Goal: Task Accomplishment & Management: Complete application form

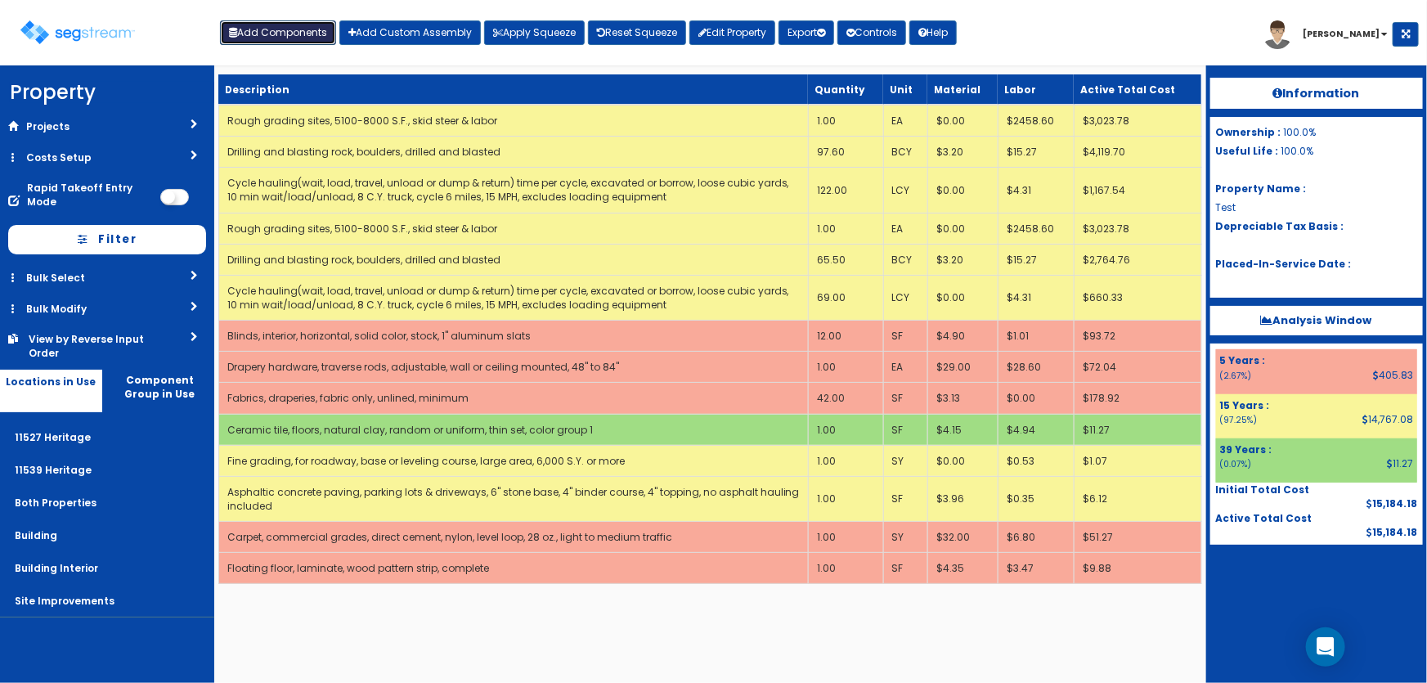
click at [263, 38] on button "Add Components" at bounding box center [278, 32] width 116 height 25
select select "27"
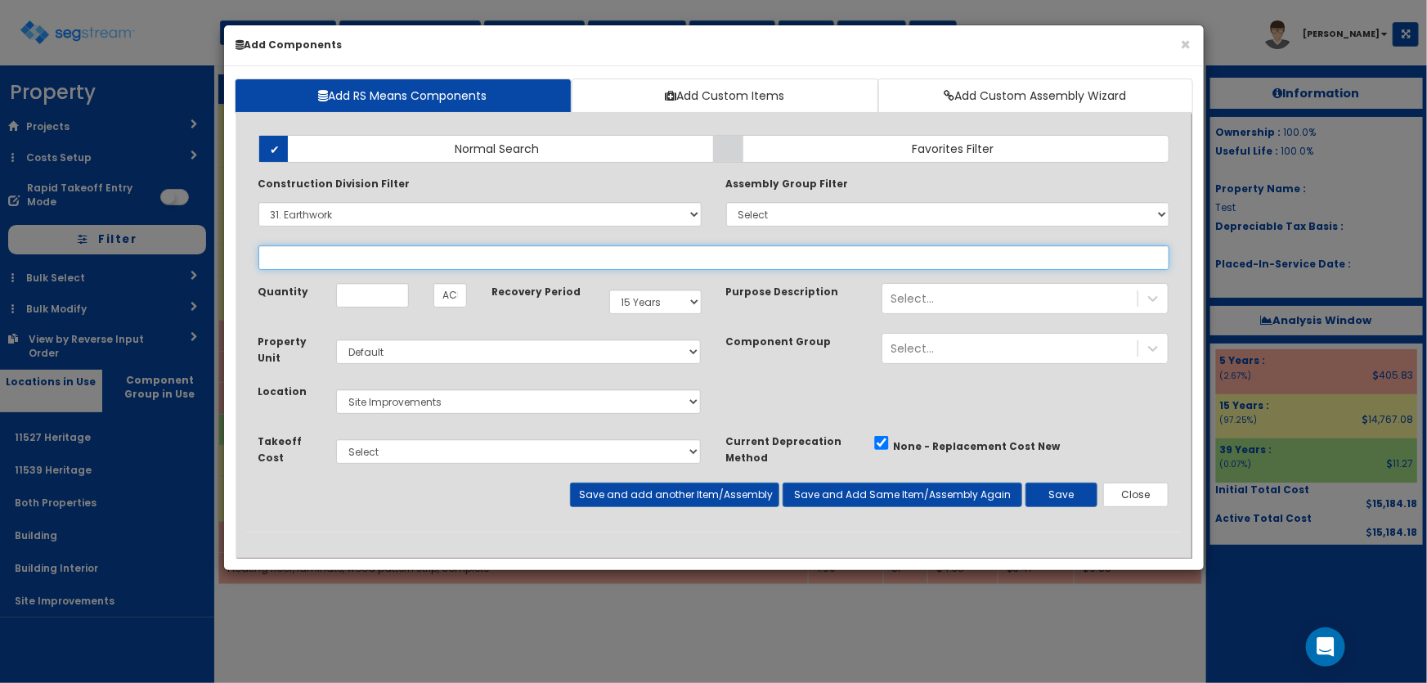
select select
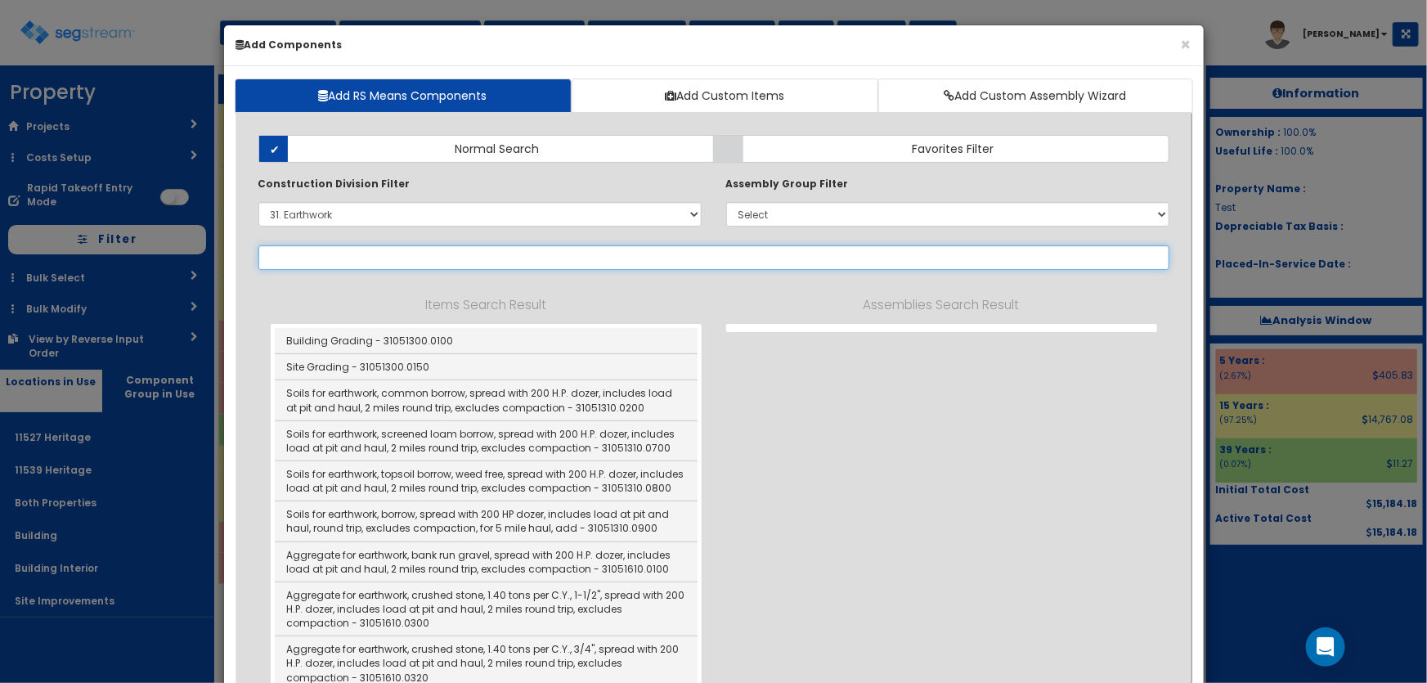
select select "31131310"
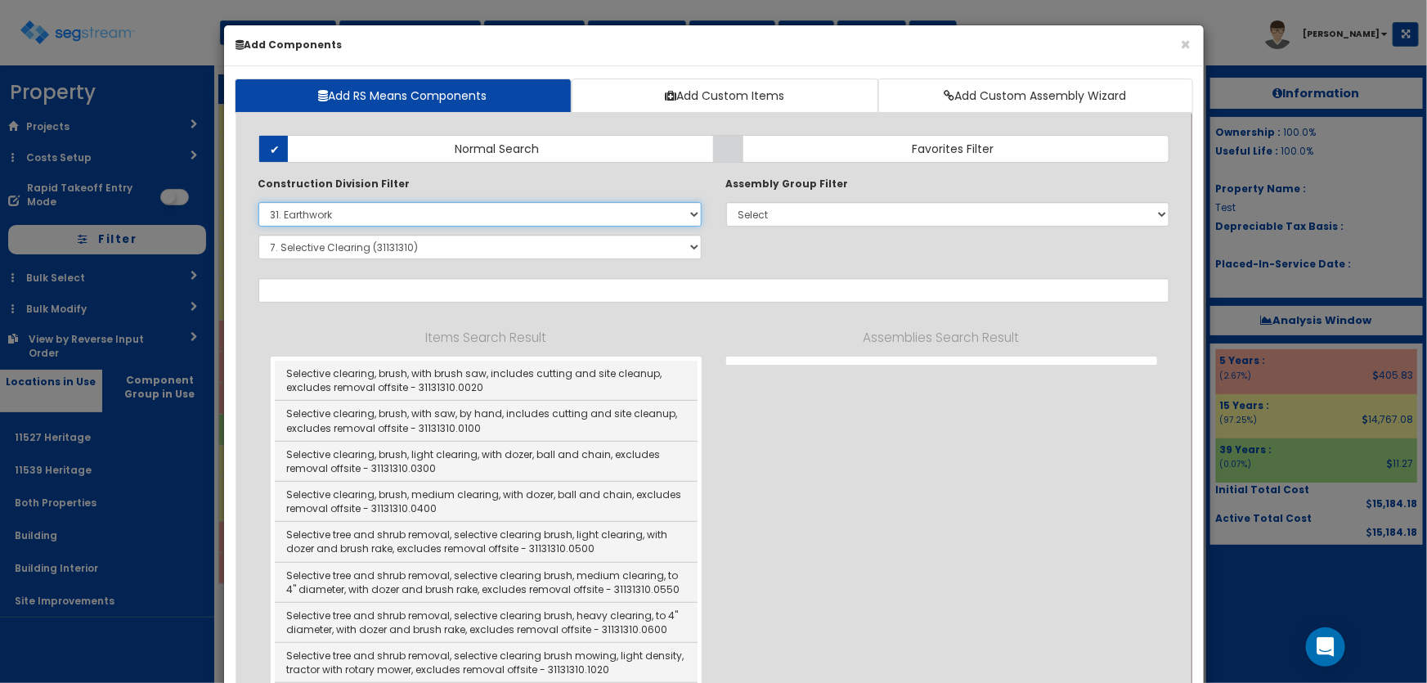
drag, startPoint x: 280, startPoint y: 214, endPoint x: 294, endPoint y: 214, distance: 13.1
click at [281, 214] on select "Select 0. Custom Item 1. General Requirements 2. Existing Conditions 3. Concret…" at bounding box center [479, 214] width 443 height 25
select select
click at [258, 202] on select "Select 0. Custom Item 1. General Requirements 2. Existing Conditions 3. Concret…" at bounding box center [479, 214] width 443 height 25
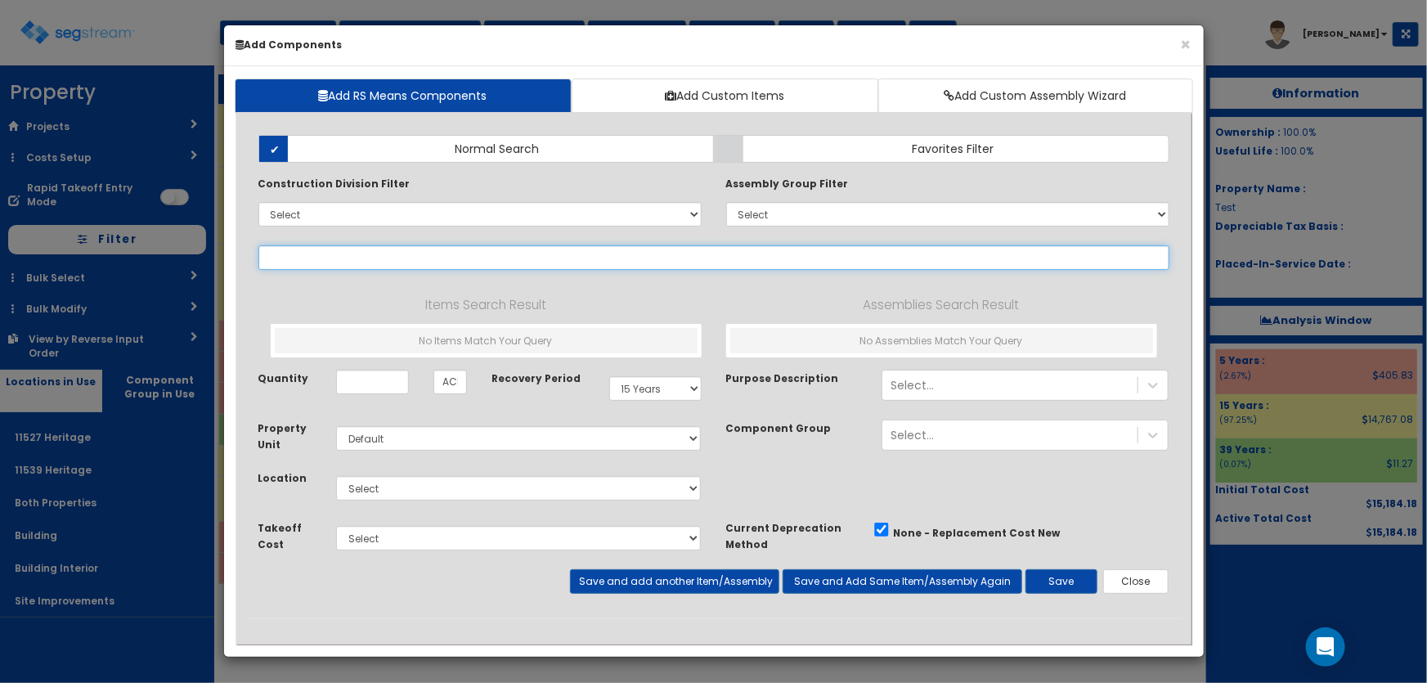
click at [313, 260] on input "text" at bounding box center [713, 257] width 911 height 25
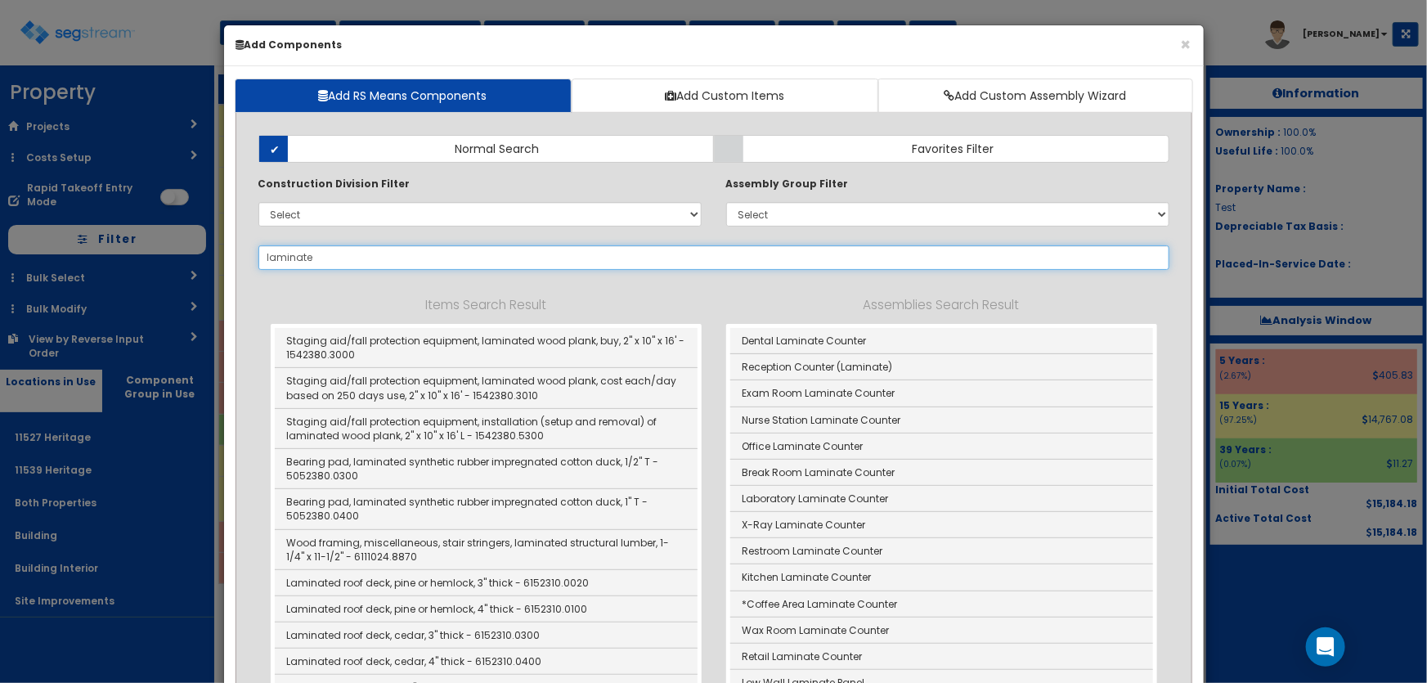
type input "laminate"
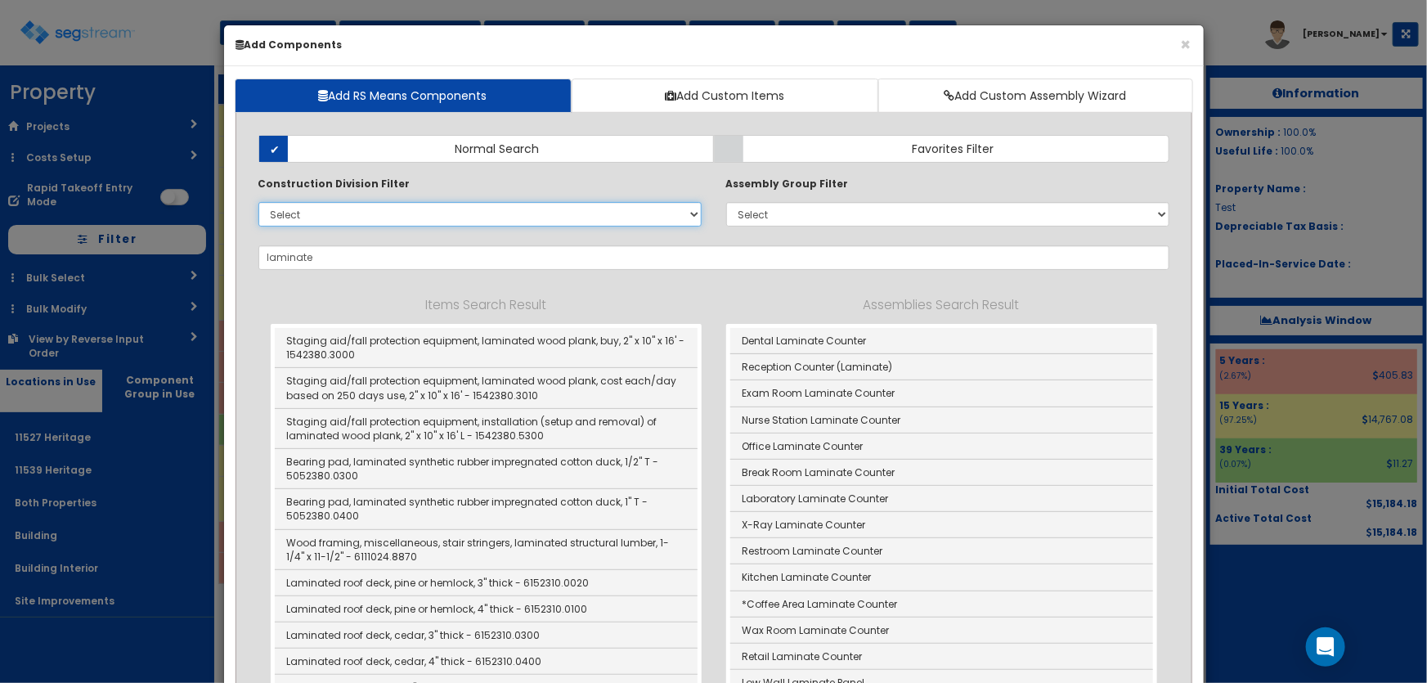
click at [305, 218] on select "Select 0. Custom Item 1. General Requirements 2. Existing Conditions 3. Concret…" at bounding box center [479, 214] width 443 height 25
select select "9000000"
click at [258, 202] on select "Select 0. Custom Item 1. General Requirements 2. Existing Conditions 3. Concret…" at bounding box center [479, 214] width 443 height 25
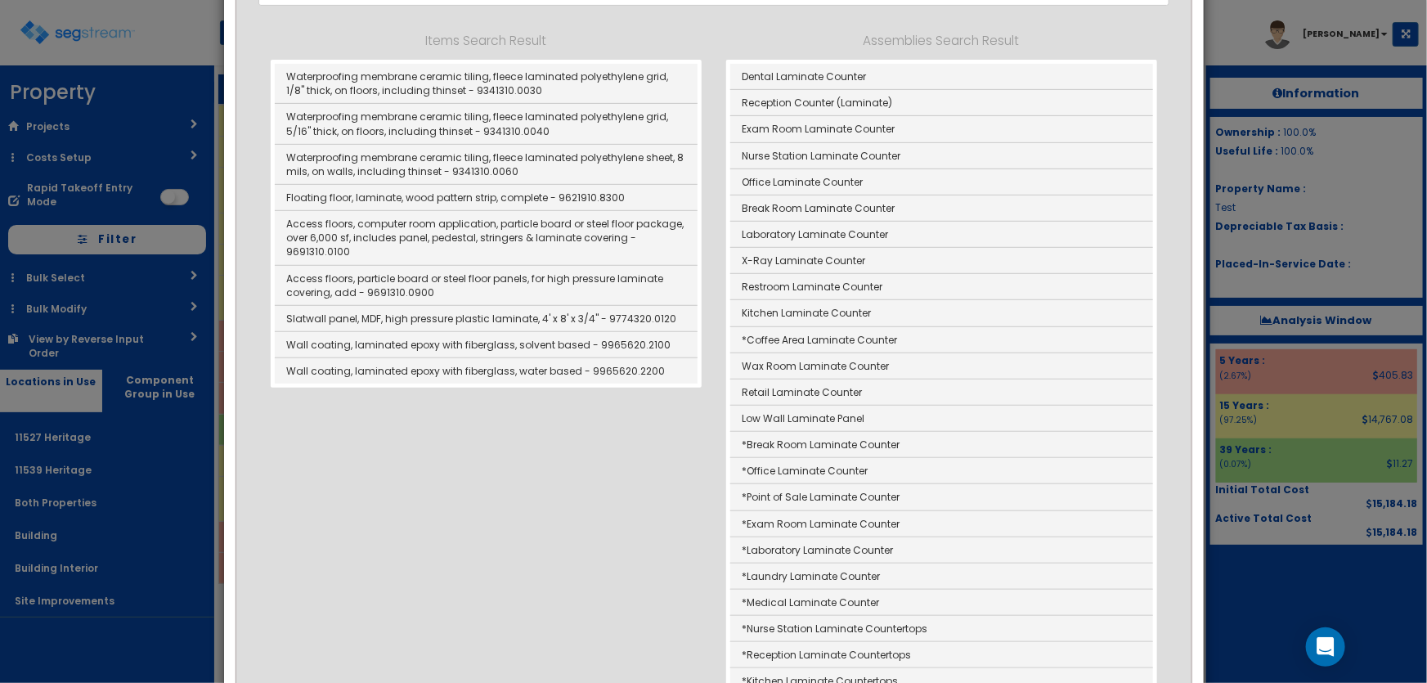
scroll to position [74, 0]
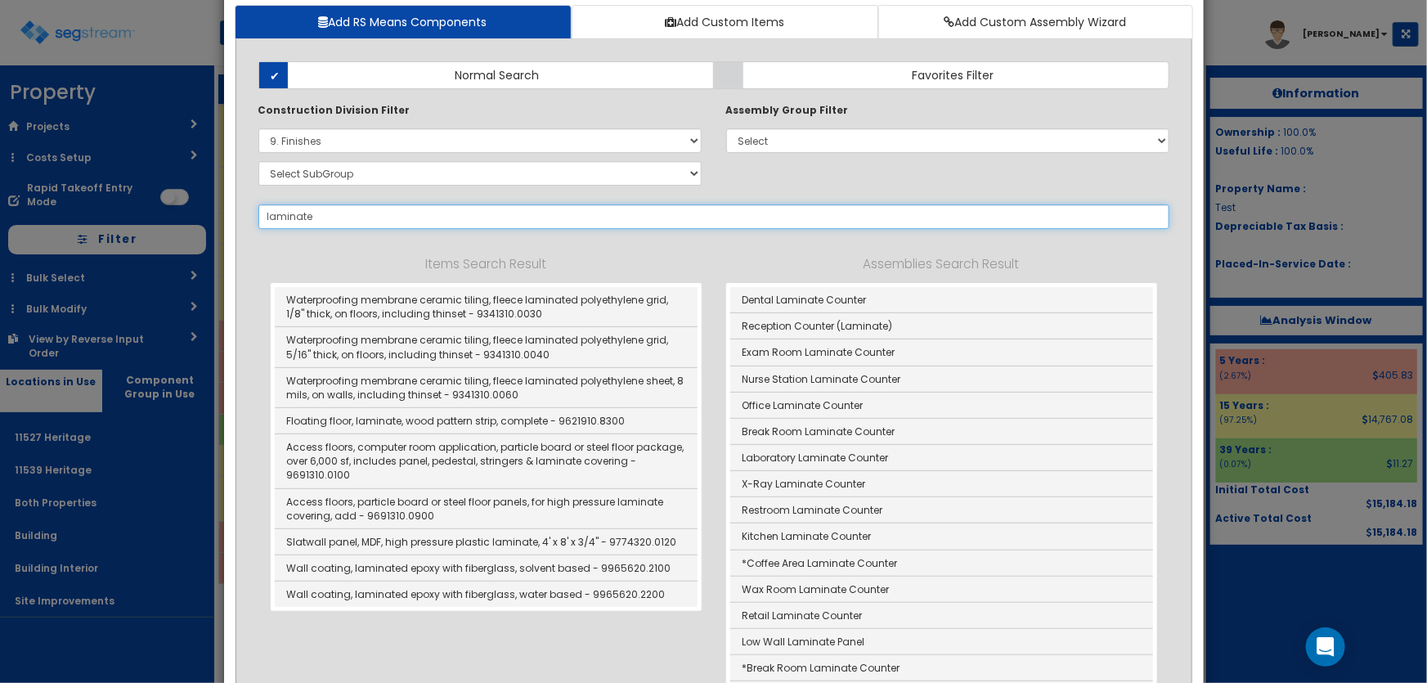
drag, startPoint x: 333, startPoint y: 214, endPoint x: 224, endPoint y: 206, distance: 109.1
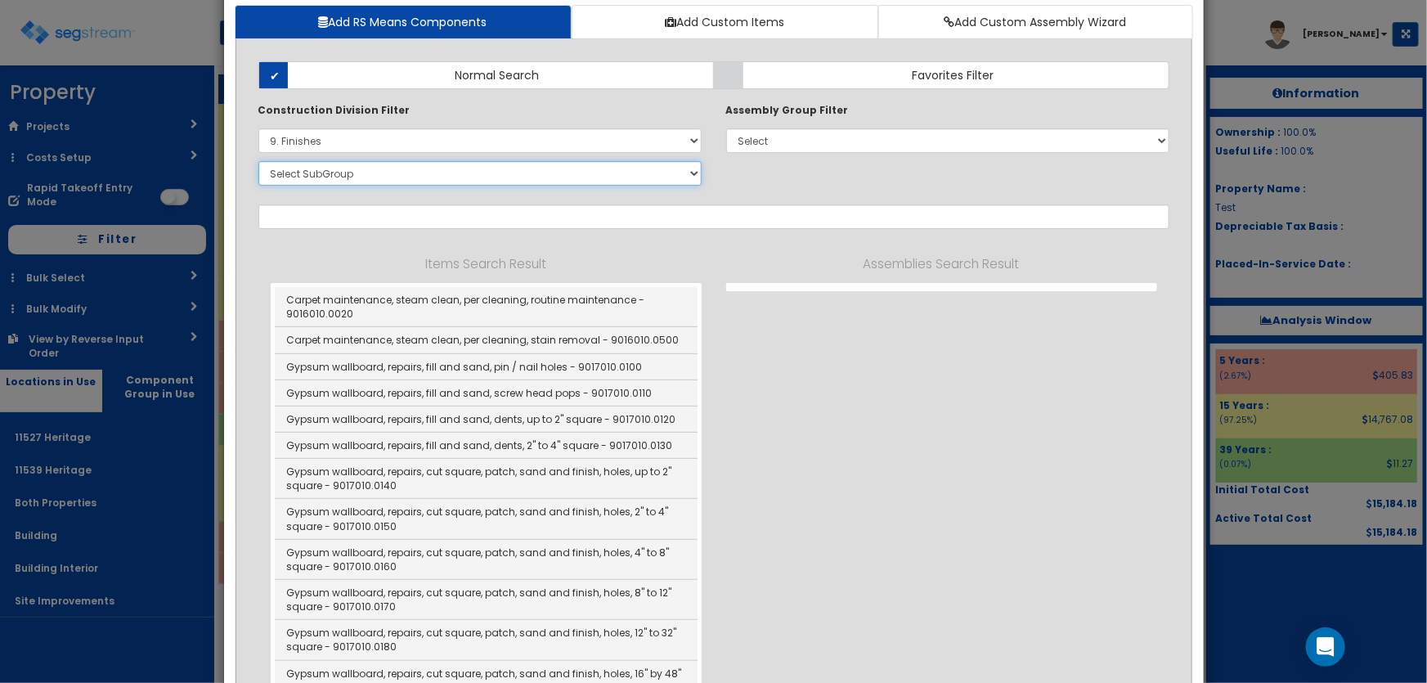
click at [294, 173] on select "Select SubGroup 1. Carpet Maintenance (9016010) 2. Gypsum Wallboard Repairs (90…" at bounding box center [479, 173] width 443 height 25
click at [258, 161] on select "Select SubGroup 1. Carpet Maintenance (9016010) 2. Gypsum Wallboard Repairs (90…" at bounding box center [479, 173] width 443 height 25
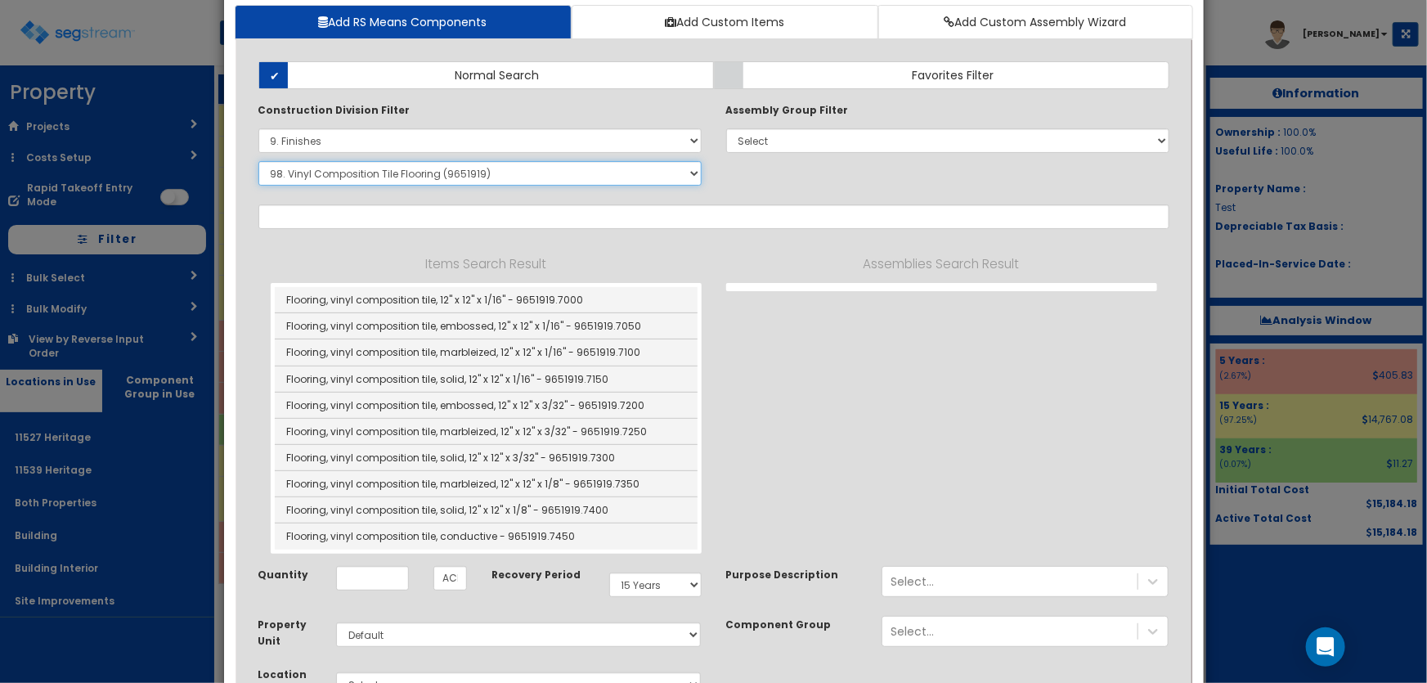
click at [355, 178] on select "Select SubGroup 1. Carpet Maintenance (9016010) 2. Gypsum Wallboard Repairs (90…" at bounding box center [479, 173] width 443 height 25
click at [258, 161] on select "Select SubGroup 1. Carpet Maintenance (9016010) 2. Gypsum Wallboard Repairs (90…" at bounding box center [479, 173] width 443 height 25
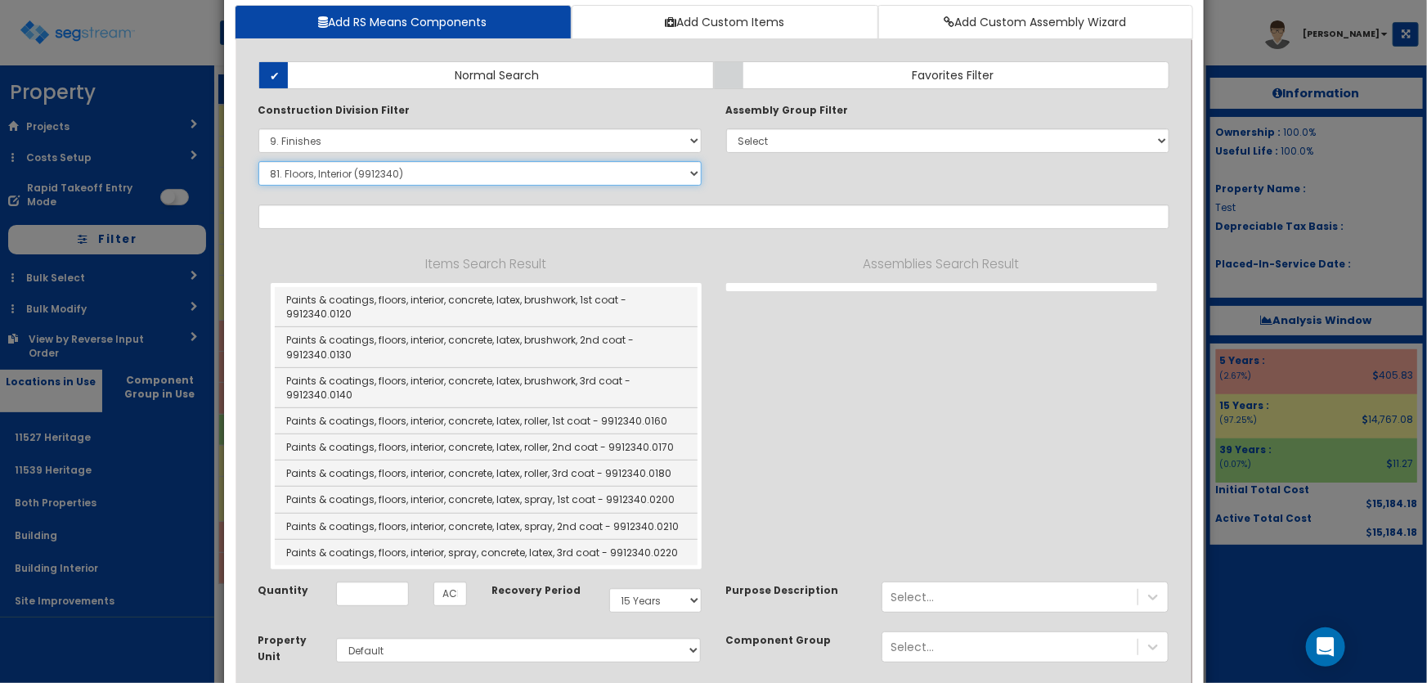
click at [330, 172] on select "Select SubGroup 1. Carpet Maintenance (9016010) 2. Gypsum Wallboard Repairs (90…" at bounding box center [479, 173] width 443 height 25
select select "9651610"
click at [258, 161] on select "Select SubGroup 1. Carpet Maintenance (9016010) 2. Gypsum Wallboard Repairs (90…" at bounding box center [479, 173] width 443 height 25
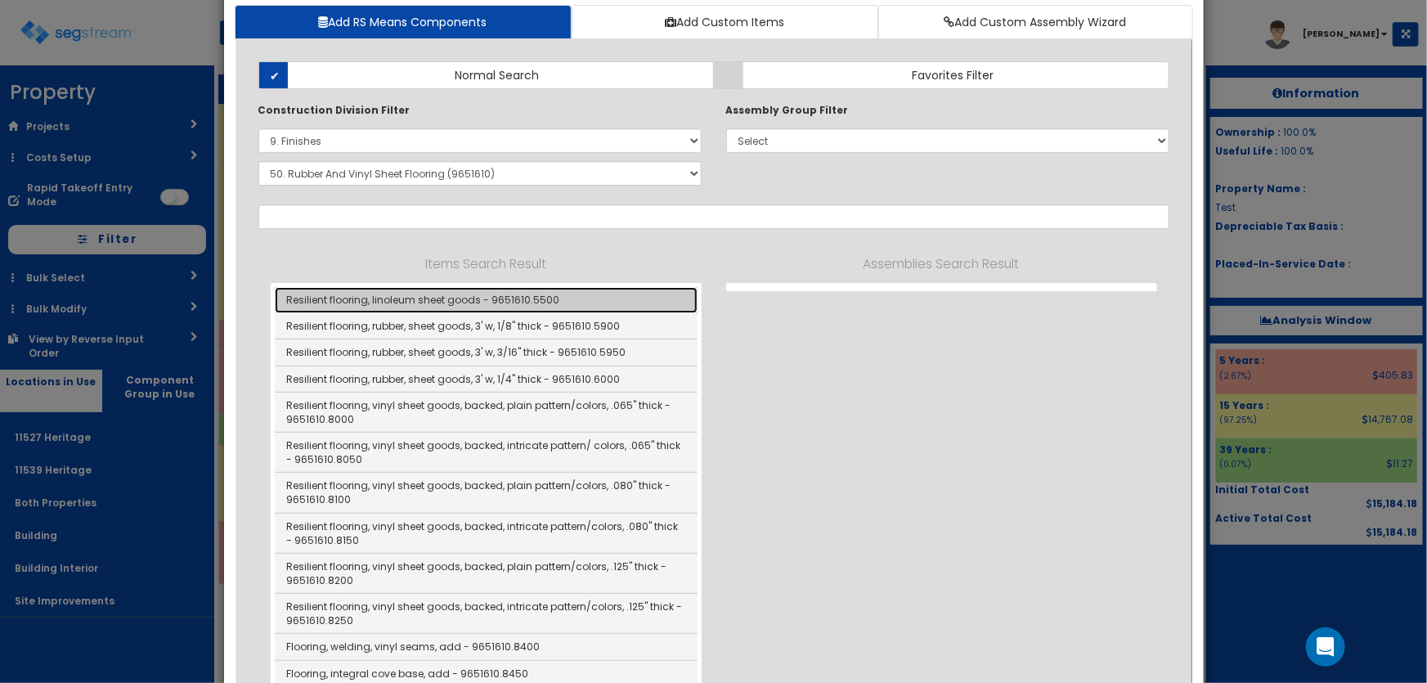
click at [444, 294] on link "Resilient flooring, linoleum sheet goods - 9651610.5500" at bounding box center [486, 300] width 423 height 26
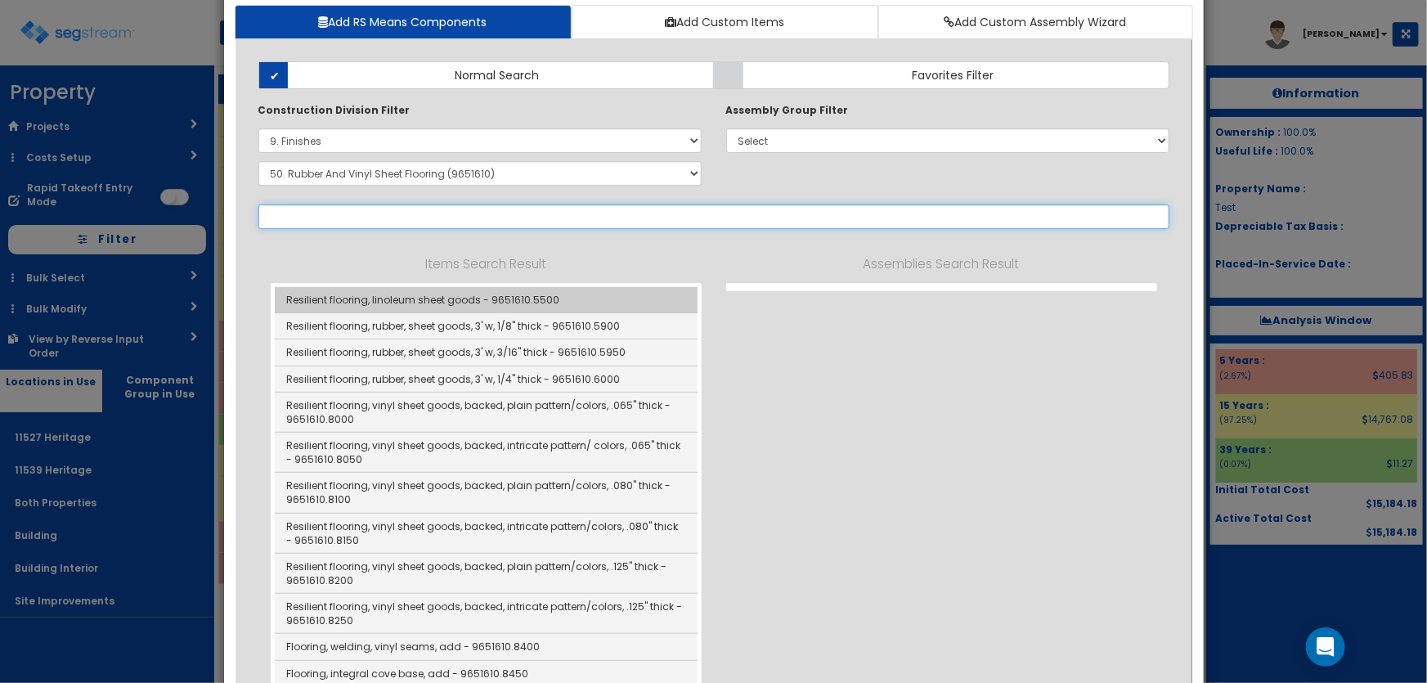
click at [444, 229] on input "text" at bounding box center [713, 216] width 911 height 25
type input "Resilient flooring, linoleum sheet goods - 9651610.5500"
checkbox input "true"
type input "SF"
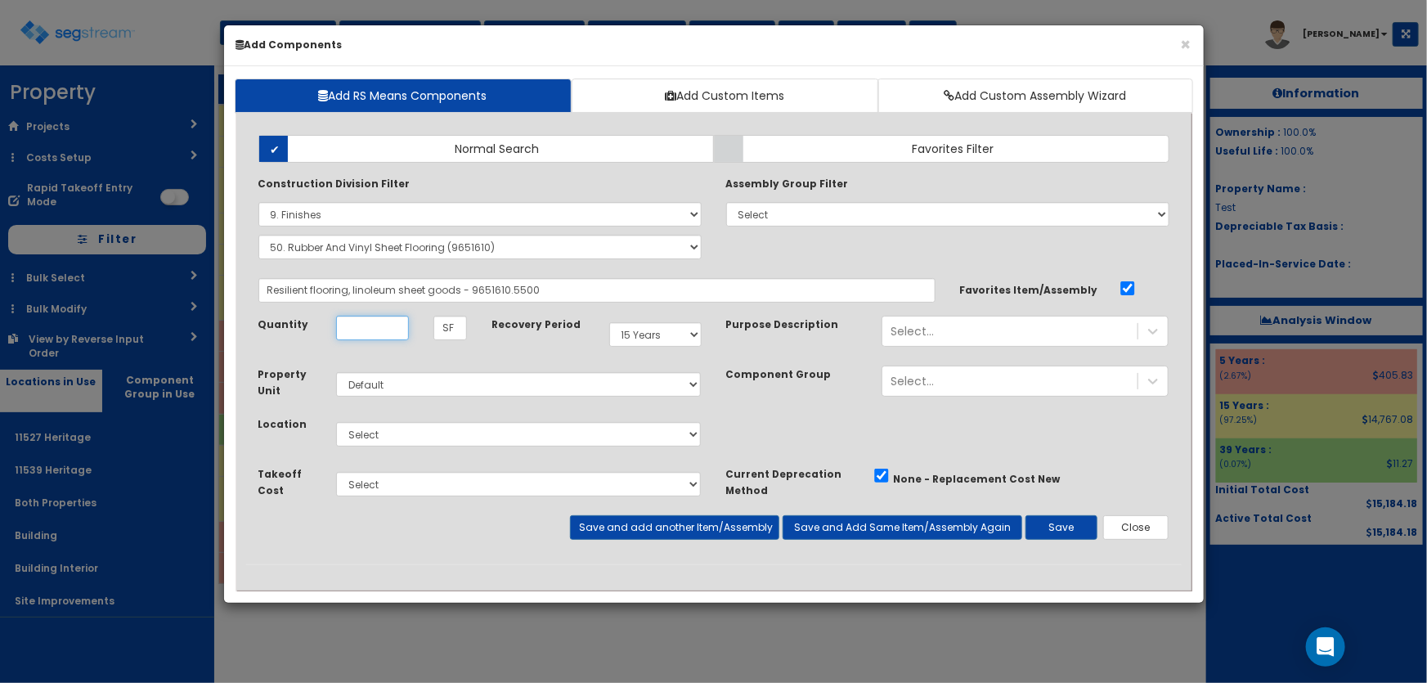
click at [372, 330] on input "Unit Quantity" at bounding box center [372, 328] width 73 height 25
type input "1"
click at [644, 335] on select "Select 5 Years 7 Years 9 Years 10 Years 15 Years 15 Year QLI 15 Year QRP 15 Yea…" at bounding box center [655, 334] width 92 height 25
select select "5Y"
click at [609, 322] on select "Select 5 Years 7 Years 9 Years 10 Years 15 Years 15 Year QLI 15 Year QRP 15 Yea…" at bounding box center [655, 334] width 92 height 25
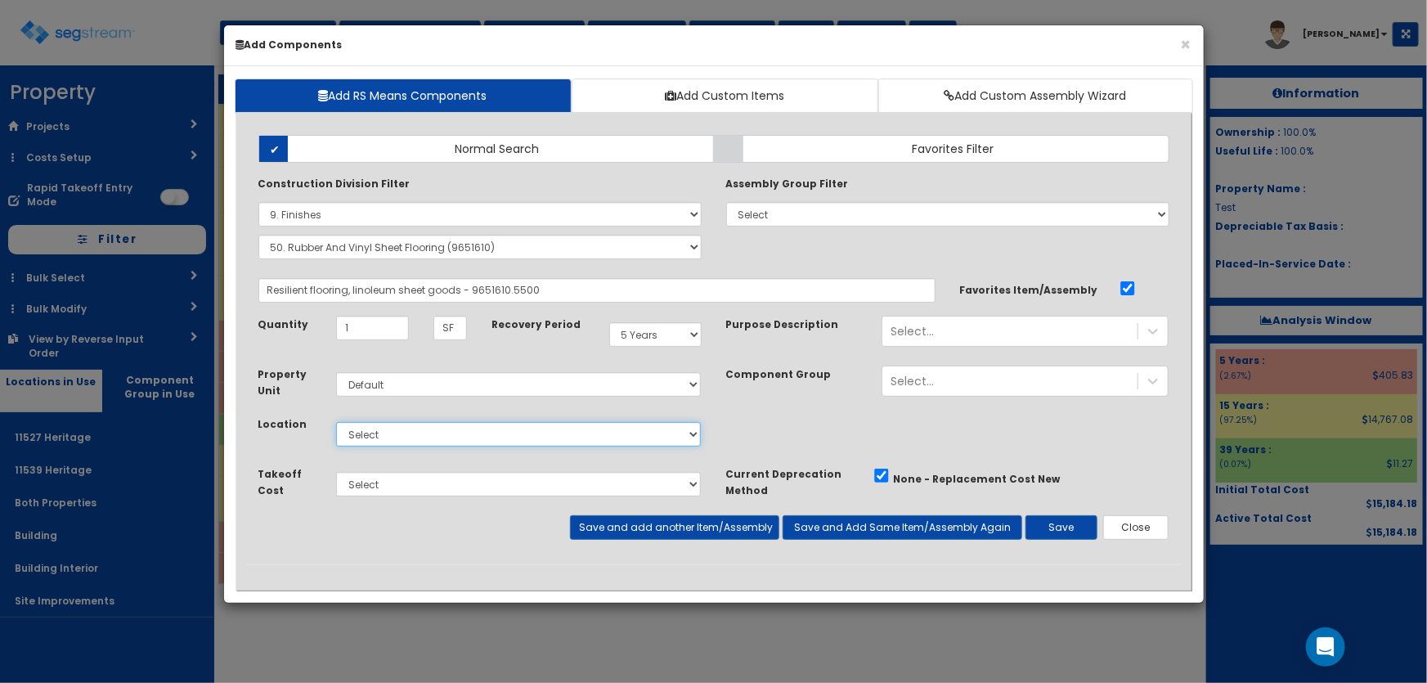
click at [428, 438] on select "Select 11527 Heritage 11539 Heritage Both Properties Building Building Interior…" at bounding box center [519, 434] width 366 height 25
select select "4537"
click at [336, 422] on select "Select 11527 Heritage 11539 Heritage Both Properties Building Building Interior…" at bounding box center [519, 434] width 366 height 25
click at [1052, 535] on button "Save" at bounding box center [1061, 527] width 72 height 25
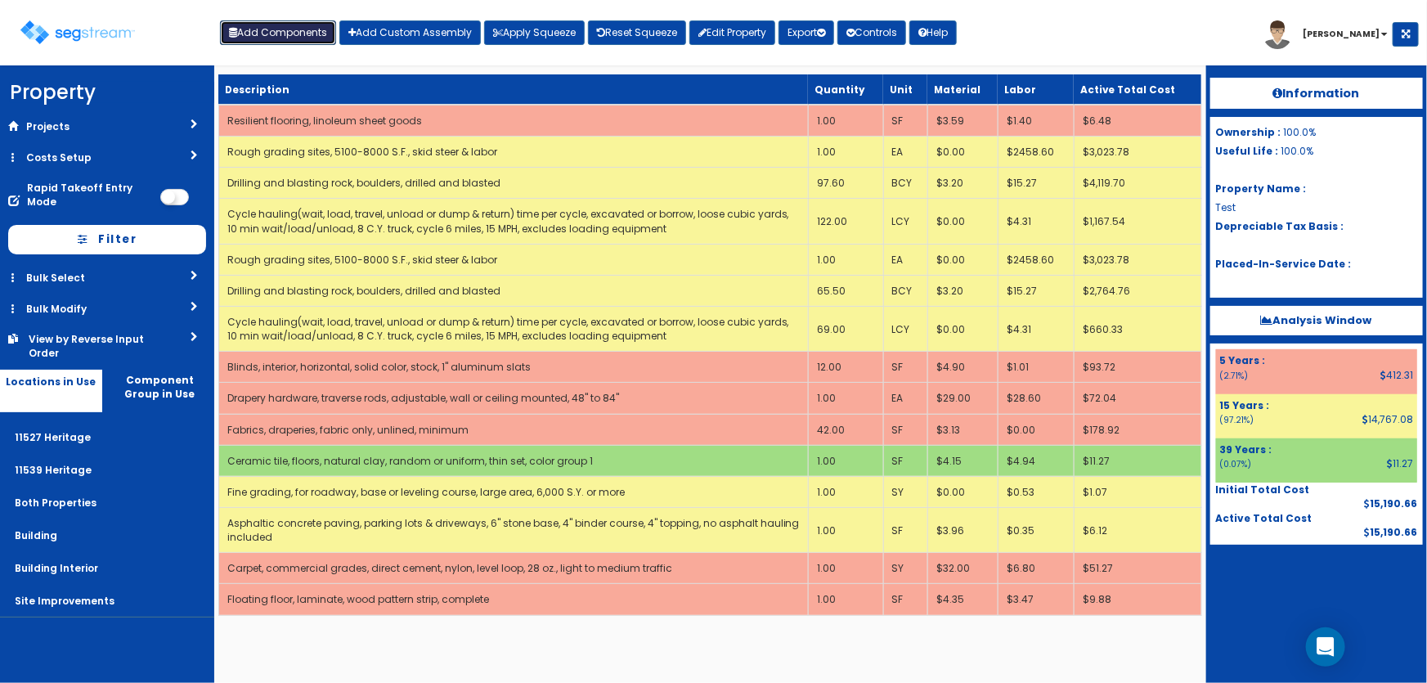
click at [304, 38] on button "Add Components" at bounding box center [278, 32] width 116 height 25
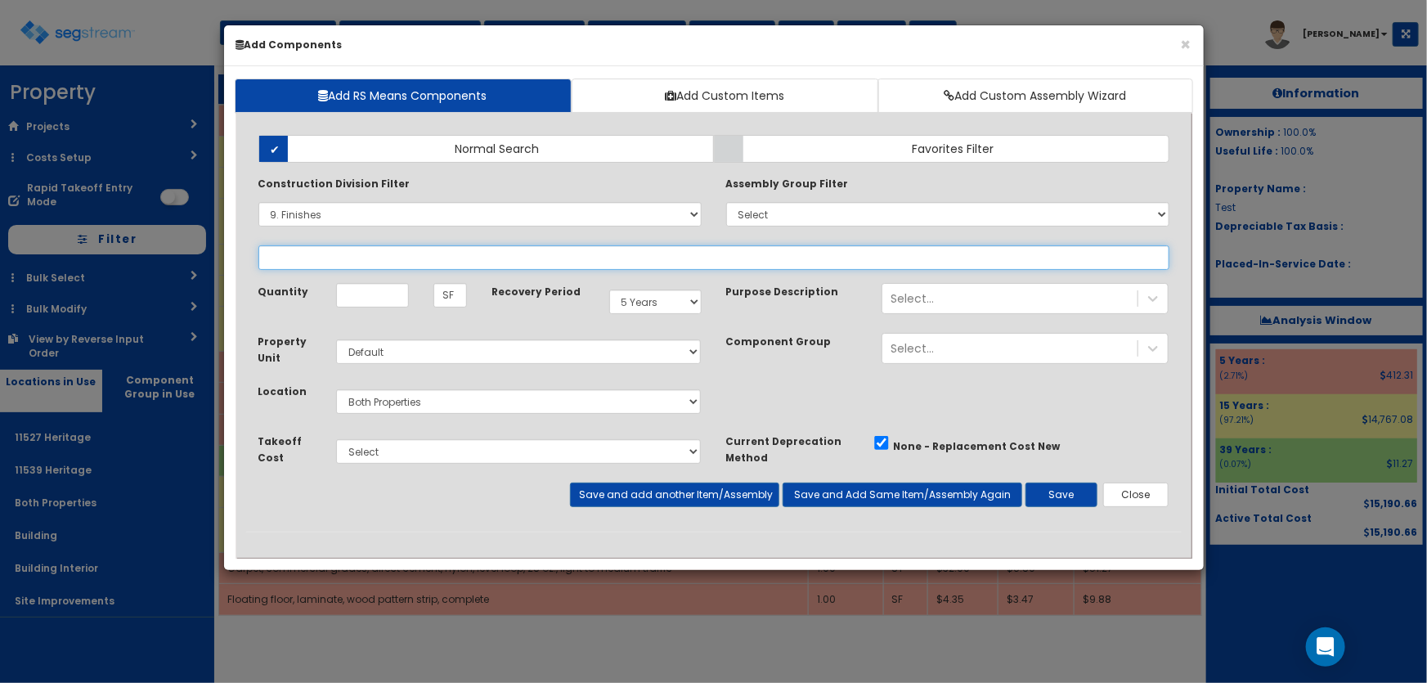
select select
select select "9651610"
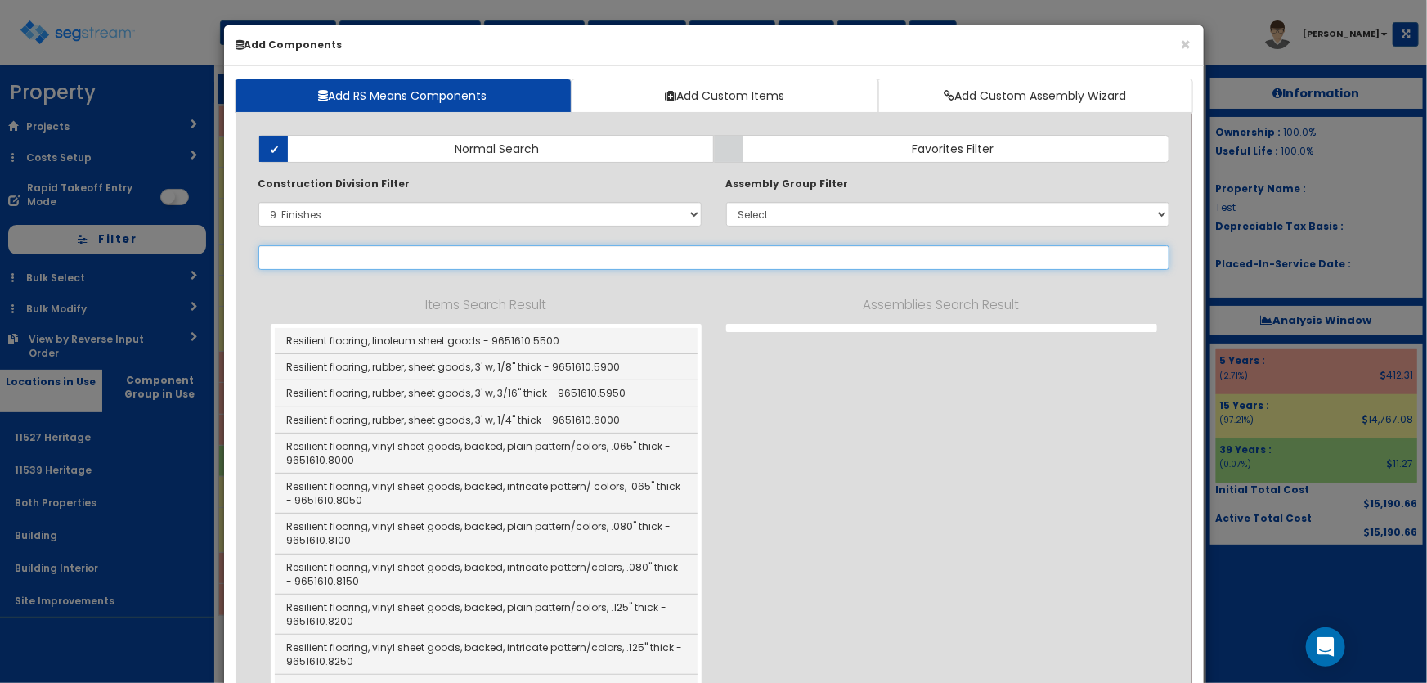
select select "9651610"
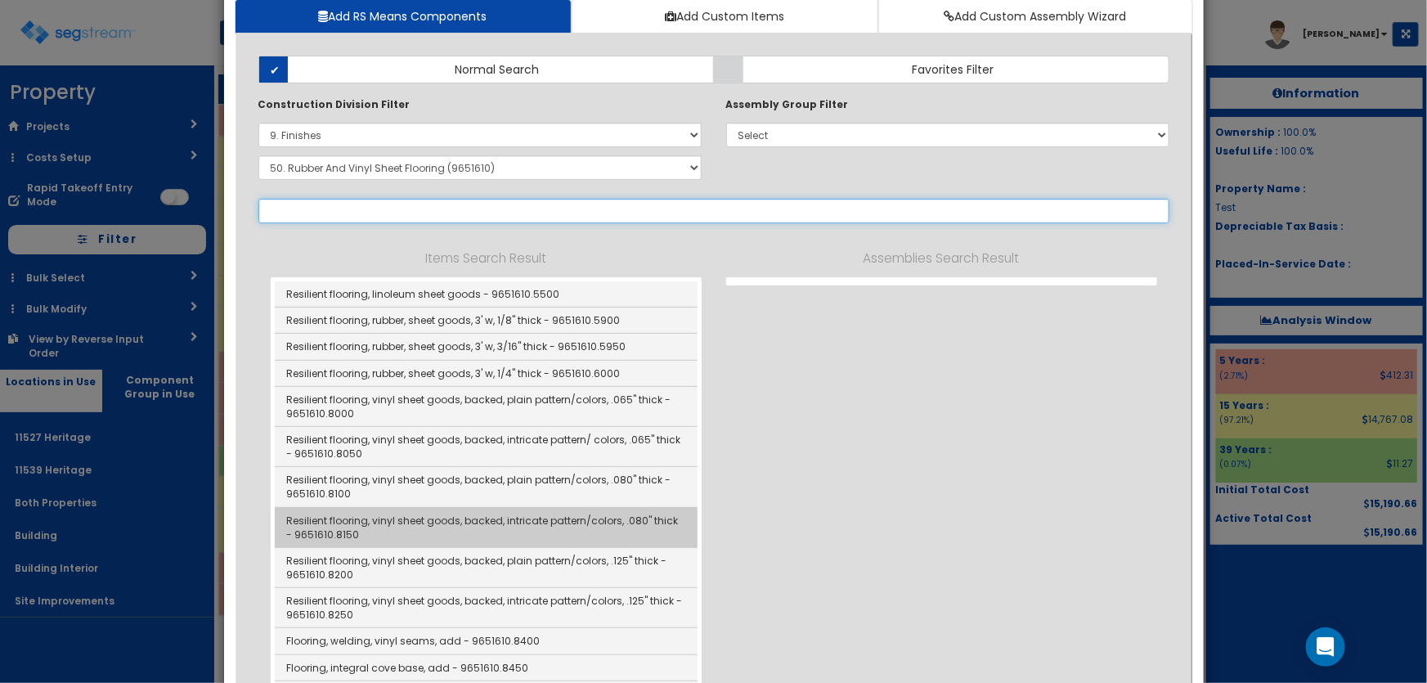
scroll to position [74, 0]
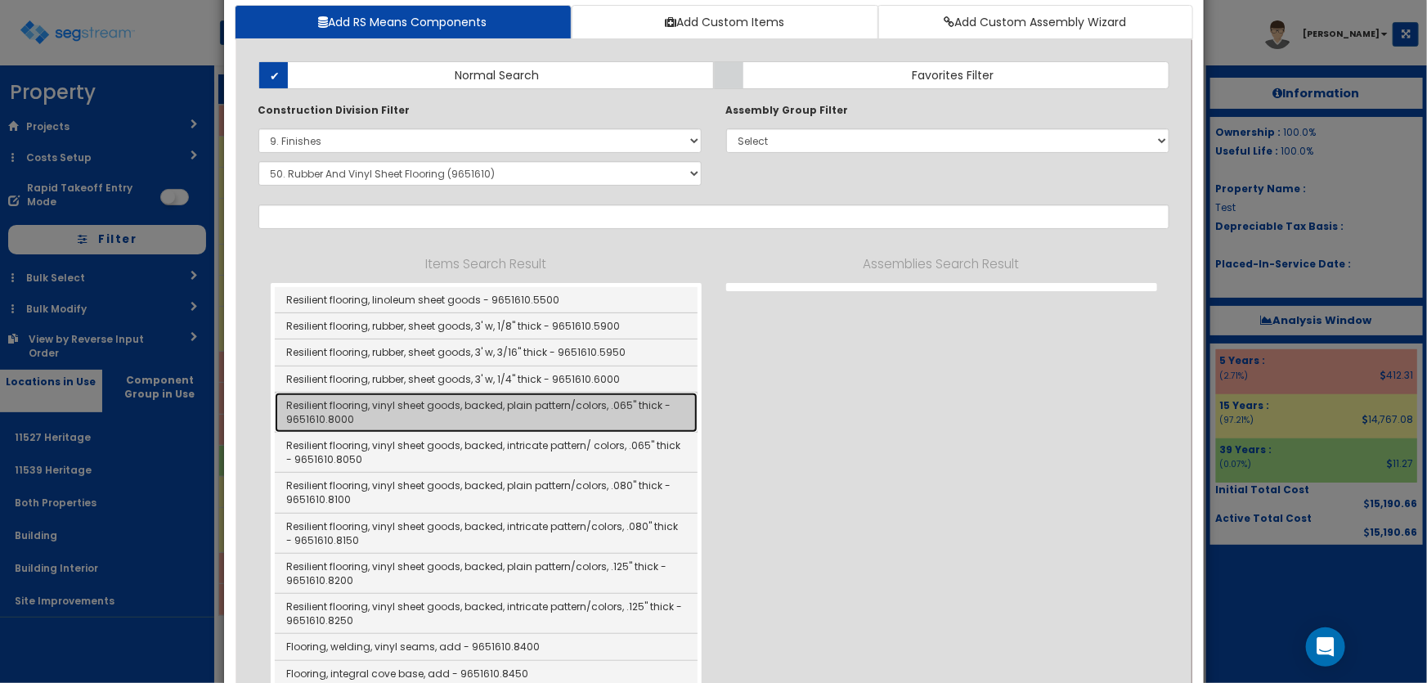
click at [526, 408] on link "Resilient flooring, vinyl sheet goods, backed, plain pattern/colors, .065" thic…" at bounding box center [486, 413] width 423 height 40
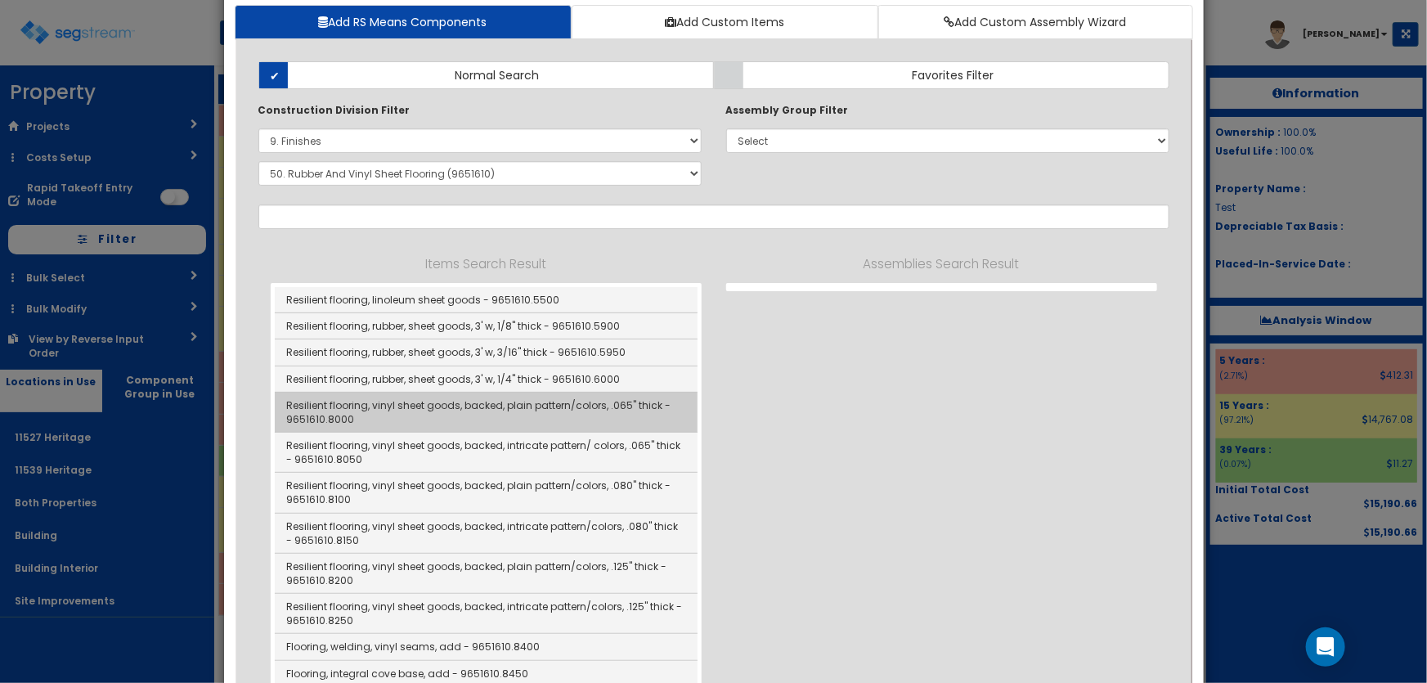
type input "Resilient flooring, vinyl sheet goods, backed, plain pattern/colors, .065" thic…"
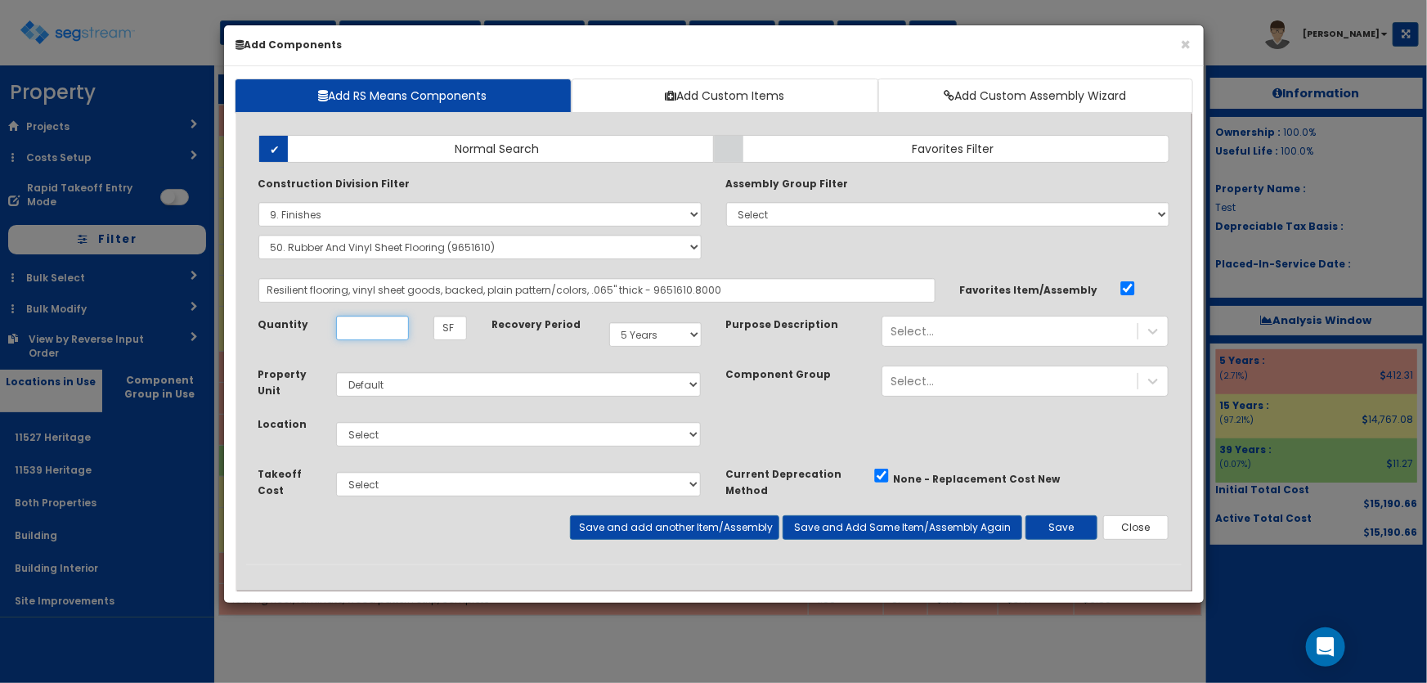
scroll to position [0, 0]
type input "1"
click at [1056, 521] on button "Save" at bounding box center [1061, 527] width 72 height 25
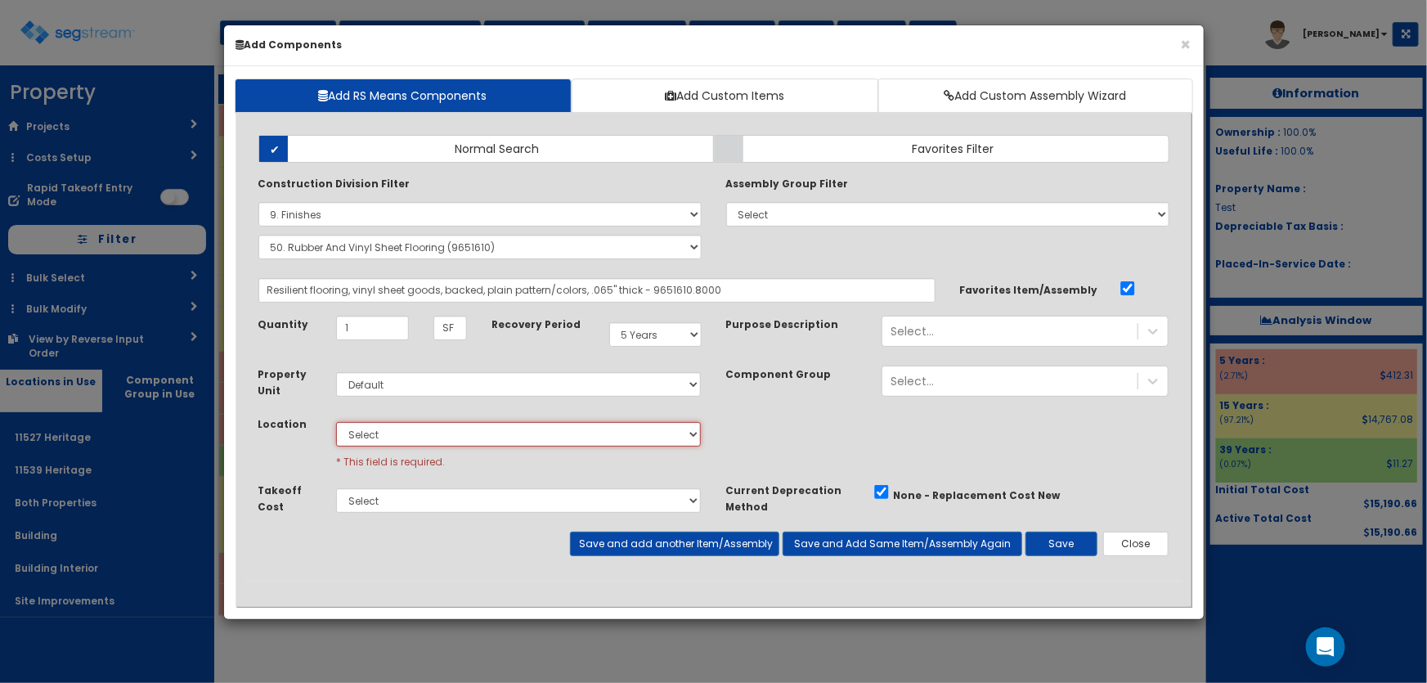
drag, startPoint x: 413, startPoint y: 441, endPoint x: 402, endPoint y: 445, distance: 11.4
click at [413, 441] on select "Select 11527 Heritage 11539 Heritage Both Properties Building Building Interior…" at bounding box center [519, 434] width 366 height 25
select select "4537"
click at [336, 422] on select "Select 11527 Heritage 11539 Heritage Both Properties Building Building Interior…" at bounding box center [519, 434] width 366 height 25
click at [1047, 536] on button "Save" at bounding box center [1061, 544] width 72 height 25
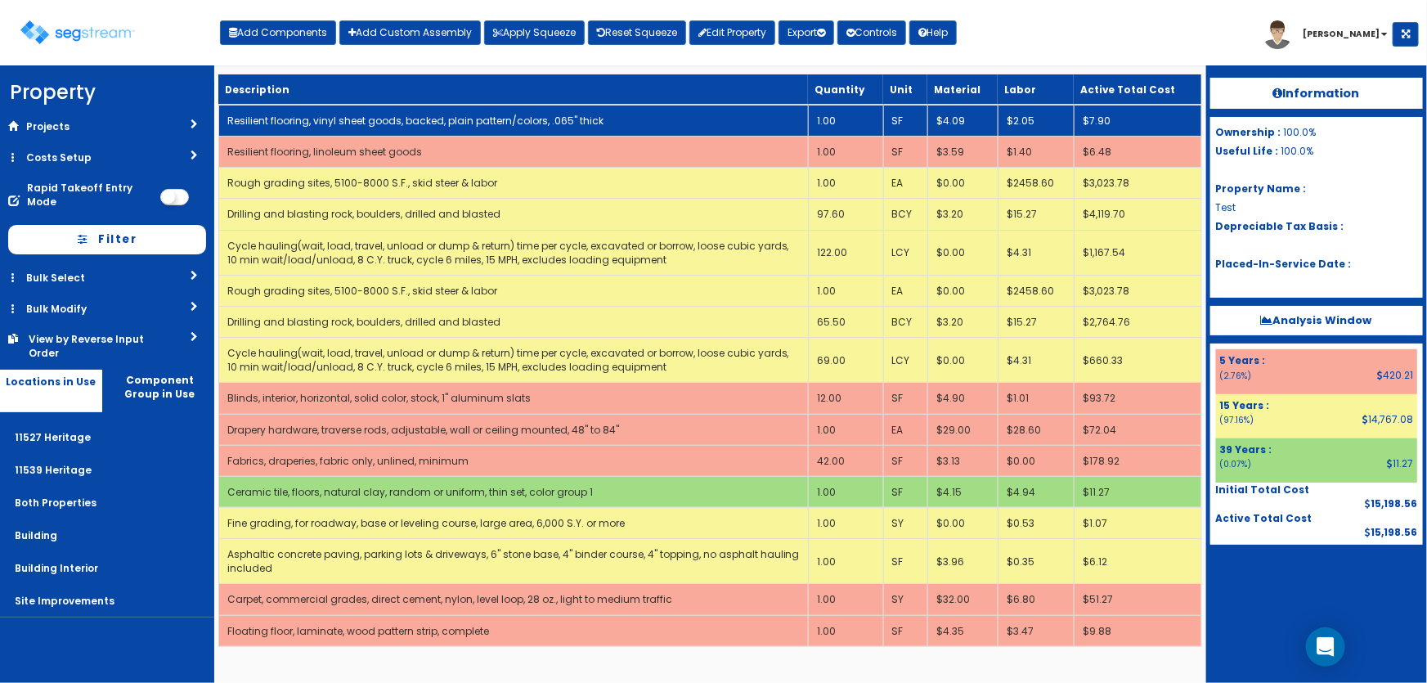
click at [437, 118] on link "Resilient flooring, vinyl sheet goods, backed, plain pattern/colors, .065" thick" at bounding box center [415, 121] width 376 height 14
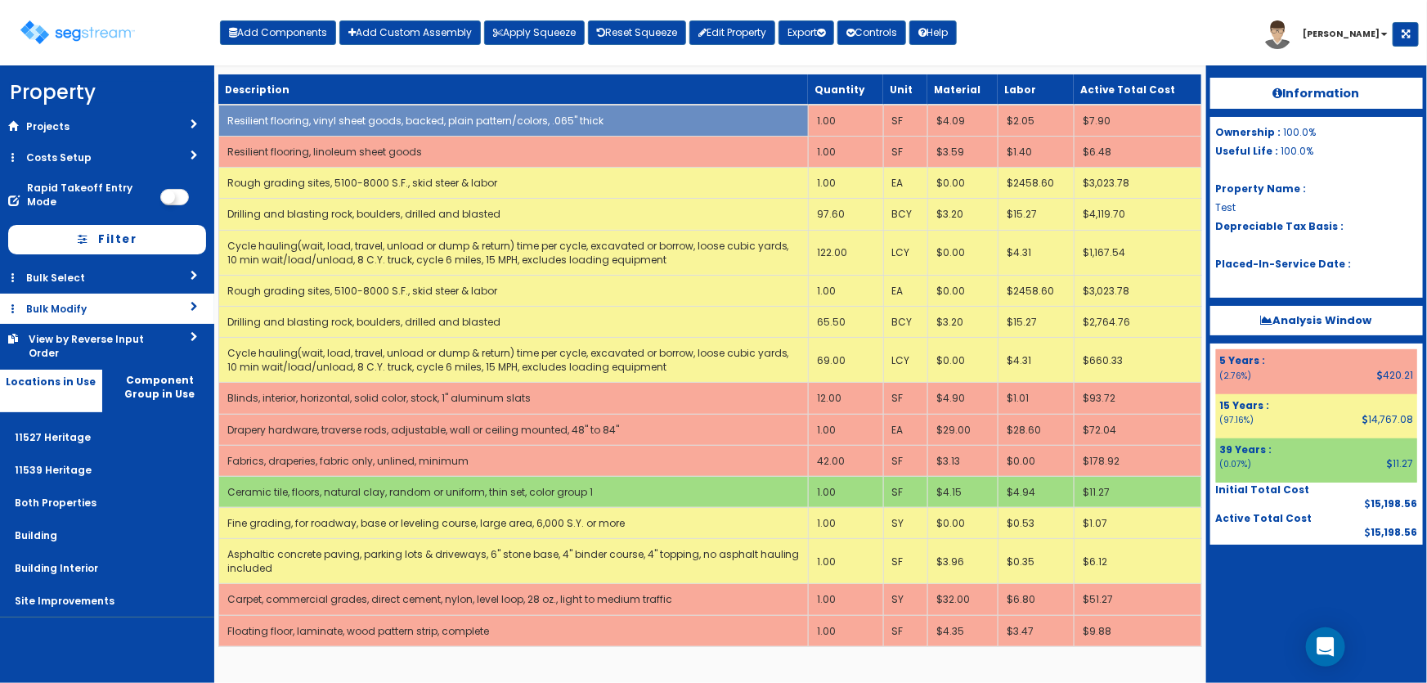
click at [76, 297] on link "Bulk Modify" at bounding box center [107, 309] width 214 height 30
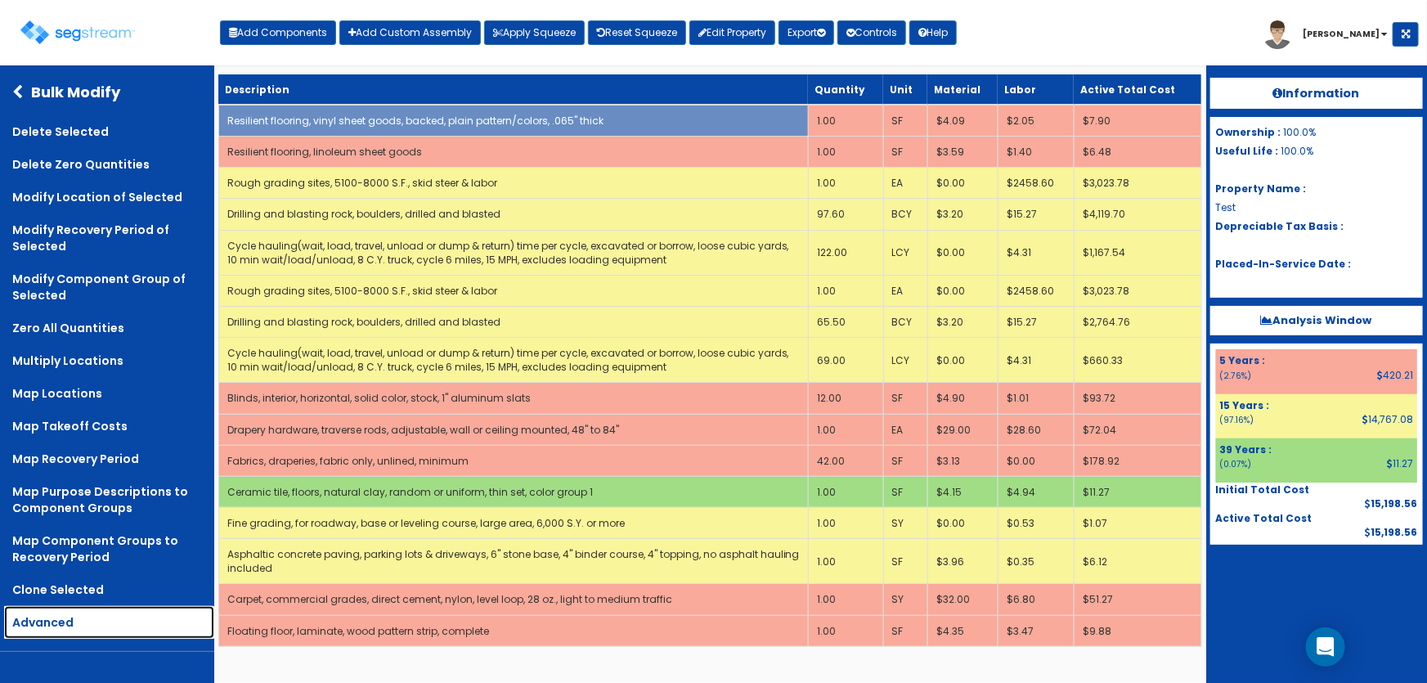
click at [46, 621] on link "Advanced" at bounding box center [109, 622] width 210 height 33
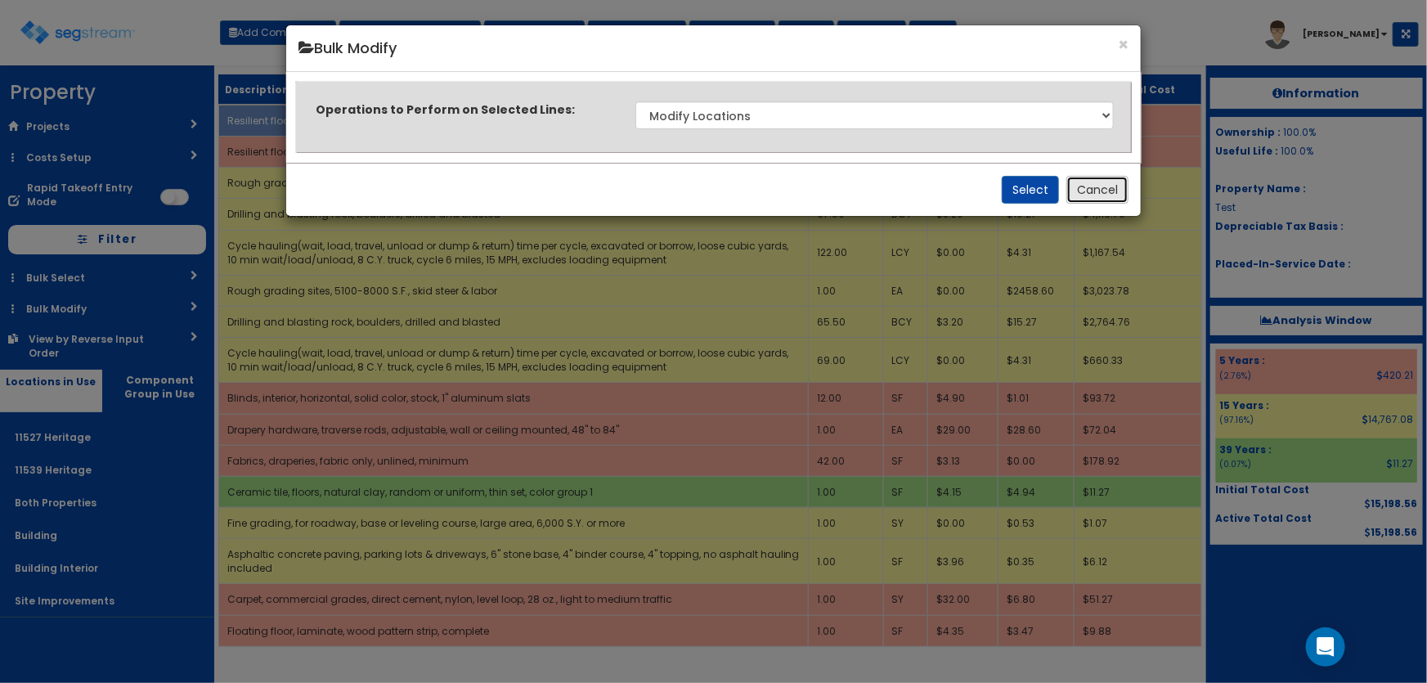
click at [1088, 184] on button "Cancel" at bounding box center [1097, 190] width 62 height 28
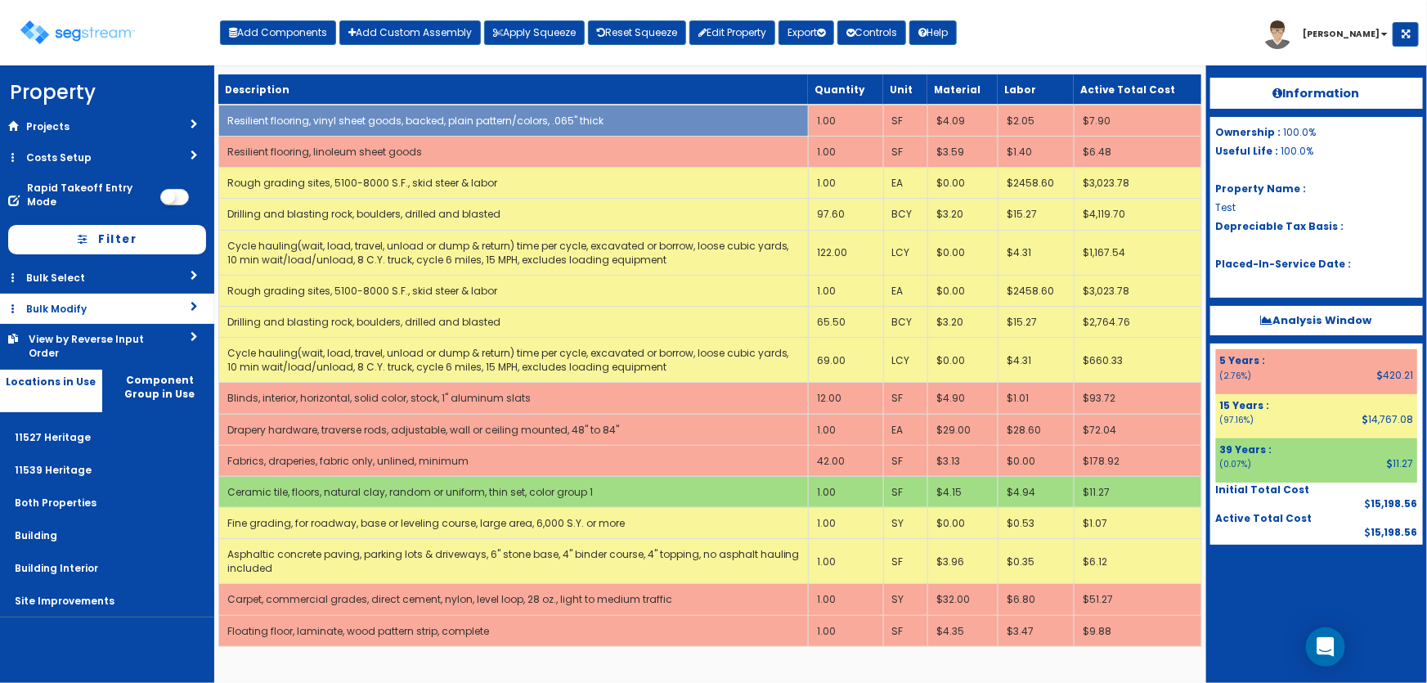
click at [61, 302] on link "Bulk Modify" at bounding box center [107, 309] width 214 height 30
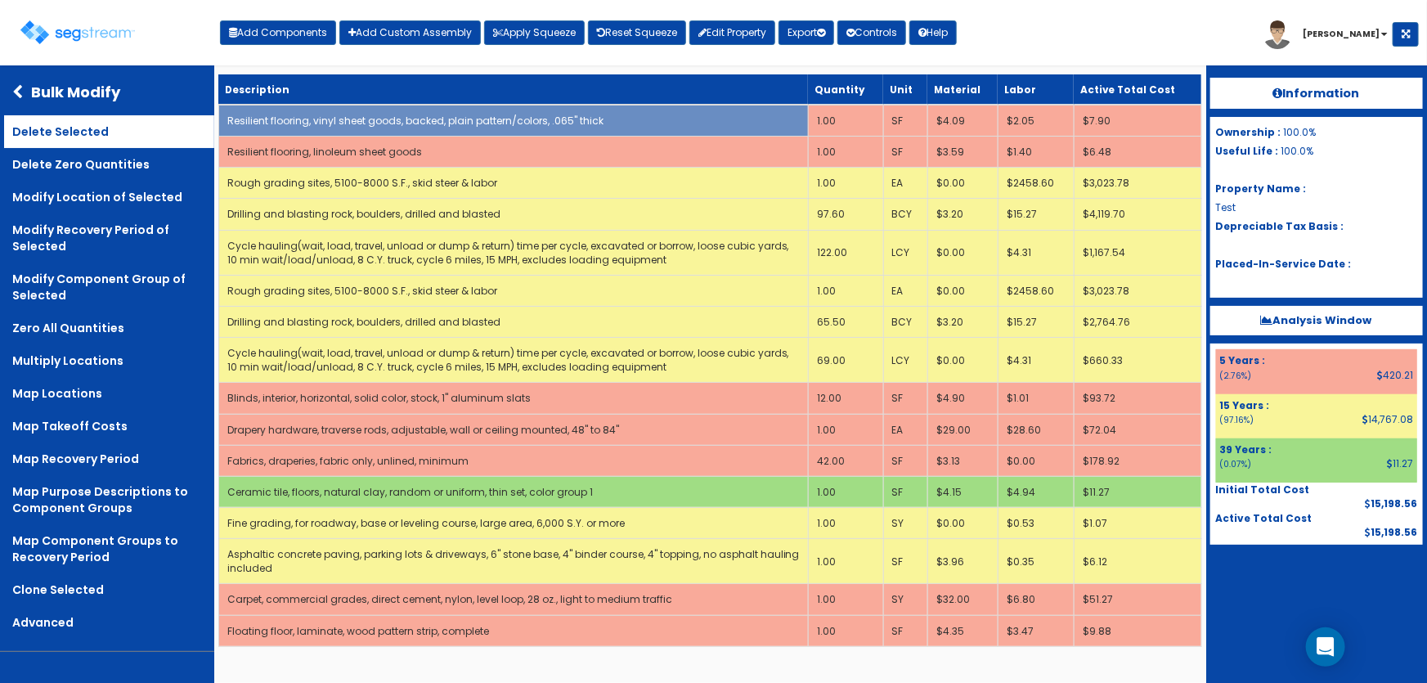
click at [62, 140] on link "Delete Selected" at bounding box center [109, 131] width 210 height 33
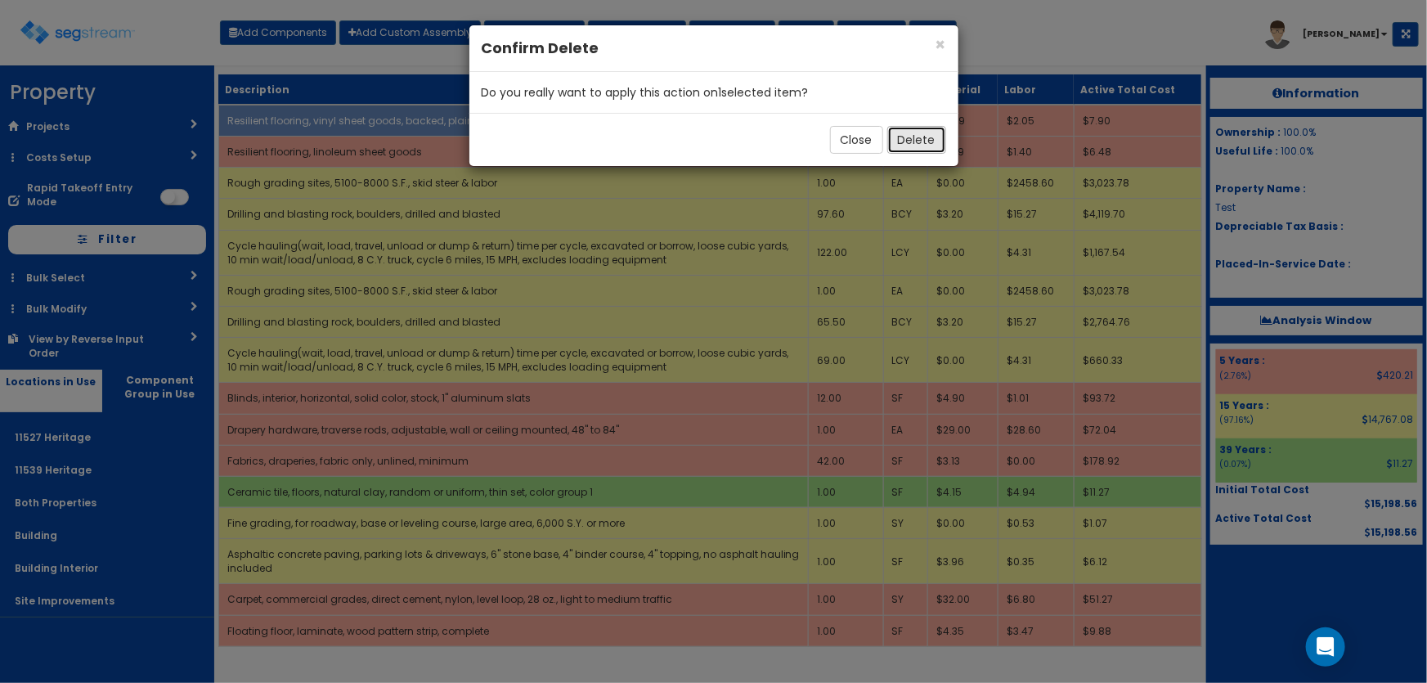
click at [927, 137] on button "Delete" at bounding box center [916, 140] width 59 height 28
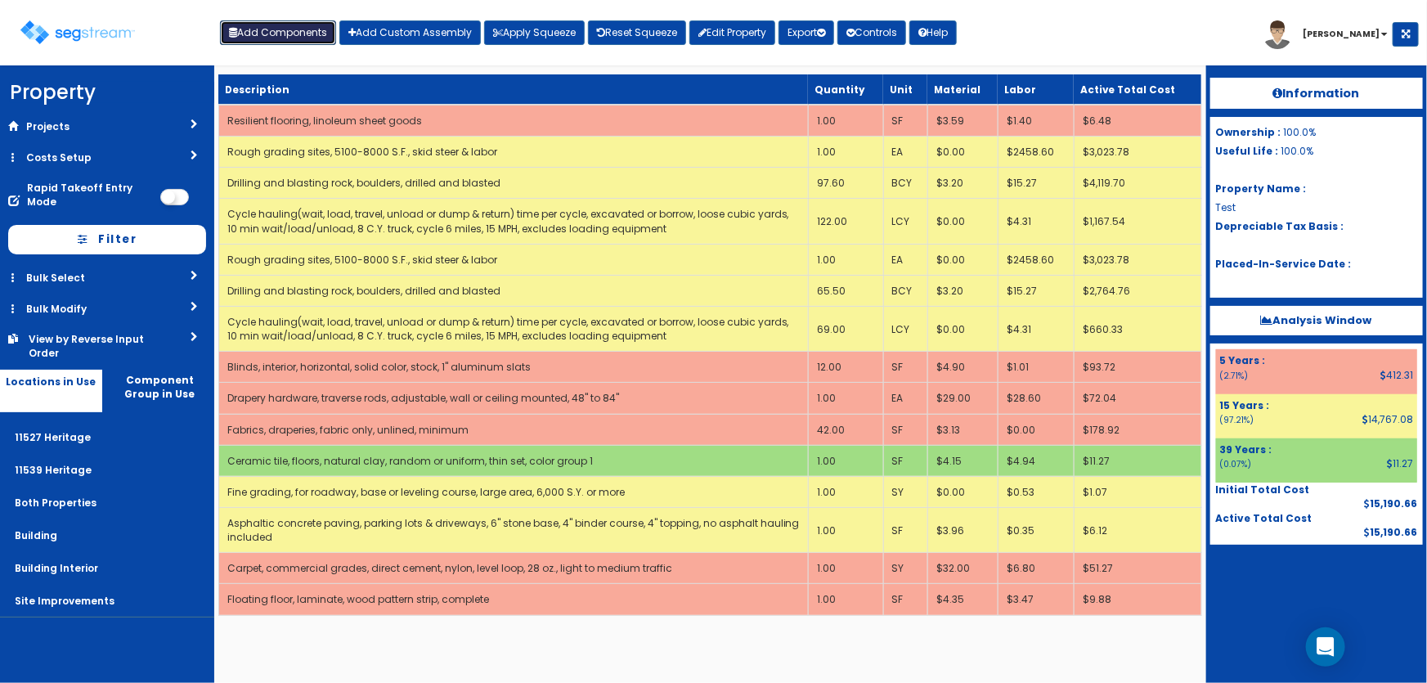
click at [291, 34] on button "Add Components" at bounding box center [278, 32] width 116 height 25
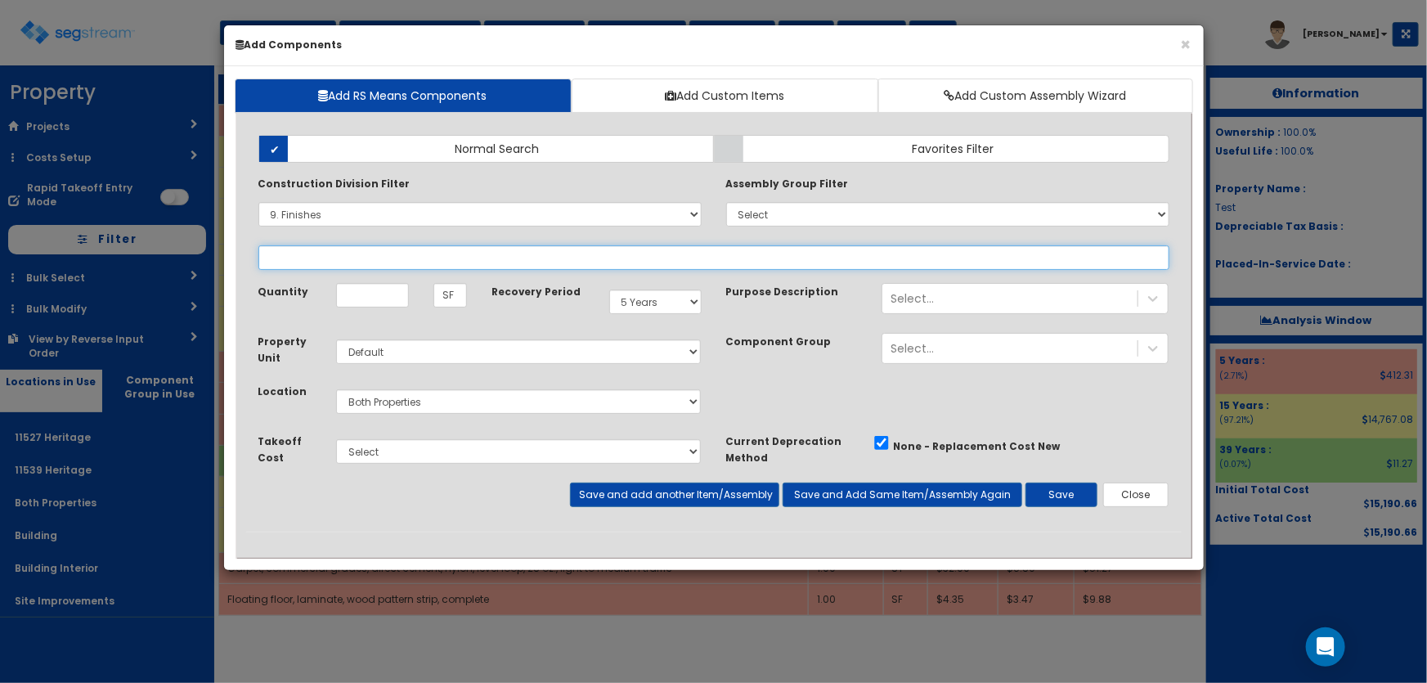
select select
select select "9651610"
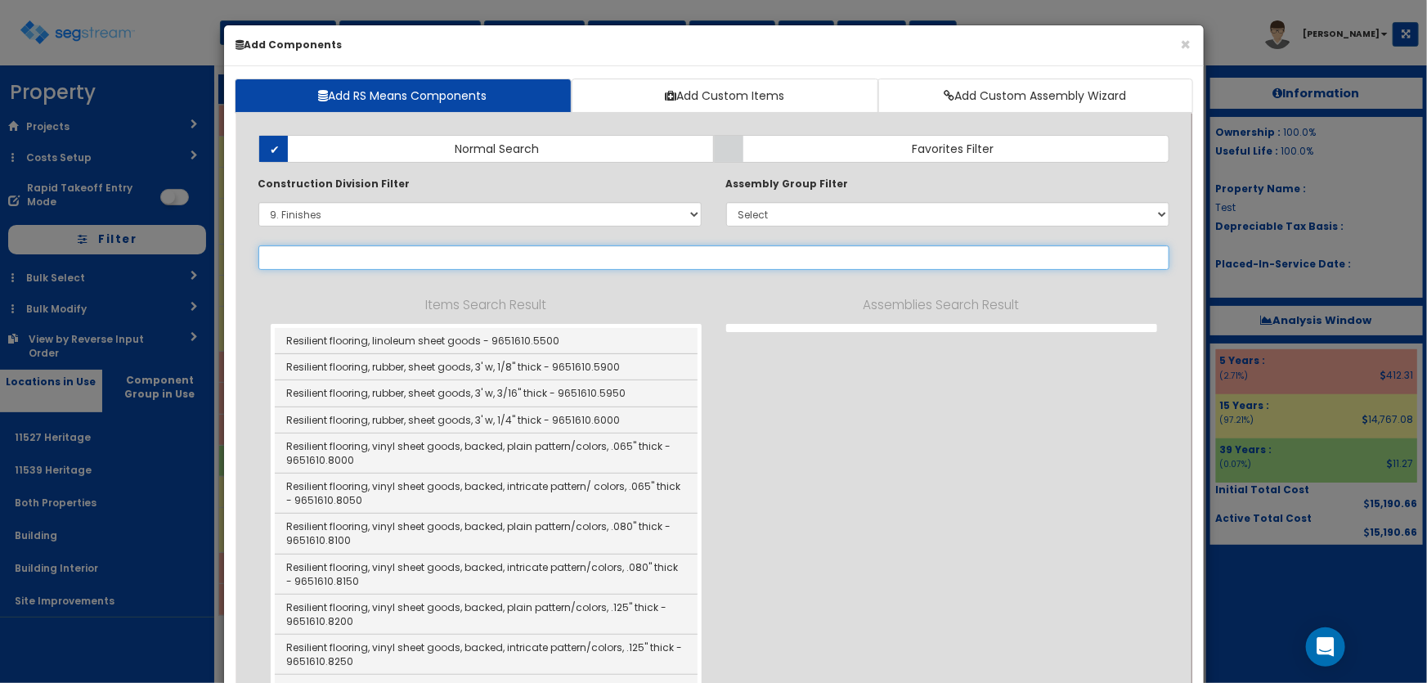
select select "9651610"
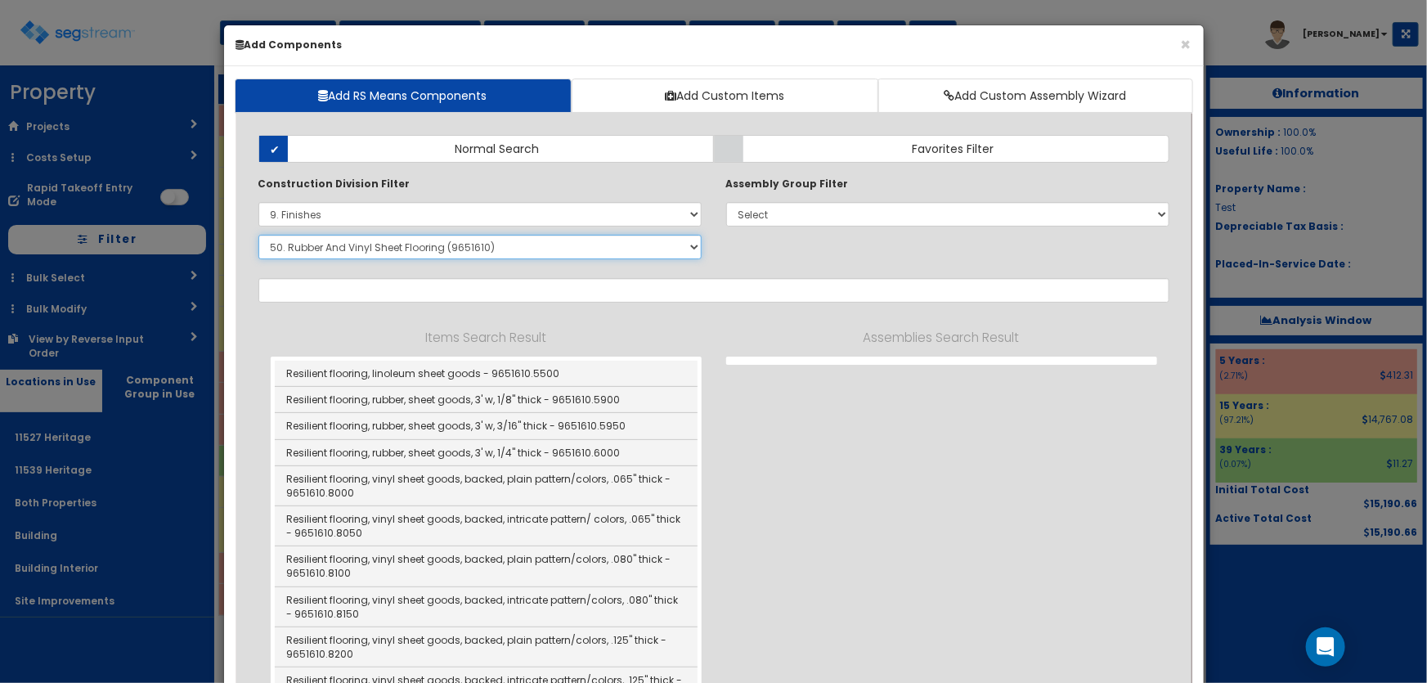
click at [366, 251] on select "Select SubGroup 1. Carpet Maintenance (9016010) 2. Gypsum Wallboard Repairs (90…" at bounding box center [479, 247] width 443 height 25
click at [339, 222] on select "Select 0. Custom Item 1. General Requirements 2. Existing Conditions 3. Concret…" at bounding box center [479, 214] width 443 height 25
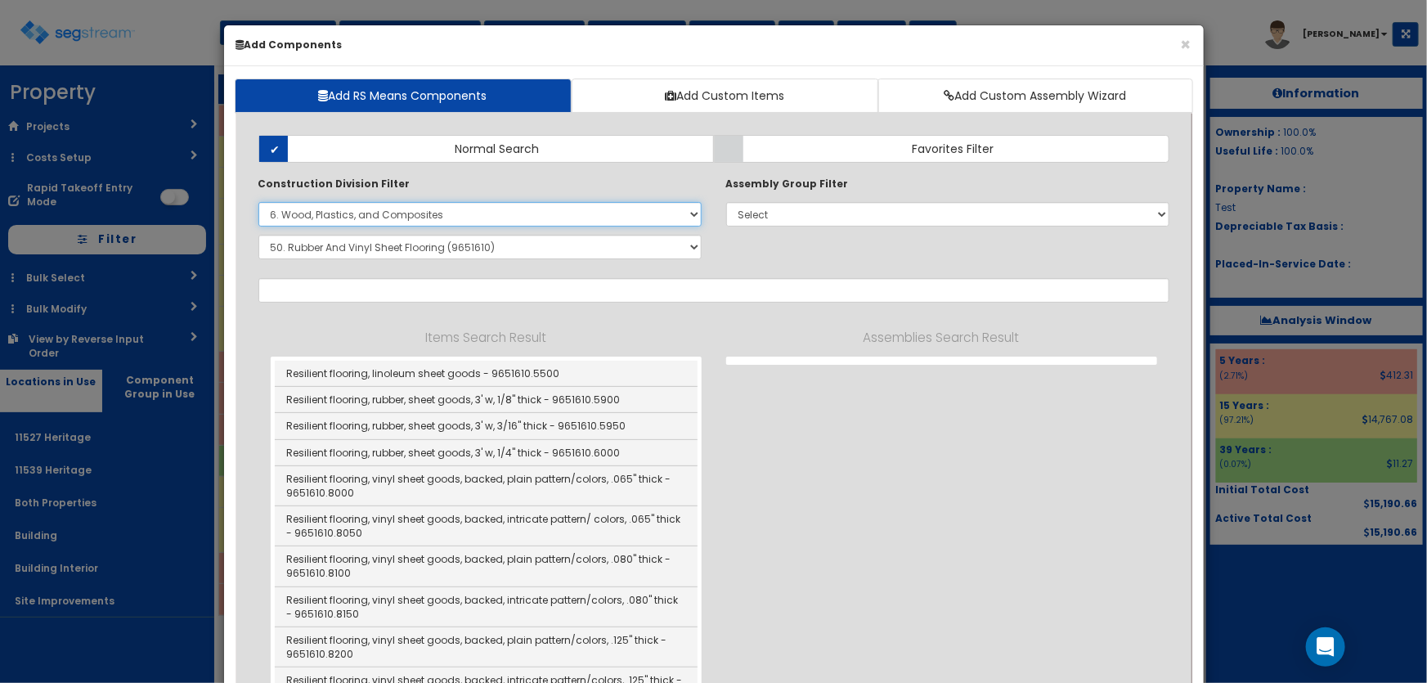
click at [258, 202] on select "Select 0. Custom Item 1. General Requirements 2. Existing Conditions 3. Concret…" at bounding box center [479, 214] width 443 height 25
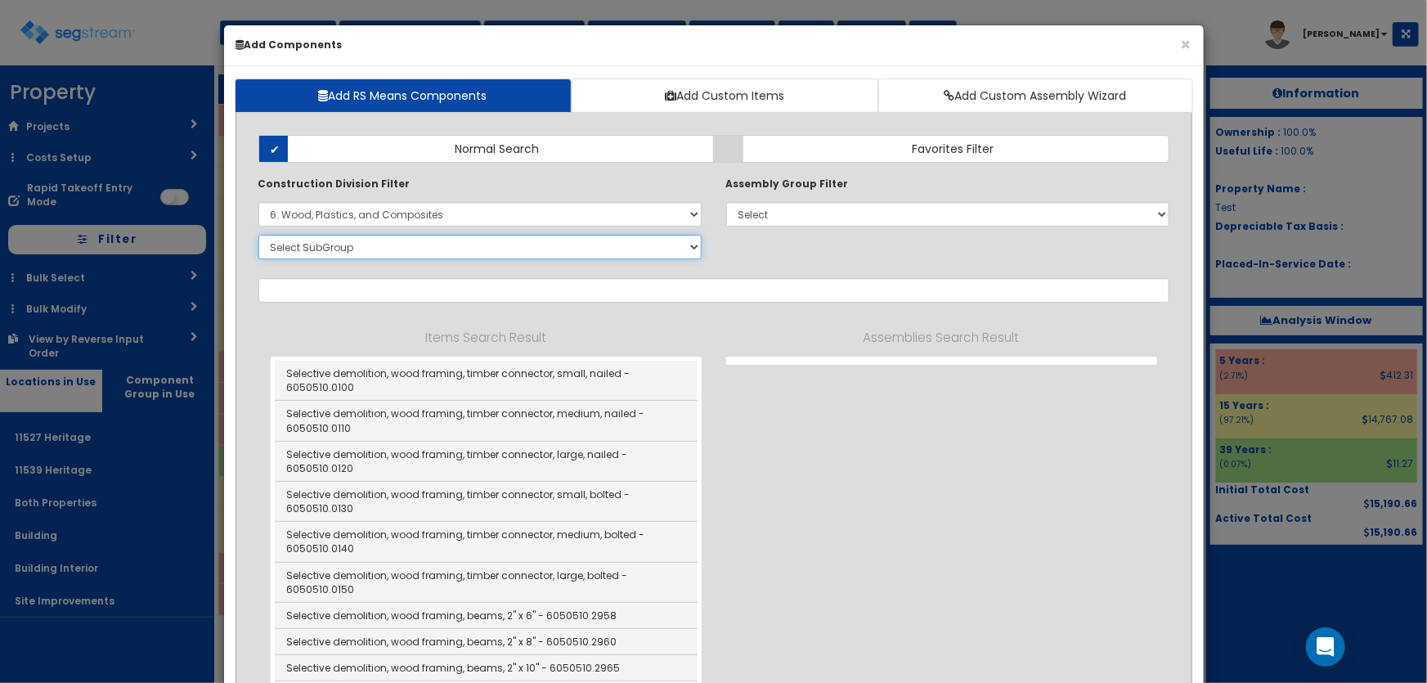
click at [375, 249] on select "Select SubGroup 1. Selective Demolition Wood Framing (6050510) 2. Selective Dem…" at bounding box center [479, 247] width 443 height 25
click at [1186, 45] on button "×" at bounding box center [1186, 44] width 11 height 17
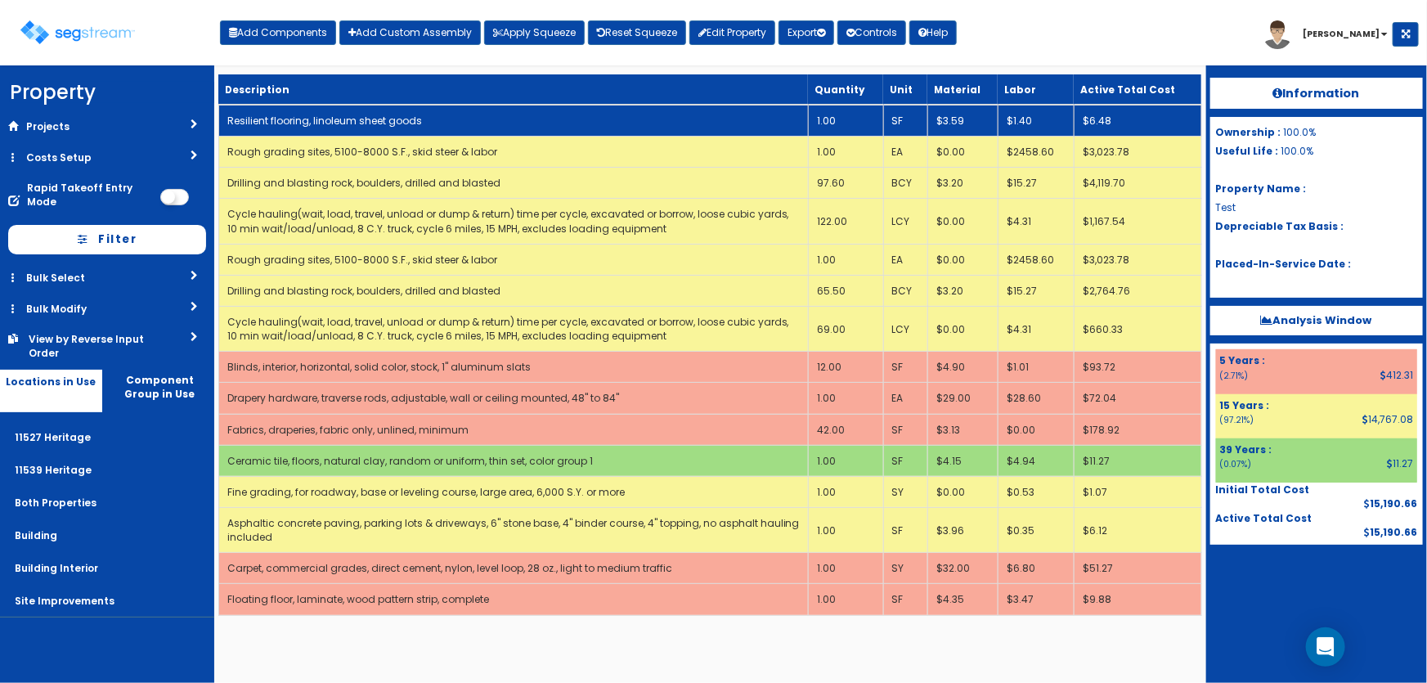
click at [367, 123] on link "Resilient flooring, linoleum sheet goods" at bounding box center [324, 121] width 195 height 14
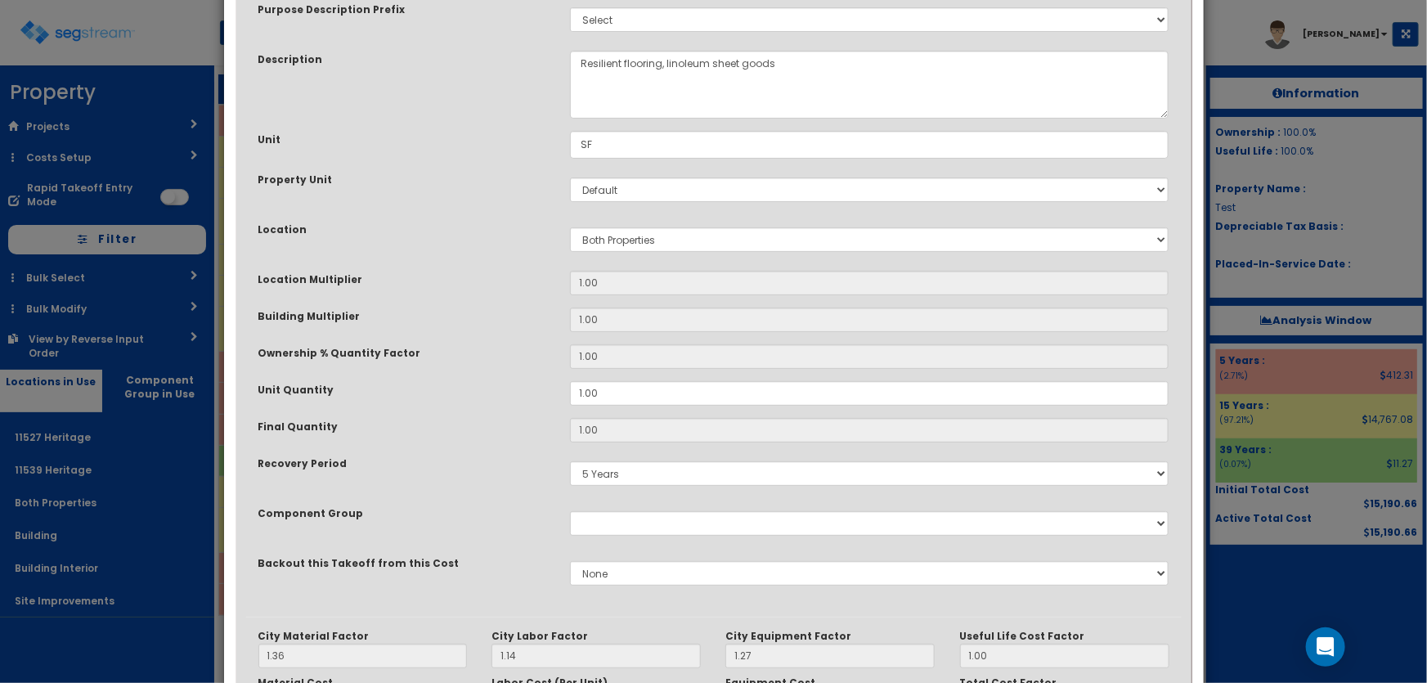
scroll to position [297, 0]
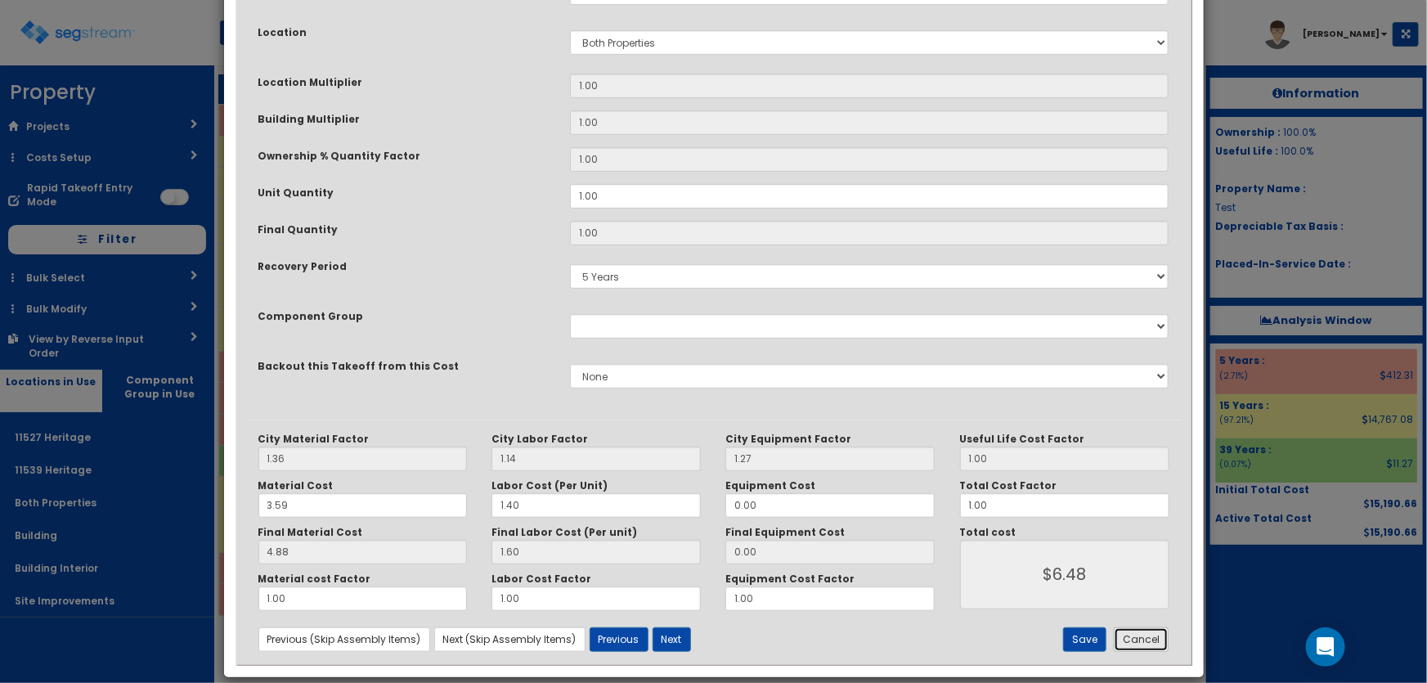
click at [1137, 638] on button "Cancel" at bounding box center [1141, 639] width 55 height 25
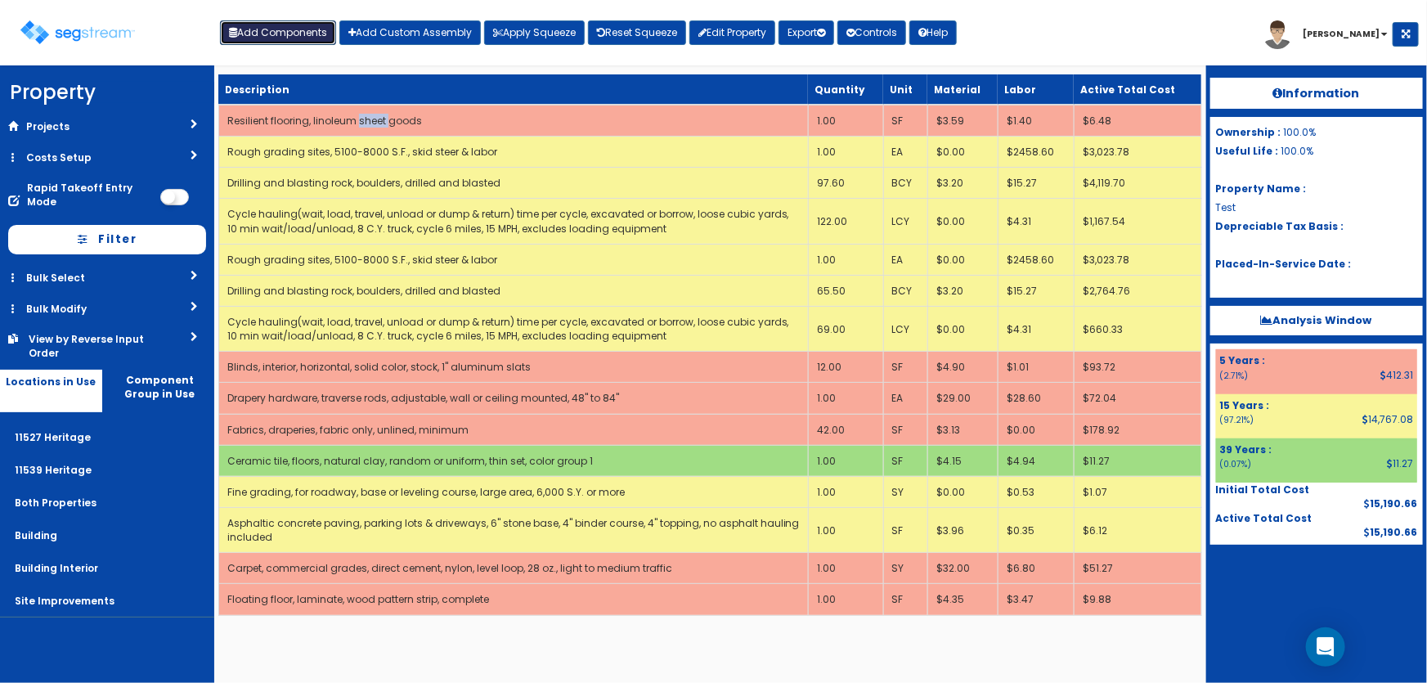
click at [273, 40] on button "Add Components" at bounding box center [278, 32] width 116 height 25
select select "9000000"
select select "4537"
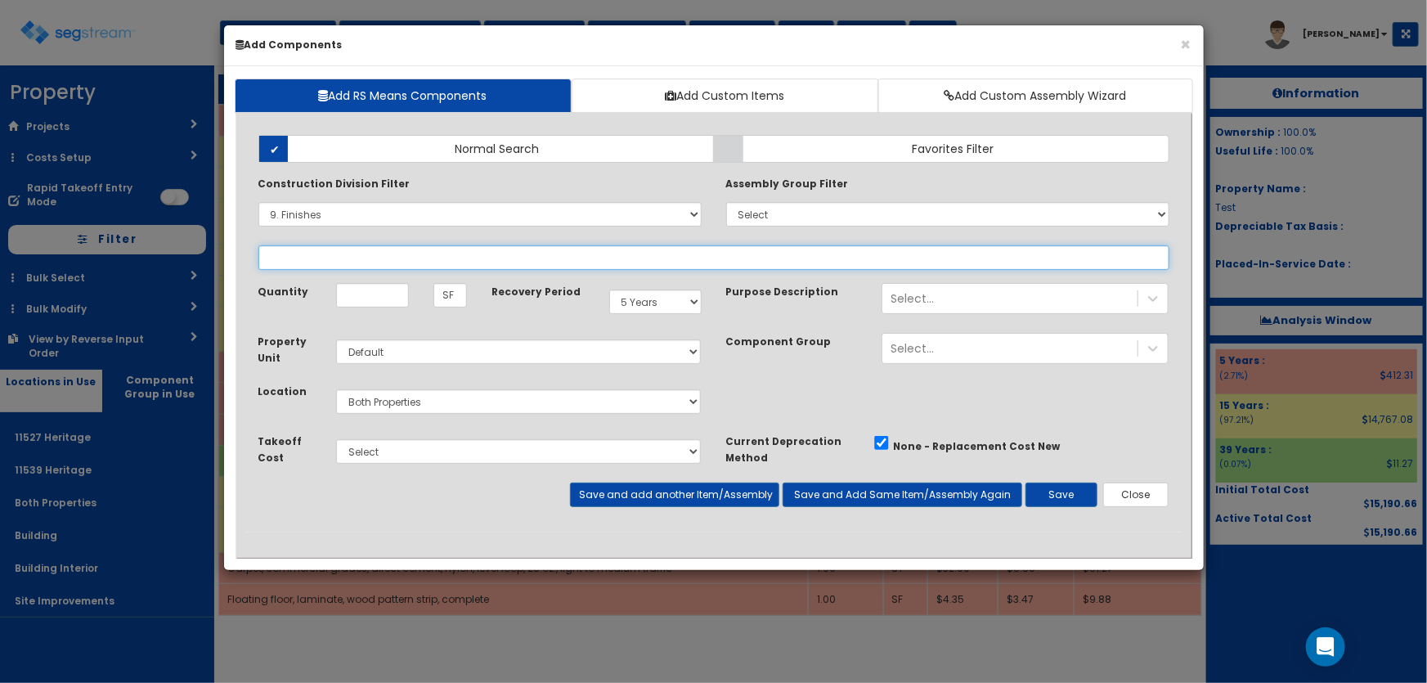
select select "9651610"
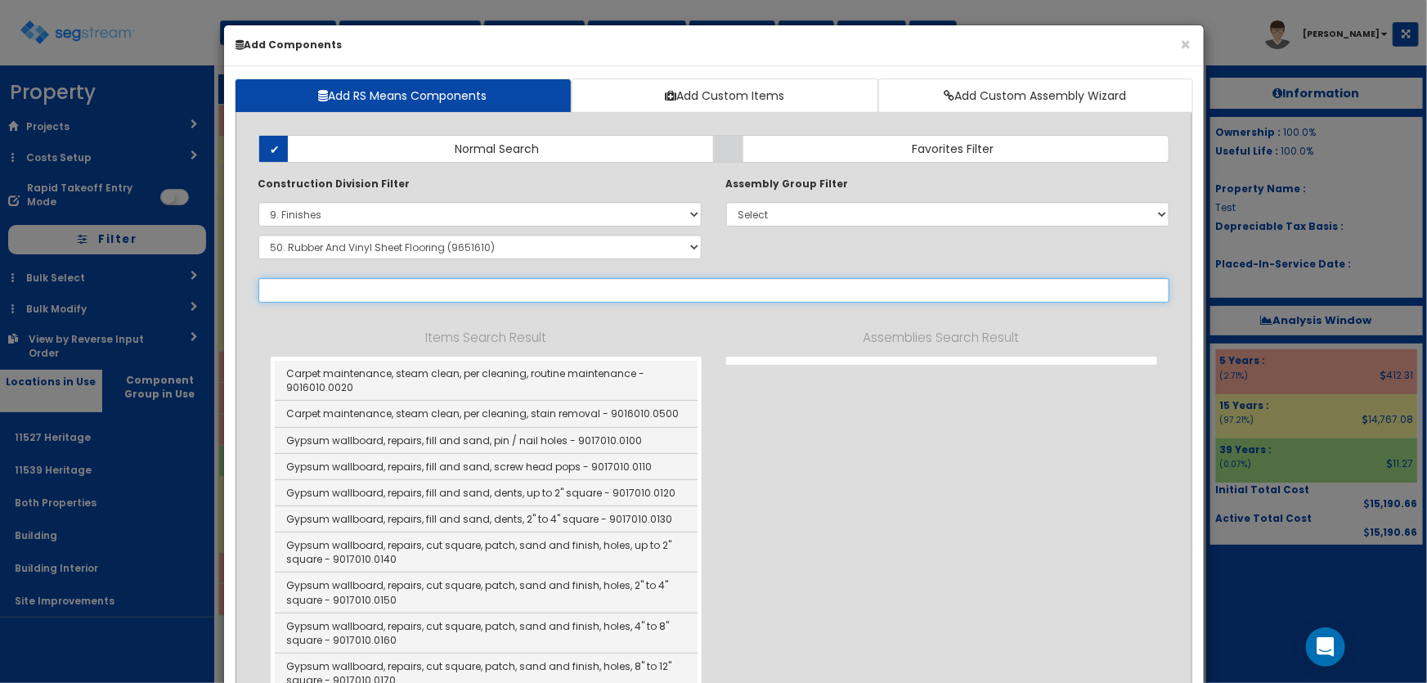
select select
select select "9651610"
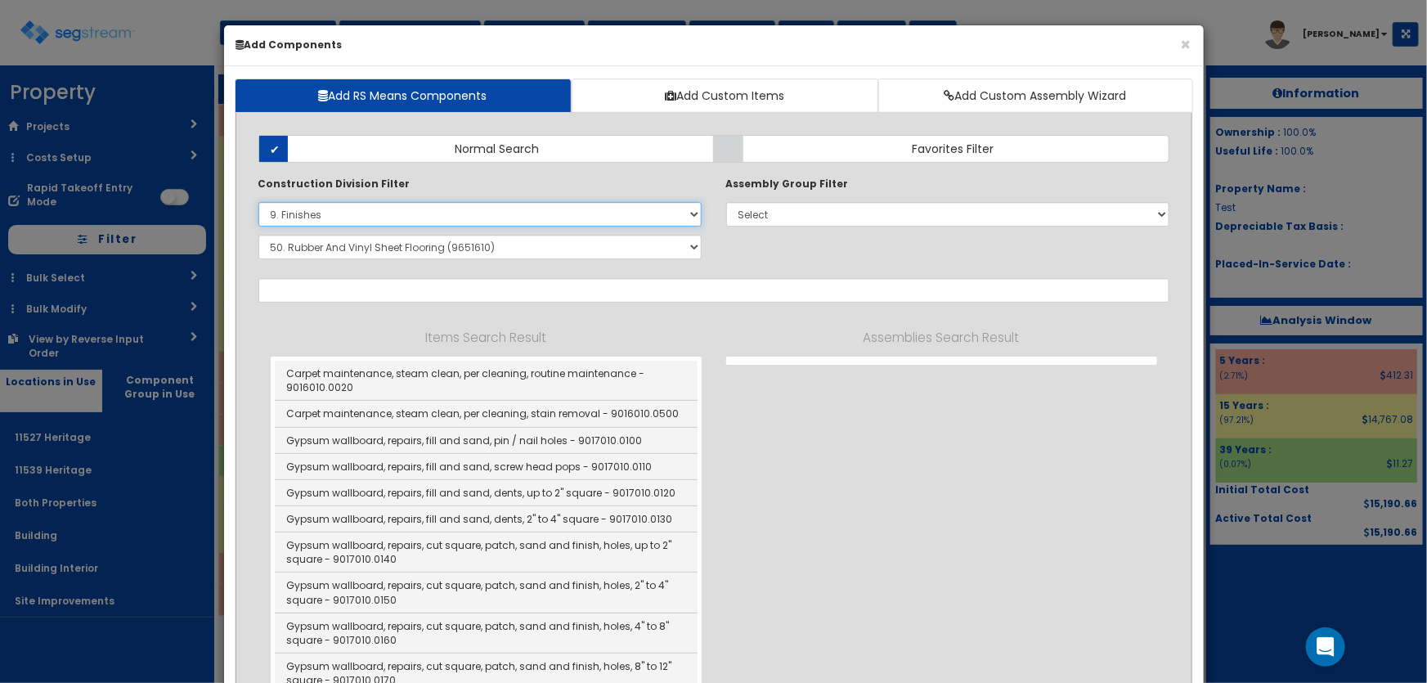
click at [335, 214] on select "Select 0. Custom Item 1. General Requirements 2. Existing Conditions 3. Concret…" at bounding box center [479, 214] width 443 height 25
click at [258, 202] on select "Select 0. Custom Item 1. General Requirements 2. Existing Conditions 3. Concret…" at bounding box center [479, 214] width 443 height 25
click at [373, 248] on select "Select SubGroup 1. Carpet Maintenance (9016010) 2. Gypsum Wallboard Repairs (90…" at bounding box center [479, 247] width 443 height 25
click at [258, 235] on select "Select SubGroup 1. Carpet Maintenance (9016010) 2. Gypsum Wallboard Repairs (90…" at bounding box center [479, 247] width 443 height 25
click at [297, 217] on select "Select 0. Custom Item 1. General Requirements 2. Existing Conditions 3. Concret…" at bounding box center [479, 214] width 443 height 25
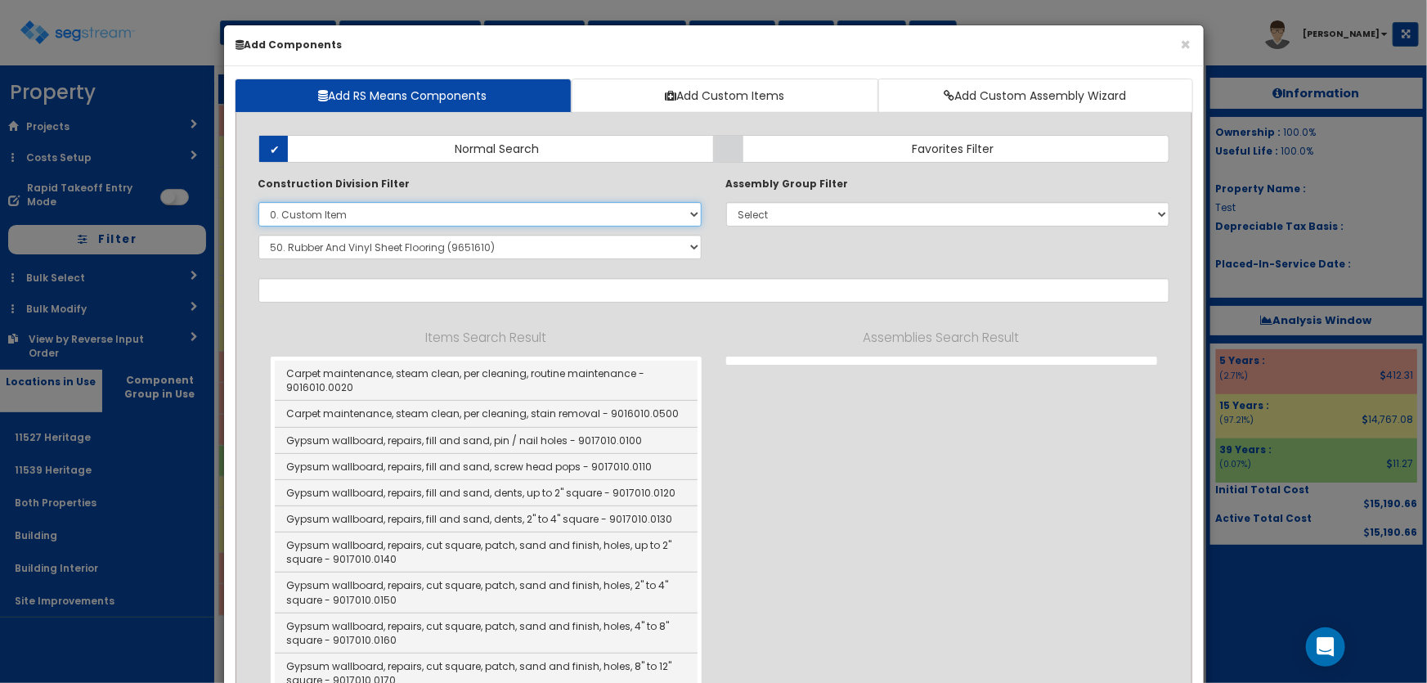
click at [258, 202] on select "Select 0. Custom Item 1. General Requirements 2. Existing Conditions 3. Concret…" at bounding box center [479, 214] width 443 height 25
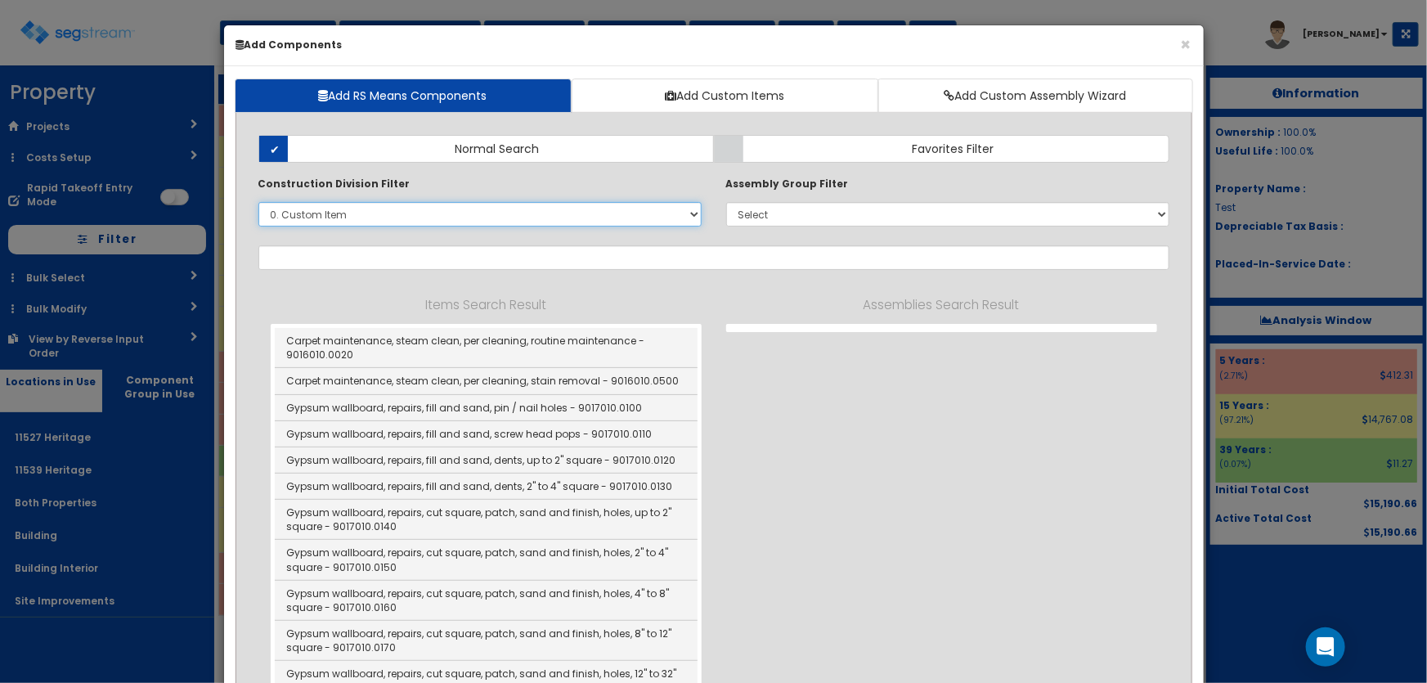
click at [305, 213] on select "Select 0. Custom Item 1. General Requirements 2. Existing Conditions 3. Concret…" at bounding box center [479, 214] width 443 height 25
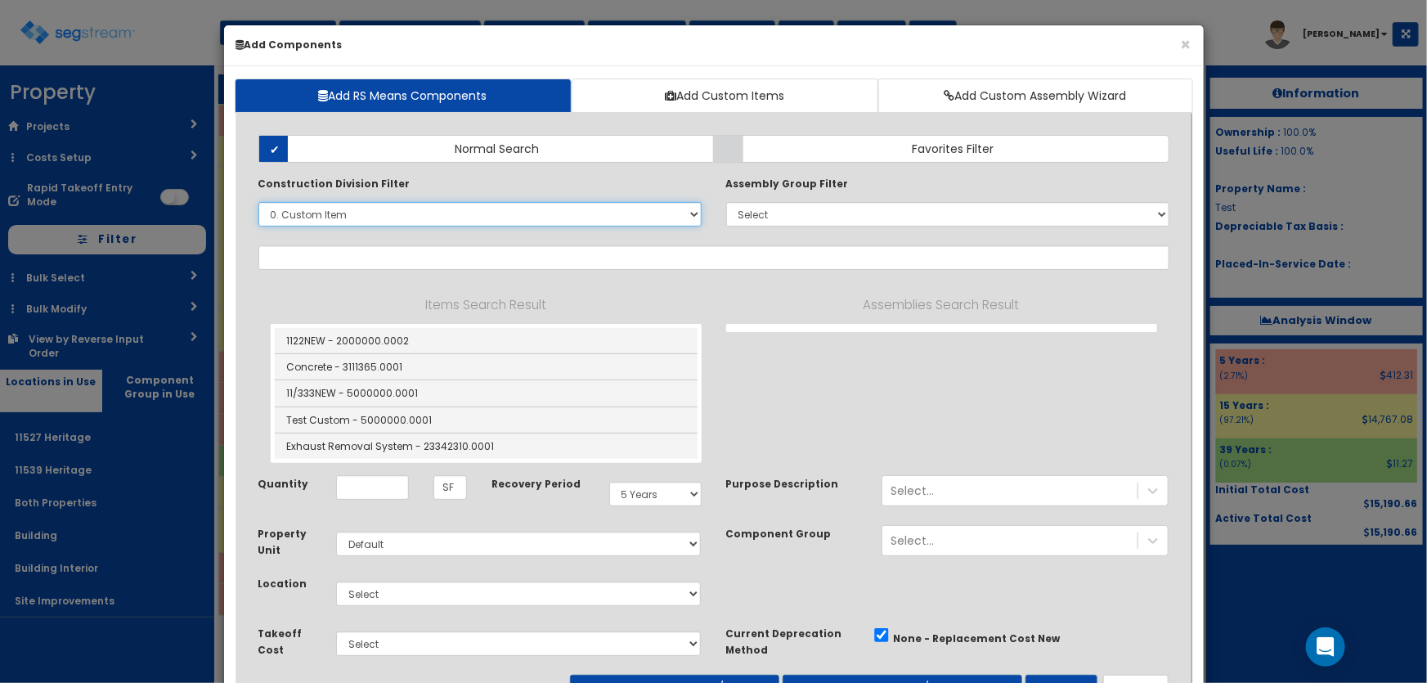
select select "9000000"
click at [258, 202] on select "Select 0. Custom Item 1. General Requirements 2. Existing Conditions 3. Concret…" at bounding box center [479, 214] width 443 height 25
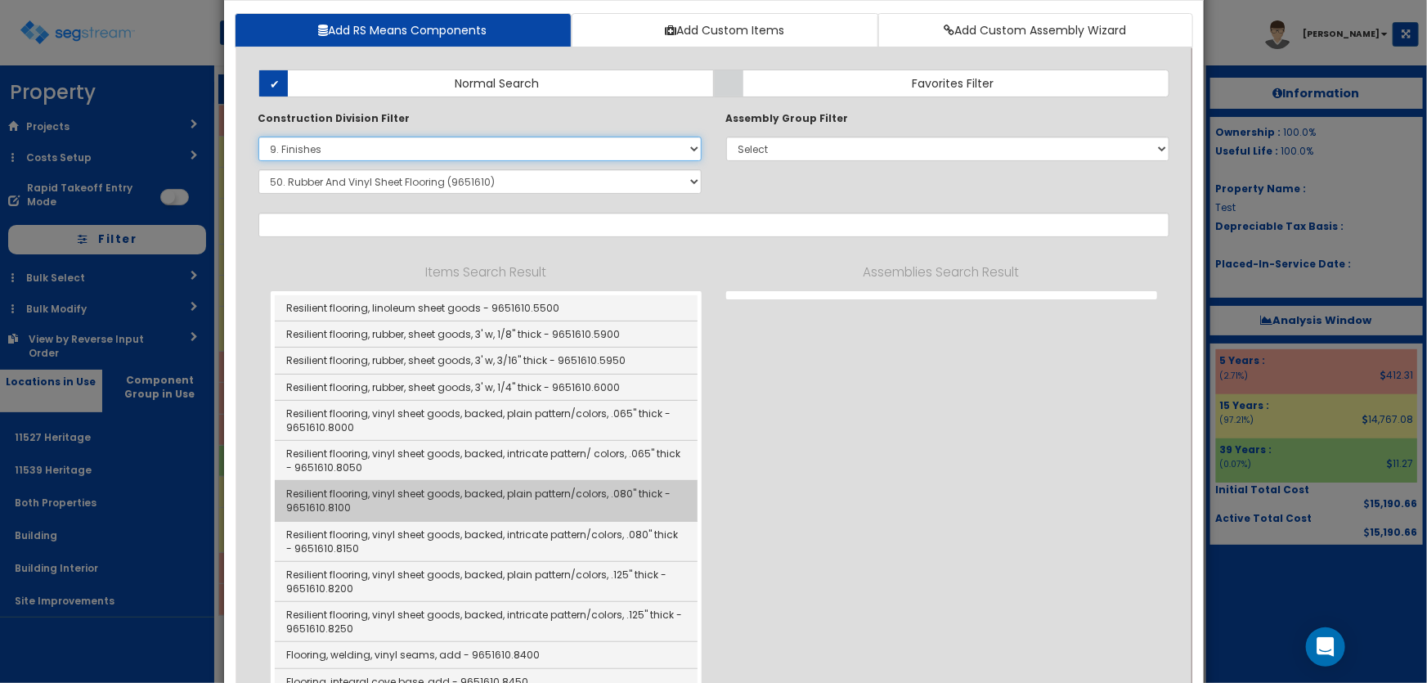
scroll to position [0, 0]
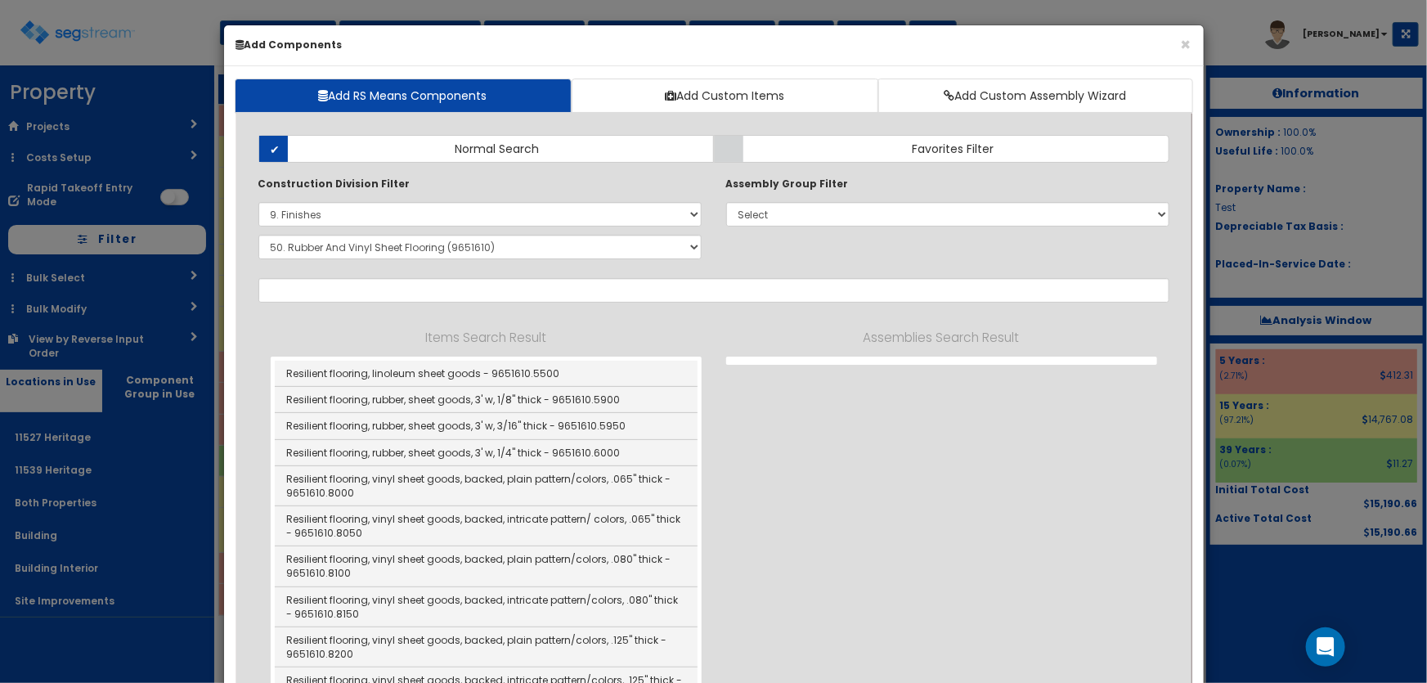
click at [469, 317] on div "Items Search Result Resilient flooring, linoleum sheet goods - 9651610.5500 Res…" at bounding box center [714, 585] width 886 height 540
click at [325, 249] on select "Select SubGroup 1. Carpet Maintenance (9016010) 2. Gypsum Wallboard Repairs (90…" at bounding box center [479, 247] width 443 height 25
click at [258, 235] on select "Select SubGroup 1. Carpet Maintenance (9016010) 2. Gypsum Wallboard Repairs (90…" at bounding box center [479, 247] width 443 height 25
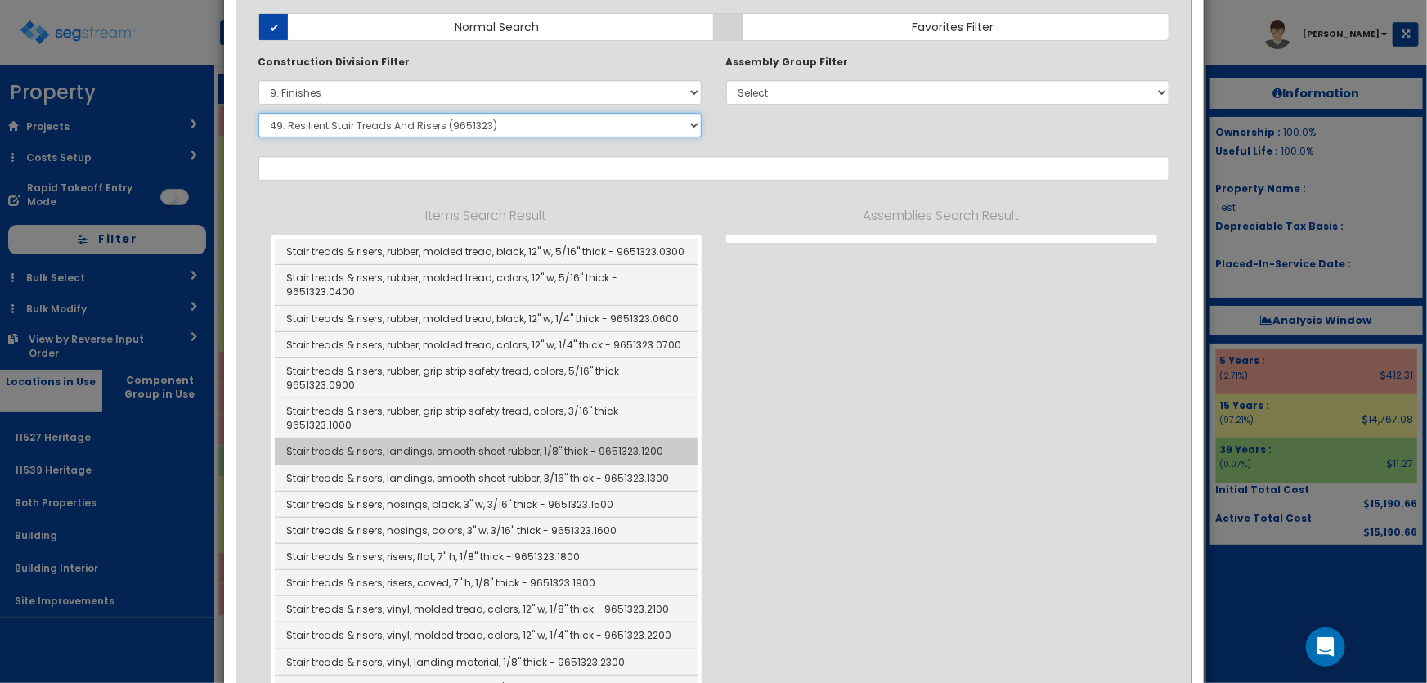
scroll to position [148, 0]
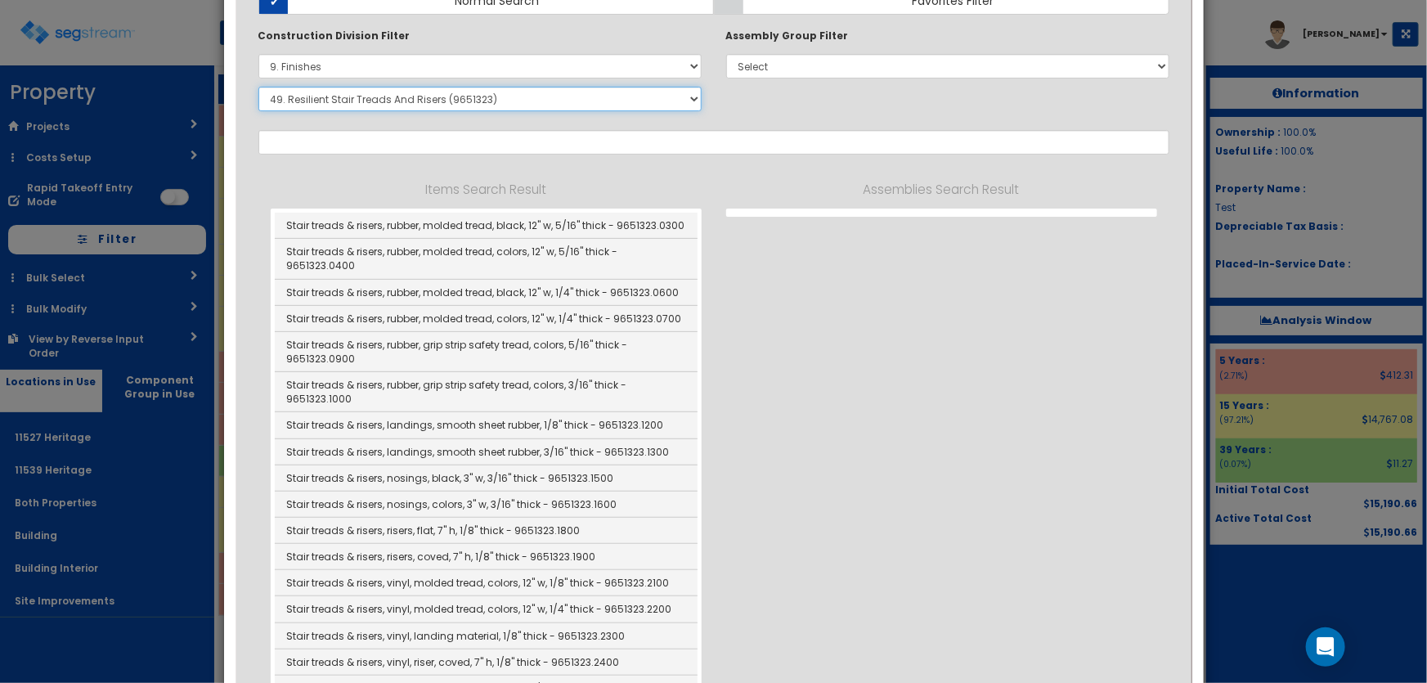
click at [394, 102] on select "Select SubGroup 1. Carpet Maintenance (9016010) 2. Gypsum Wallboard Repairs (90…" at bounding box center [479, 99] width 443 height 25
click at [258, 87] on select "Select SubGroup 1. Carpet Maintenance (9016010) 2. Gypsum Wallboard Repairs (90…" at bounding box center [479, 99] width 443 height 25
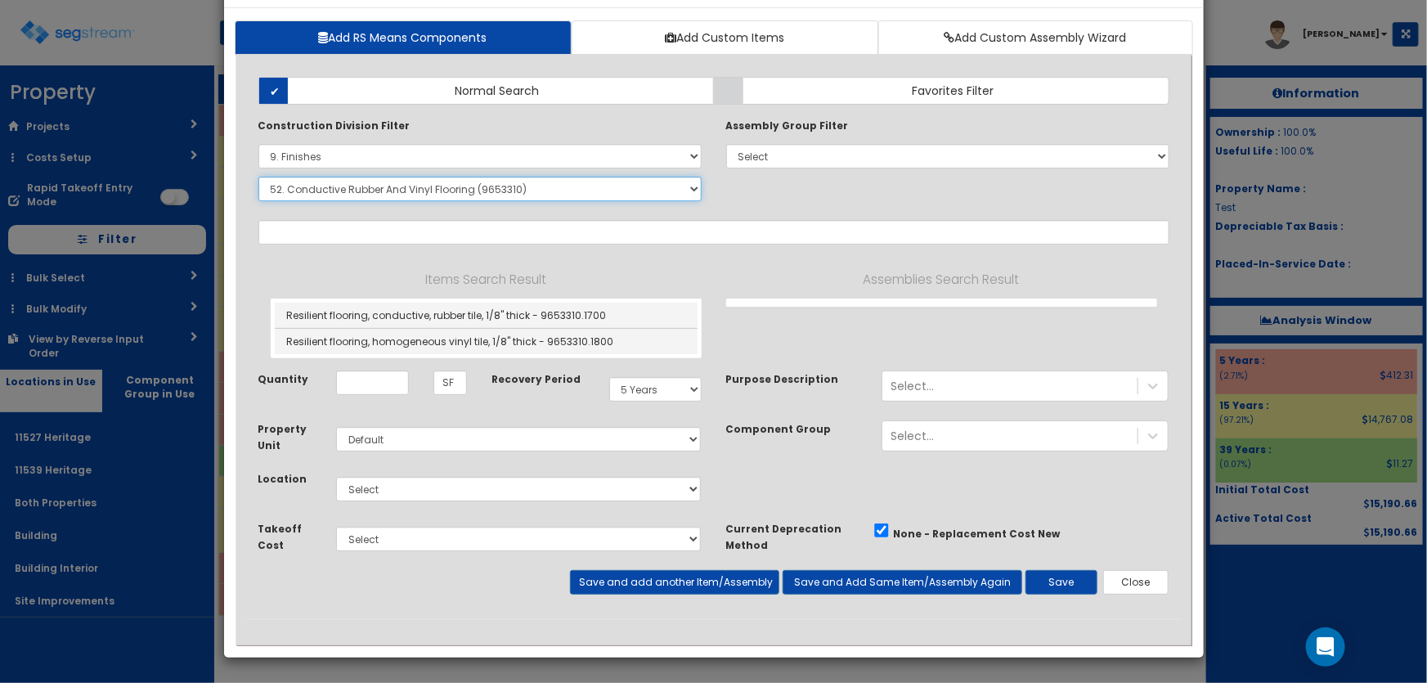
scroll to position [57, 0]
click at [398, 197] on select "Select SubGroup 1. Carpet Maintenance (9016010) 2. Gypsum Wallboard Repairs (90…" at bounding box center [479, 189] width 443 height 25
select select "9651910"
click at [258, 177] on select "Select SubGroup 1. Carpet Maintenance (9016010) 2. Gypsum Wallboard Repairs (90…" at bounding box center [479, 189] width 443 height 25
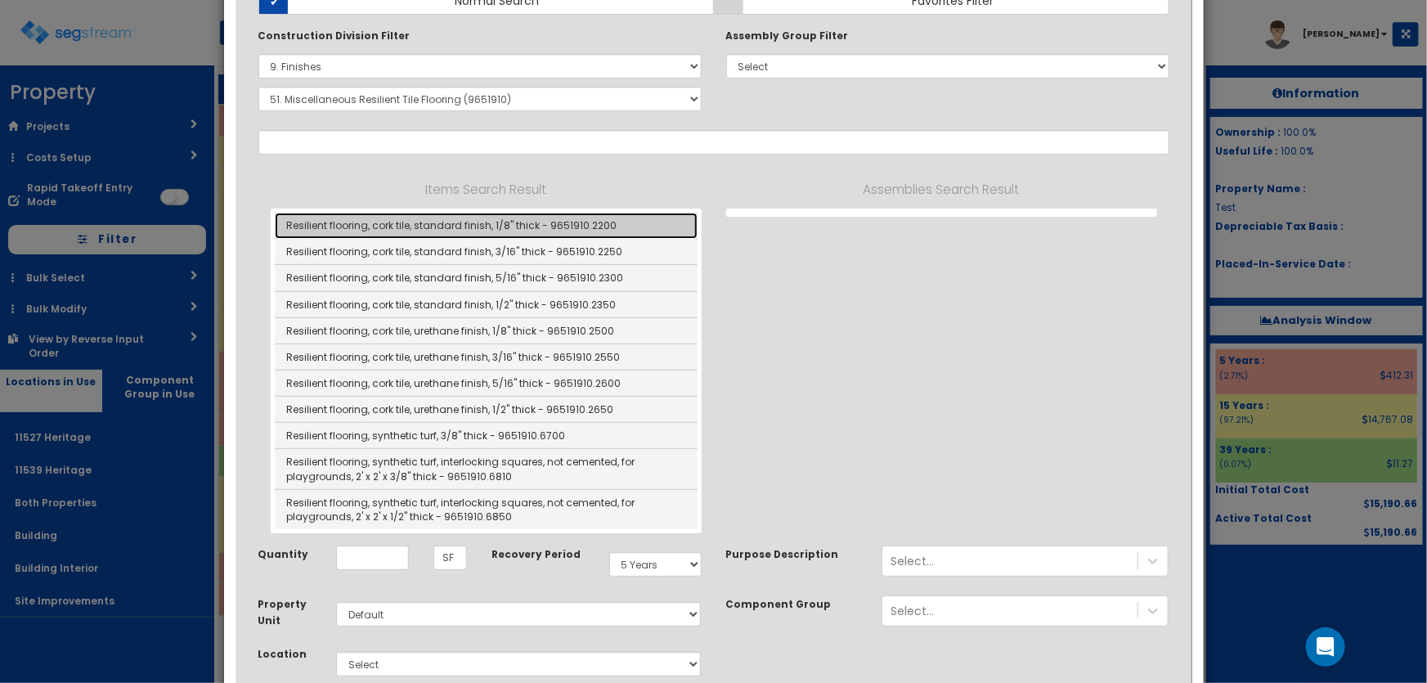
click at [477, 222] on link "Resilient flooring, cork tile, standard finish, 1/8" thick - 9651910.2200" at bounding box center [486, 226] width 423 height 26
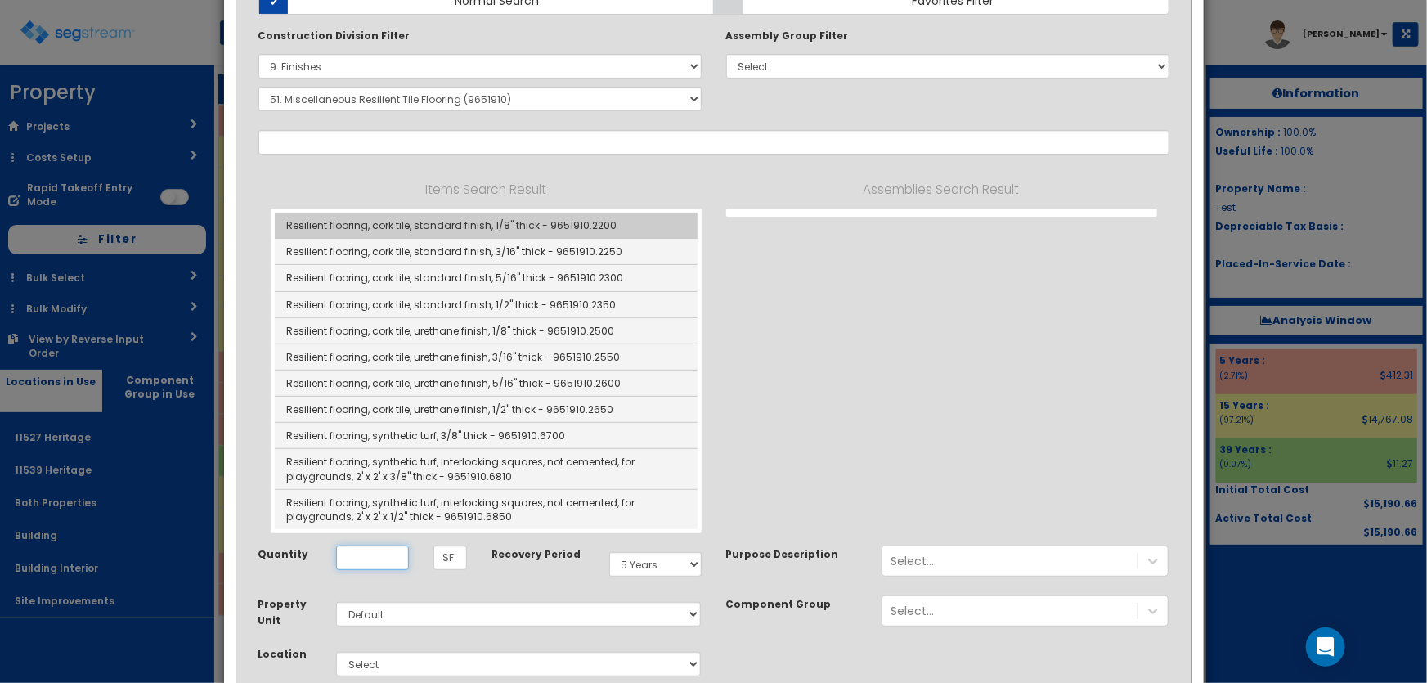
type input "Resilient flooring, cork tile, standard finish, 1/8" thick - 9651910.2200"
checkbox input "false"
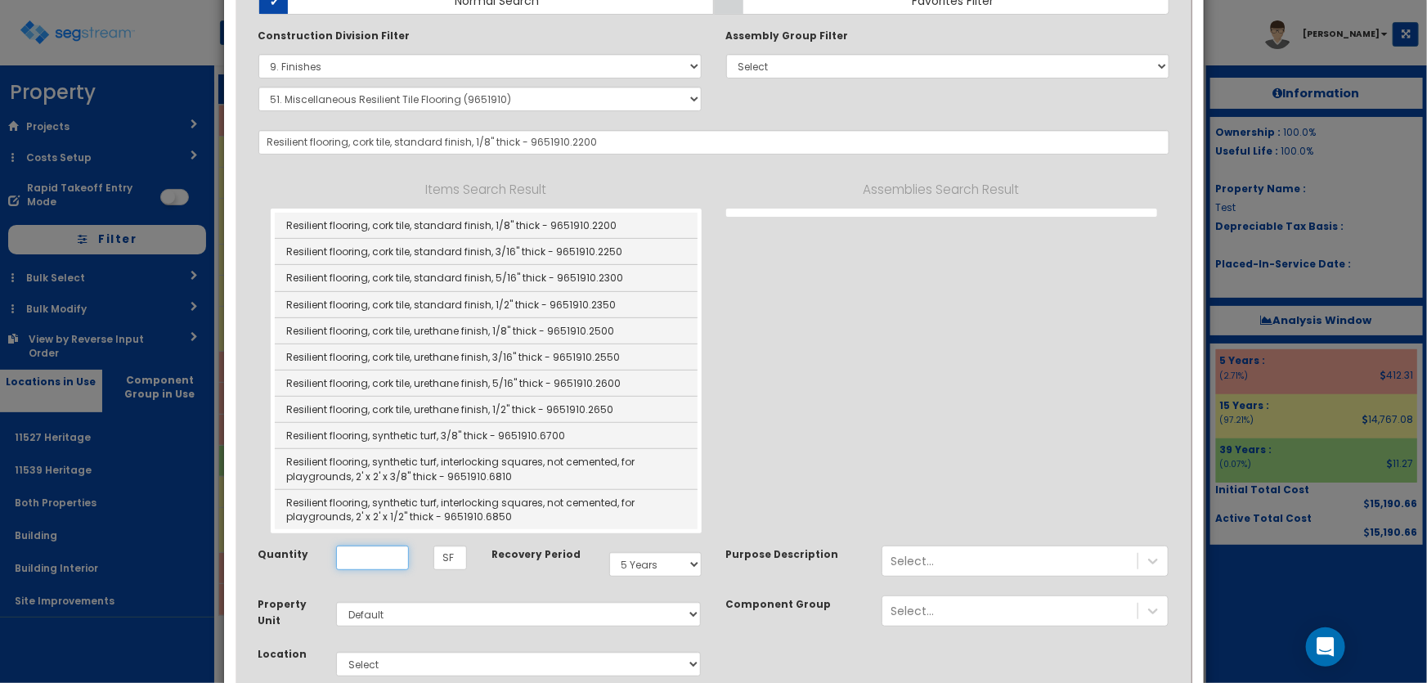
scroll to position [0, 0]
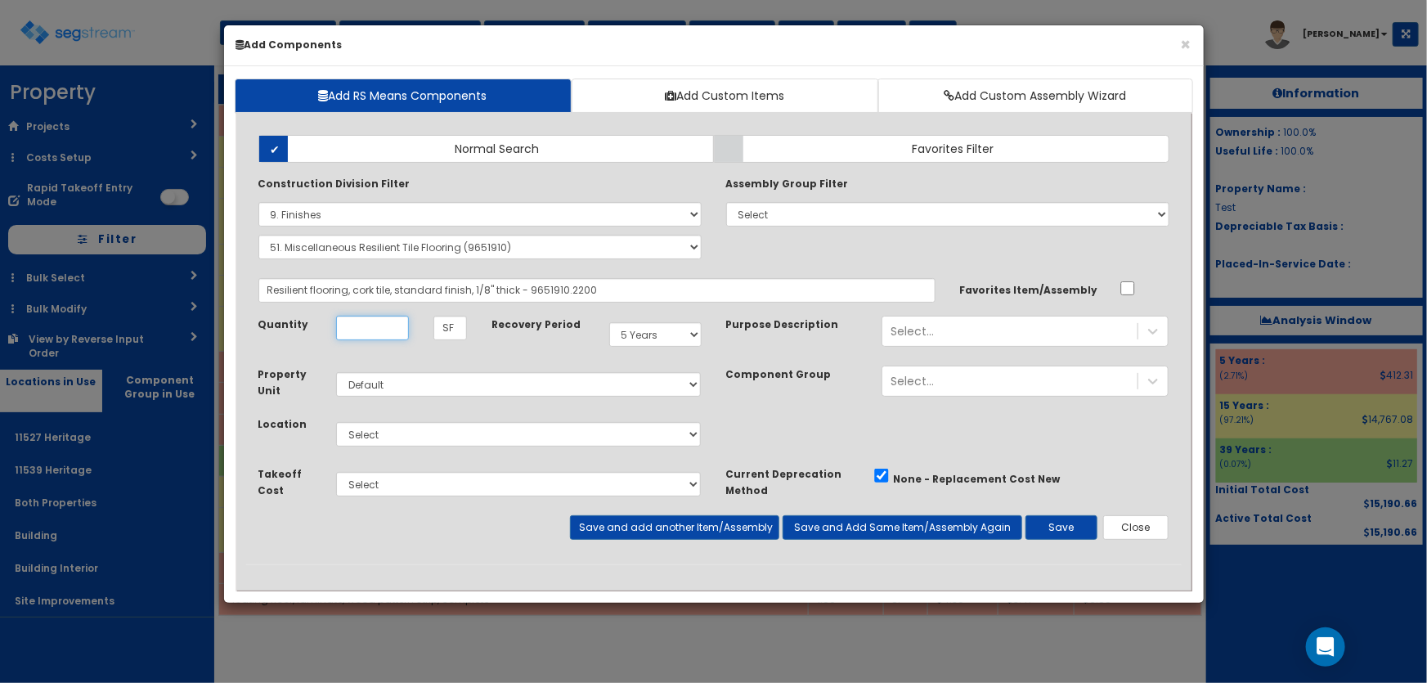
click at [392, 323] on input "Unit Quantity" at bounding box center [372, 328] width 73 height 25
type input "1"
click at [408, 437] on select "Select 11527 Heritage 11539 Heritage Both Properties Building Building Interior…" at bounding box center [519, 434] width 366 height 25
select select "4537"
click at [336, 422] on select "Select 11527 Heritage 11539 Heritage Both Properties Building Building Interior…" at bounding box center [519, 434] width 366 height 25
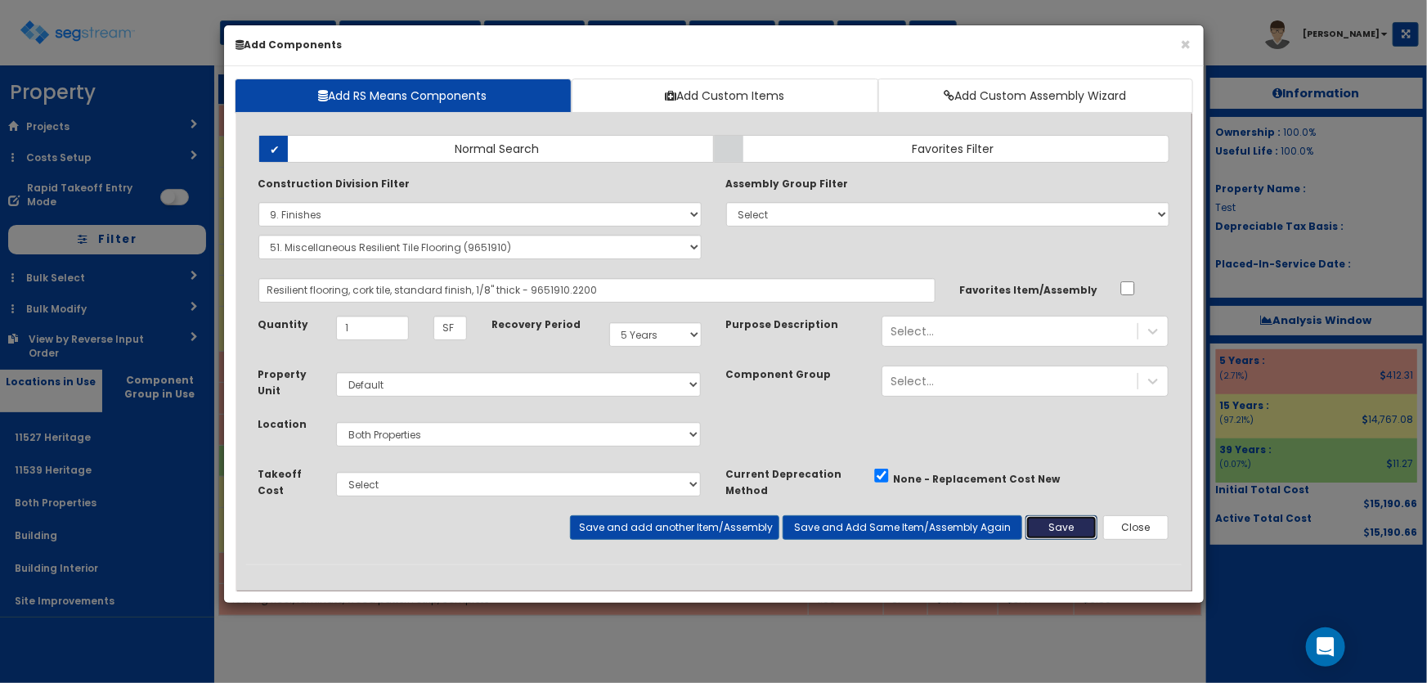
click at [1067, 522] on button "Save" at bounding box center [1061, 527] width 72 height 25
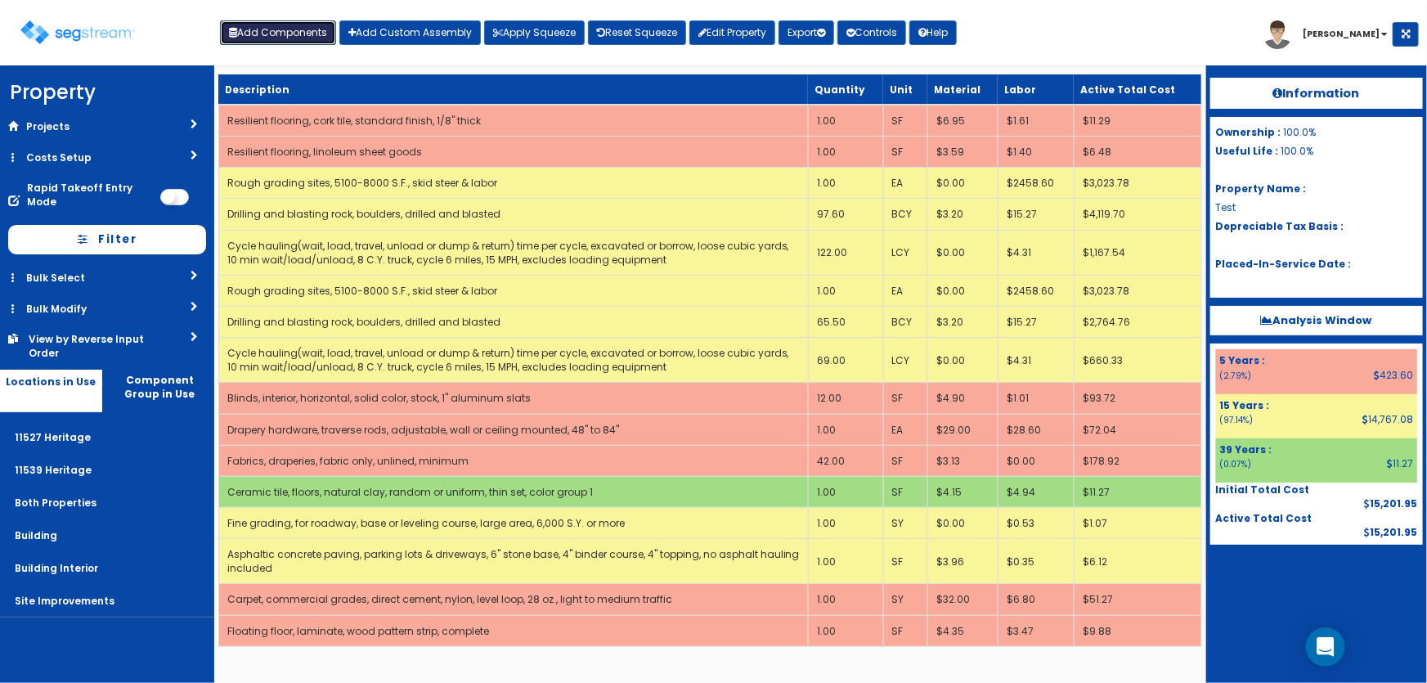
click at [289, 33] on button "Add Components" at bounding box center [278, 32] width 116 height 25
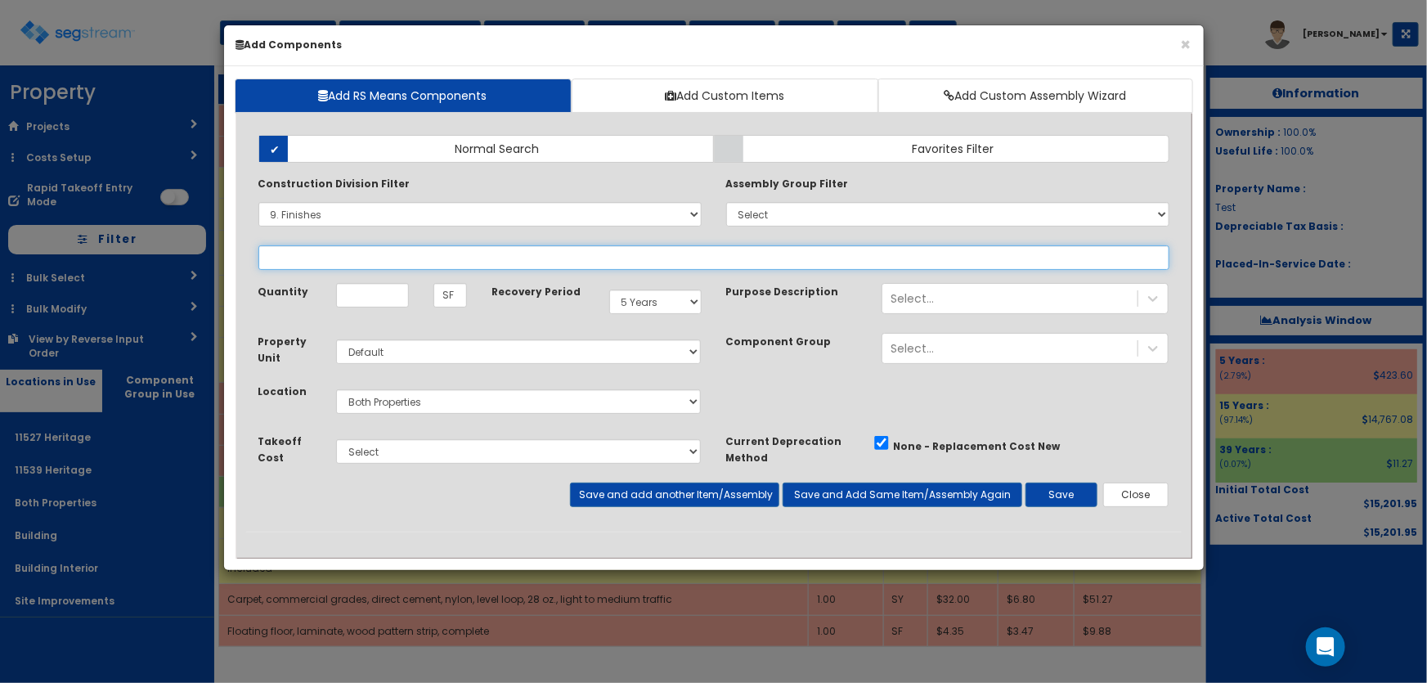
select select
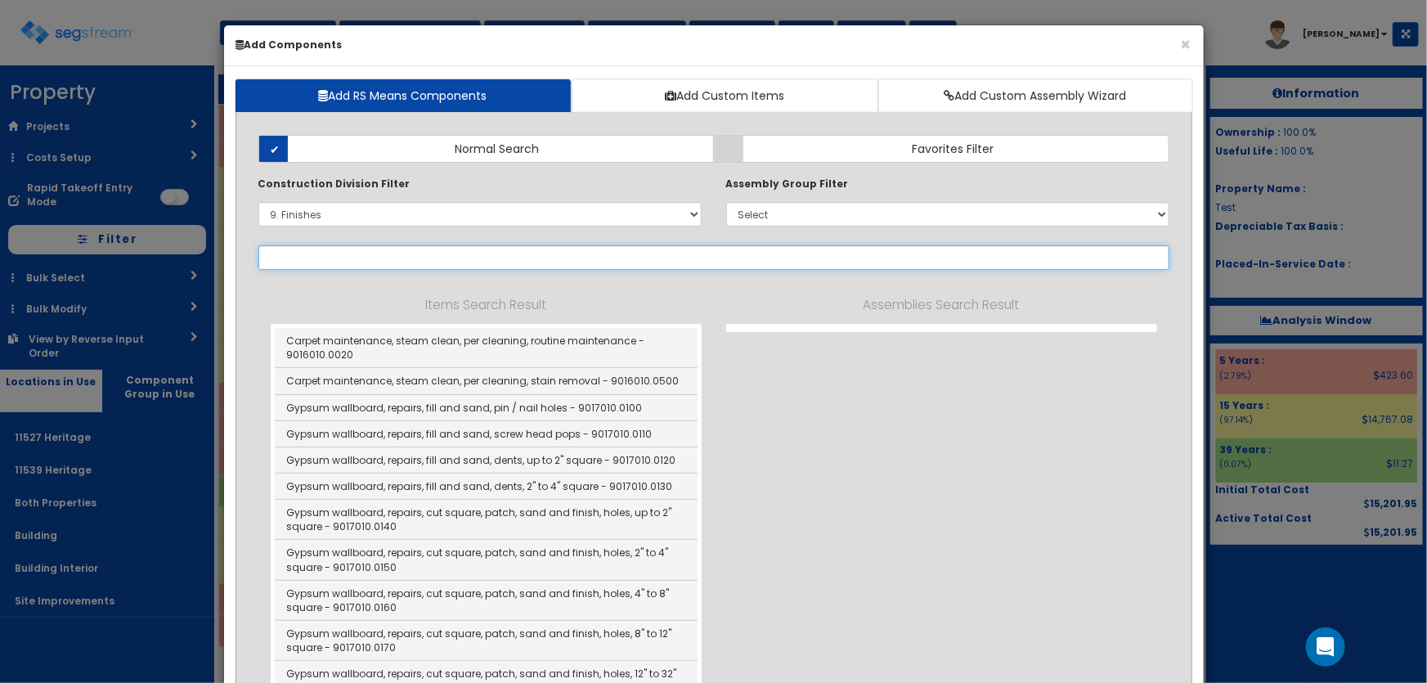
select select "9651910"
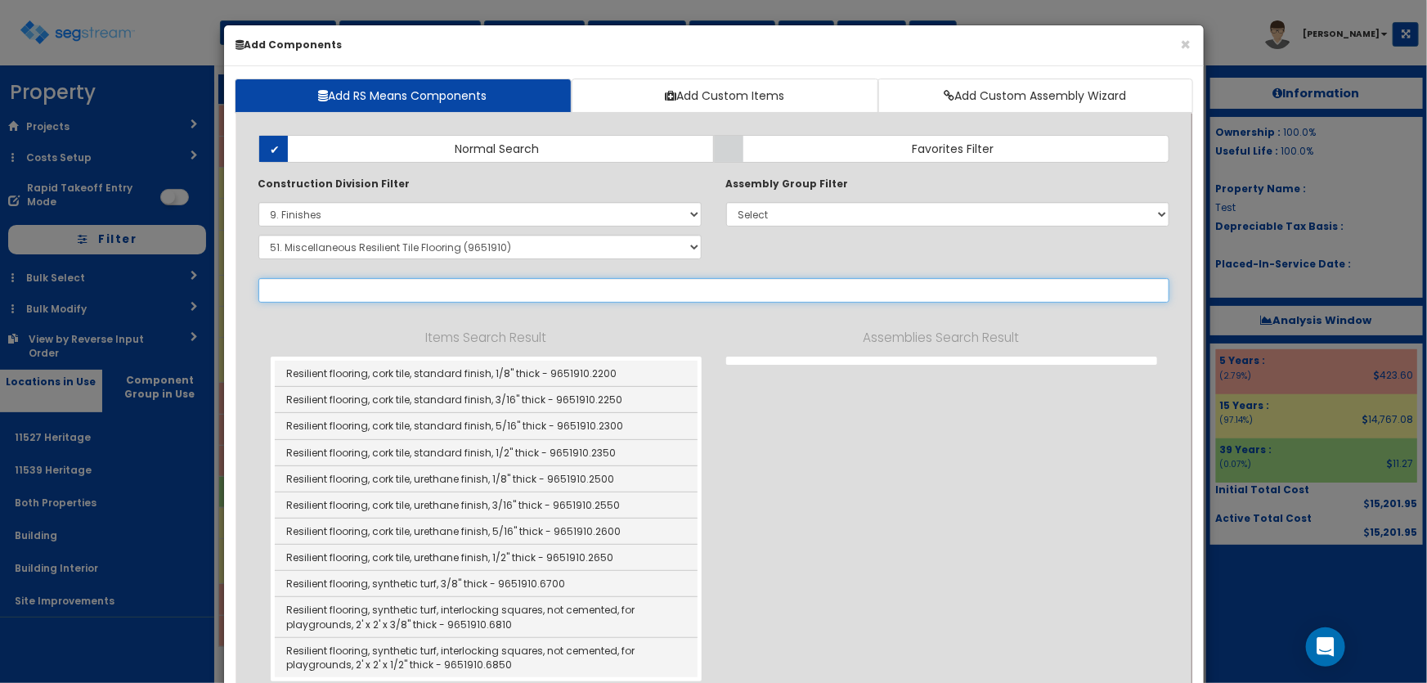
scroll to position [74, 0]
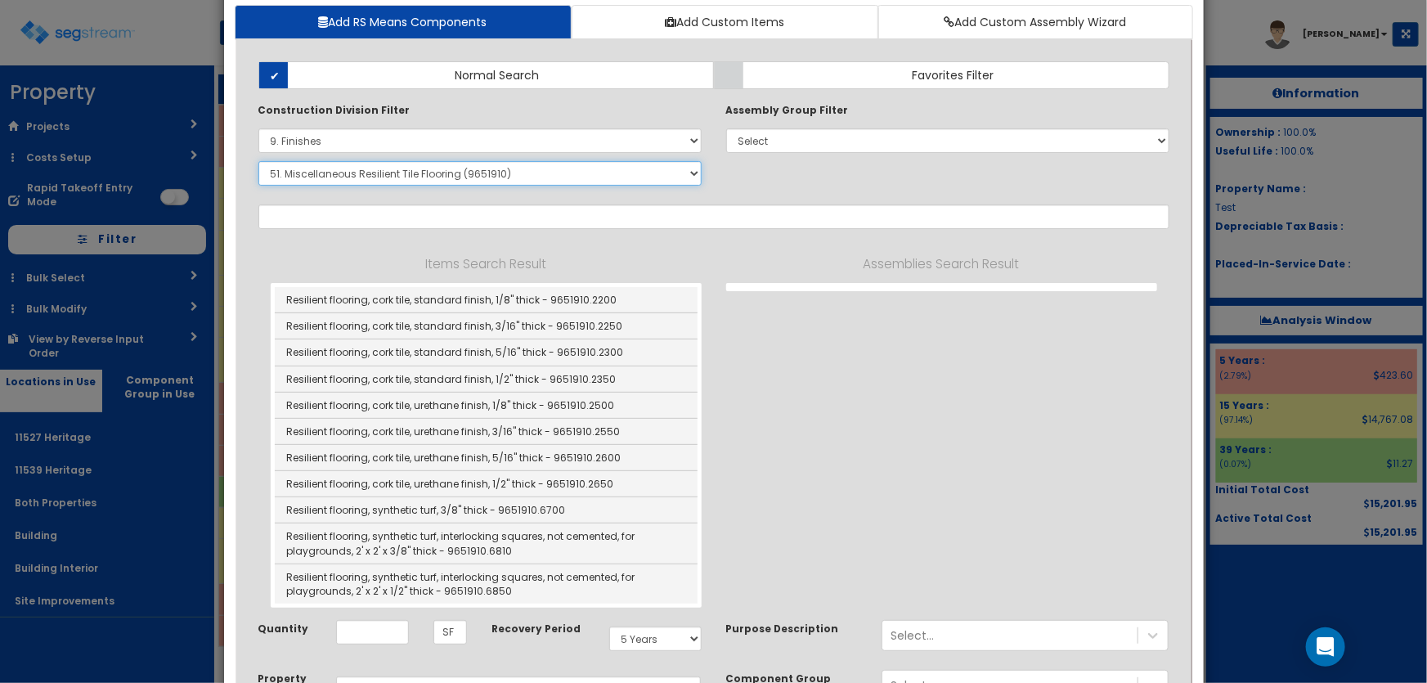
click at [384, 175] on select "Select SubGroup 1. Carpet Maintenance (9016010) 2. Gypsum Wallboard Repairs (90…" at bounding box center [479, 173] width 443 height 25
select select "9653310"
click at [258, 161] on select "Select SubGroup 1. Carpet Maintenance (9016010) 2. Gypsum Wallboard Repairs (90…" at bounding box center [479, 173] width 443 height 25
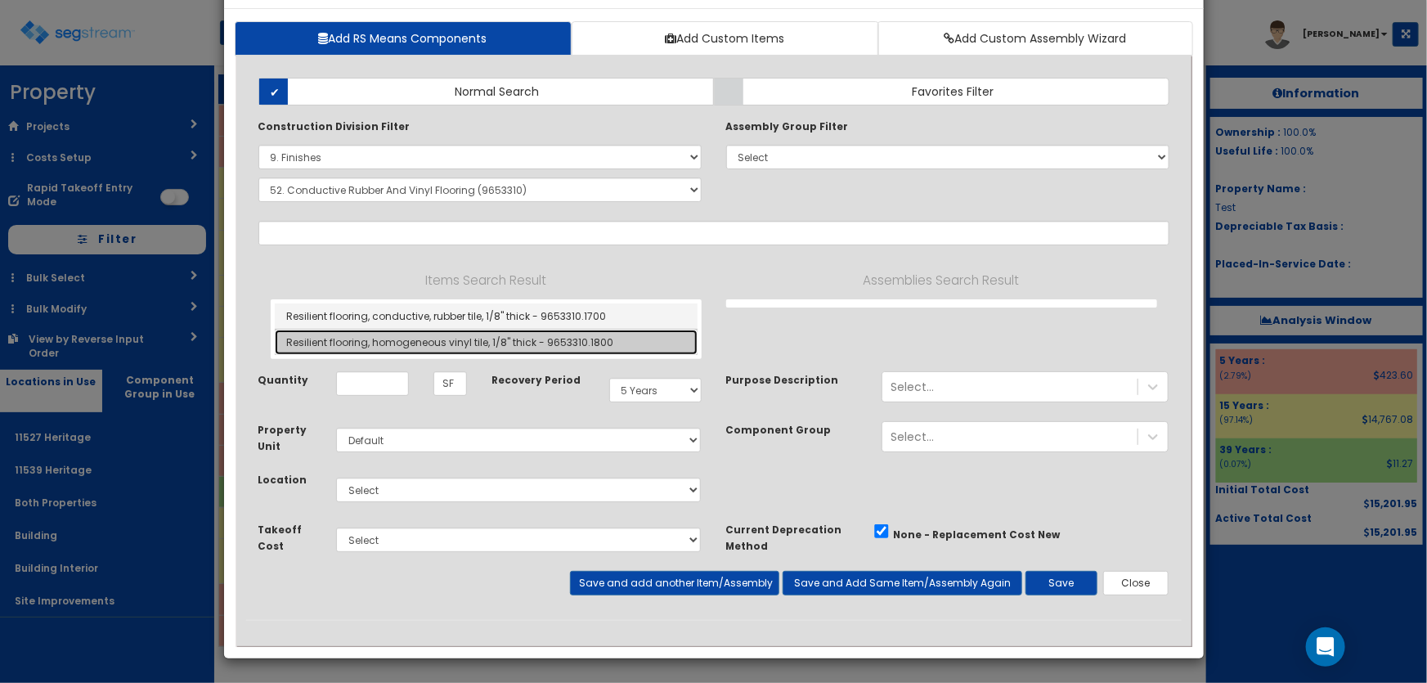
click at [456, 342] on link "Resilient flooring, homogeneous vinyl tile, 1/8" thick - 9653310.1800" at bounding box center [486, 342] width 423 height 25
type input "Resilient flooring, homogeneous vinyl tile, 1/8" thick - 9653310.1800"
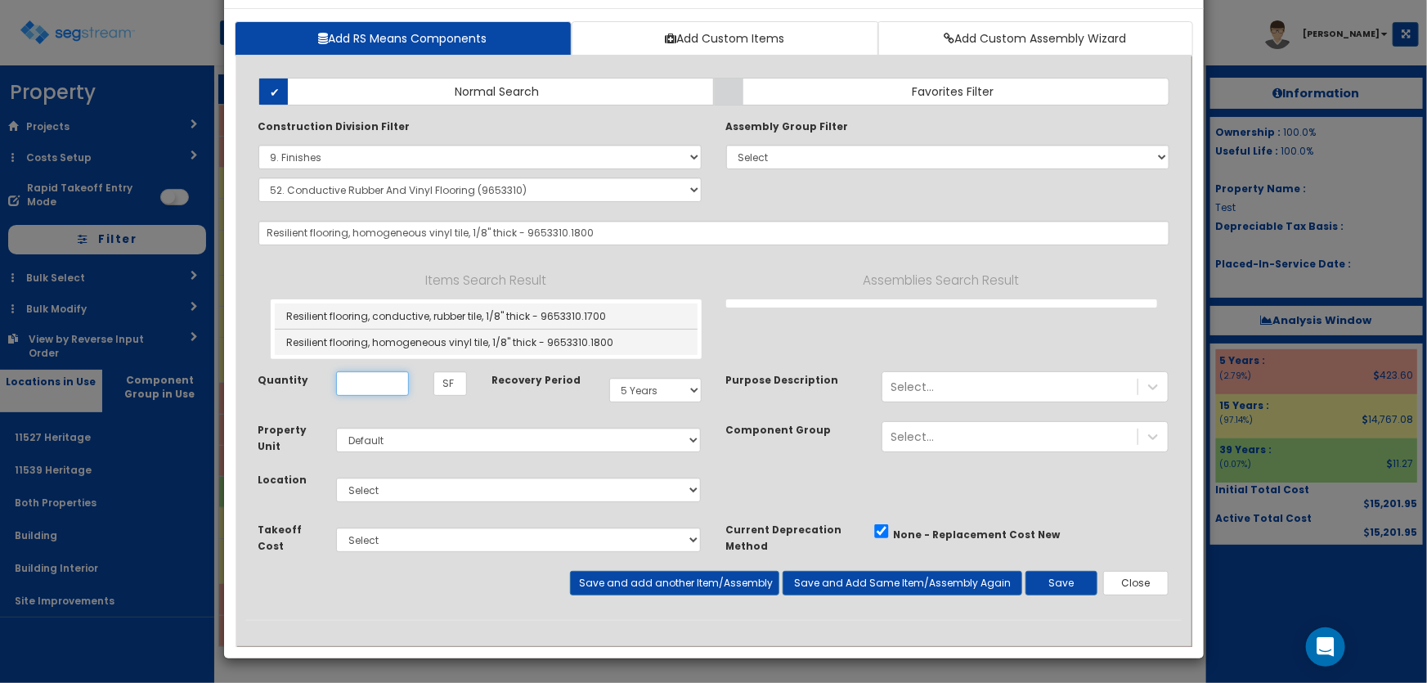
scroll to position [0, 0]
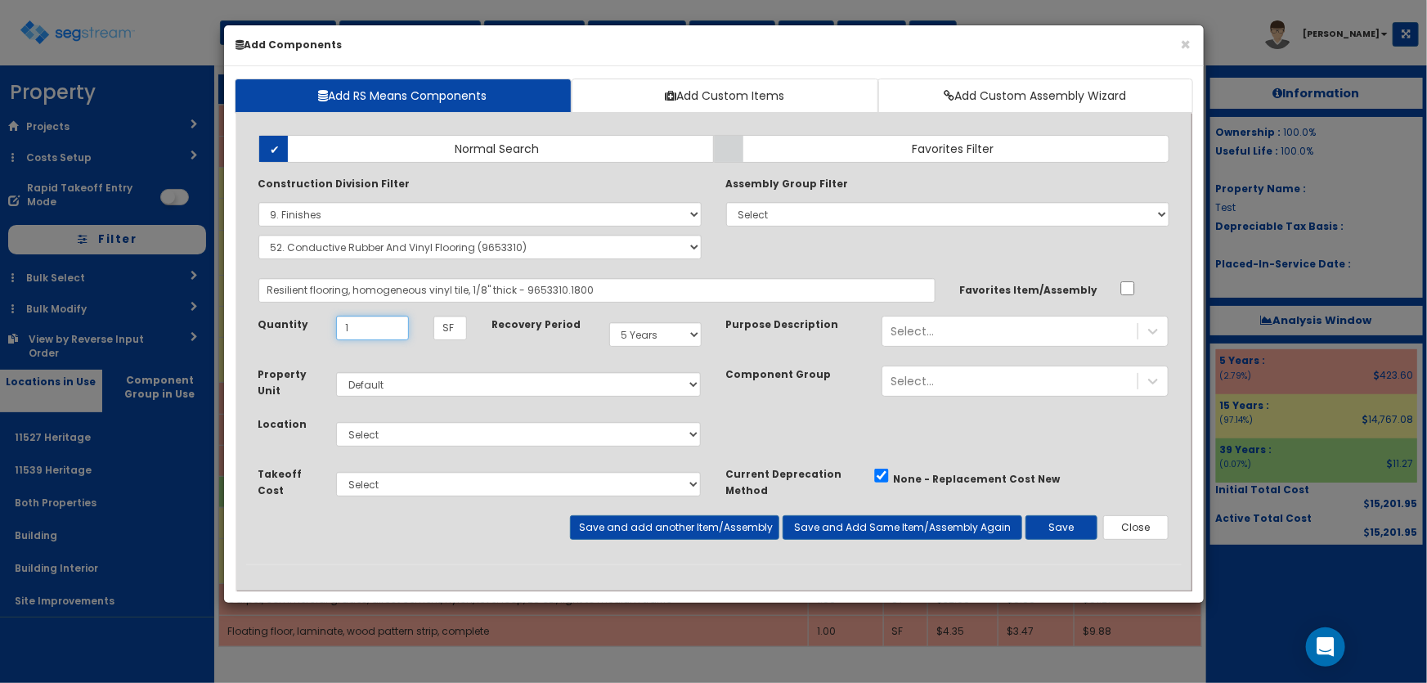
type input "1"
click at [411, 434] on select "Select 11527 Heritage 11539 Heritage Both Properties Building Building Interior…" at bounding box center [519, 434] width 366 height 25
select select "4537"
click at [336, 422] on select "Select 11527 Heritage 11539 Heritage Both Properties Building Building Interior…" at bounding box center [519, 434] width 366 height 25
click at [1036, 531] on button "Save" at bounding box center [1061, 527] width 72 height 25
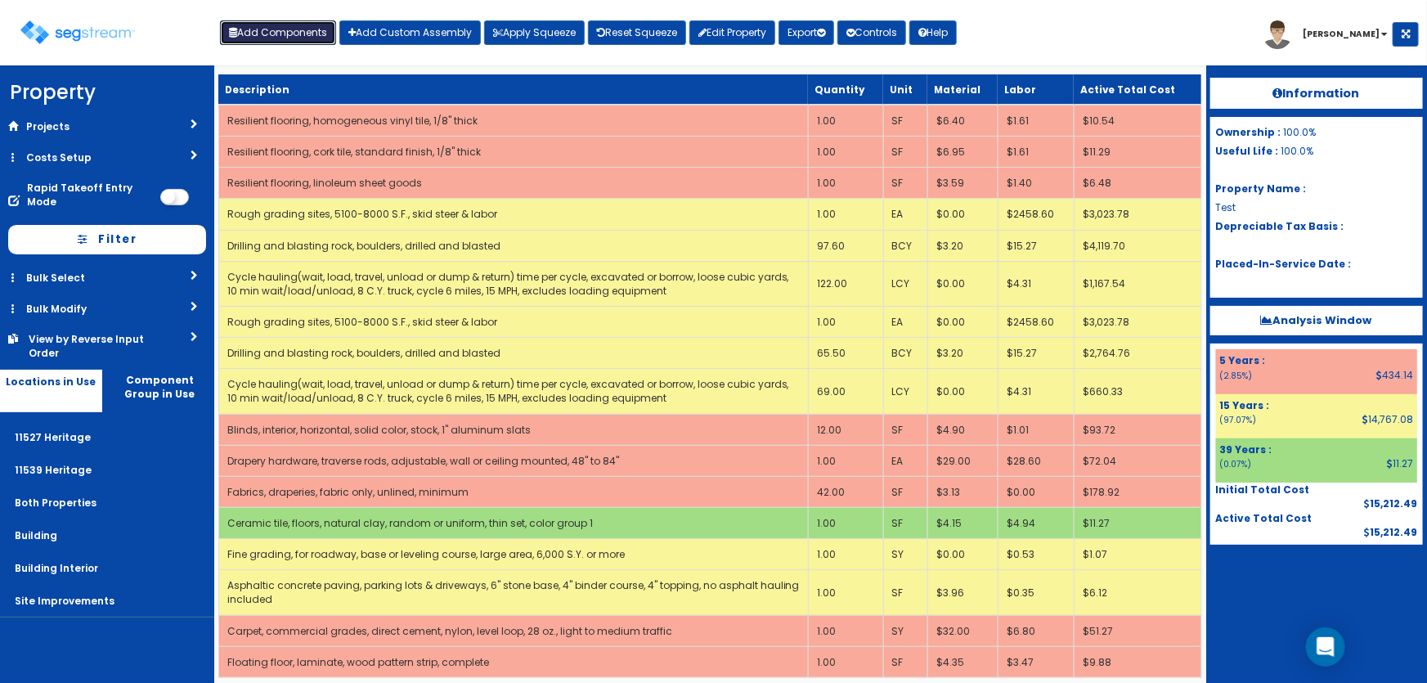
click at [275, 21] on button "Add Components" at bounding box center [278, 32] width 116 height 25
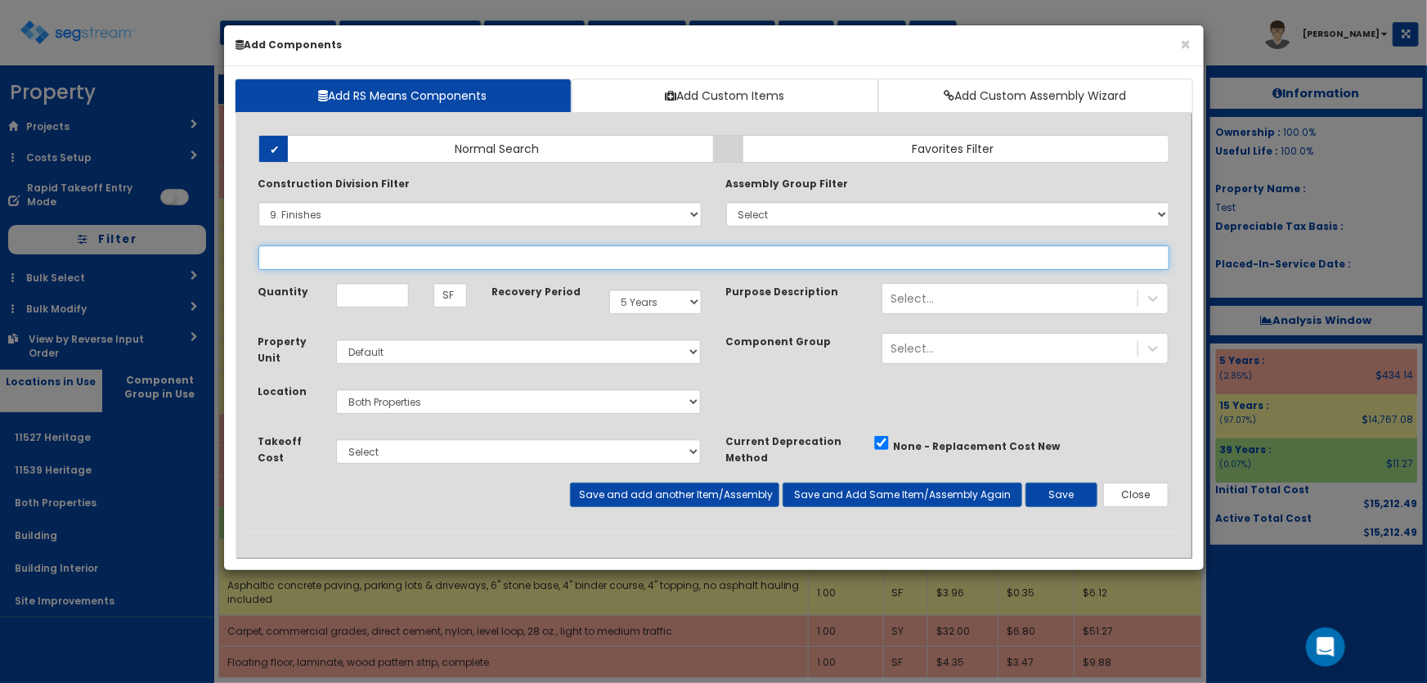
select select
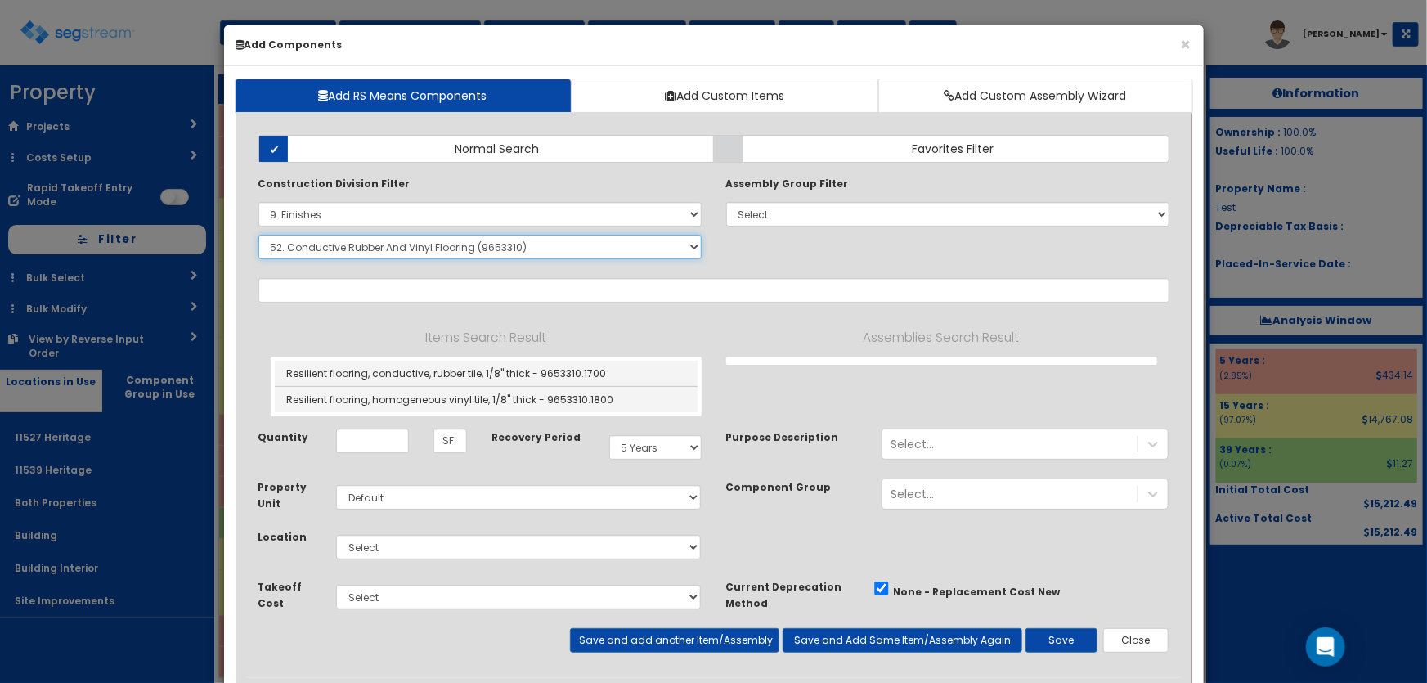
click at [329, 253] on select "Select SubGroup 1. Carpet Maintenance (9016010) 2. Gypsum Wallboard Repairs (90…" at bounding box center [479, 247] width 443 height 25
click at [258, 235] on select "Select SubGroup 1. Carpet Maintenance (9016010) 2. Gypsum Wallboard Repairs (90…" at bounding box center [479, 247] width 443 height 25
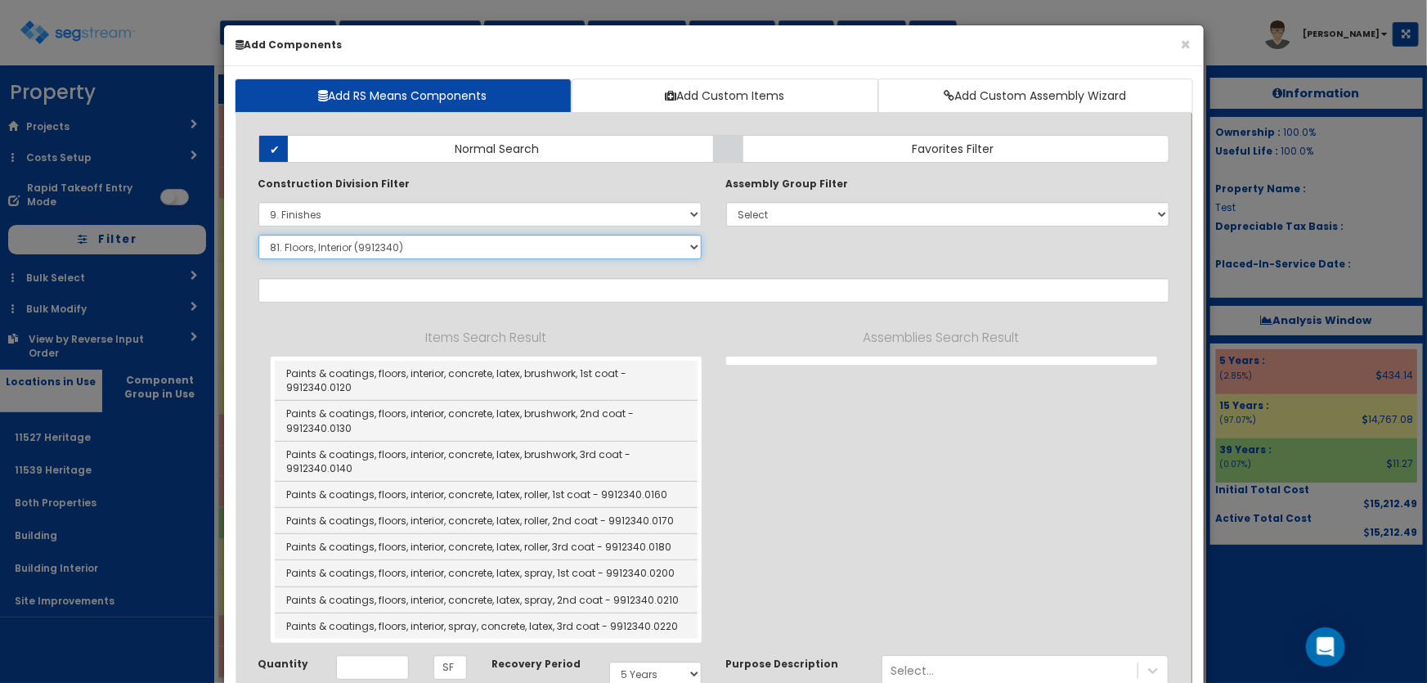
click at [375, 251] on select "Select SubGroup 1. Carpet Maintenance (9016010) 2. Gypsum Wallboard Repairs (90…" at bounding box center [479, 247] width 443 height 25
click at [258, 235] on select "Select SubGroup 1. Carpet Maintenance (9016010) 2. Gypsum Wallboard Repairs (90…" at bounding box center [479, 247] width 443 height 25
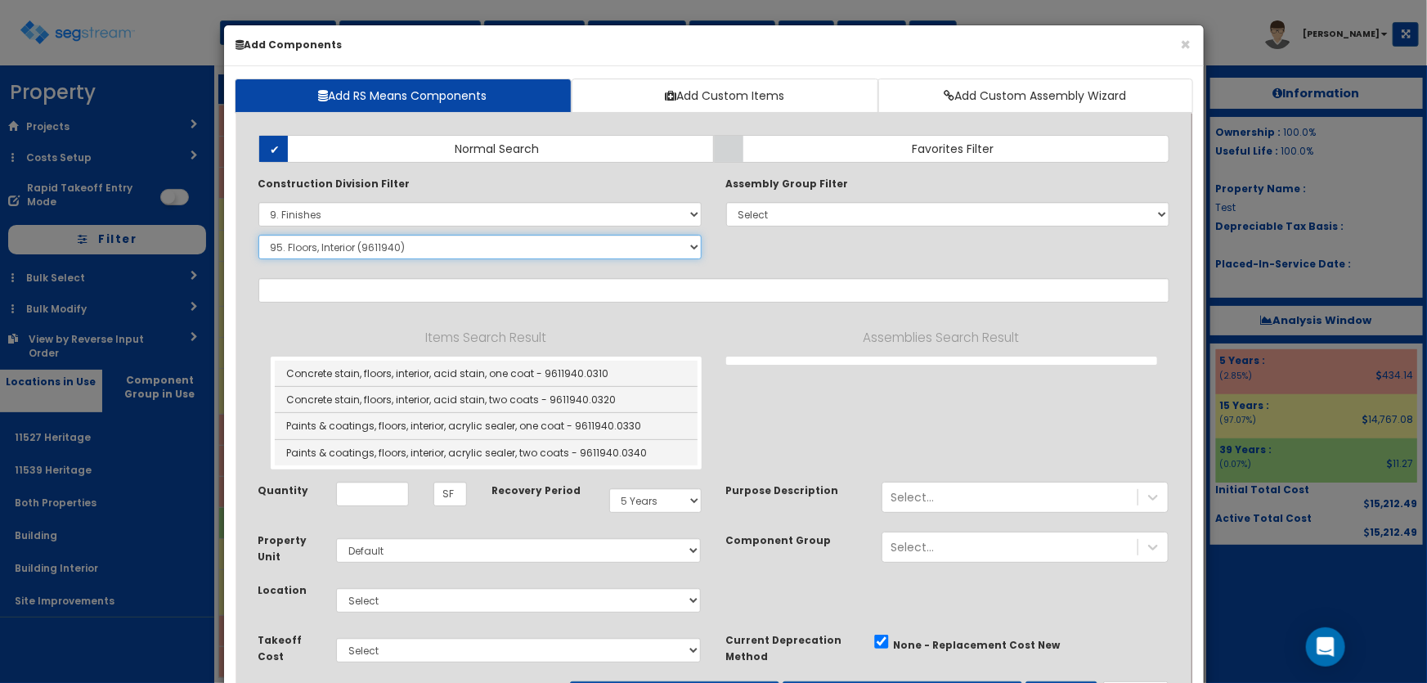
click at [359, 249] on select "Select SubGroup 1. Carpet Maintenance (9016010) 2. Gypsum Wallboard Repairs (90…" at bounding box center [479, 247] width 443 height 25
select select "9651919"
click at [258, 235] on select "Select SubGroup 1. Carpet Maintenance (9016010) 2. Gypsum Wallboard Repairs (90…" at bounding box center [479, 247] width 443 height 25
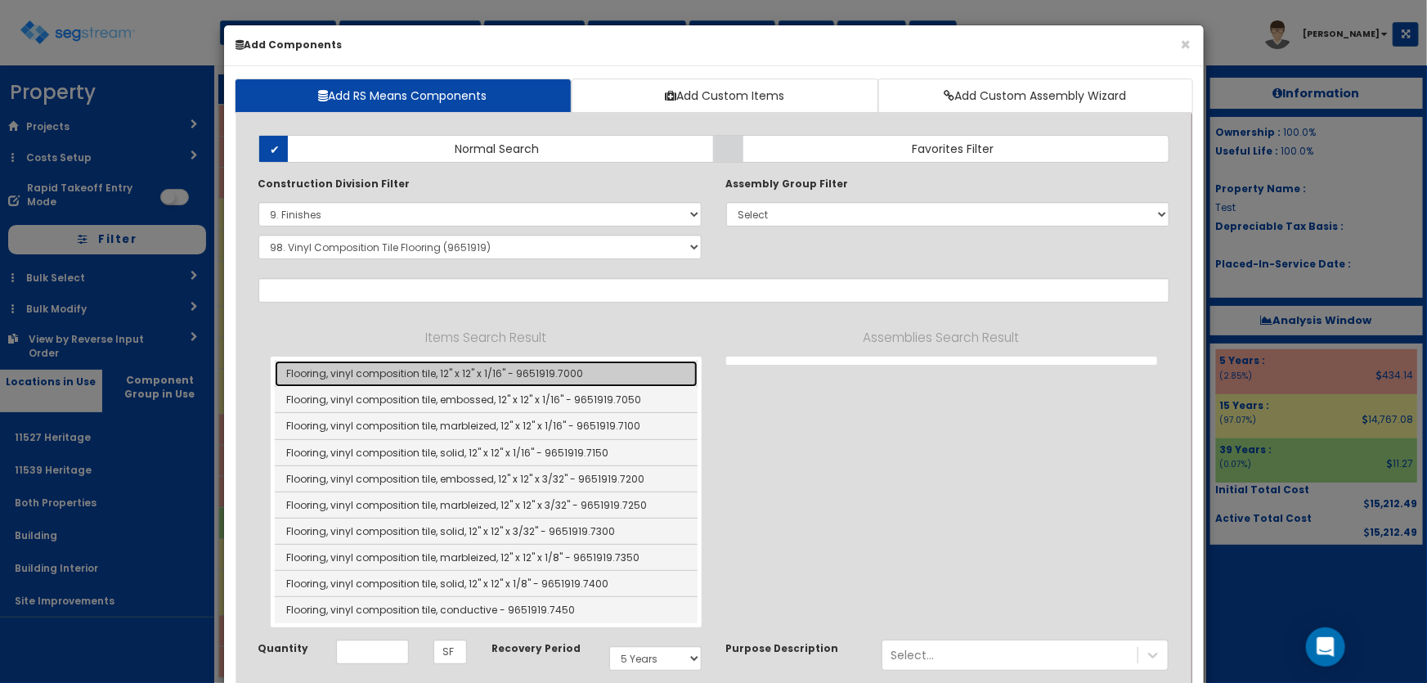
click at [458, 374] on link "Flooring, vinyl composition tile, 12" x 12" x 1/16" - 9651919.7000" at bounding box center [486, 374] width 423 height 26
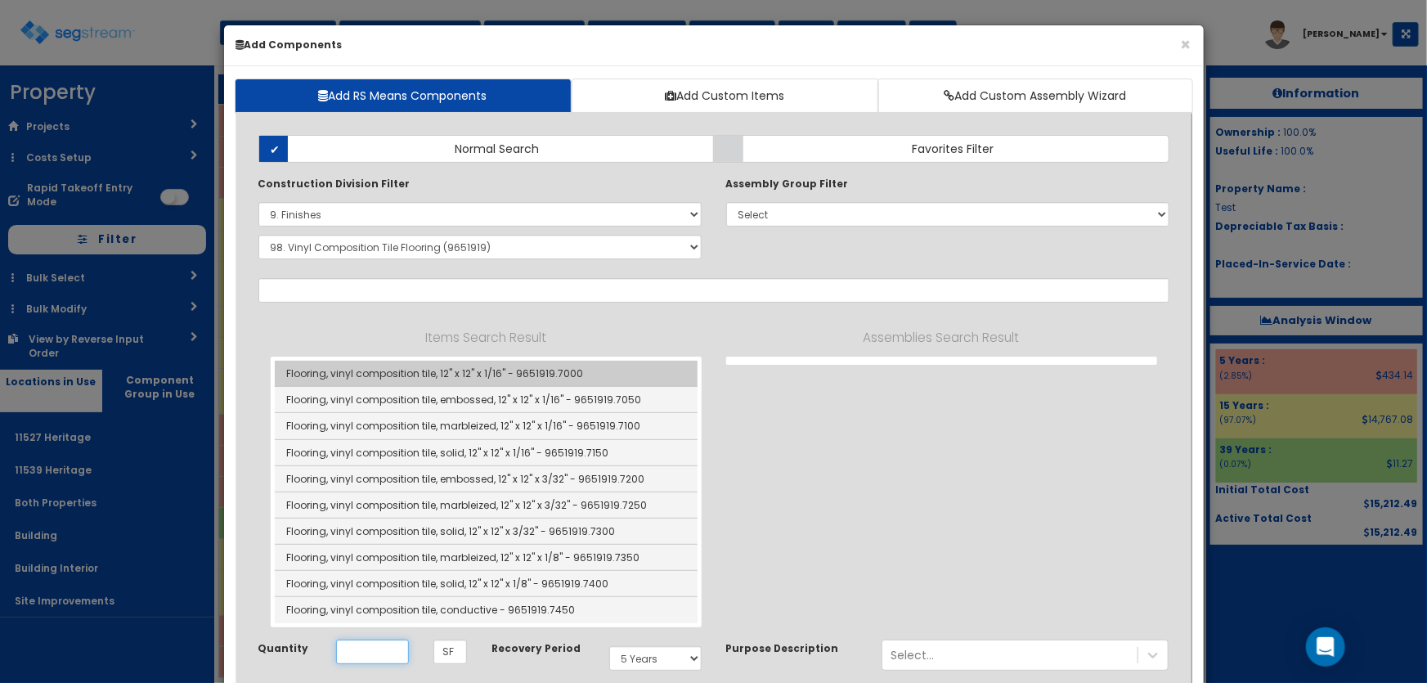
type input "Flooring, vinyl composition tile, 12" x 12" x 1/16" - 9651919.7000"
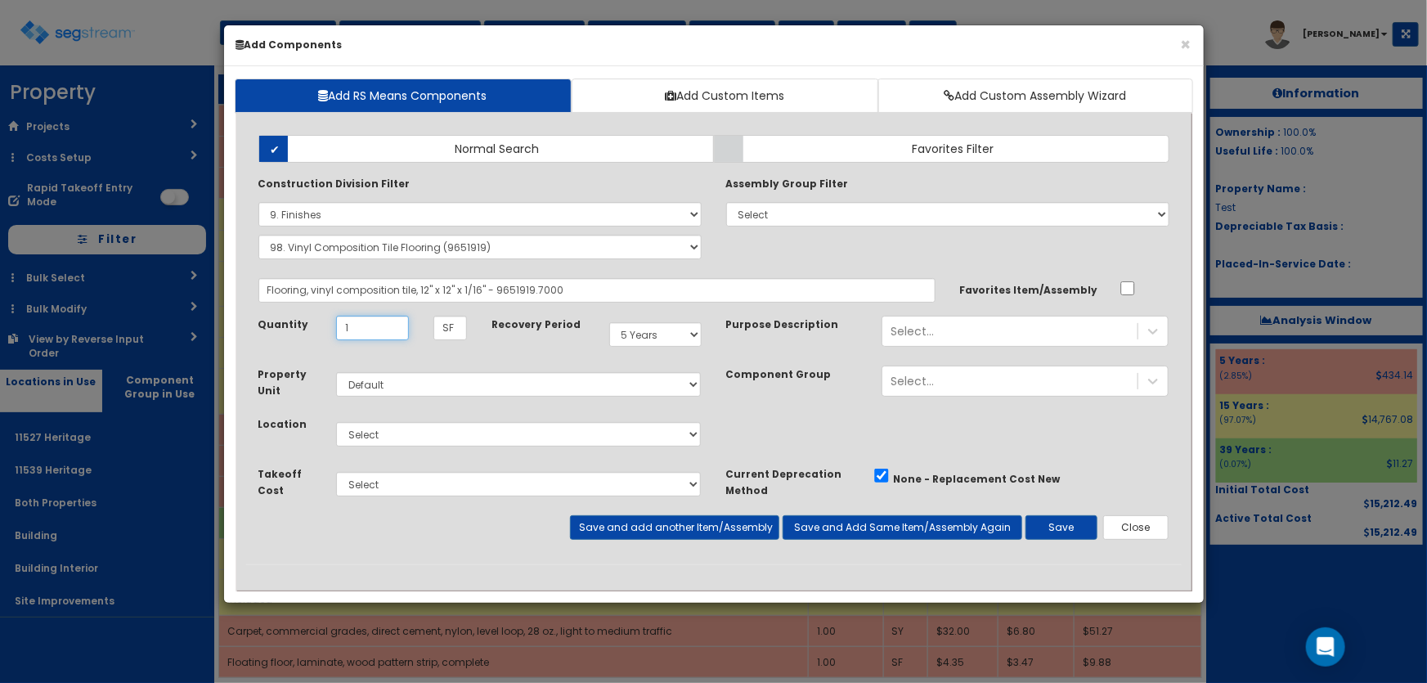
type input "1"
click at [413, 427] on select "Select 11527 Heritage 11539 Heritage Both Properties Building Building Interior…" at bounding box center [519, 434] width 366 height 25
select select "4537"
click at [336, 422] on select "Select 11527 Heritage 11539 Heritage Both Properties Building Building Interior…" at bounding box center [519, 434] width 366 height 25
click at [1043, 523] on button "Save" at bounding box center [1061, 527] width 72 height 25
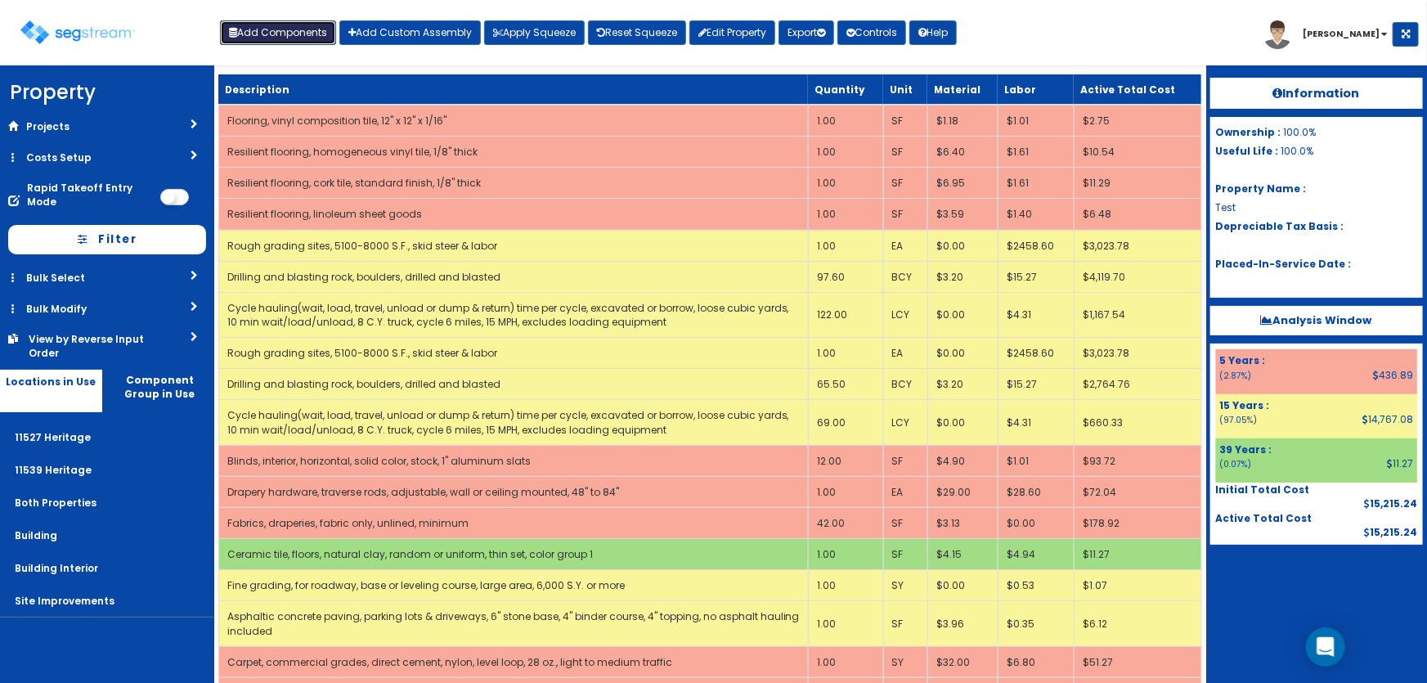
click at [299, 34] on button "Add Components" at bounding box center [278, 32] width 116 height 25
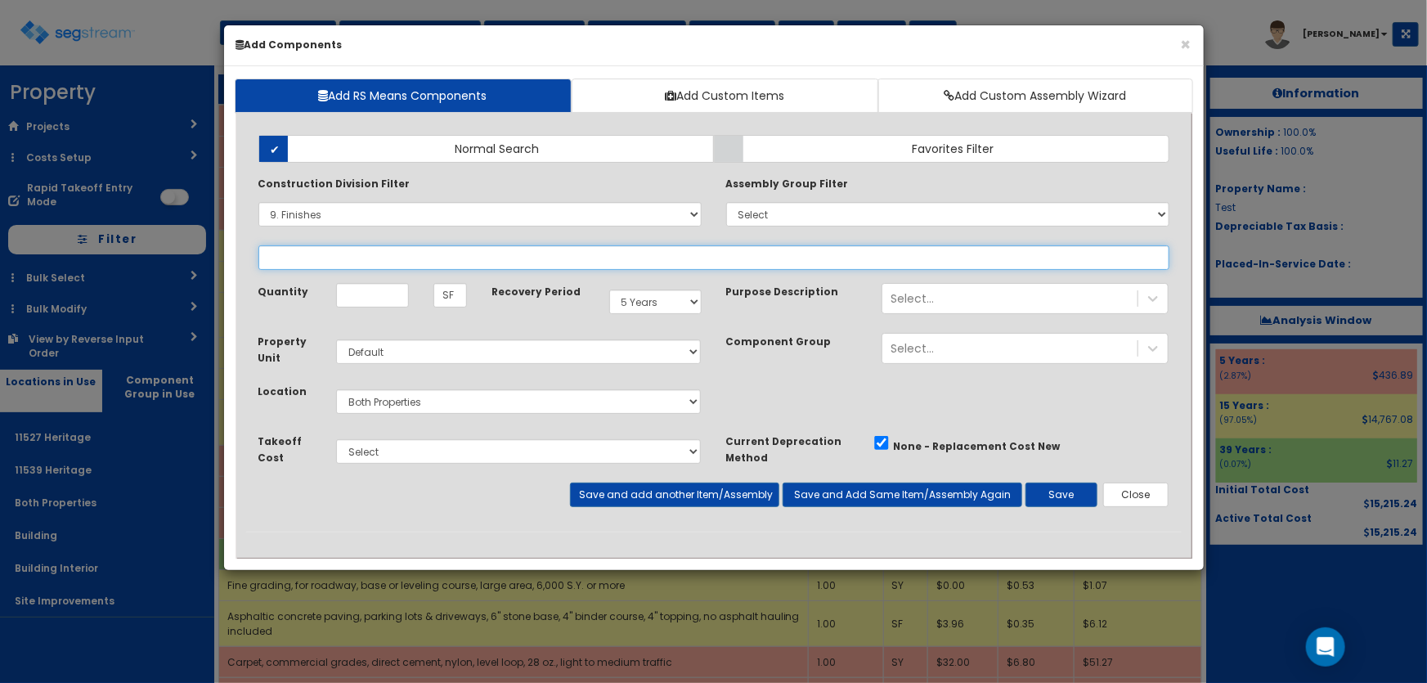
select select
select select "9651919"
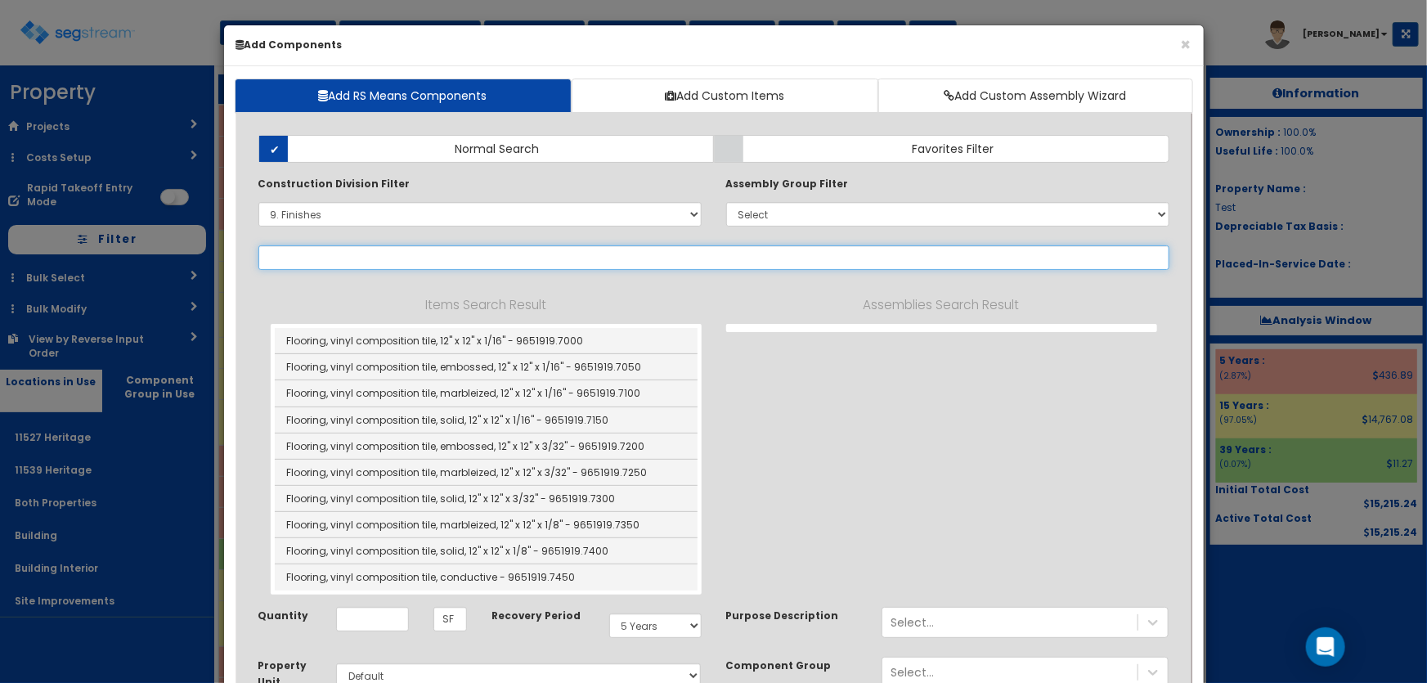
select select "9651919"
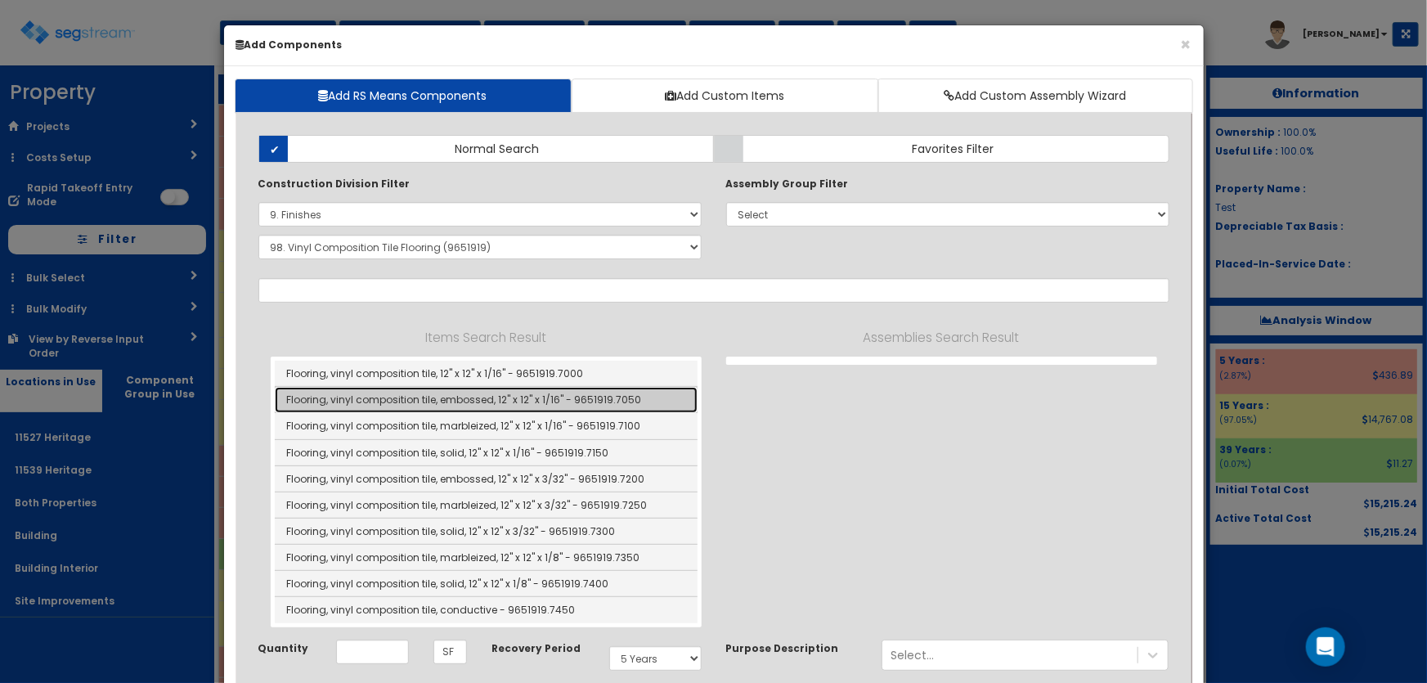
click at [542, 396] on link "Flooring, vinyl composition tile, embossed, 12" x 12" x 1/16" - 9651919.7050" at bounding box center [486, 400] width 423 height 26
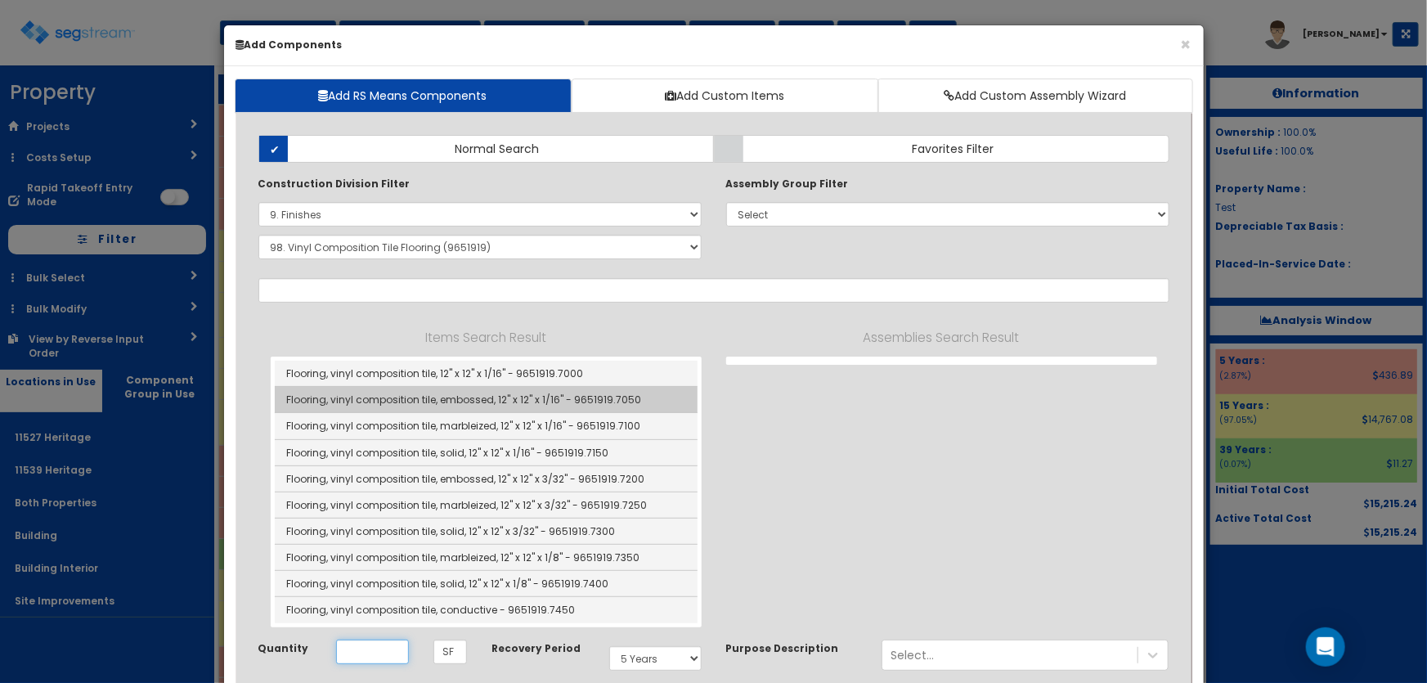
type input "Flooring, vinyl composition tile, embossed, 12" x 12" x 1/16" - 9651919.7050"
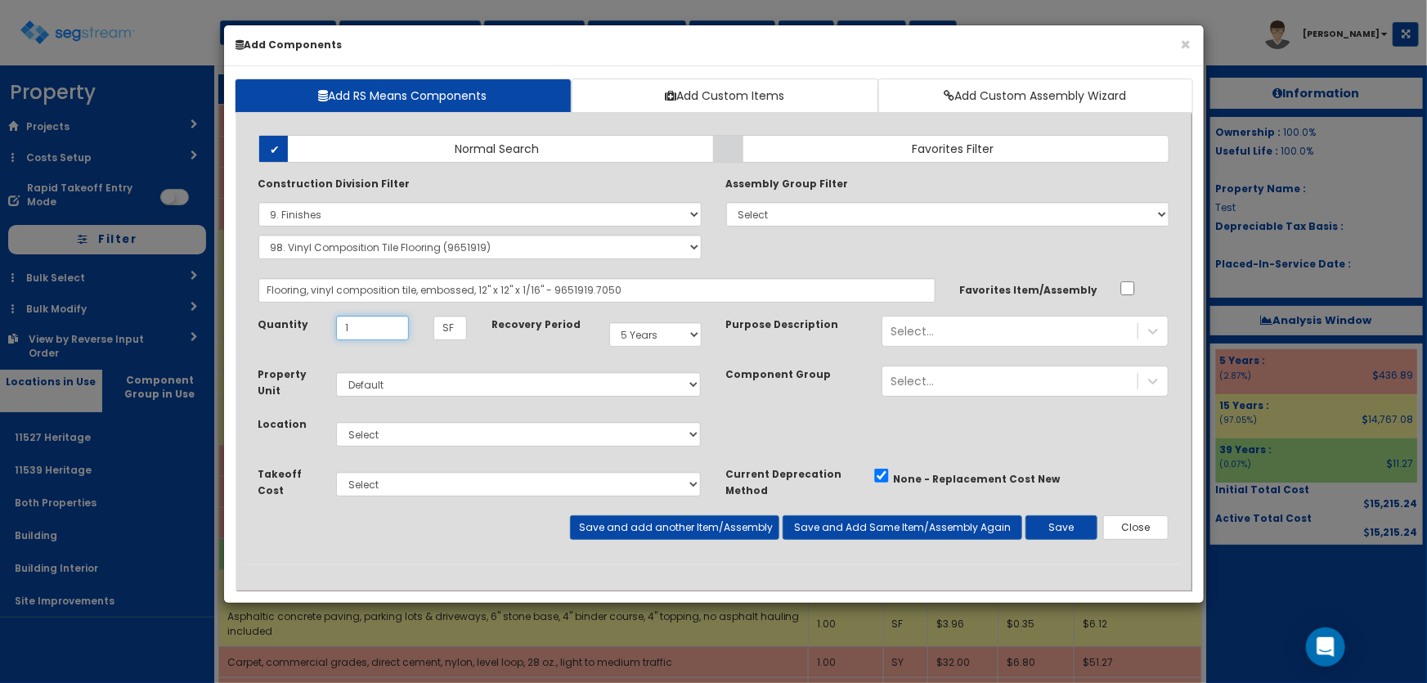
type input "1"
click at [400, 429] on select "Select 11527 Heritage 11539 Heritage Both Properties Building Building Interior…" at bounding box center [519, 434] width 366 height 25
select select "4537"
click at [336, 422] on select "Select 11527 Heritage 11539 Heritage Both Properties Building Building Interior…" at bounding box center [519, 434] width 366 height 25
click at [1052, 530] on button "Save" at bounding box center [1061, 527] width 72 height 25
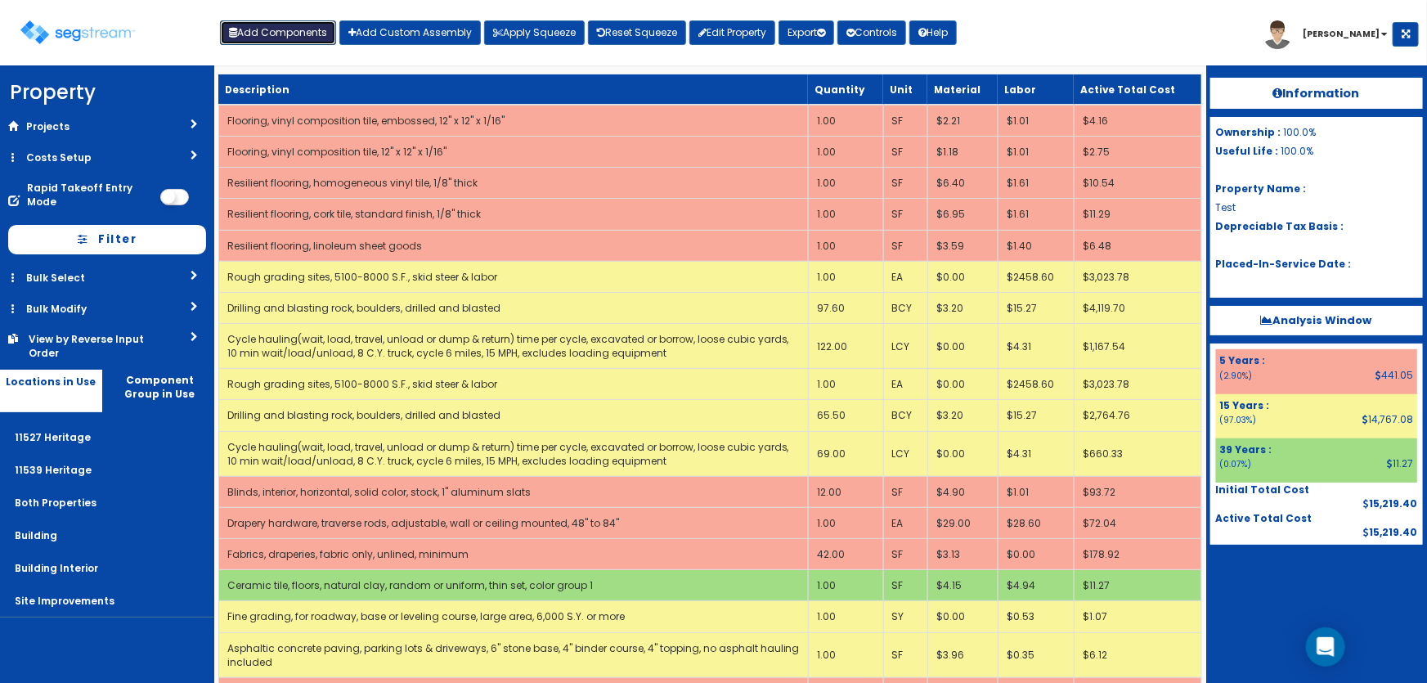
click at [290, 39] on button "Add Components" at bounding box center [278, 32] width 116 height 25
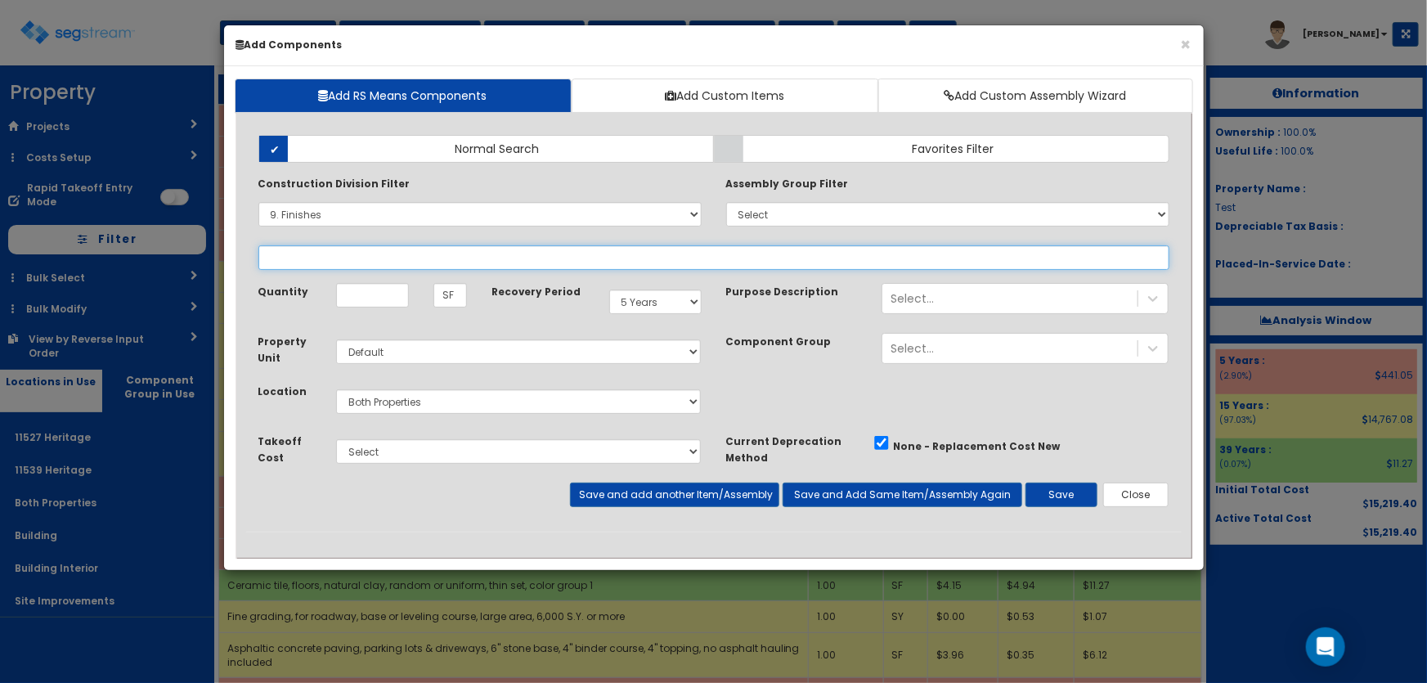
select select
select select "9651919"
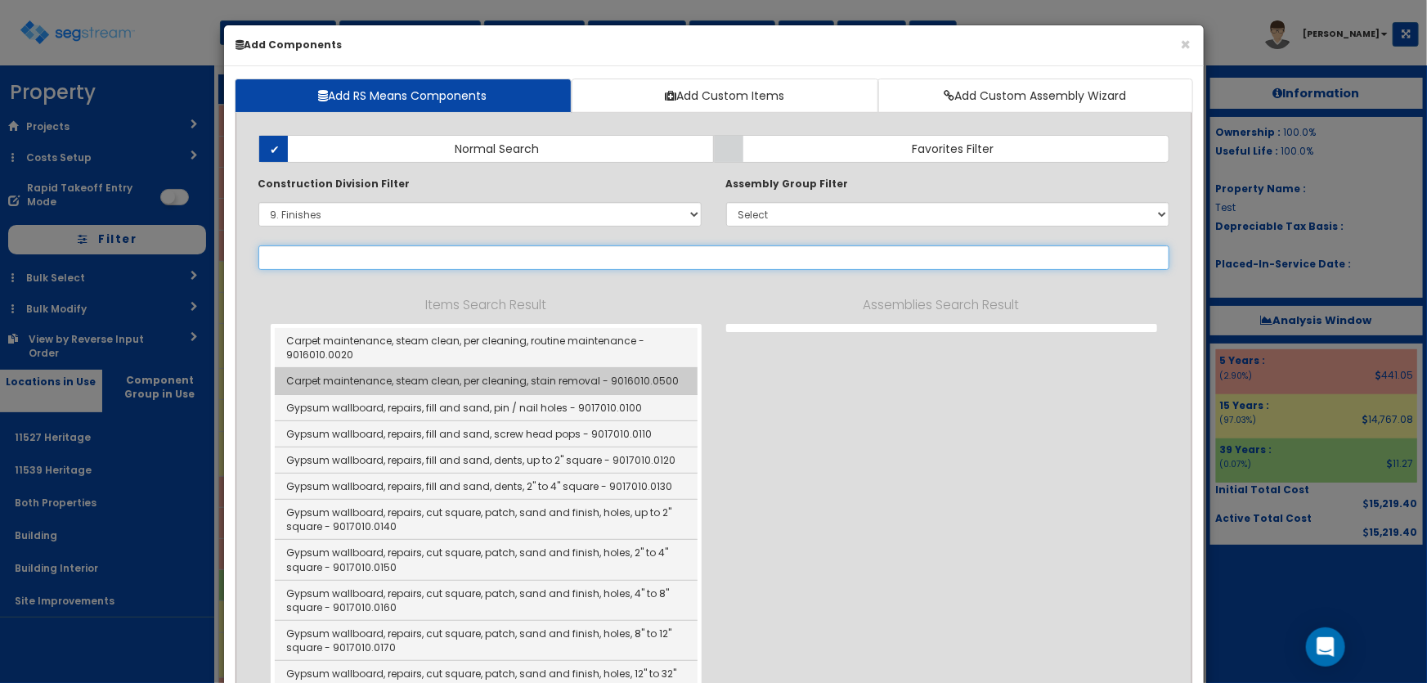
select select "9651919"
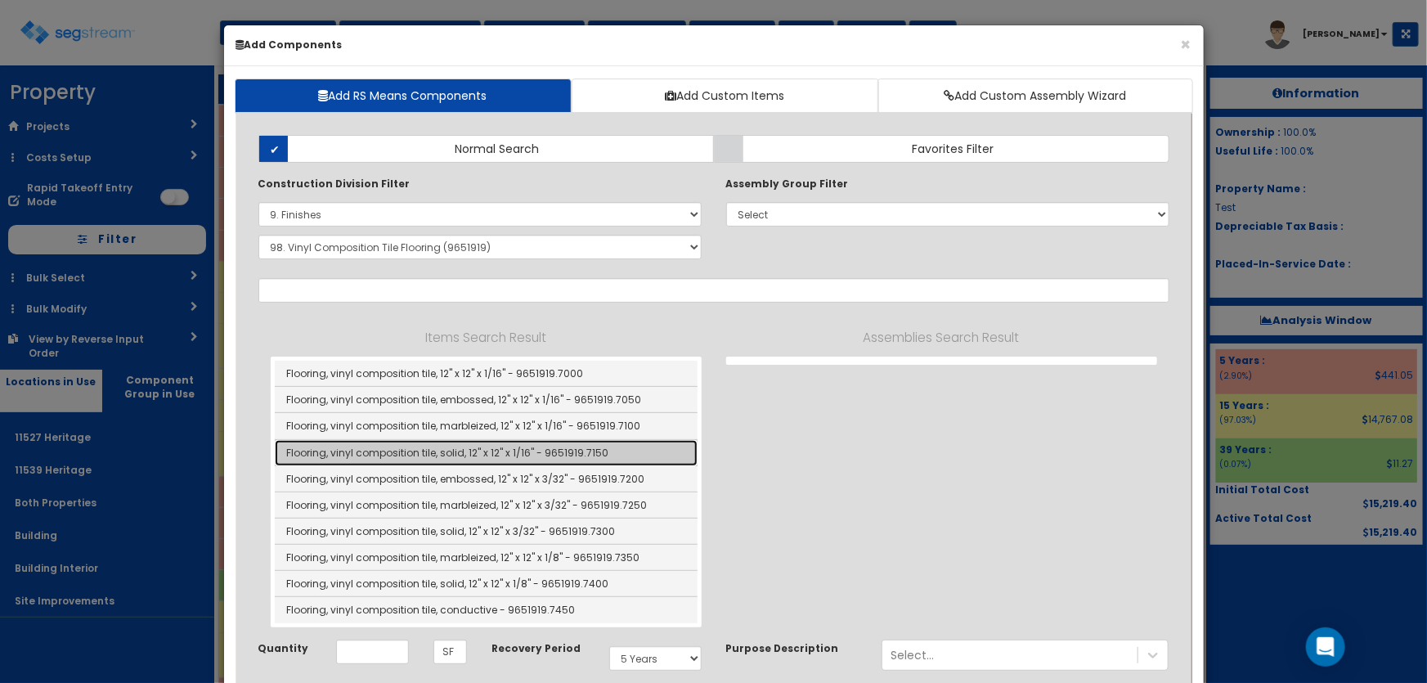
click at [526, 450] on link "Flooring, vinyl composition tile, solid, 12" x 12" x 1/16" - 9651919.7150" at bounding box center [486, 453] width 423 height 26
type input "Flooring, vinyl composition tile, solid, 12" x 12" x 1/16" - 9651919.7150"
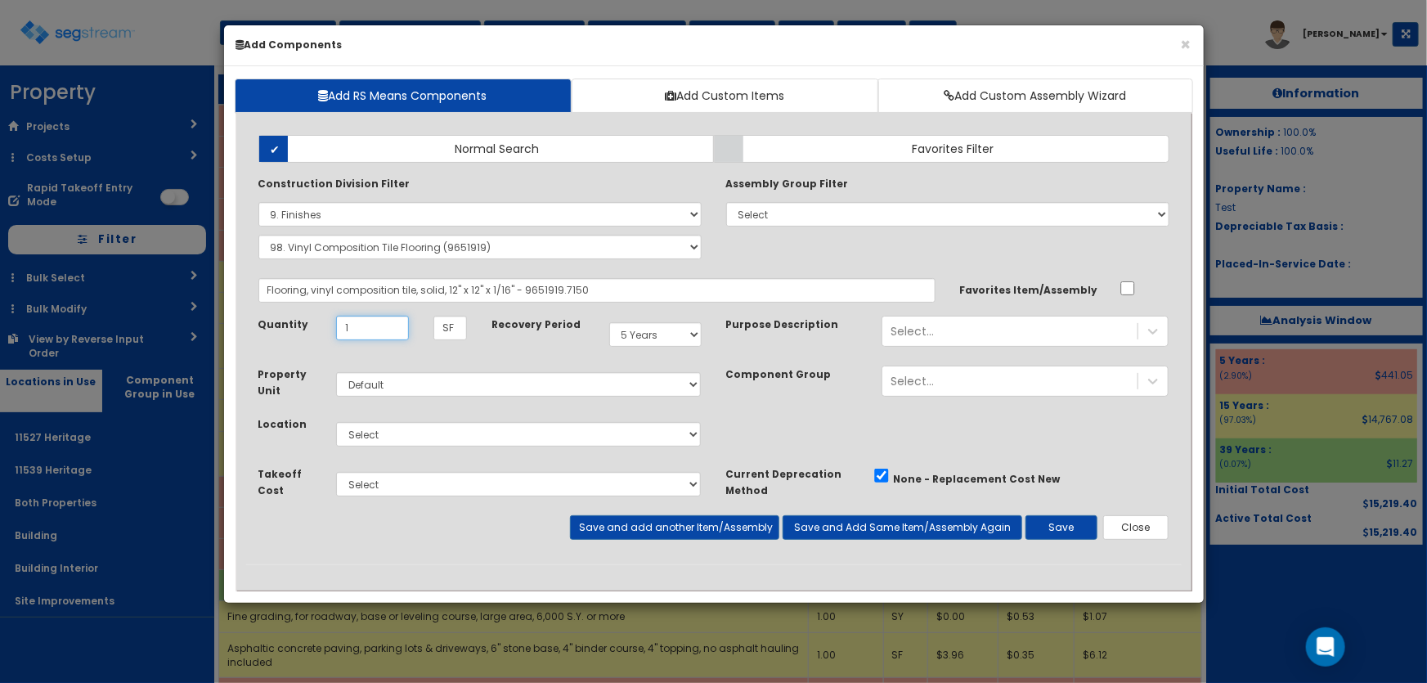
type input "1"
click at [407, 437] on select "Select 11527 Heritage 11539 Heritage Both Properties Building Building Interior…" at bounding box center [519, 434] width 366 height 25
select select "4537"
click at [336, 422] on select "Select 11527 Heritage 11539 Heritage Both Properties Building Building Interior…" at bounding box center [519, 434] width 366 height 25
click at [1065, 524] on button "Save" at bounding box center [1061, 527] width 72 height 25
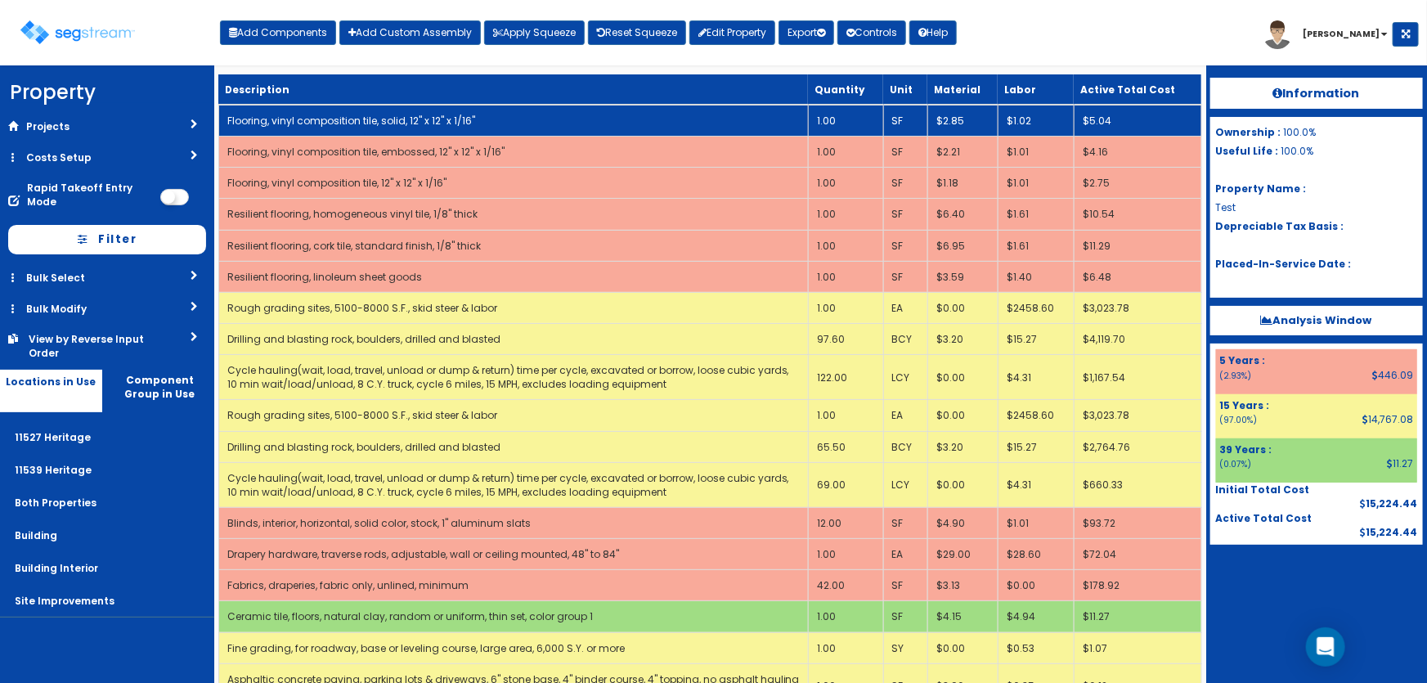
click at [435, 123] on link "Flooring, vinyl composition tile, solid, 12" x 12" x 1/16"" at bounding box center [351, 121] width 248 height 14
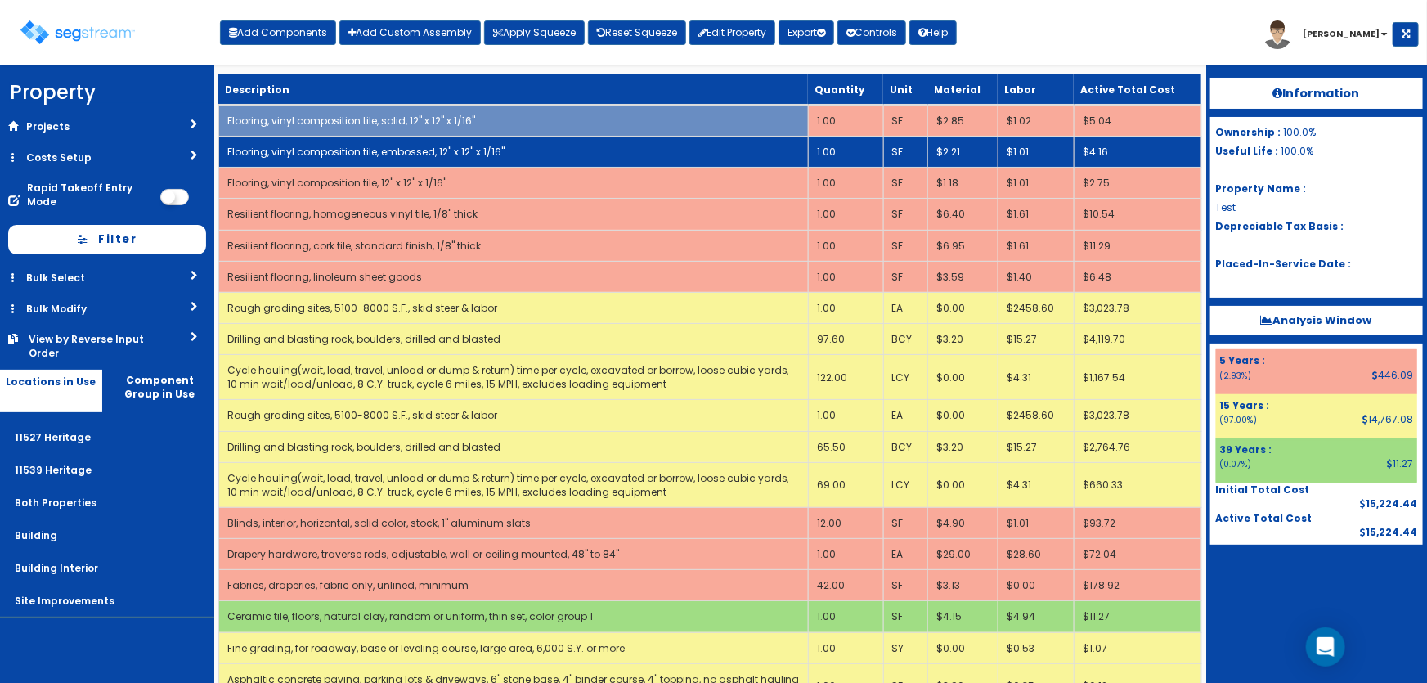
click at [435, 145] on link "Flooring, vinyl composition tile, embossed, 12" x 12" x 1/16"" at bounding box center [365, 152] width 277 height 14
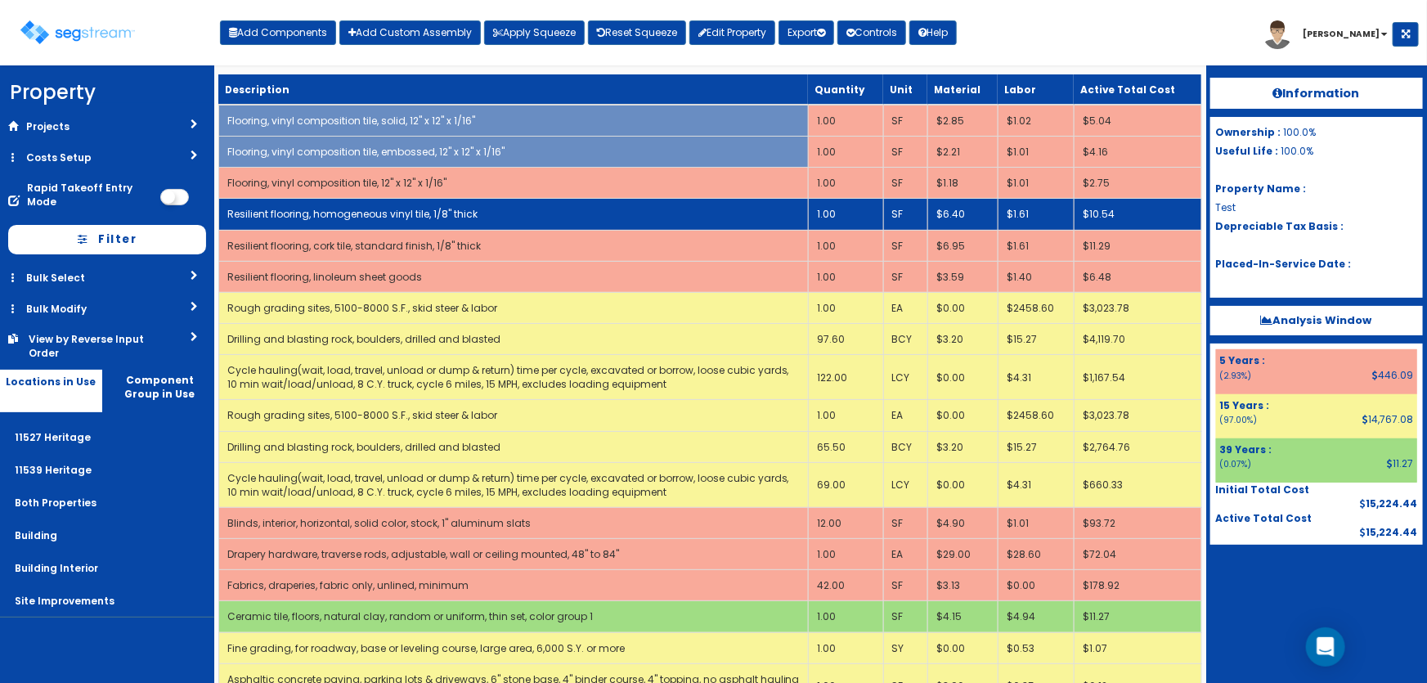
click at [433, 211] on link "Resilient flooring, homogeneous vinyl tile, 1/8" thick" at bounding box center [352, 214] width 250 height 14
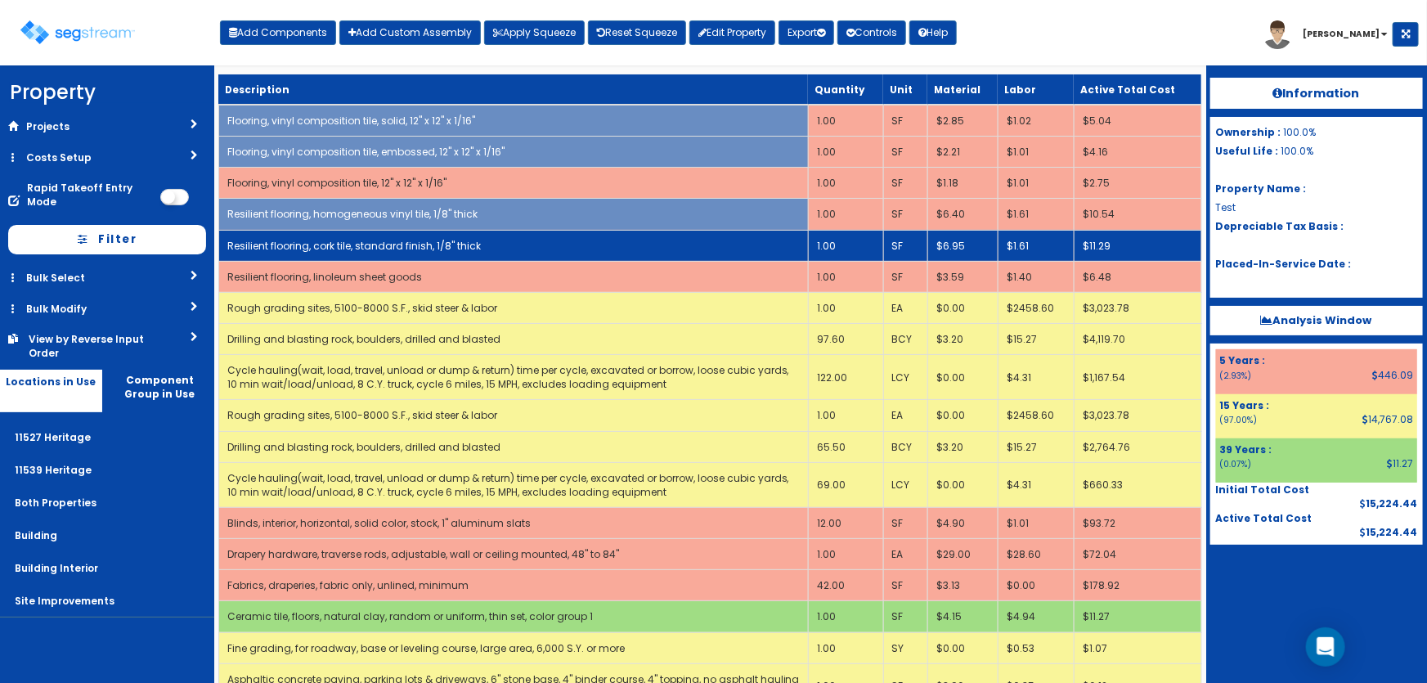
click at [443, 235] on td "Resilient flooring, cork tile, standard finish, 1/8" thick" at bounding box center [513, 245] width 590 height 31
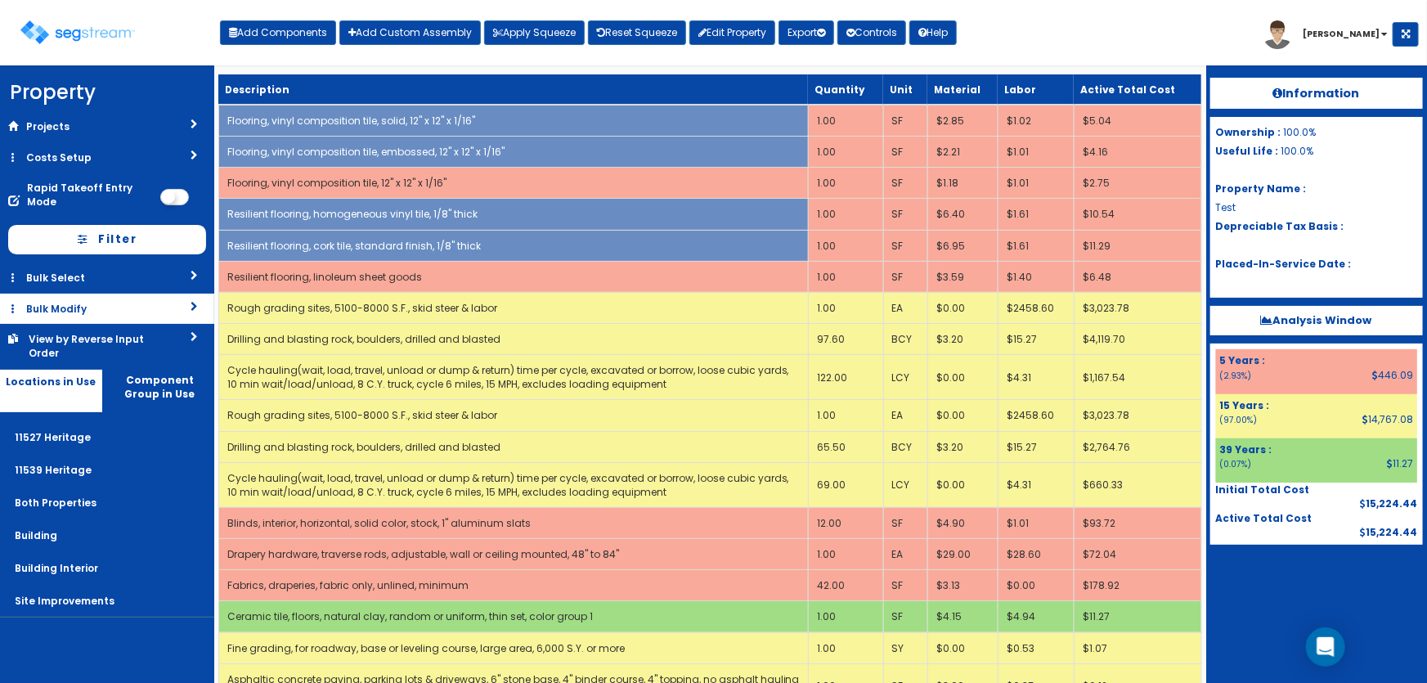
click at [50, 315] on link "Bulk Modify" at bounding box center [107, 309] width 214 height 30
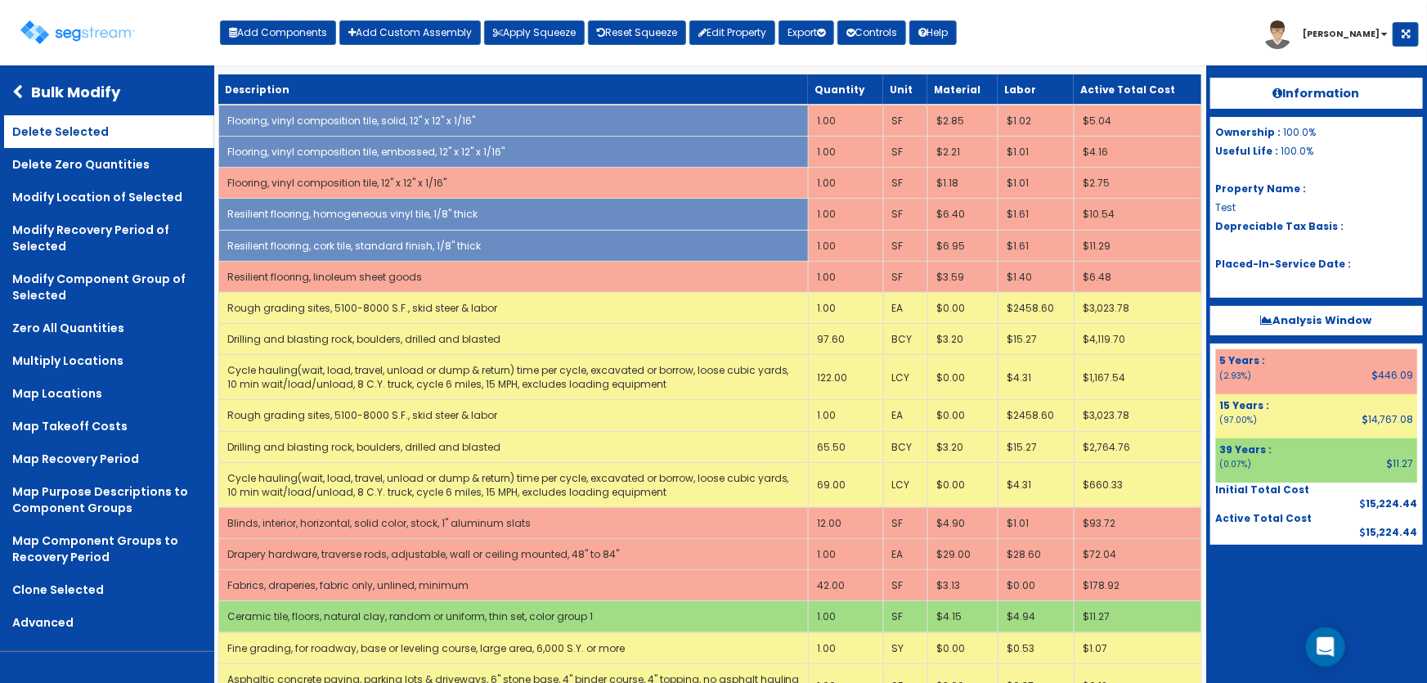
click at [69, 137] on link "Delete Selected" at bounding box center [109, 131] width 210 height 33
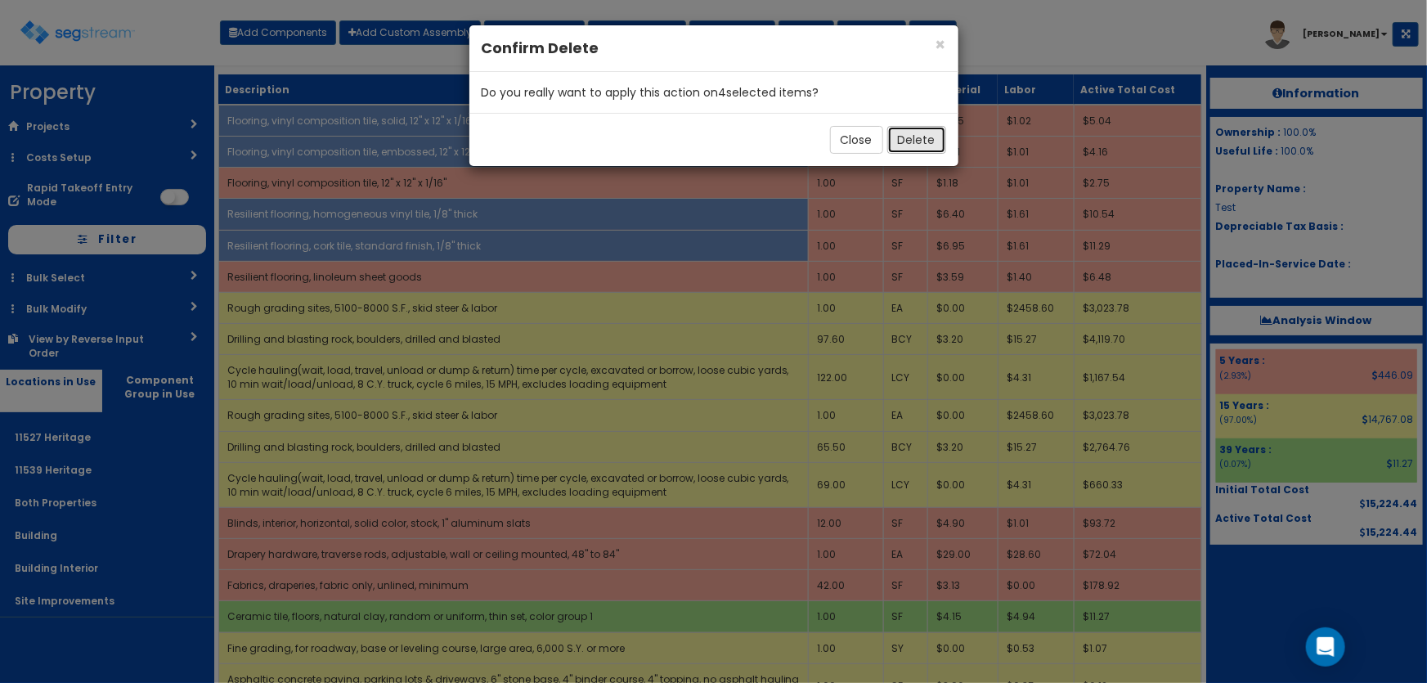
click at [911, 137] on button "Delete" at bounding box center [916, 140] width 59 height 28
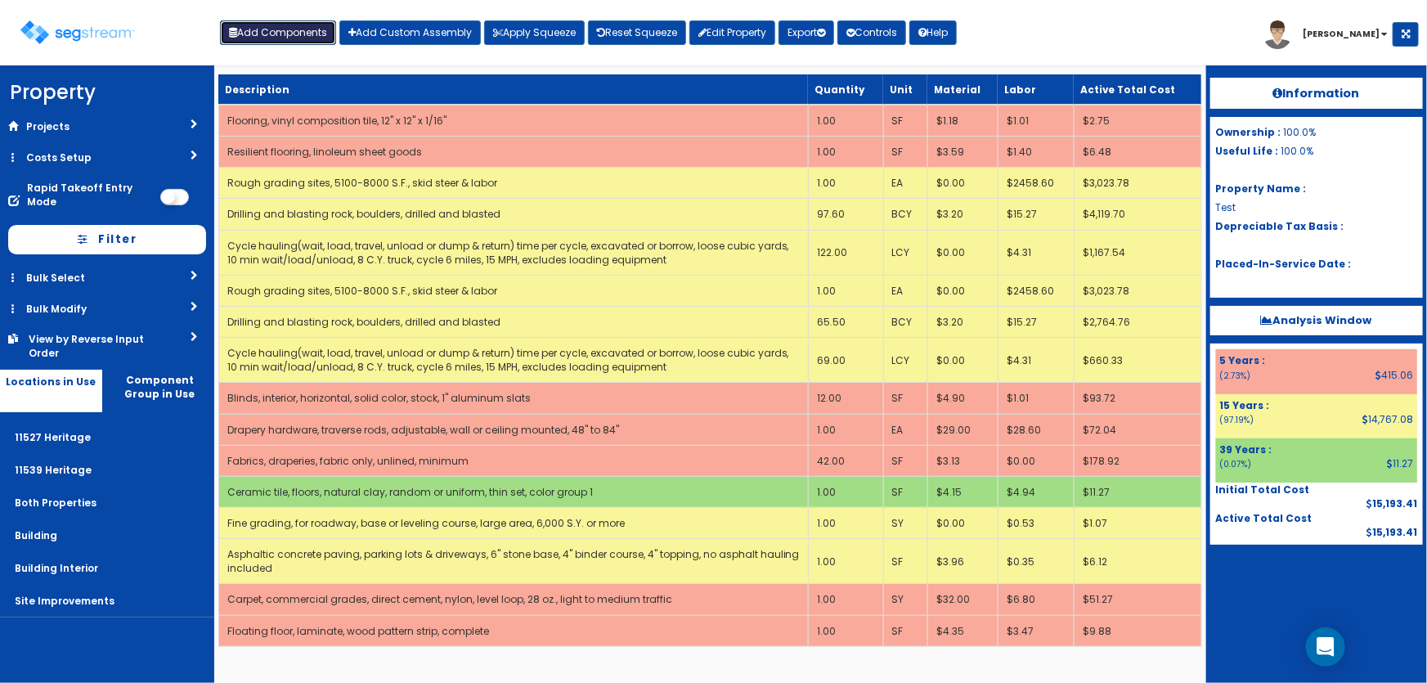
click at [288, 34] on button "Add Components" at bounding box center [278, 32] width 116 height 25
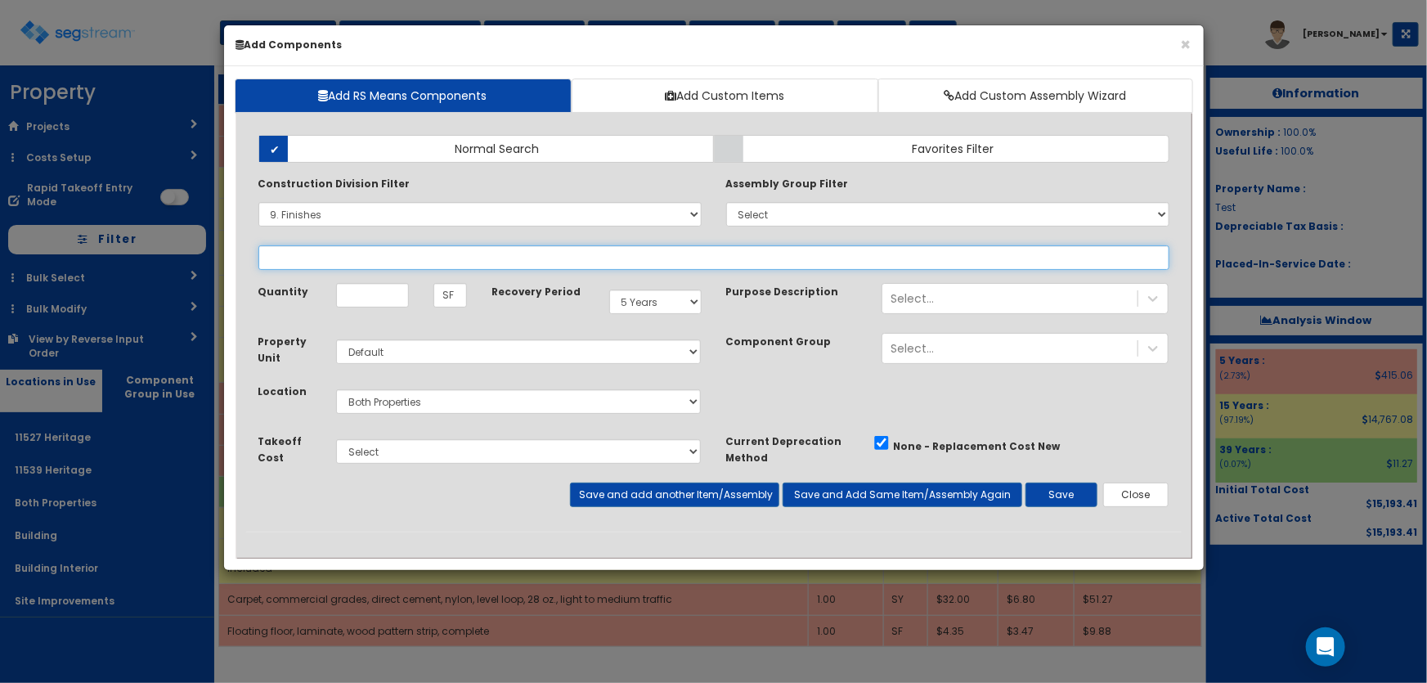
select select
select select "9651919"
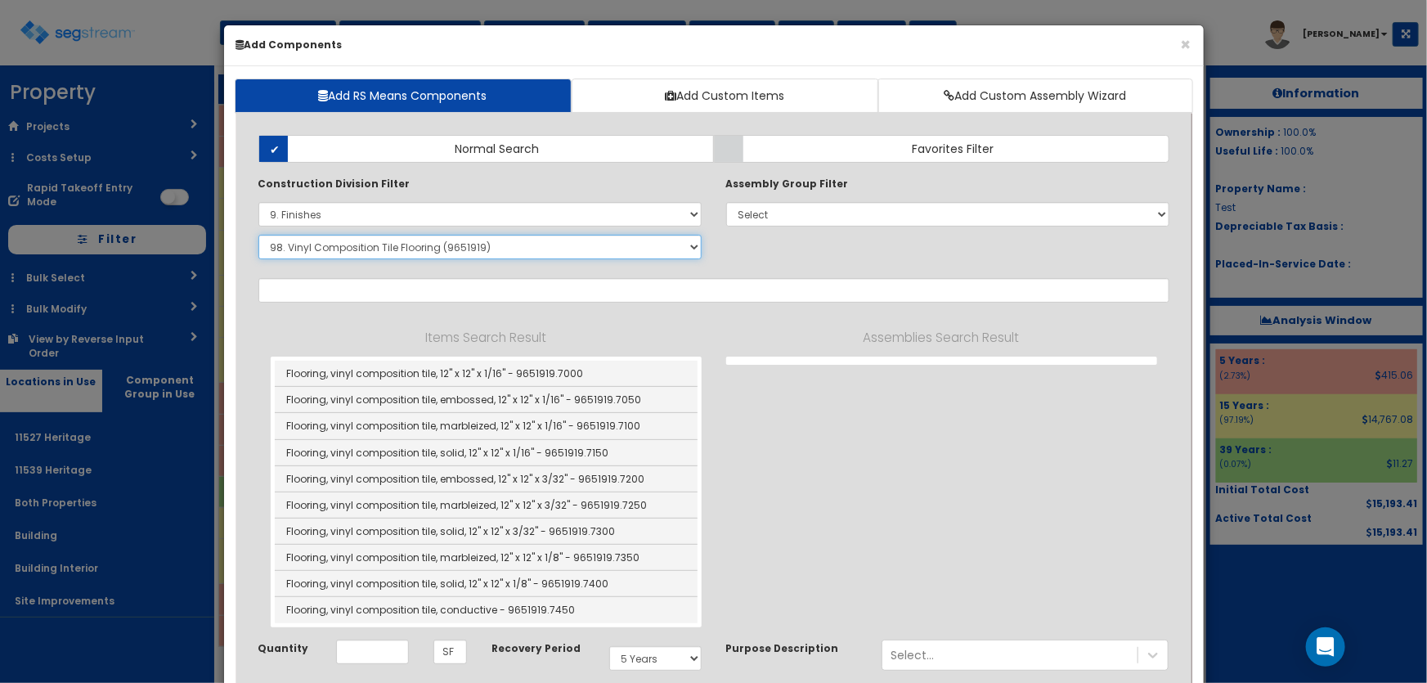
click at [317, 244] on select "Select SubGroup 1. Carpet Maintenance (9016010) 2. Gypsum Wallboard Repairs (90…" at bounding box center [479, 247] width 443 height 25
select select "9681610"
click at [258, 235] on select "Select SubGroup 1. Carpet Maintenance (9016010) 2. Gypsum Wallboard Repairs (90…" at bounding box center [479, 247] width 443 height 25
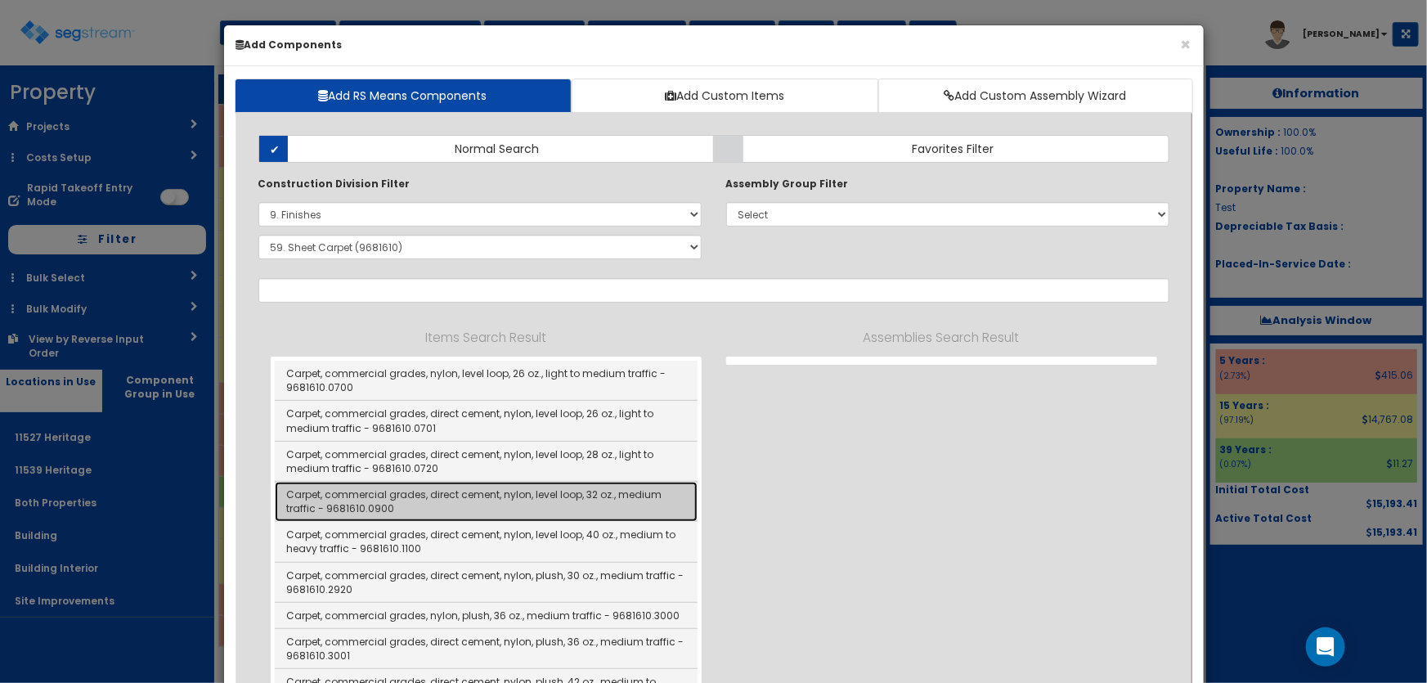
click at [560, 500] on link "Carpet, commercial grades, direct cement, nylon, level loop, 32 oz., medium tra…" at bounding box center [486, 502] width 423 height 40
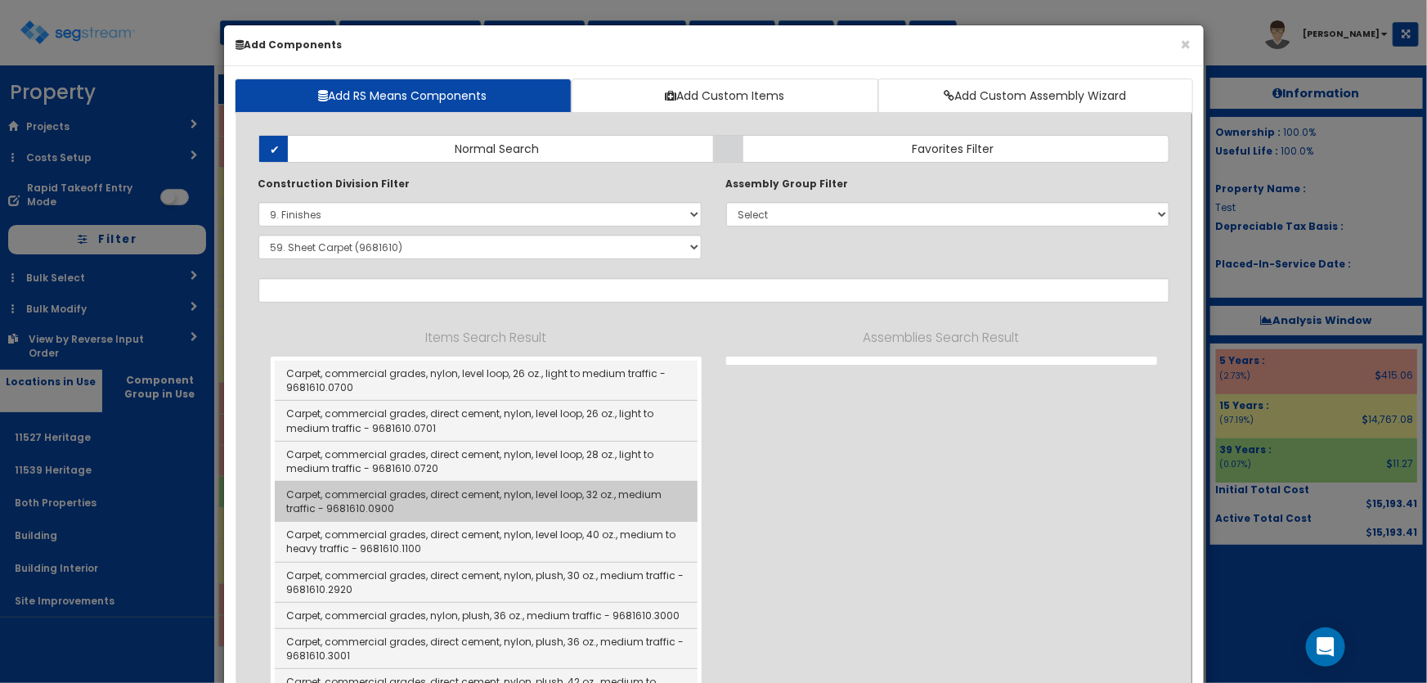
type input "Carpet, commercial grades, direct cement, nylon, level loop, 32 oz., medium tra…"
type input "SY"
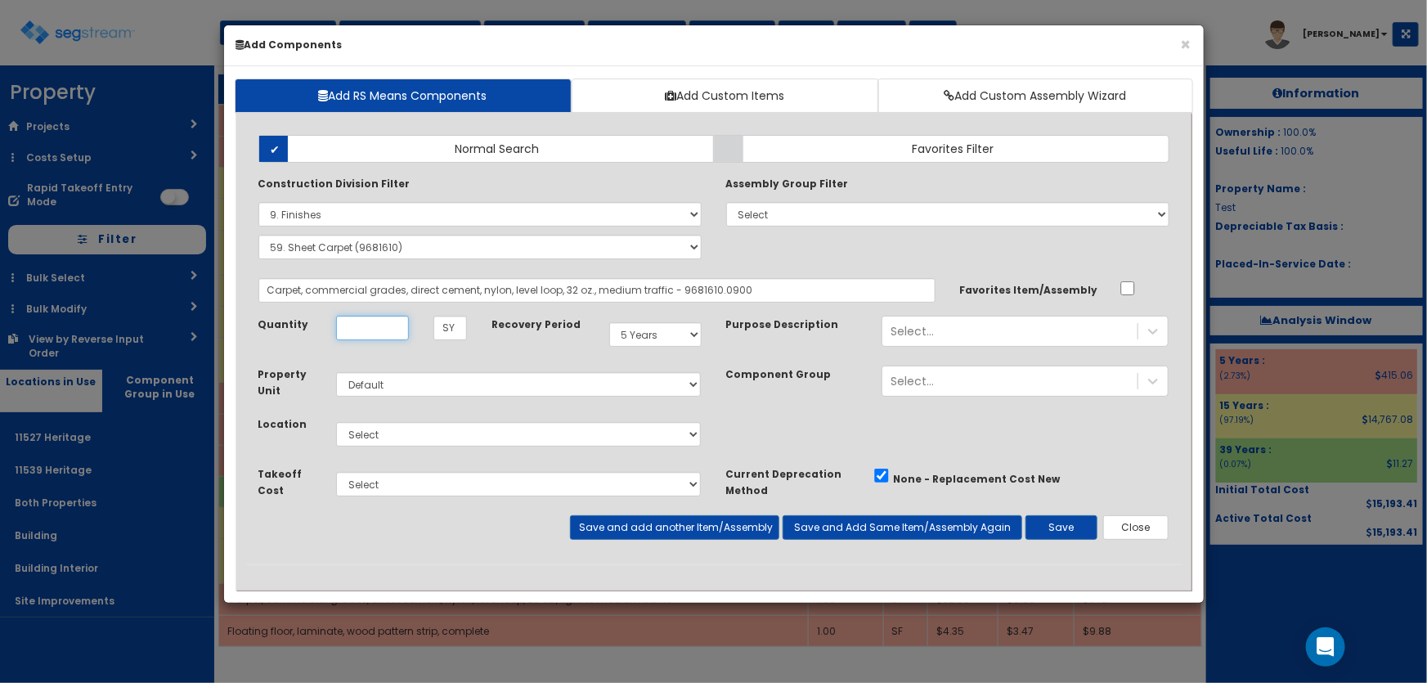
type input "1"
select select "9000000"
select select "9681610"
select select "5Y"
select select "default"
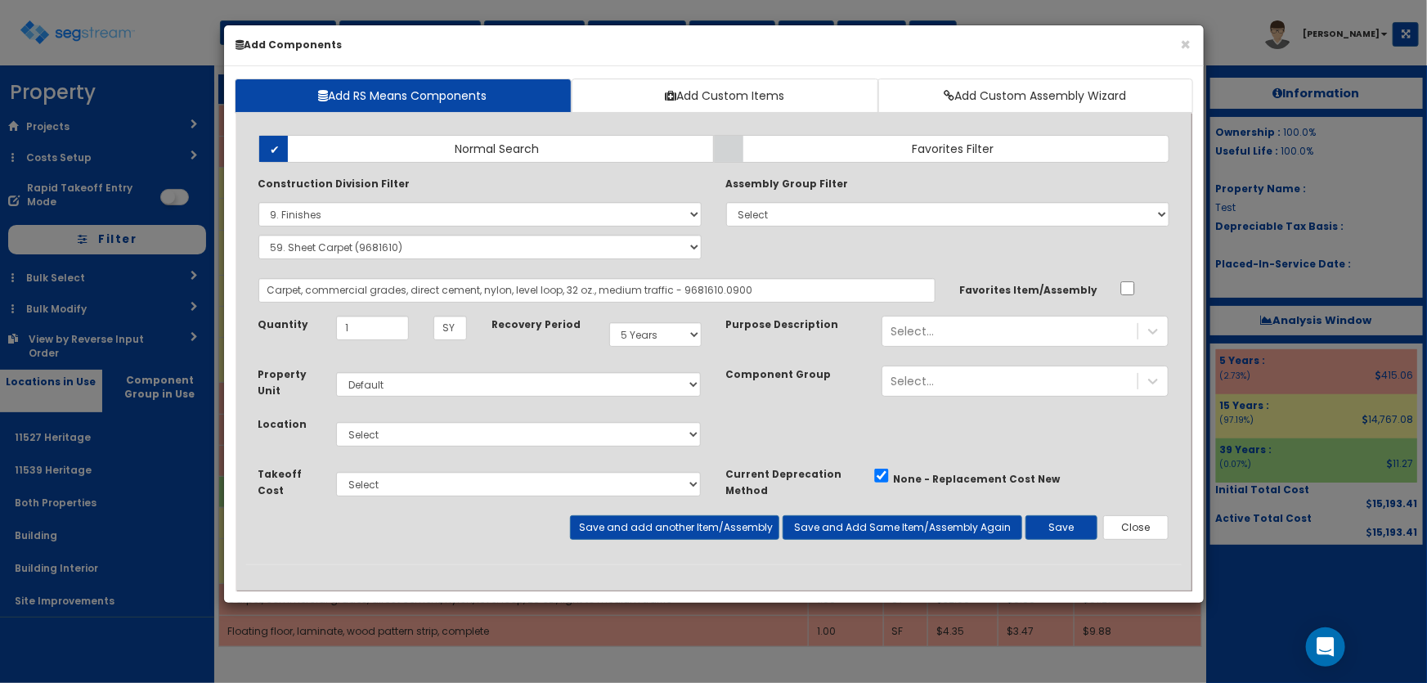
select select "4537"
click at [336, 422] on select "Select 11527 Heritage 11539 Heritage Both Properties Building Building Interior…" at bounding box center [519, 434] width 366 height 25
click at [1071, 532] on button "Save" at bounding box center [1061, 527] width 72 height 25
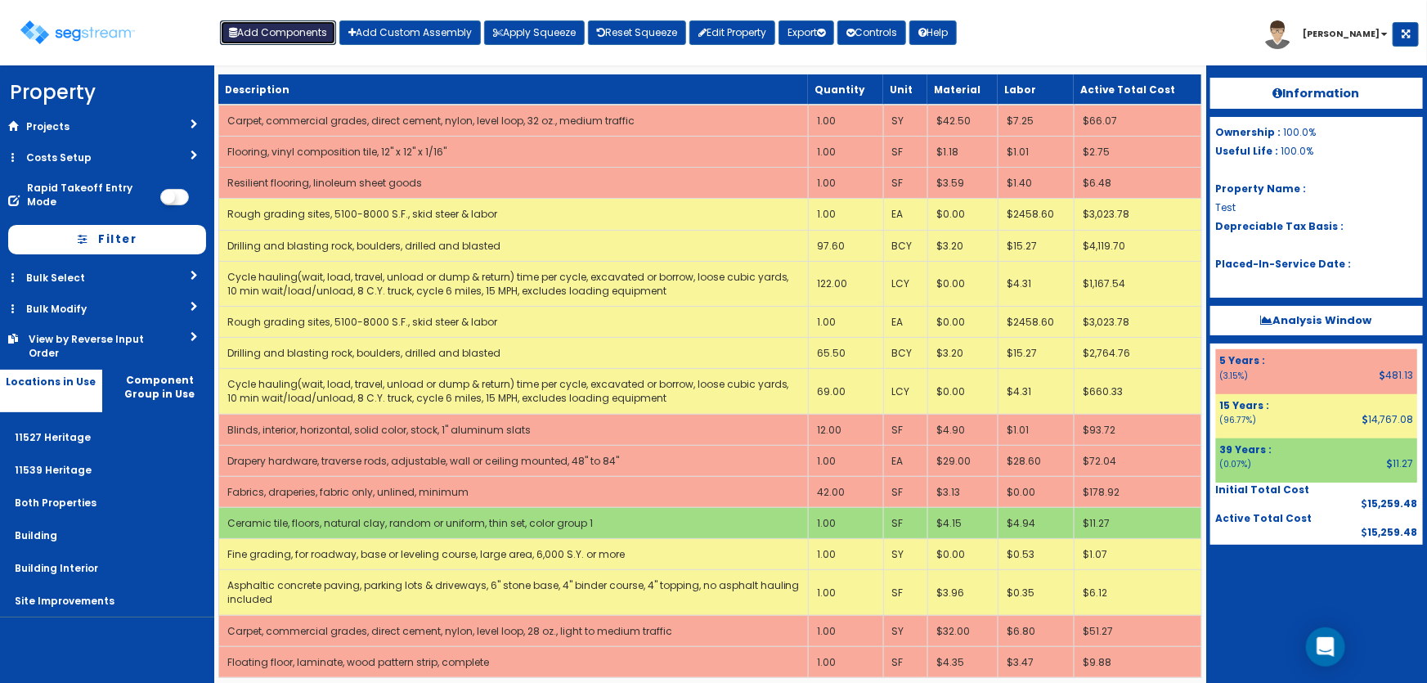
click at [290, 39] on button "Add Components" at bounding box center [278, 32] width 116 height 25
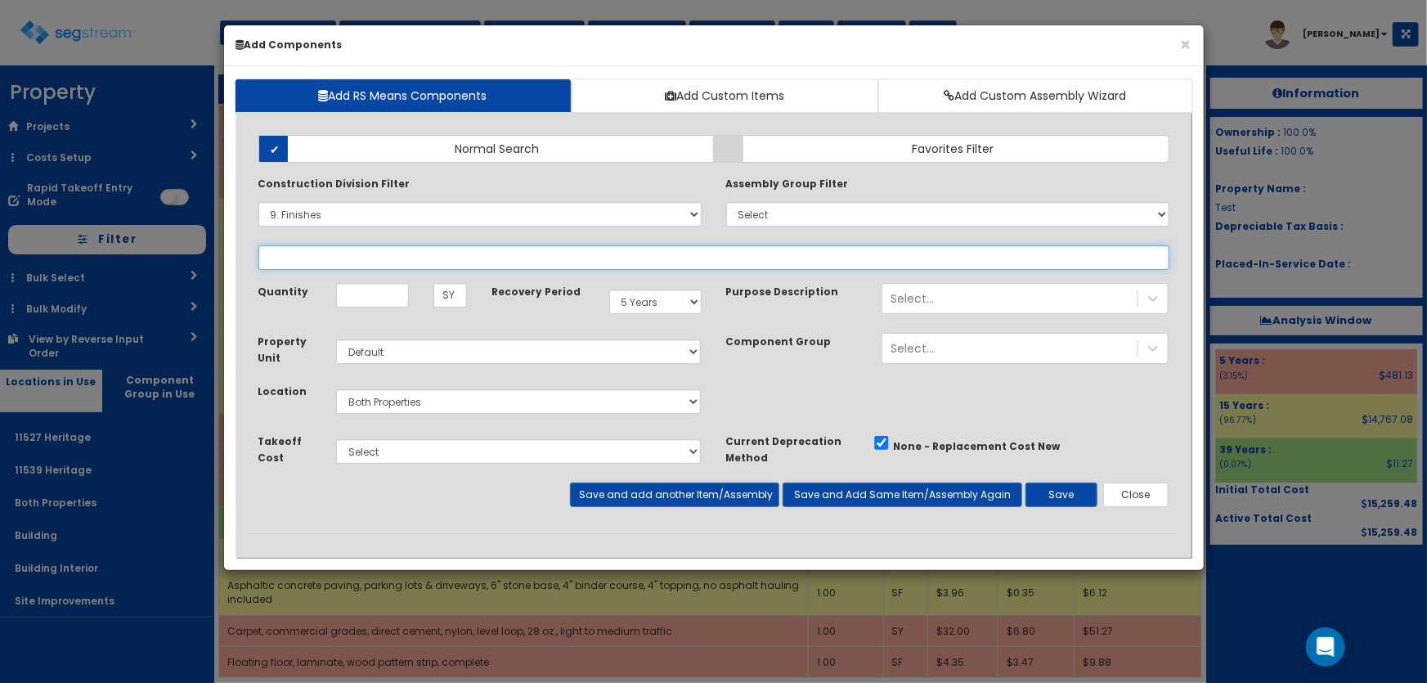
select select
select select "9681610"
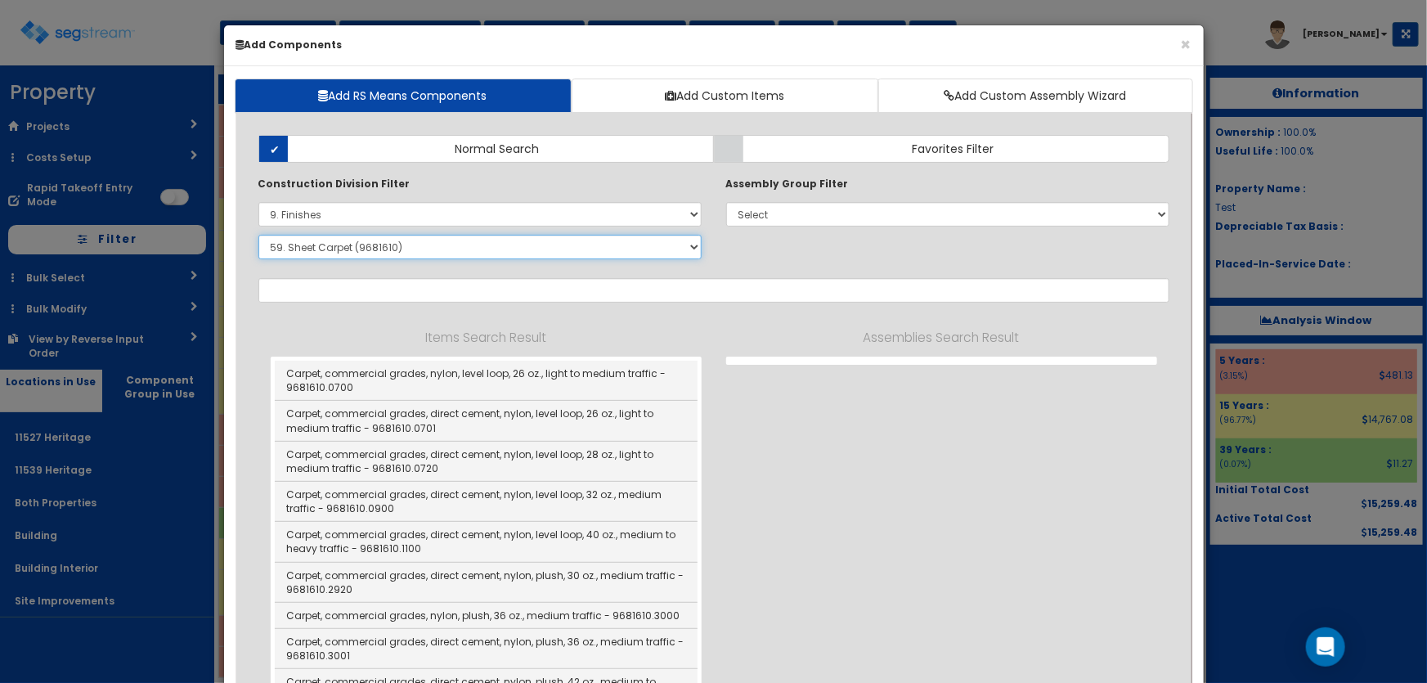
click at [351, 254] on select "Select SubGroup 1. Carpet Maintenance (9016010) 2. Gypsum Wallboard Repairs (90…" at bounding box center [479, 247] width 443 height 25
click at [258, 235] on select "Select SubGroup 1. Carpet Maintenance (9016010) 2. Gypsum Wallboard Repairs (90…" at bounding box center [479, 247] width 443 height 25
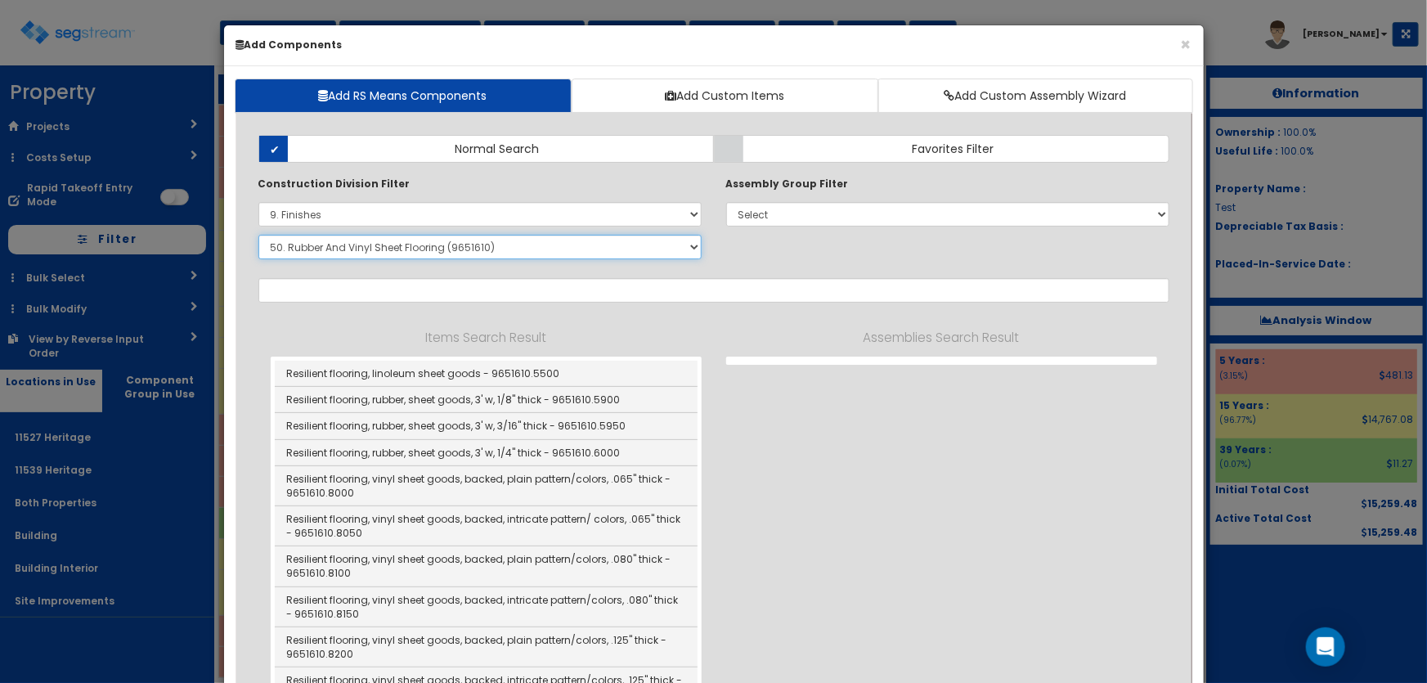
click at [387, 248] on select "Select SubGroup 1. Carpet Maintenance (9016010) 2. Gypsum Wallboard Repairs (90…" at bounding box center [479, 247] width 443 height 25
select select "9621910"
click at [258, 235] on select "Select SubGroup 1. Carpet Maintenance (9016010) 2. Gypsum Wallboard Repairs (90…" at bounding box center [479, 247] width 443 height 25
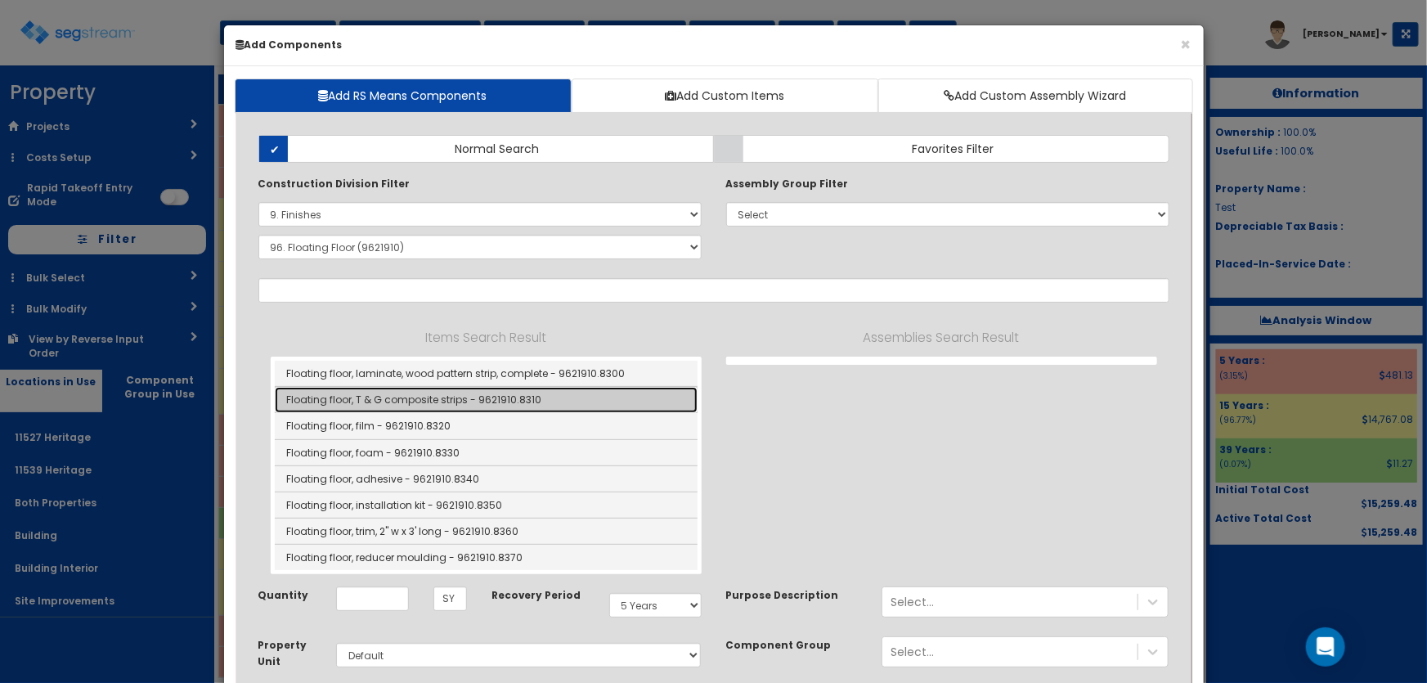
click at [442, 399] on link "Floating floor, T & G composite strips - 9621910.8310" at bounding box center [486, 400] width 423 height 26
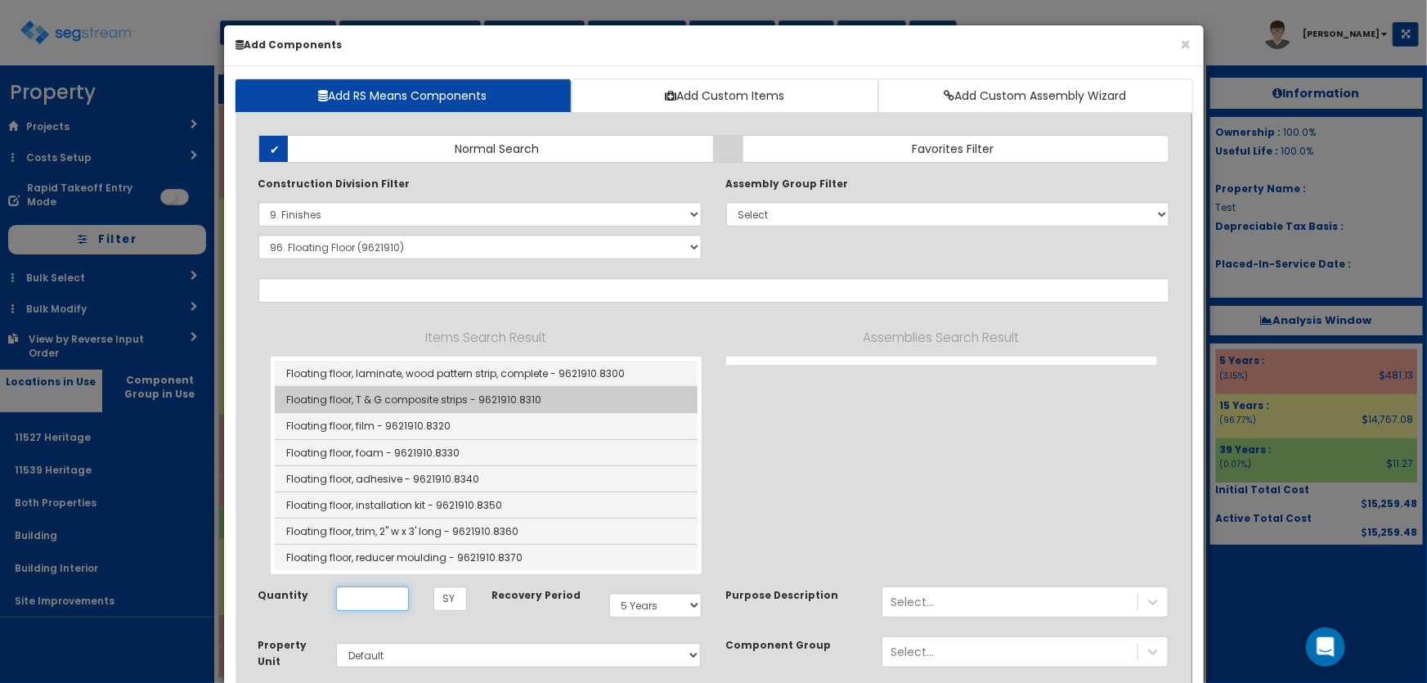
type input "Floating floor, T & G composite strips - 9621910.8310"
type input "SF"
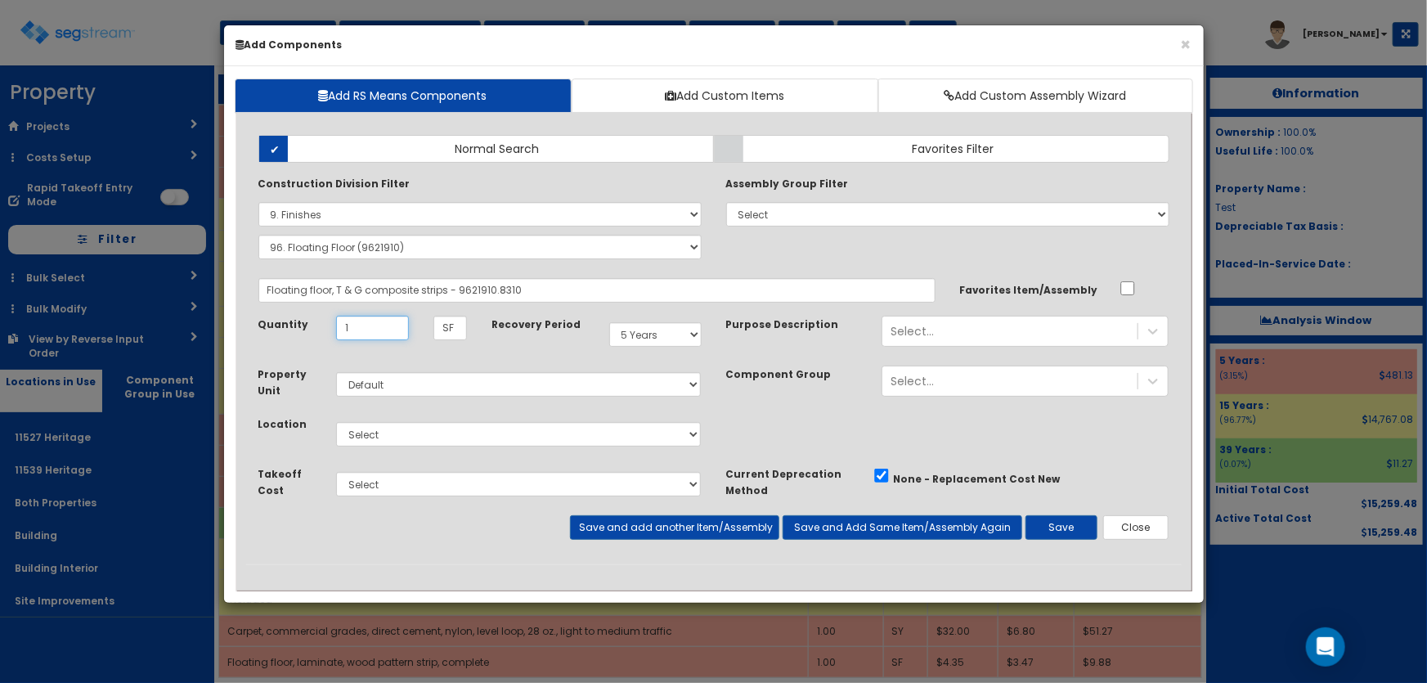
type input "1"
click at [418, 434] on select "Select 11527 Heritage 11539 Heritage Both Properties Building Building Interior…" at bounding box center [519, 434] width 366 height 25
select select "4537"
click at [336, 422] on select "Select 11527 Heritage 11539 Heritage Both Properties Building Building Interior…" at bounding box center [519, 434] width 366 height 25
click at [1061, 532] on button "Save" at bounding box center [1061, 527] width 72 height 25
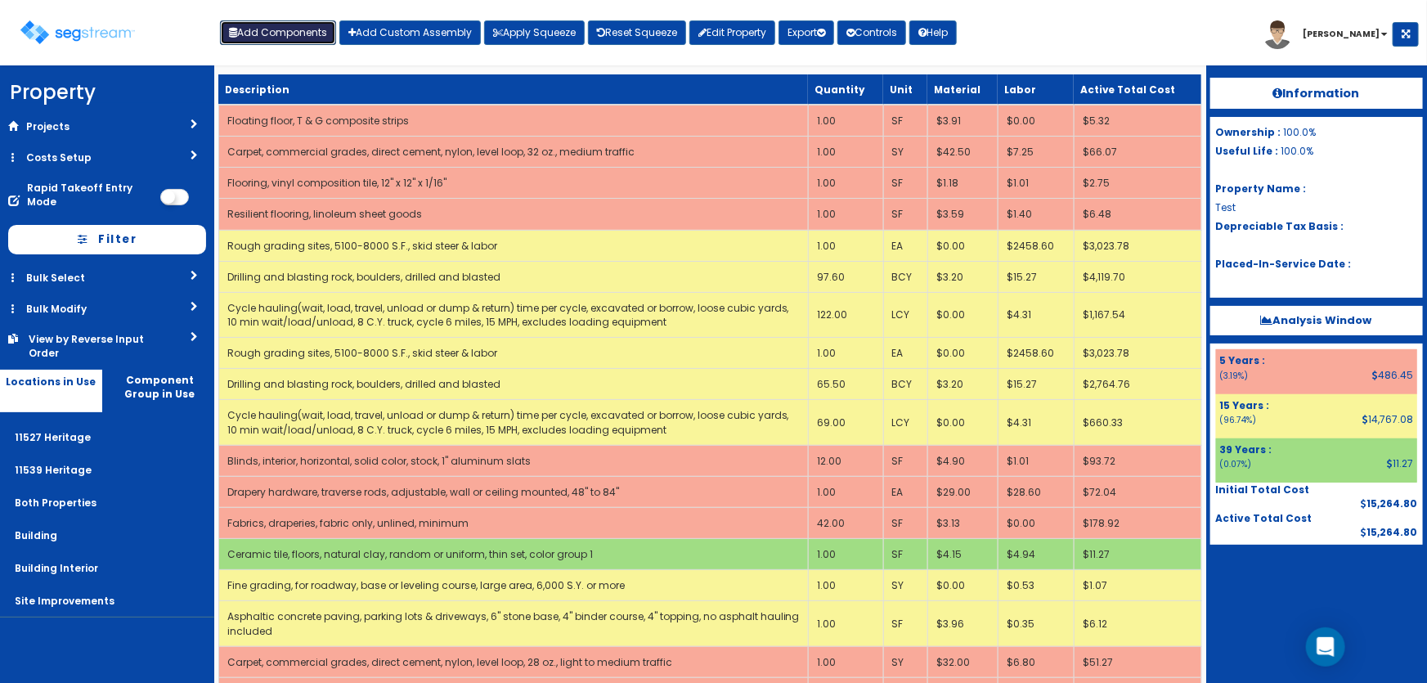
click at [261, 41] on button "Add Components" at bounding box center [278, 32] width 116 height 25
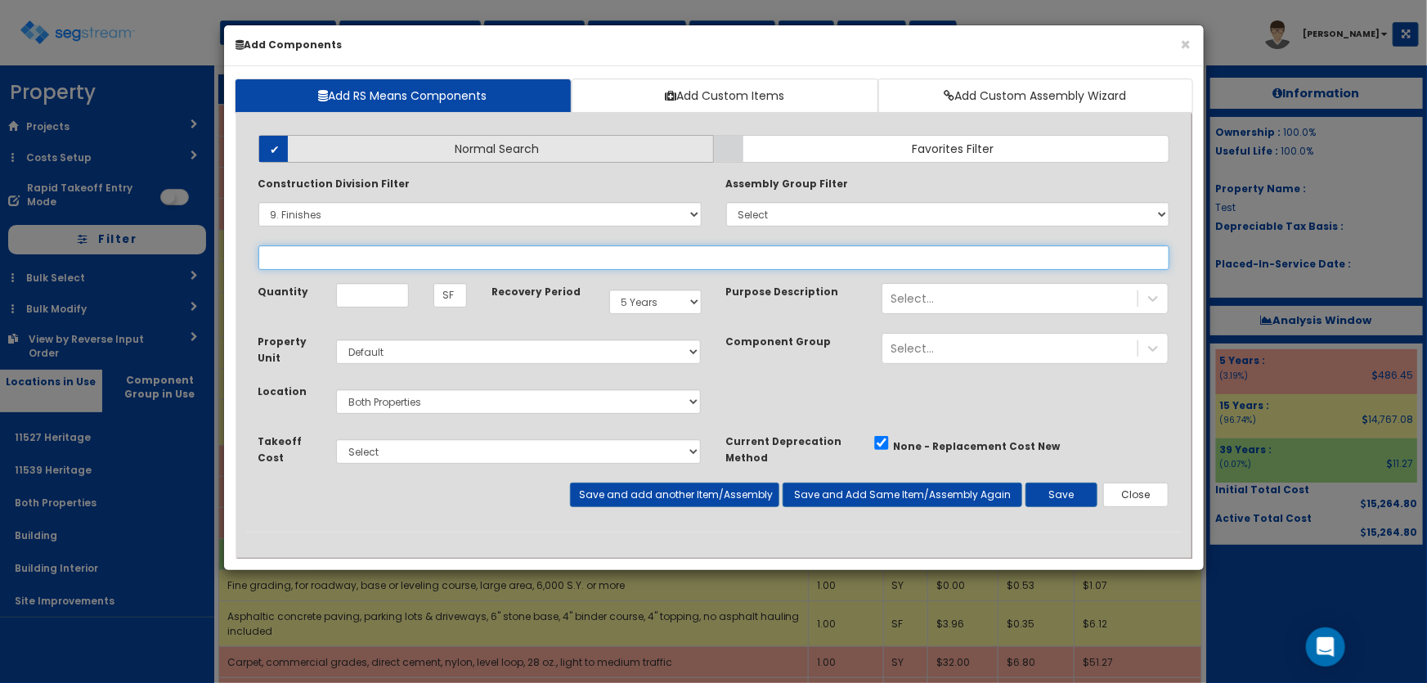
select select
select select "9621910"
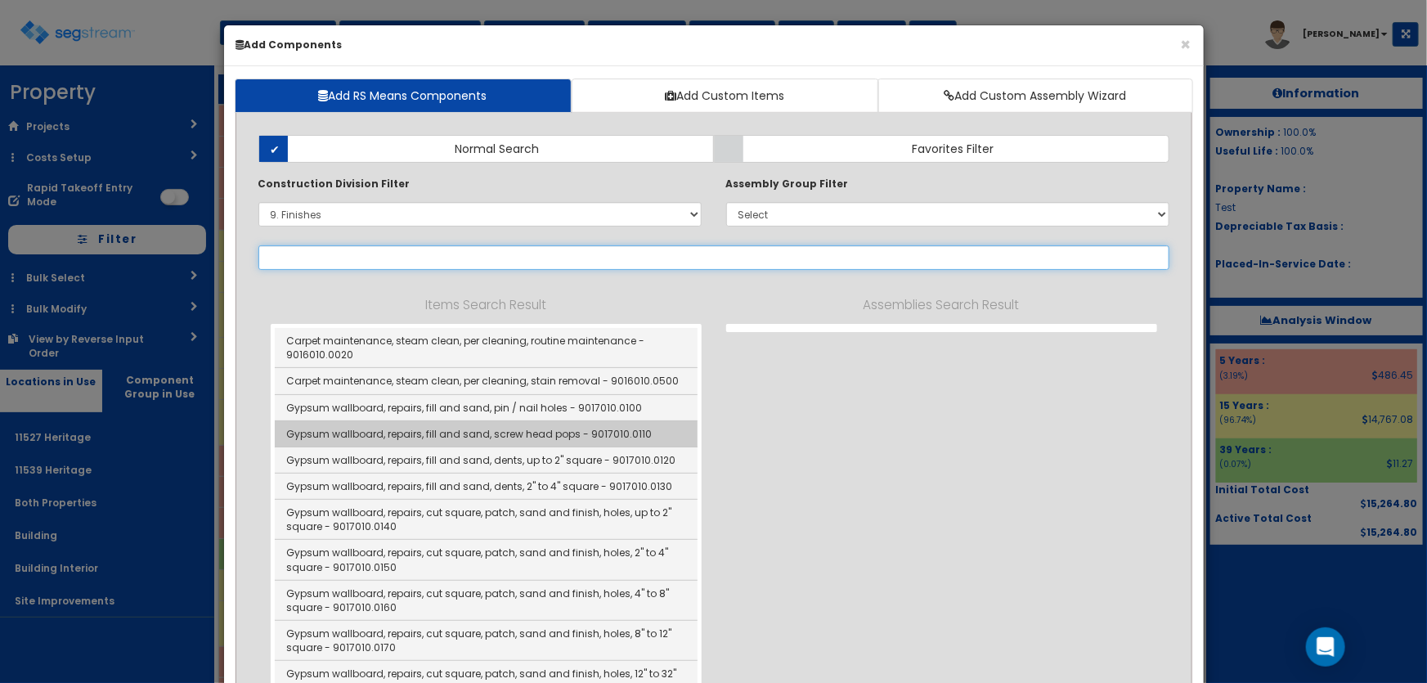
select select "9621910"
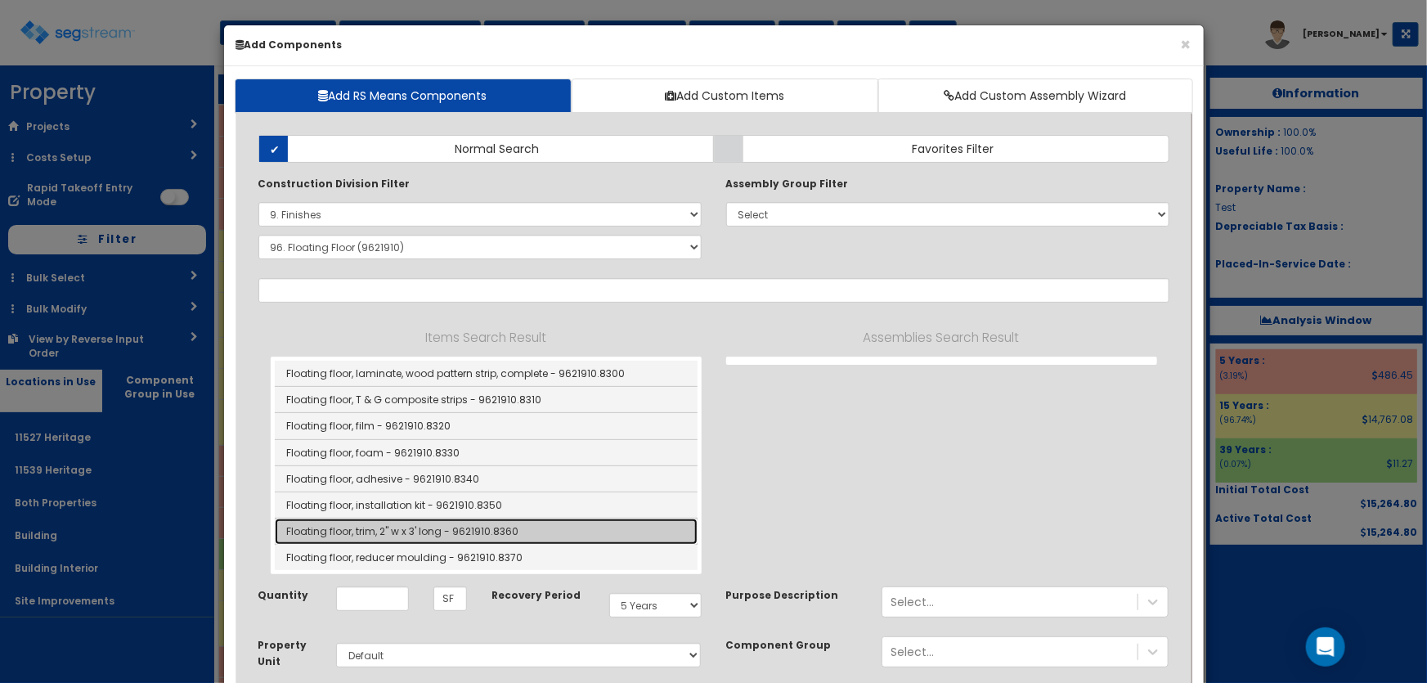
click at [451, 525] on link "Floating floor, trim, 2" w x 3' long - 9621910.8360" at bounding box center [486, 531] width 423 height 26
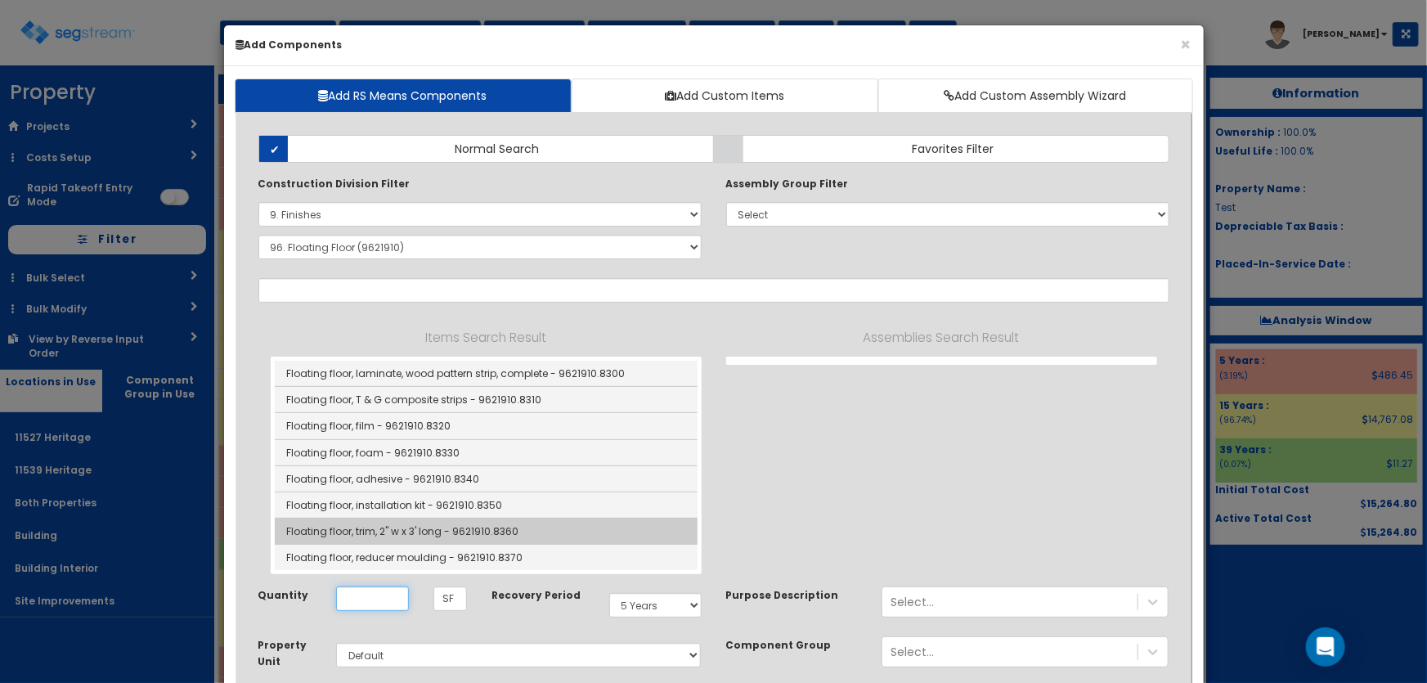
type input "Floating floor, trim, 2" w x 3' long - 9621910.8360"
type input "LF"
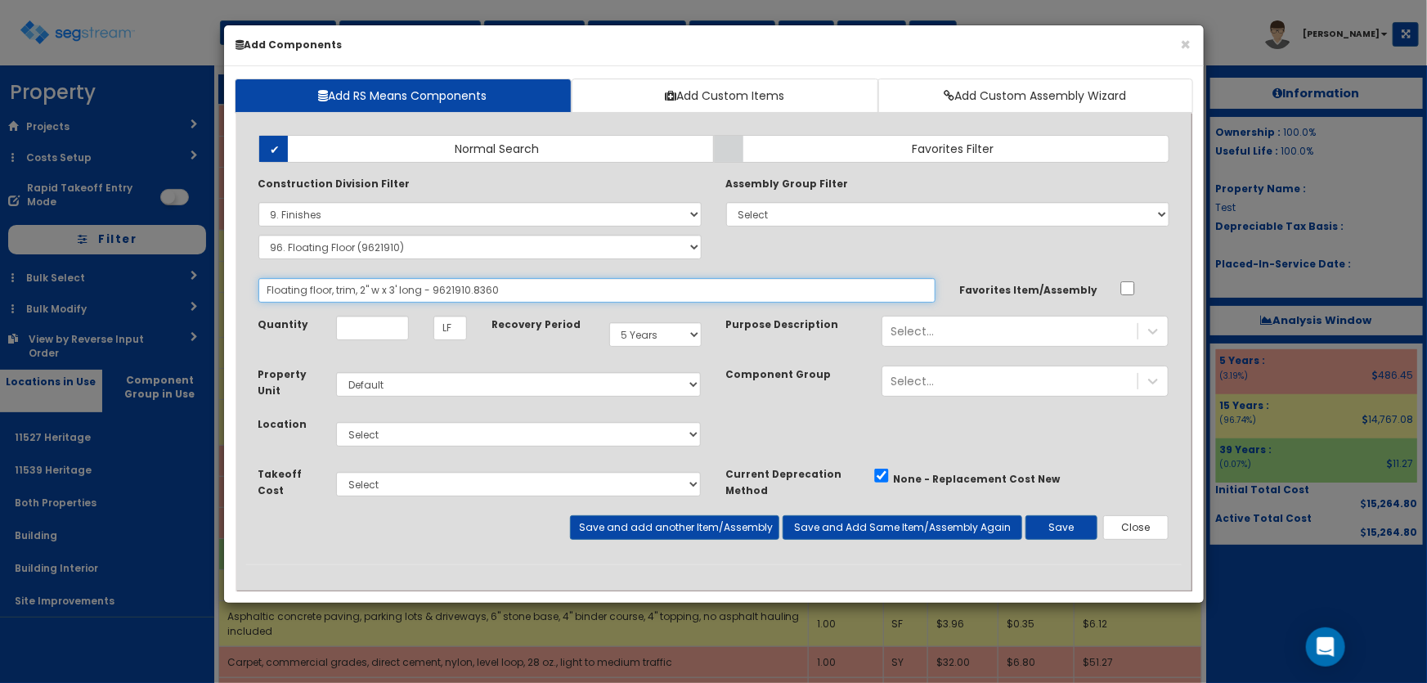
drag, startPoint x: 505, startPoint y: 287, endPoint x: 262, endPoint y: 294, distance: 243.8
click at [262, 294] on input "Floating floor, trim, 2" w x 3' long - 9621910.8360" at bounding box center [596, 290] width 677 height 25
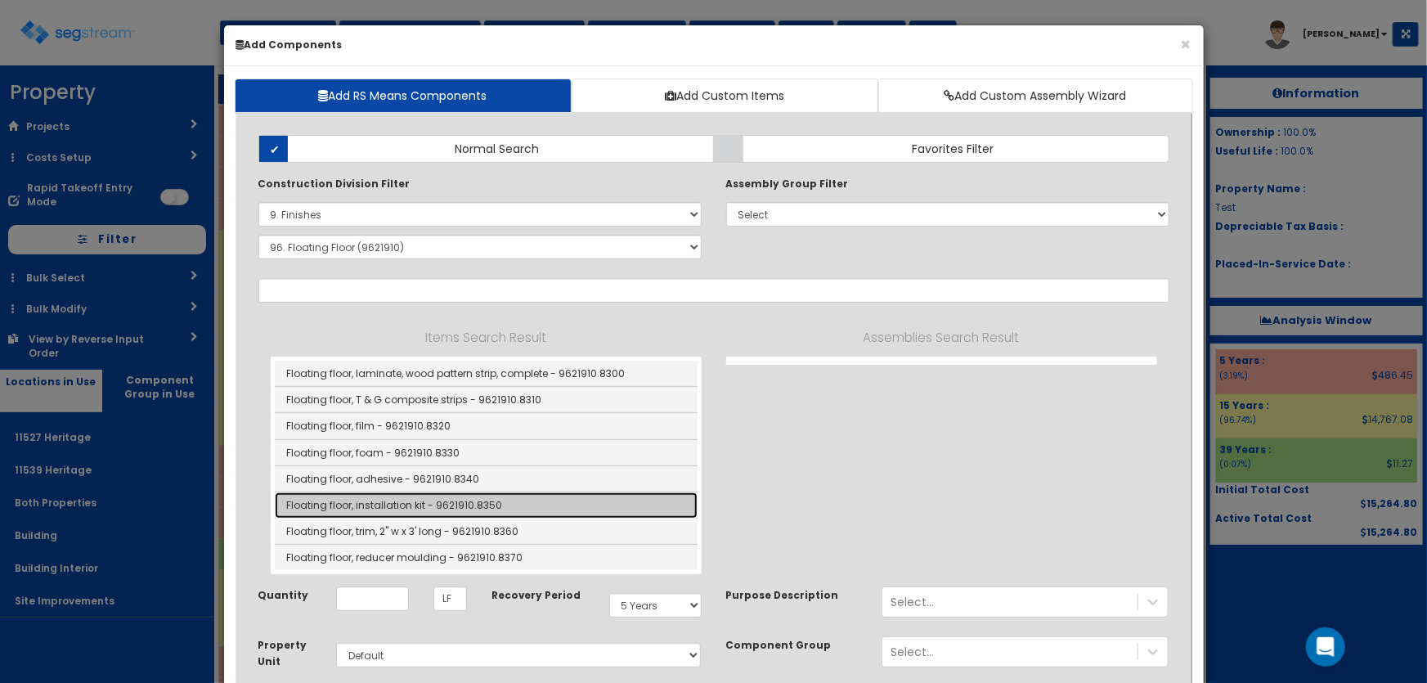
click at [408, 499] on link "Floating floor, installation kit - 9621910.8350" at bounding box center [486, 505] width 423 height 26
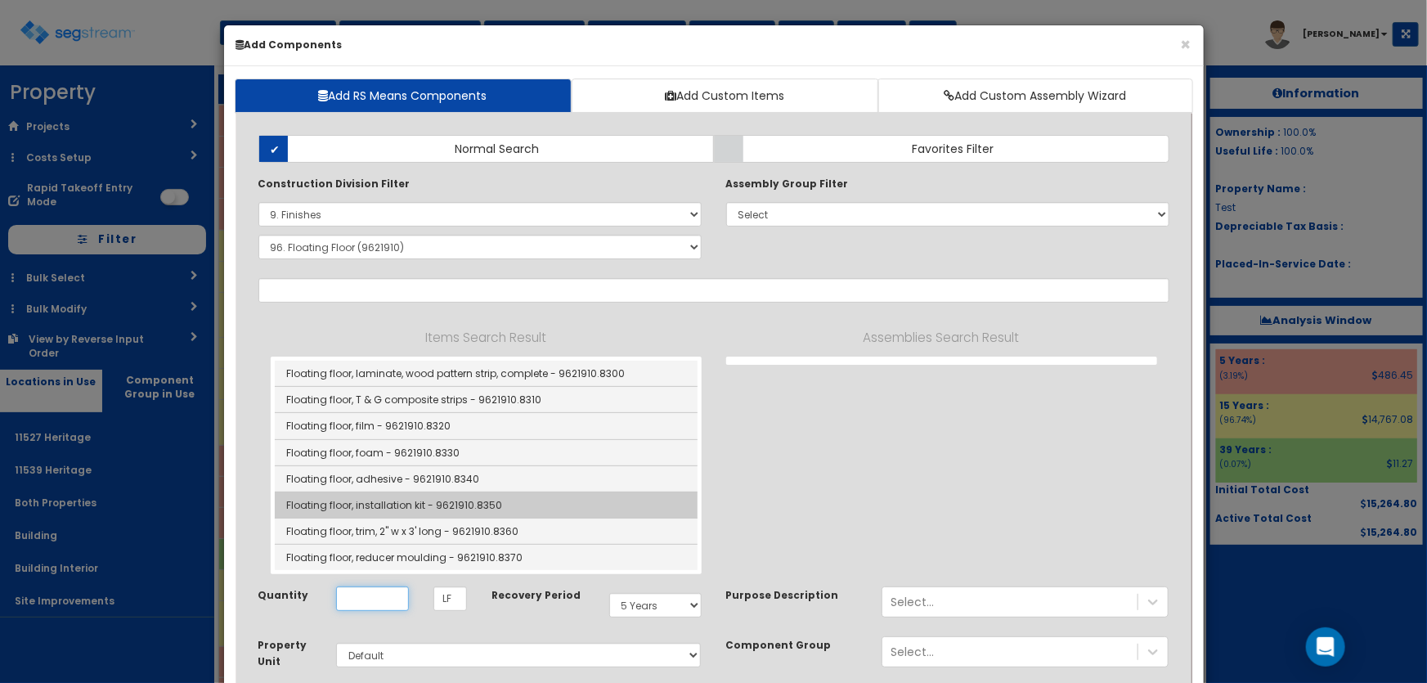
type input "Floating floor, installation kit - 9621910.8350"
type input "SF"
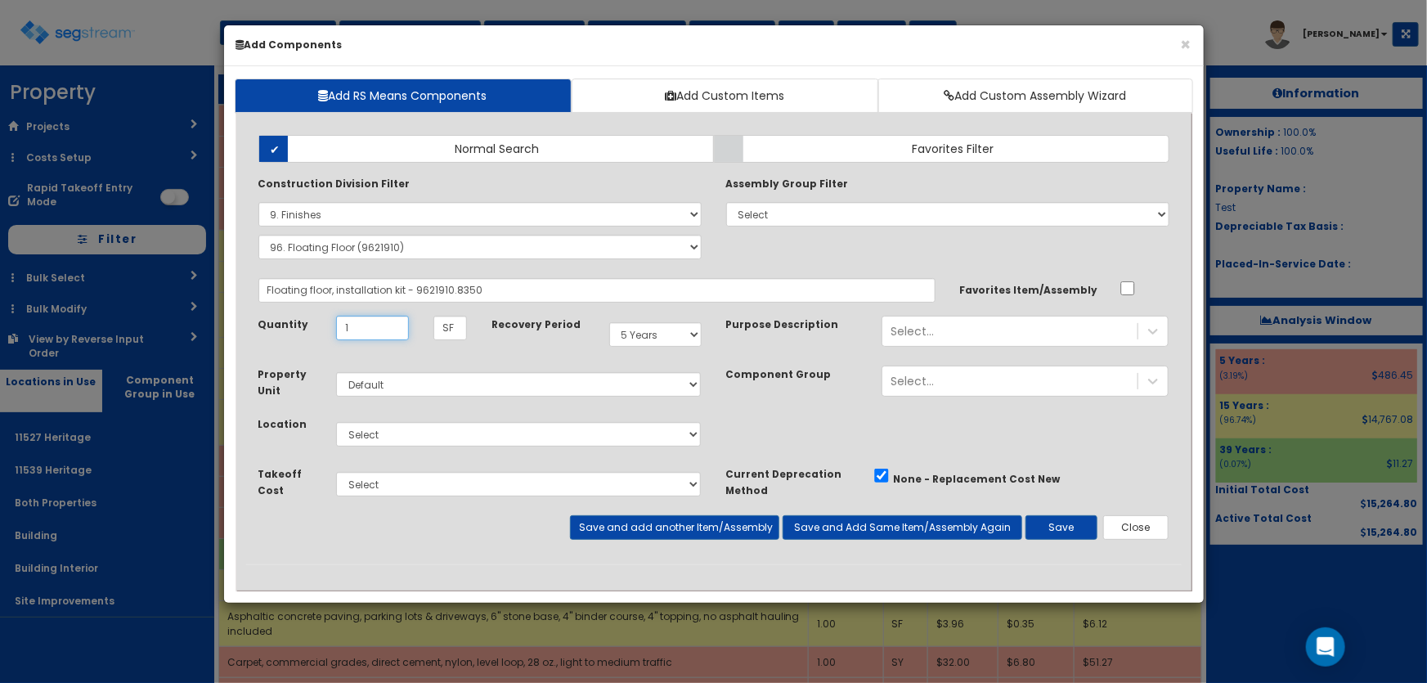
type input "1"
click at [386, 431] on select "Select 11527 Heritage 11539 Heritage Both Properties Building Building Interior…" at bounding box center [519, 434] width 366 height 25
select select "4537"
click at [336, 422] on select "Select 11527 Heritage 11539 Heritage Both Properties Building Building Interior…" at bounding box center [519, 434] width 366 height 25
click at [1046, 523] on button "Save" at bounding box center [1061, 527] width 72 height 25
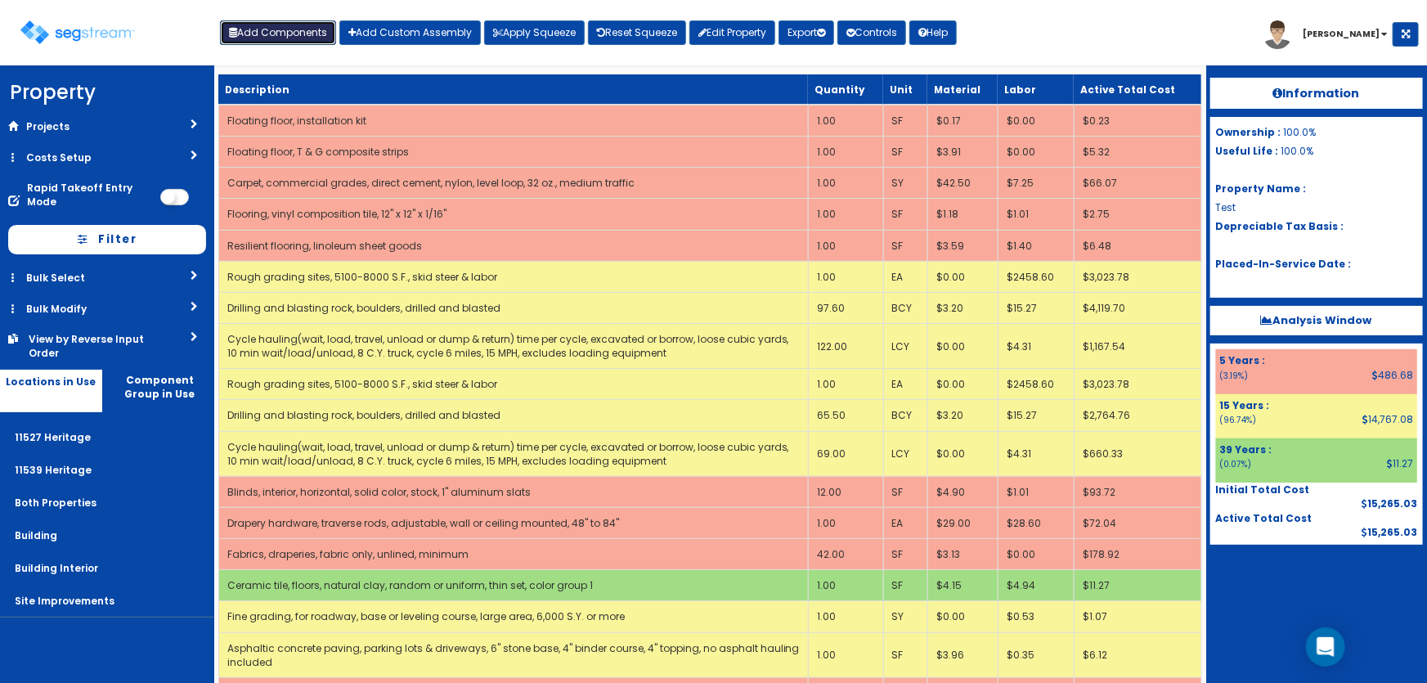
click at [281, 39] on button "Add Components" at bounding box center [278, 32] width 116 height 25
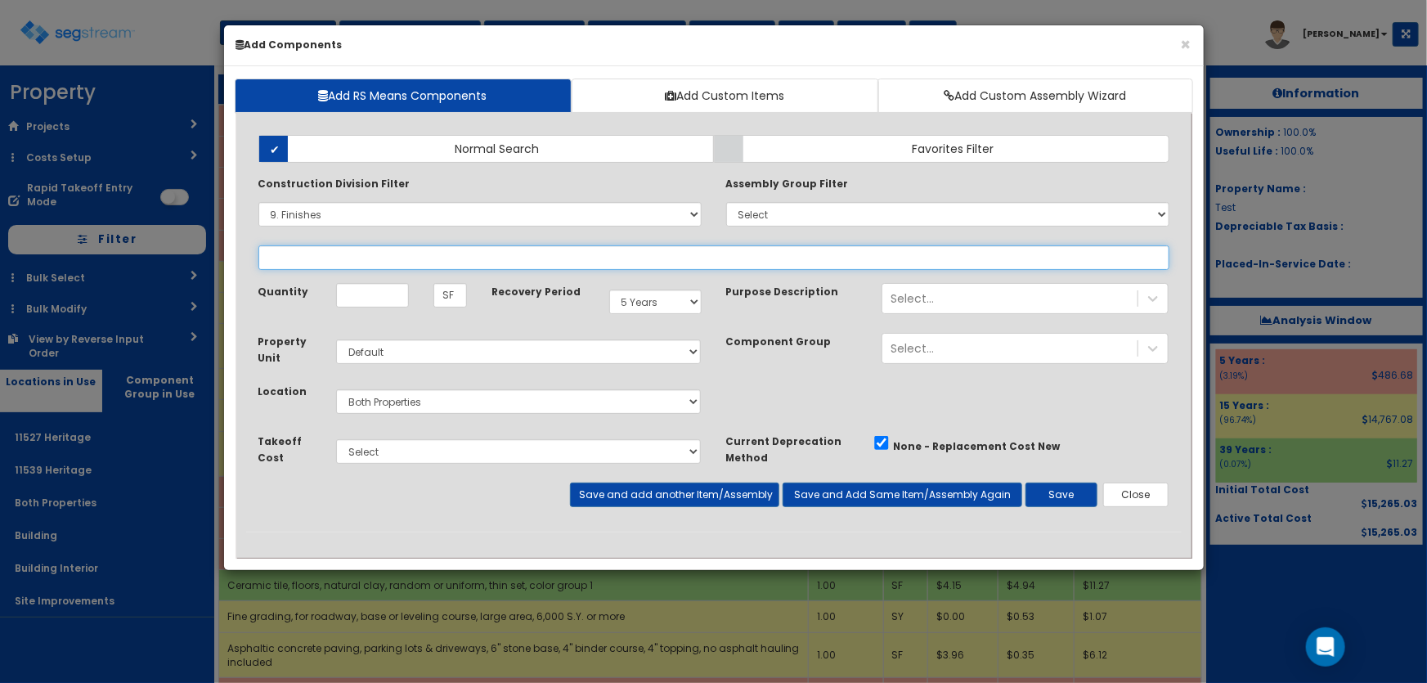
select select
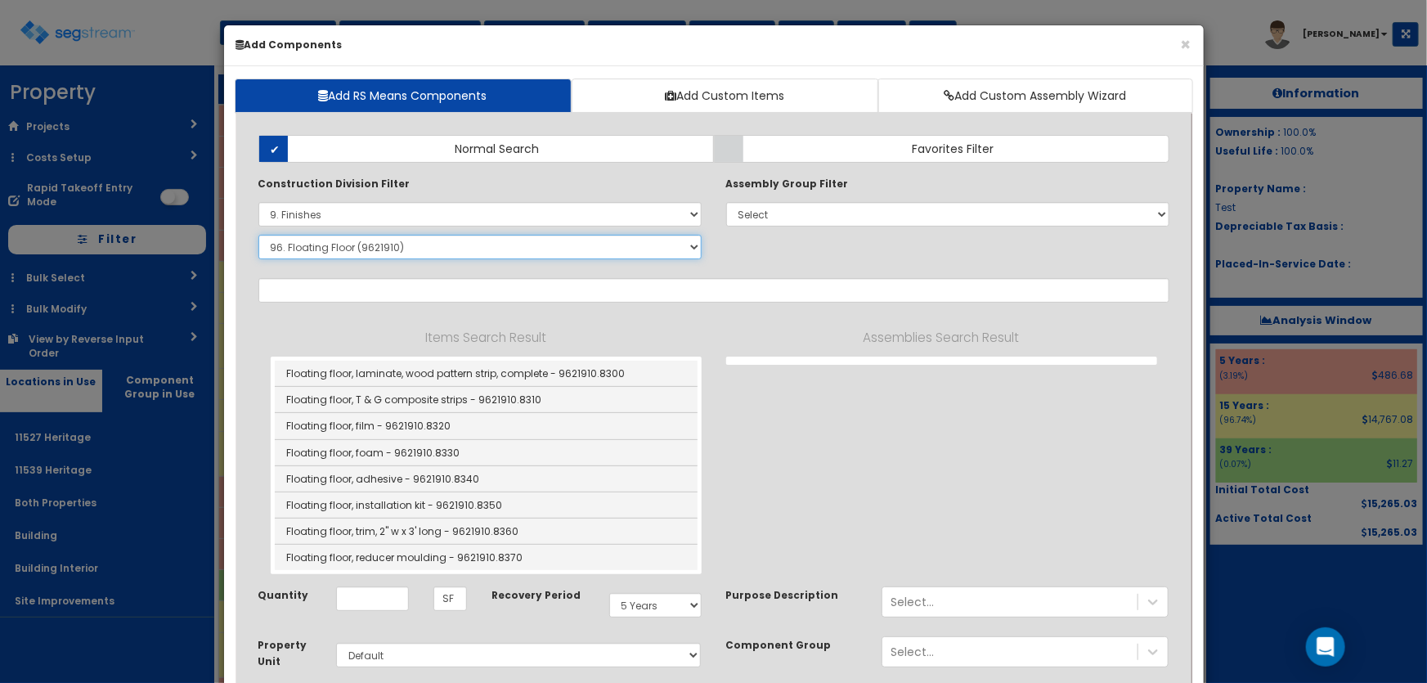
click at [337, 251] on select "Select SubGroup 1. Carpet Maintenance (9016010) 2. Gypsum Wallboard Repairs (90…" at bounding box center [479, 247] width 443 height 25
click at [258, 235] on select "Select SubGroup 1. Carpet Maintenance (9016010) 2. Gypsum Wallboard Repairs (90…" at bounding box center [479, 247] width 443 height 25
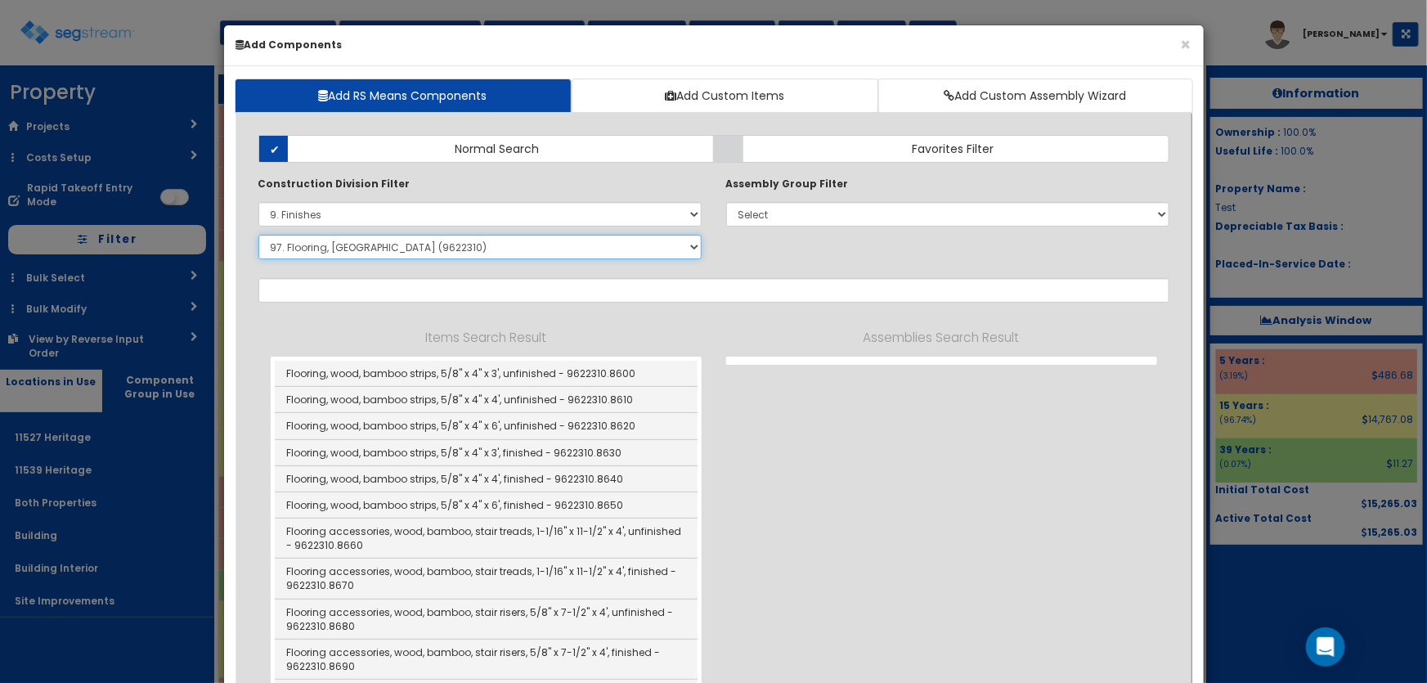
click at [376, 237] on select "Select SubGroup 1. Carpet Maintenance (9016010) 2. Gypsum Wallboard Repairs (90…" at bounding box center [479, 247] width 443 height 25
click at [258, 235] on select "Select SubGroup 1. Carpet Maintenance (9016010) 2. Gypsum Wallboard Repairs (90…" at bounding box center [479, 247] width 443 height 25
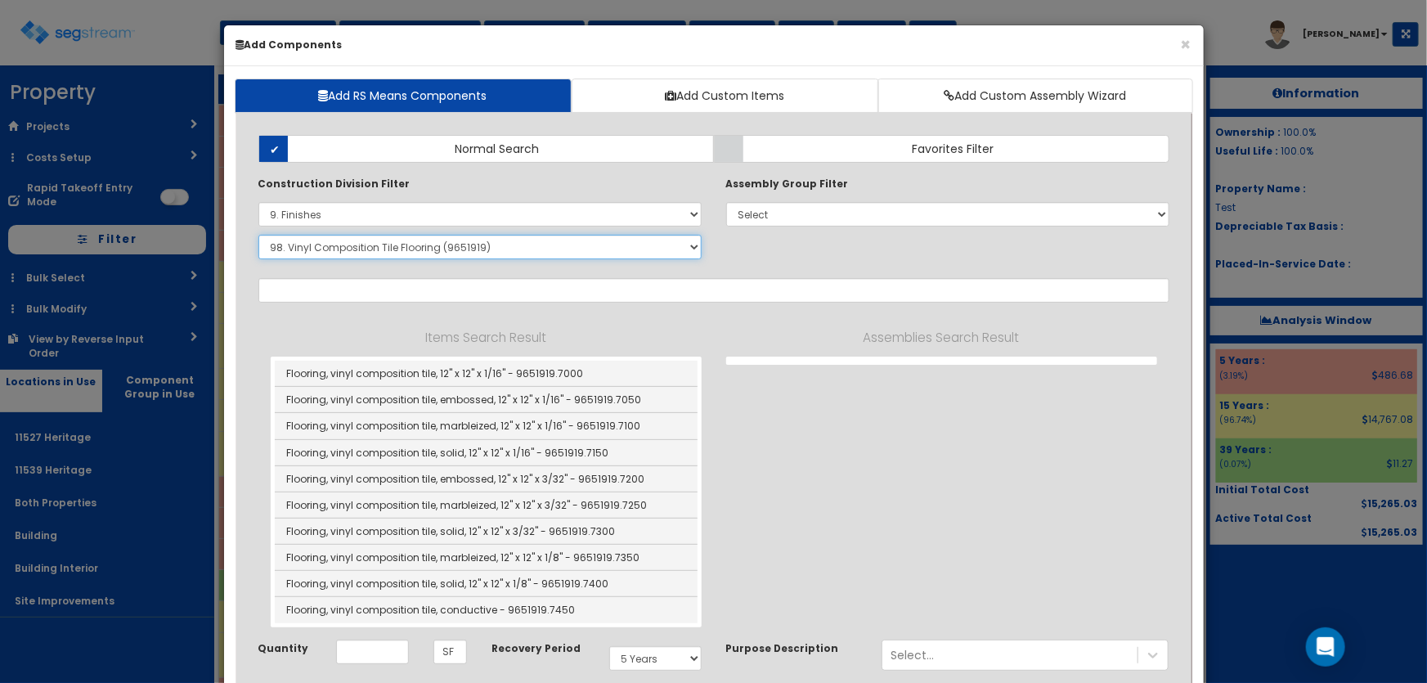
click at [376, 250] on select "Select SubGroup 1. Carpet Maintenance (9016010) 2. Gypsum Wallboard Repairs (90…" at bounding box center [479, 247] width 443 height 25
select select "9651923"
click at [258, 235] on select "Select SubGroup 1. Carpet Maintenance (9016010) 2. Gypsum Wallboard Repairs (90…" at bounding box center [479, 247] width 443 height 25
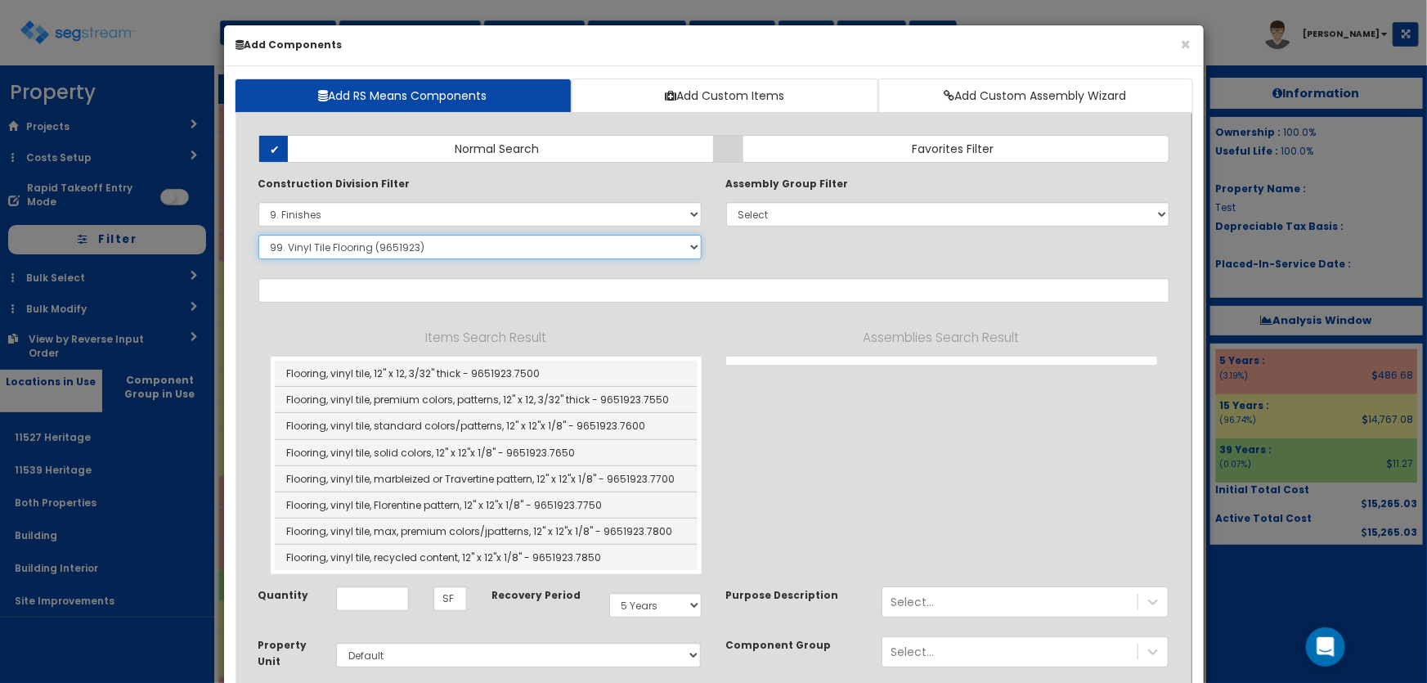
click at [389, 243] on select "Select SubGroup 1. Carpet Maintenance (9016010) 2. Gypsum Wallboard Repairs (90…" at bounding box center [479, 247] width 443 height 25
click at [749, 413] on div "Items Search Result Flooring, vinyl tile, 12" x 12, 3/32" thick - 9651923.7500 …" at bounding box center [713, 450] width 911 height 247
click at [1184, 43] on button "×" at bounding box center [1186, 44] width 11 height 17
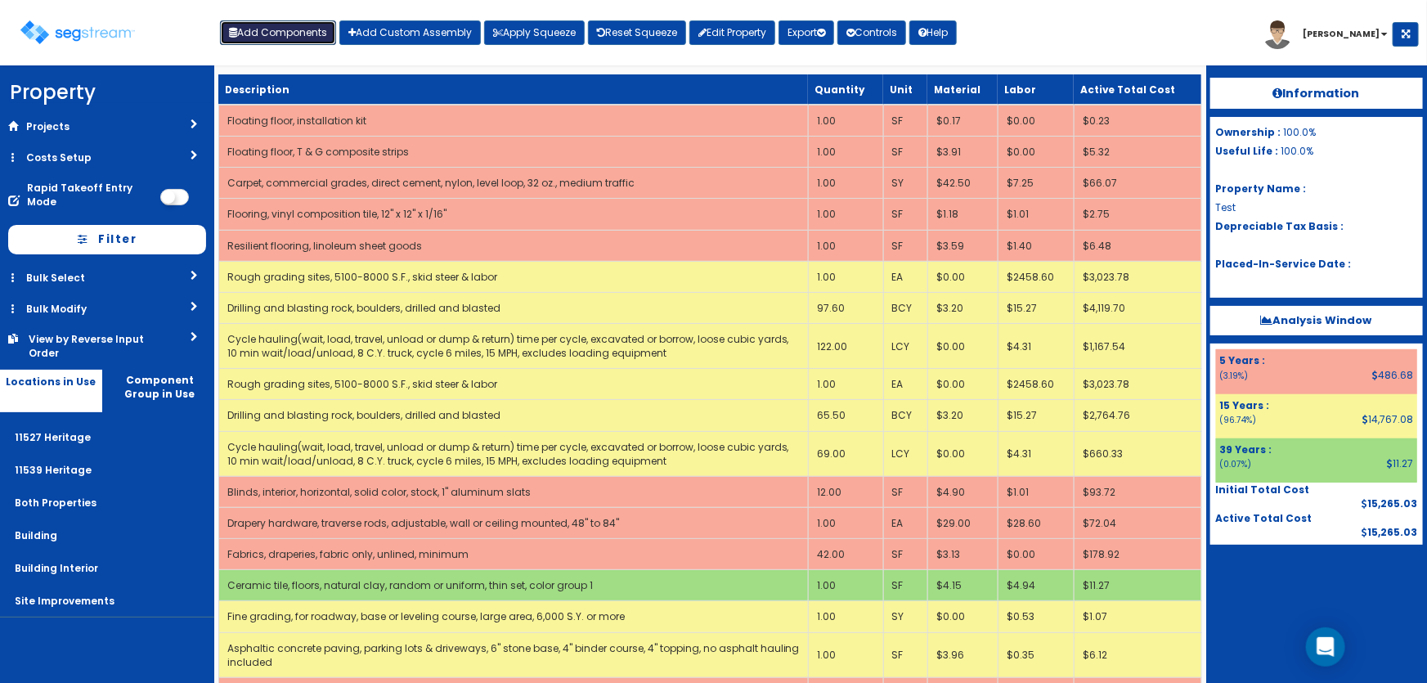
click at [298, 38] on button "Add Components" at bounding box center [278, 32] width 116 height 25
select select "4537"
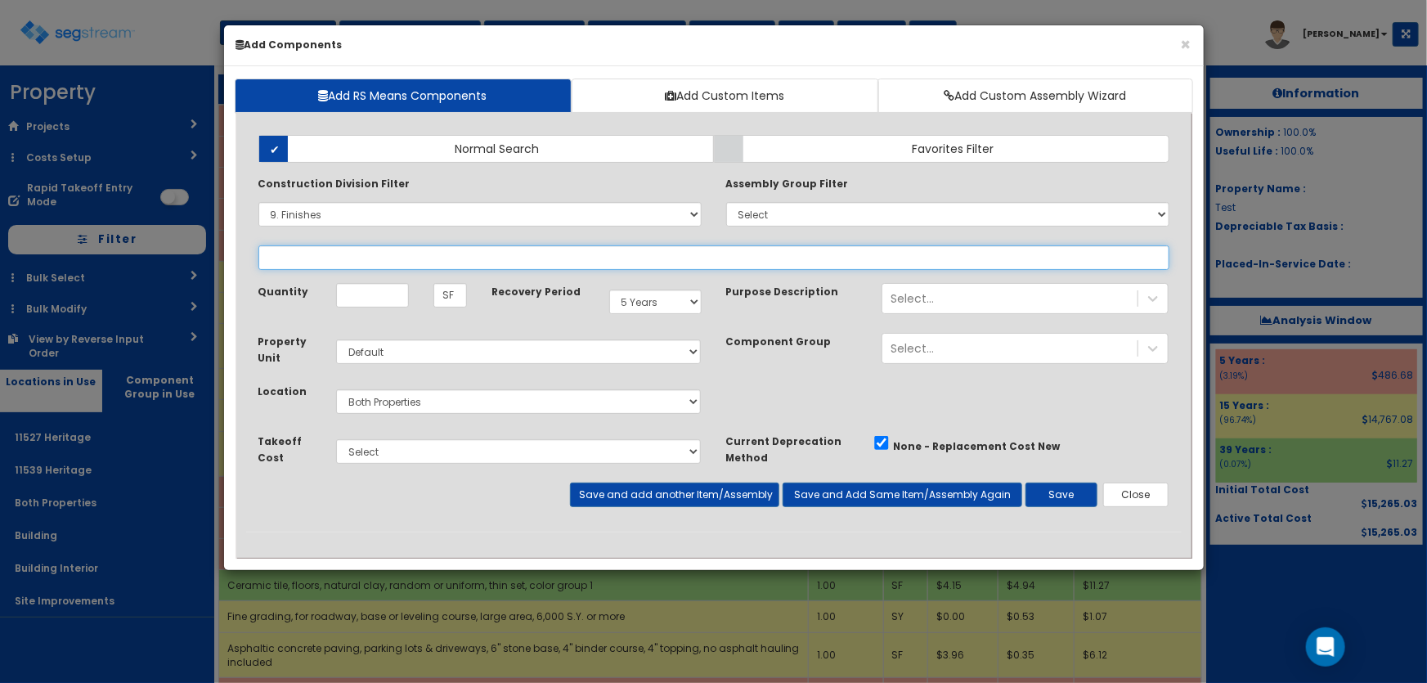
select select
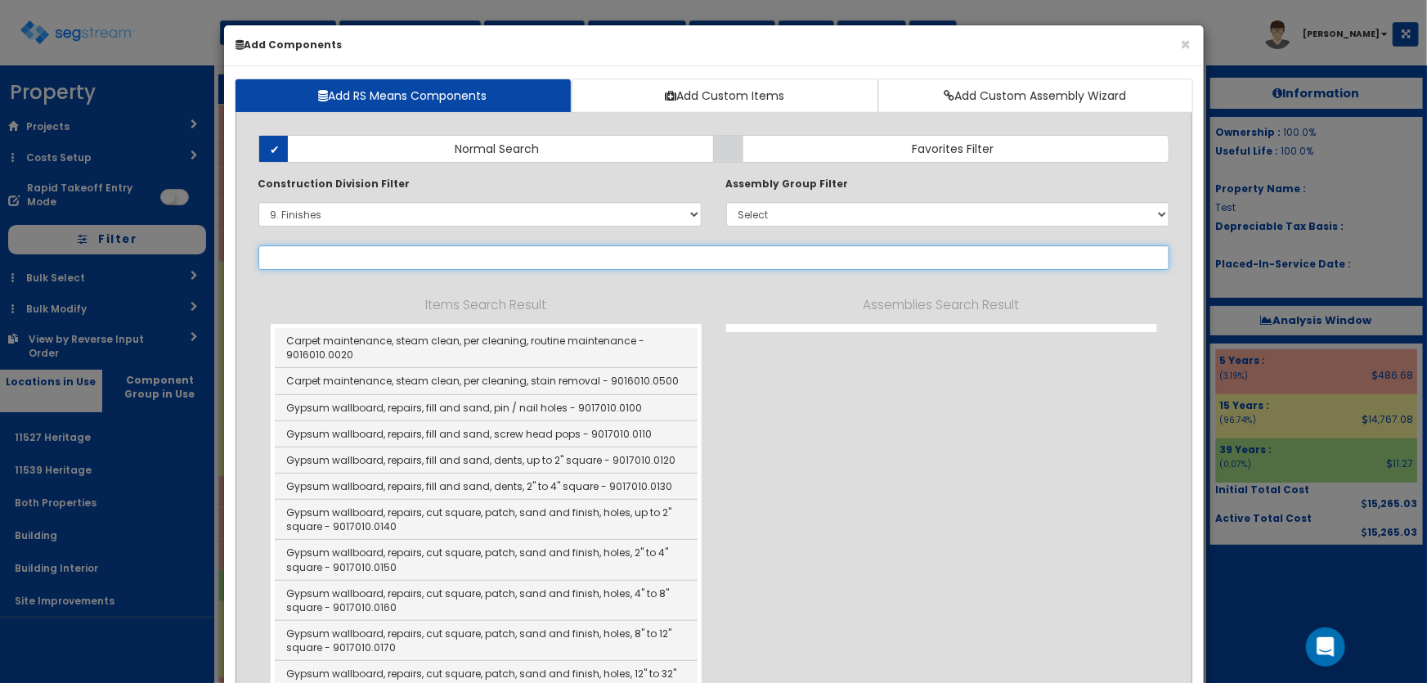
select select "9621910"
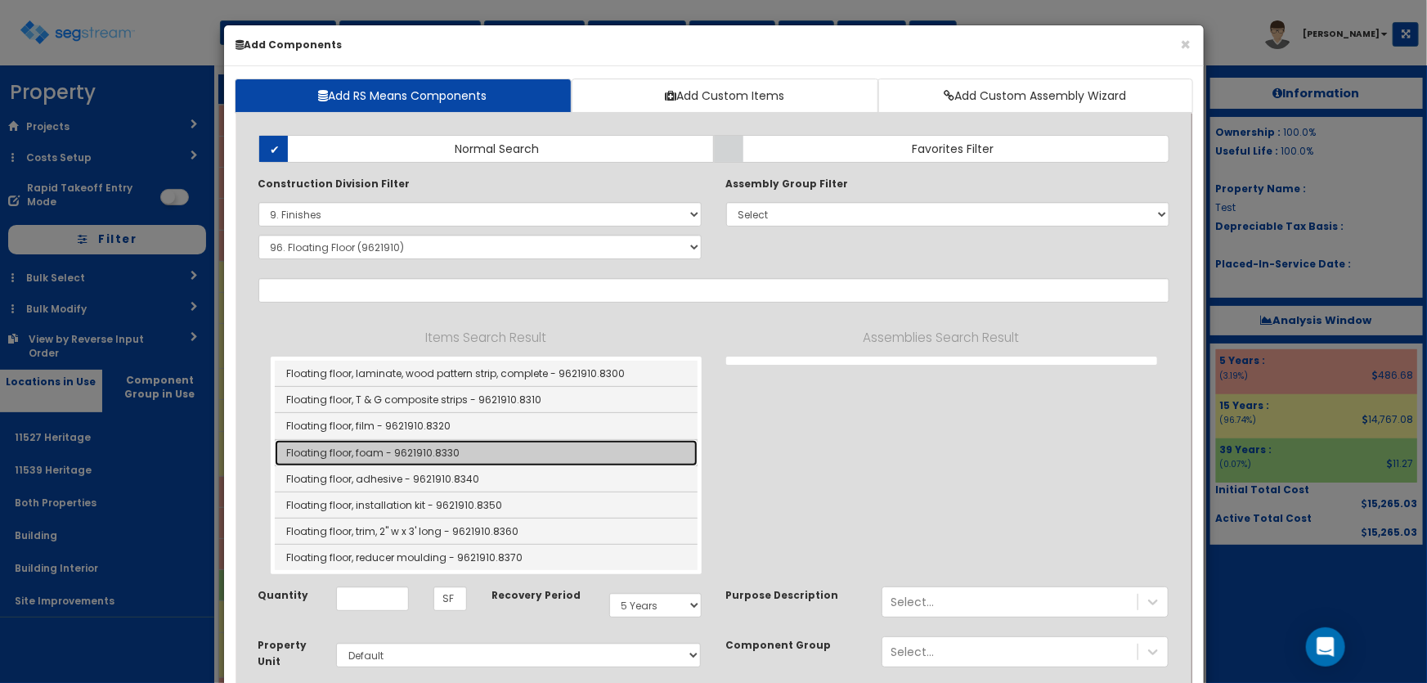
click at [411, 448] on link "Floating floor, foam - 9621910.8330" at bounding box center [486, 453] width 423 height 26
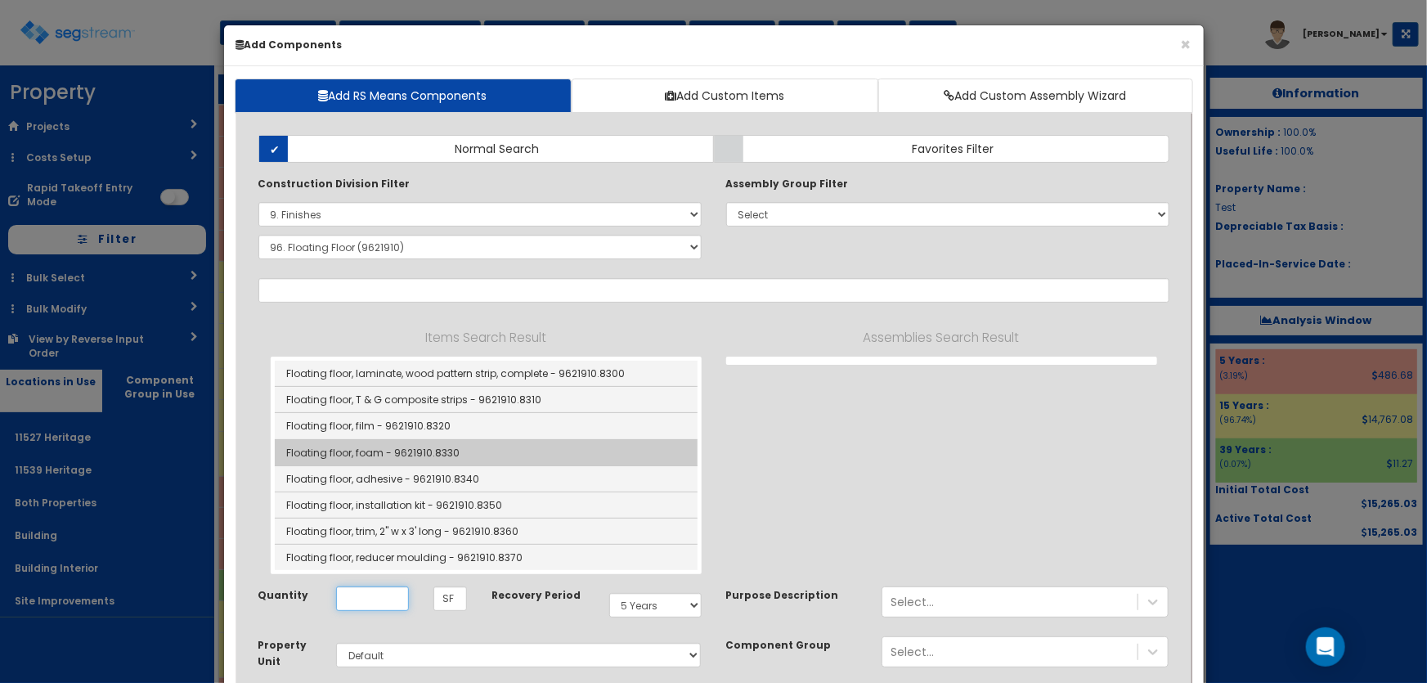
type input "Floating floor, foam - 9621910.8330"
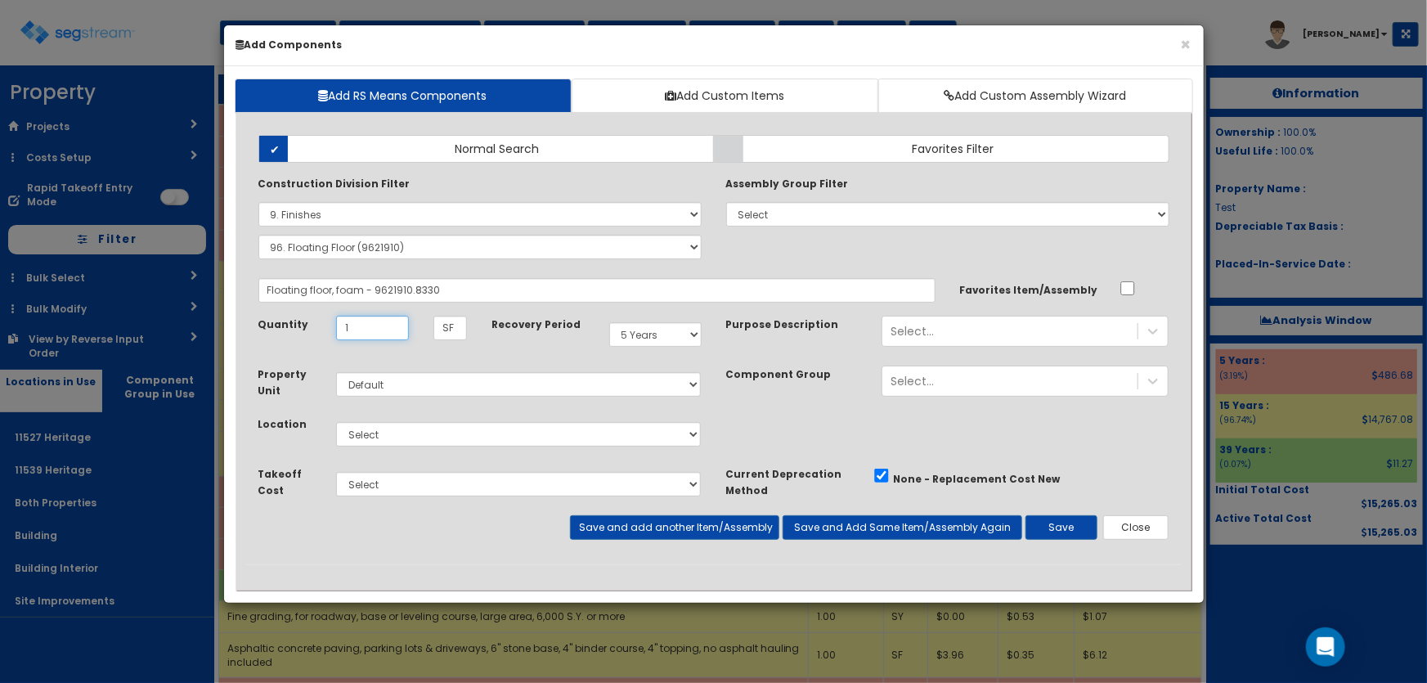
type input "1"
click at [401, 435] on select "Select 11527 Heritage 11539 Heritage Both Properties Building Building Interior…" at bounding box center [519, 434] width 366 height 25
select select "4537"
click at [336, 422] on select "Select 11527 Heritage 11539 Heritage Both Properties Building Building Interior…" at bounding box center [519, 434] width 366 height 25
click at [1049, 527] on button "Save" at bounding box center [1061, 527] width 72 height 25
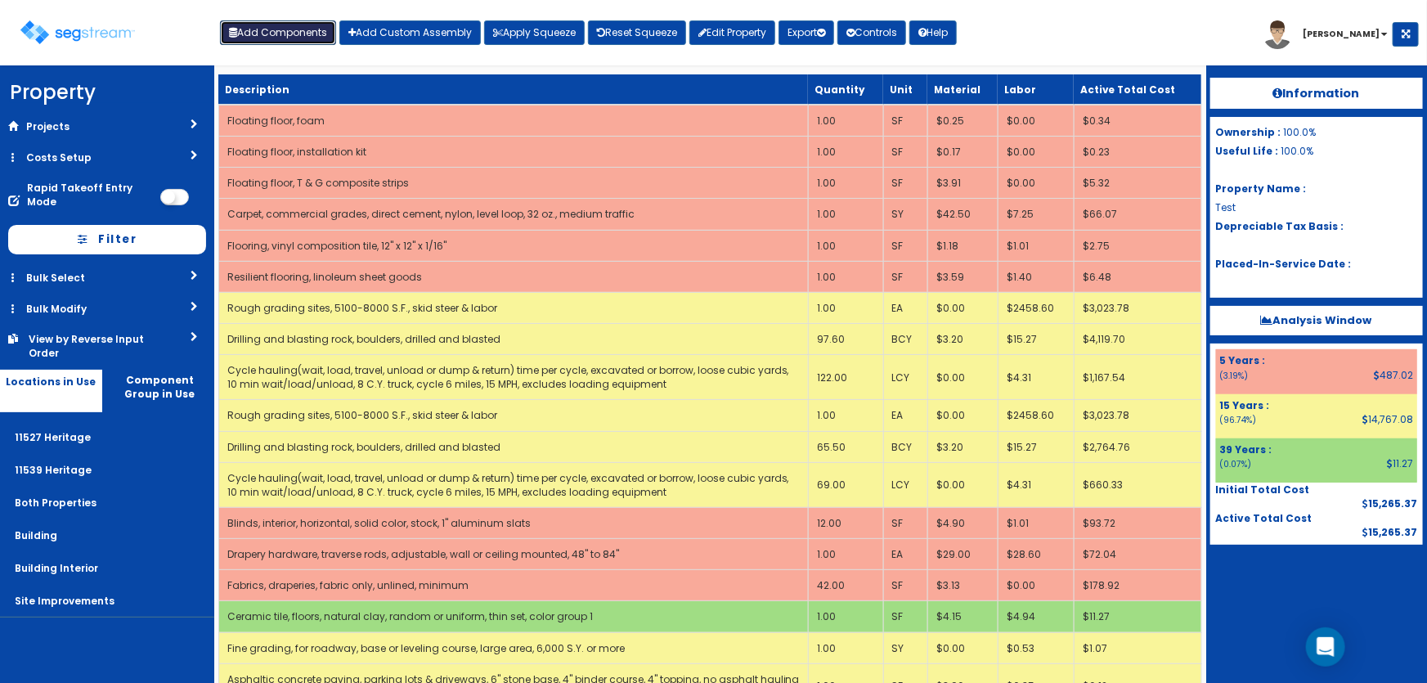
click at [305, 27] on button "Add Components" at bounding box center [278, 32] width 116 height 25
select select
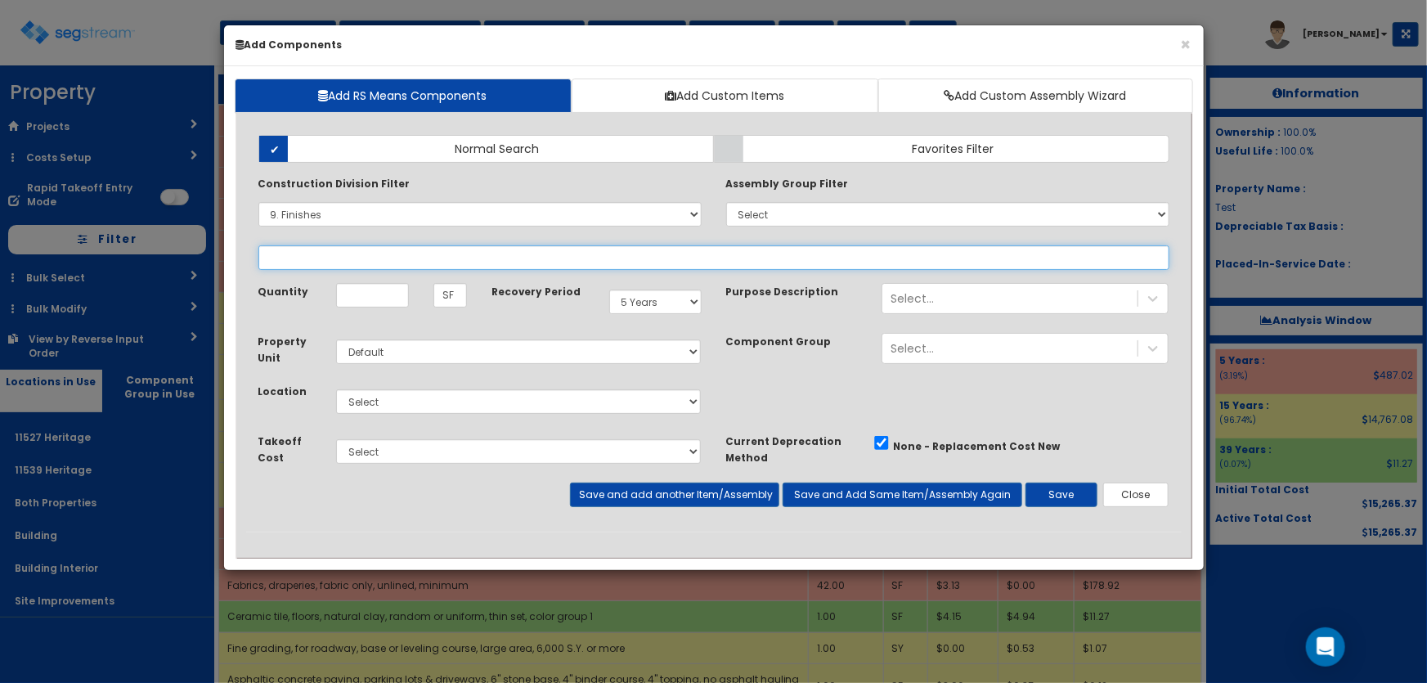
select select "9621910"
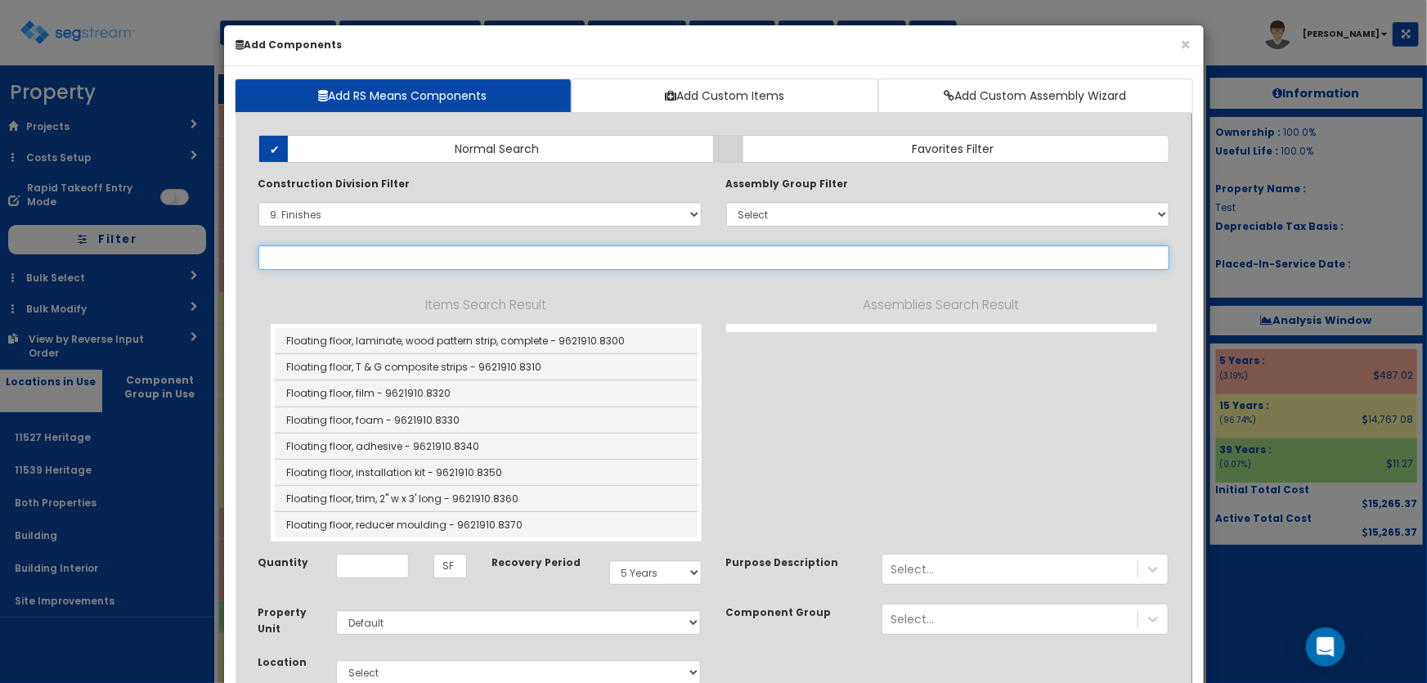
select select "9621910"
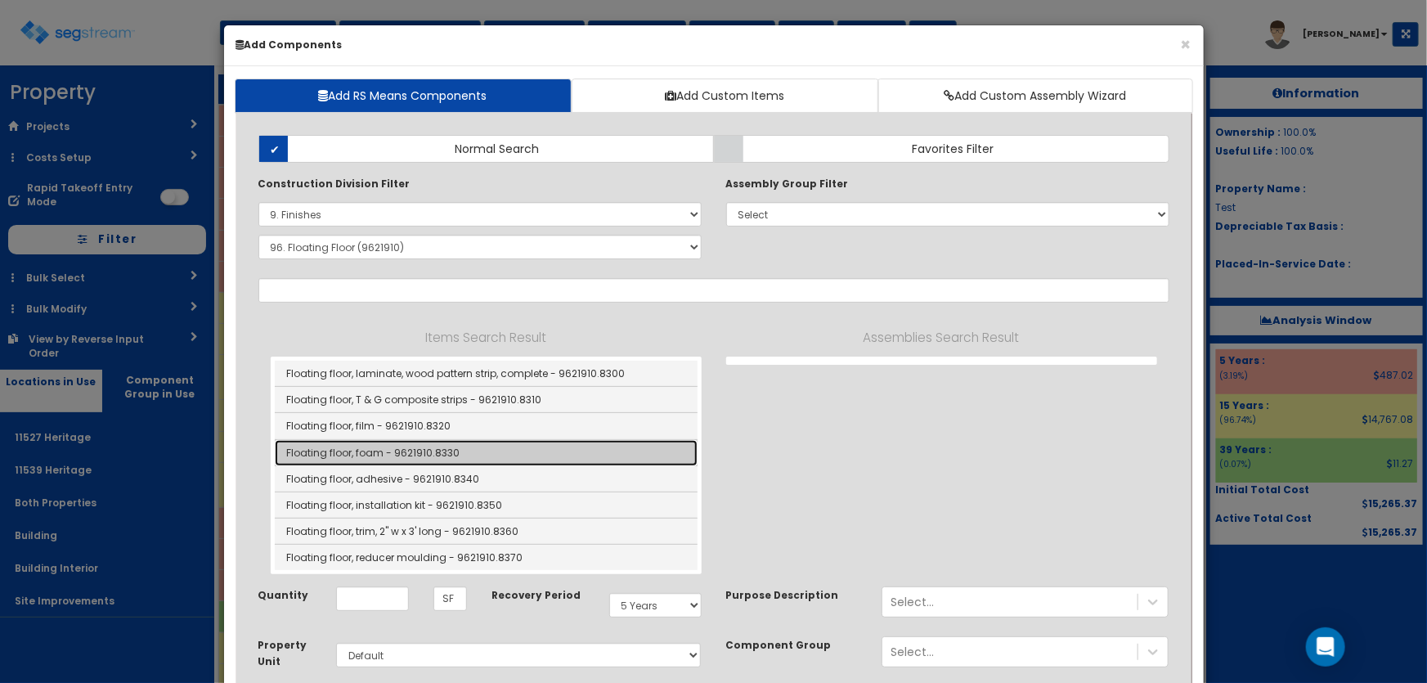
click at [425, 452] on link "Floating floor, foam - 9621910.8330" at bounding box center [486, 453] width 423 height 26
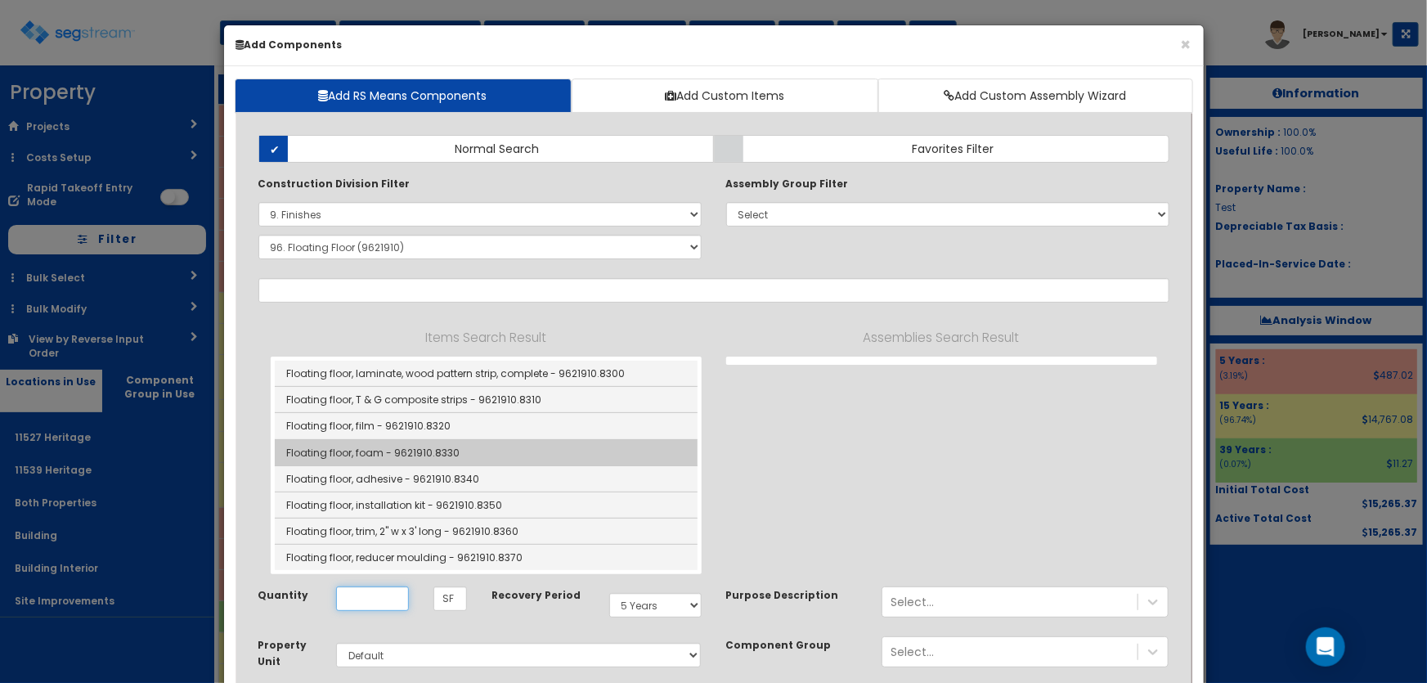
type input "Floating floor, foam - 9621910.8330"
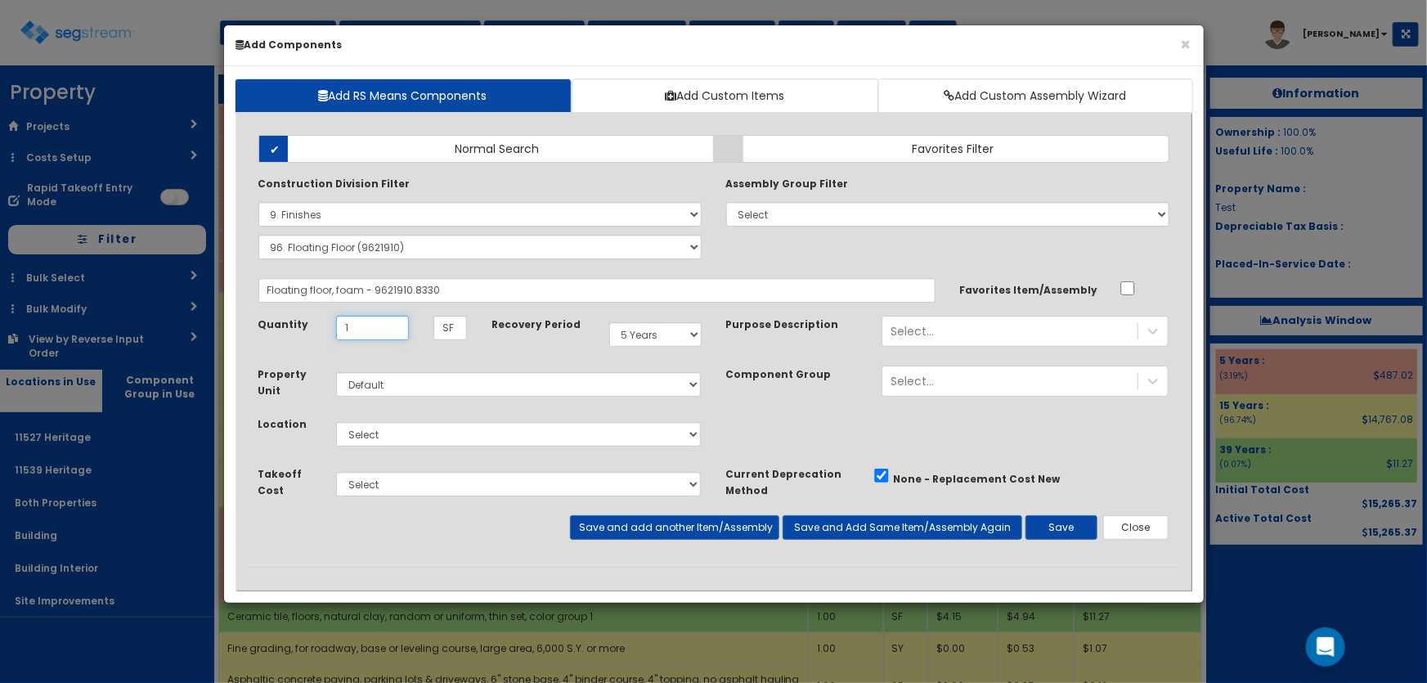
type input "1"
click at [393, 438] on select "Select 11527 Heritage 11539 Heritage Both Properties Building Building Interior…" at bounding box center [519, 434] width 366 height 25
select select "4537"
click at [336, 422] on select "Select 11527 Heritage 11539 Heritage Both Properties Building Building Interior…" at bounding box center [519, 434] width 366 height 25
click at [1070, 527] on button "Save" at bounding box center [1061, 527] width 72 height 25
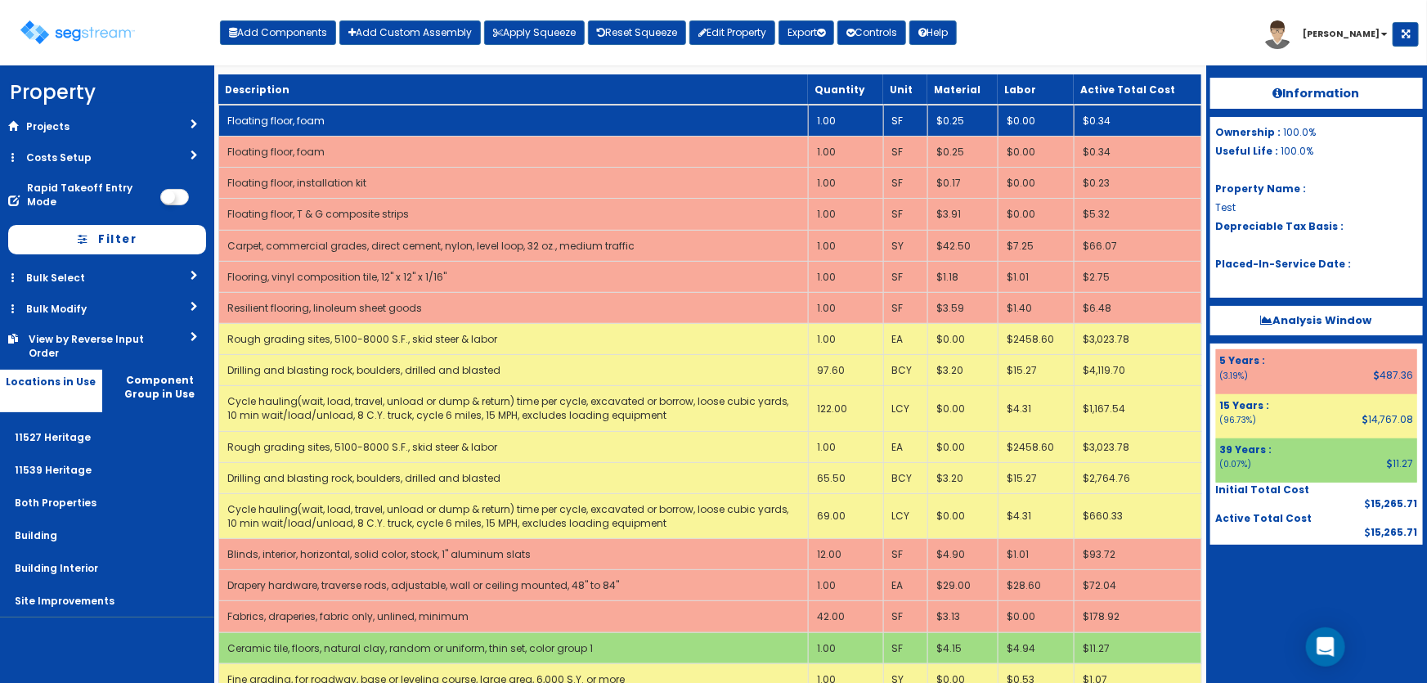
click at [420, 112] on td "Floating floor, foam" at bounding box center [513, 121] width 590 height 32
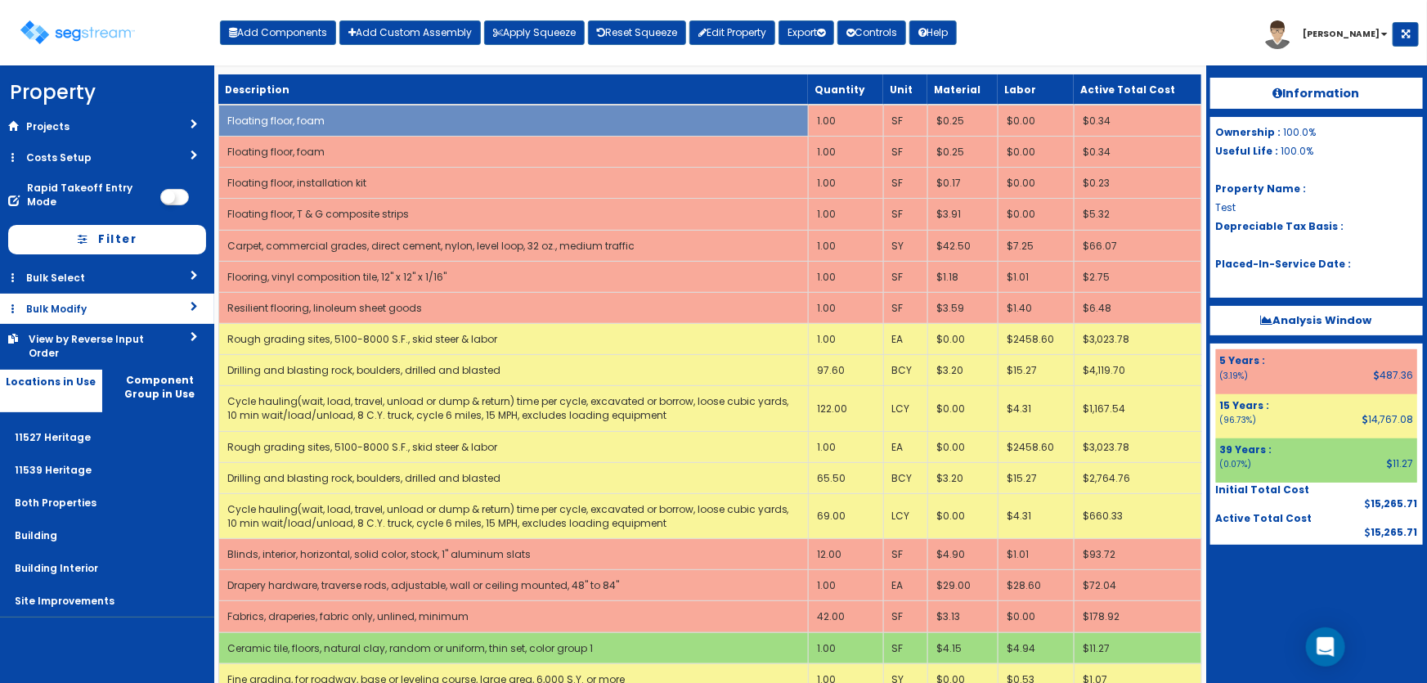
click at [68, 298] on link "Bulk Modify" at bounding box center [107, 309] width 214 height 30
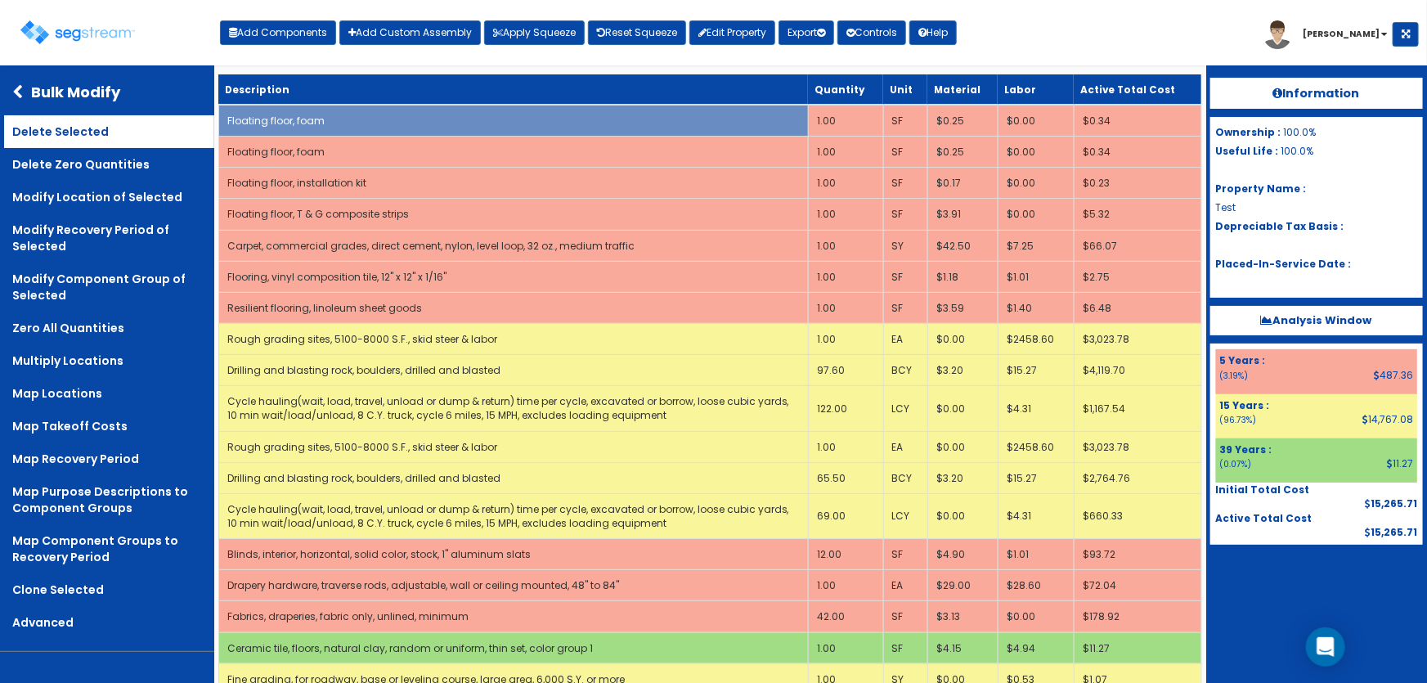
click at [79, 136] on link "Delete Selected" at bounding box center [109, 131] width 210 height 33
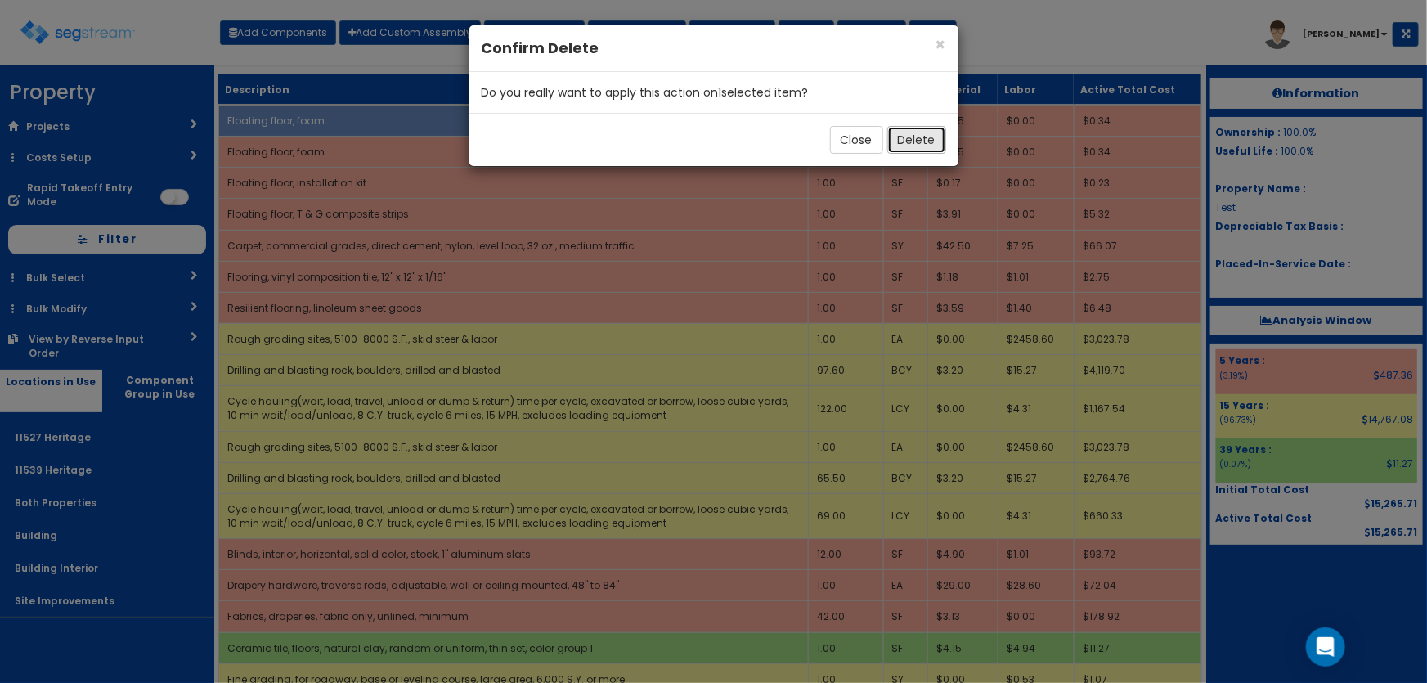
click at [926, 134] on button "Delete" at bounding box center [916, 140] width 59 height 28
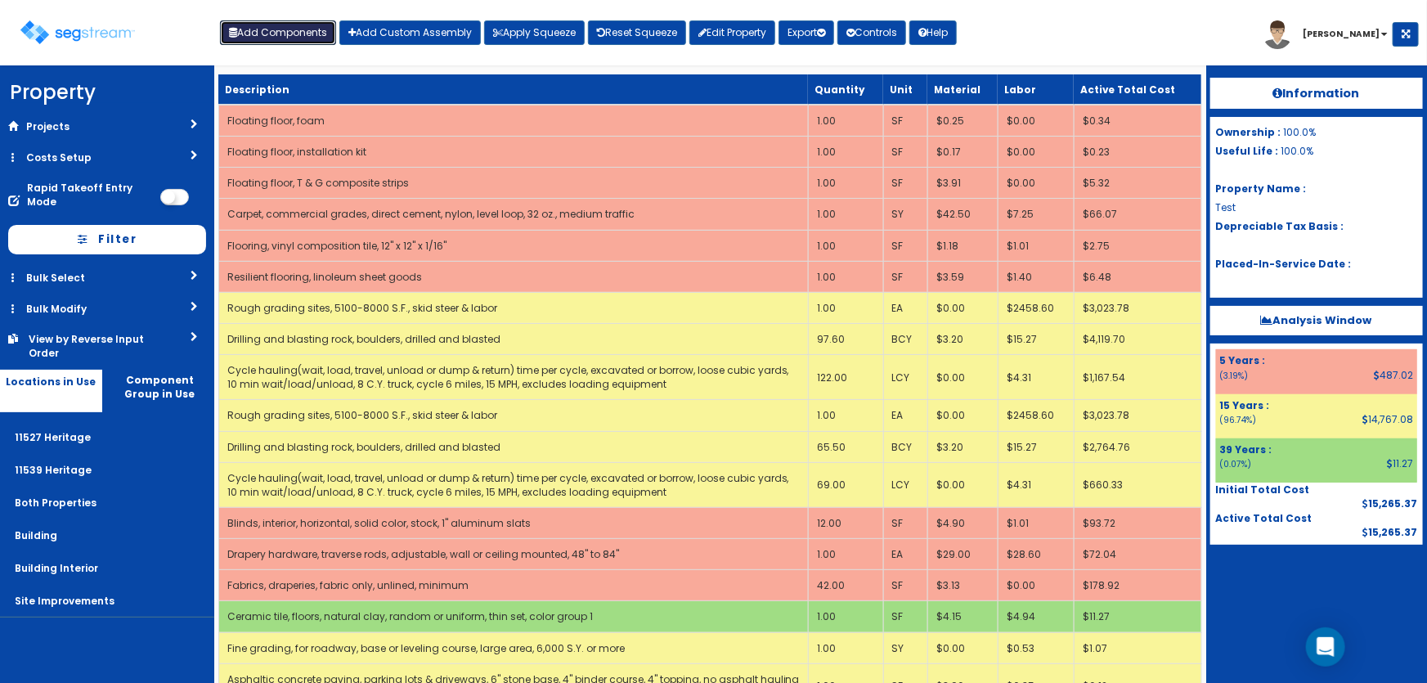
click at [257, 33] on button "Add Components" at bounding box center [278, 32] width 116 height 25
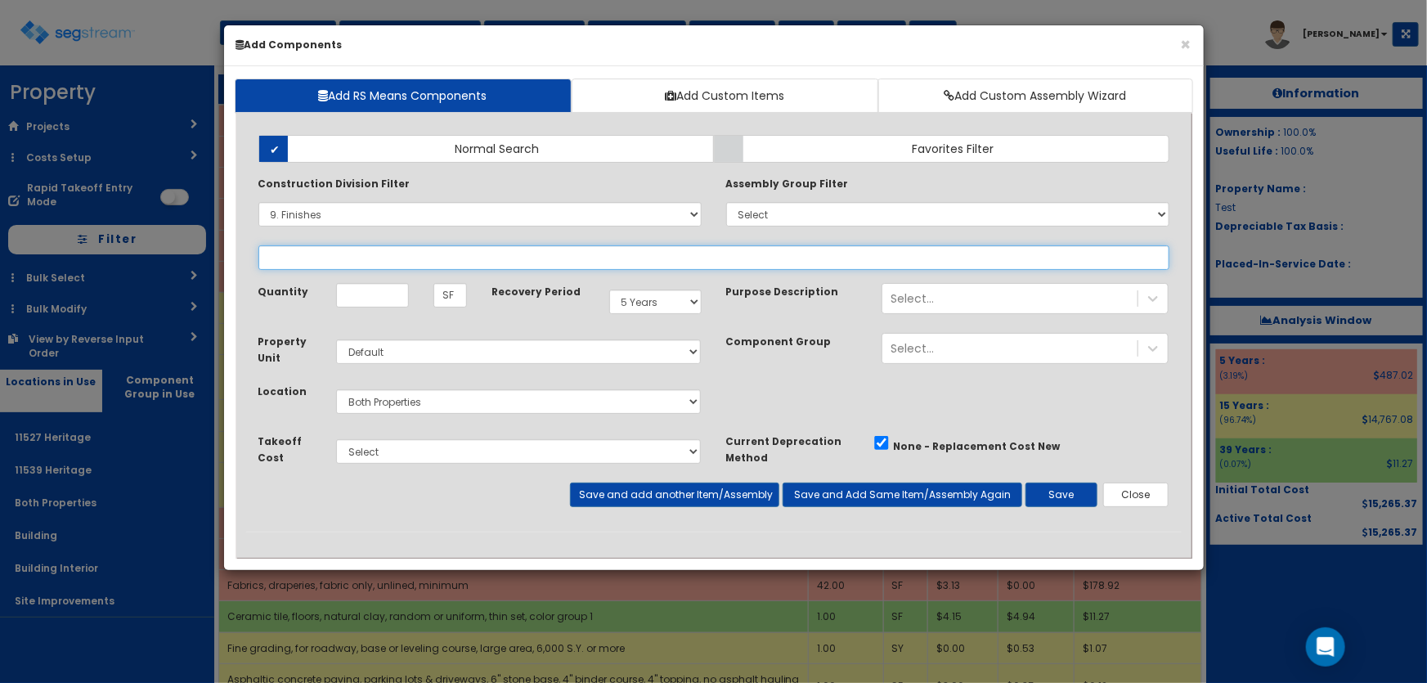
select select
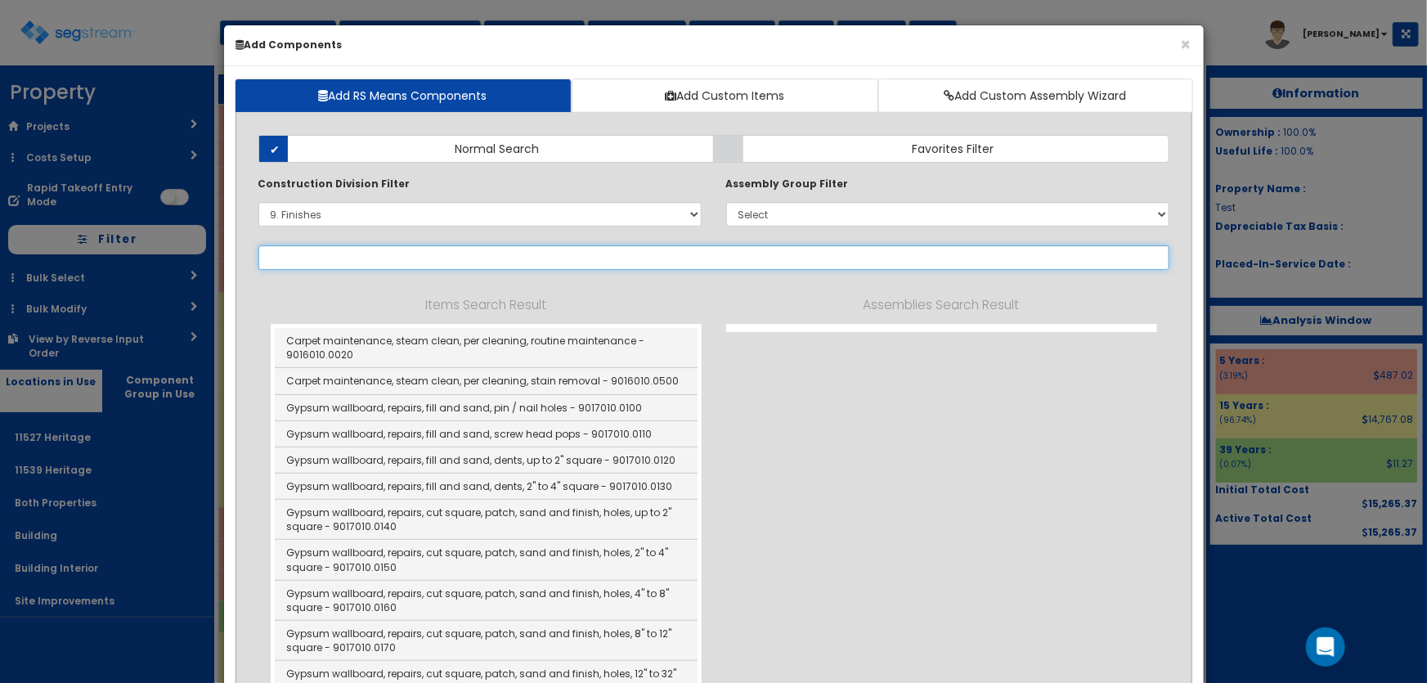
select select "9621910"
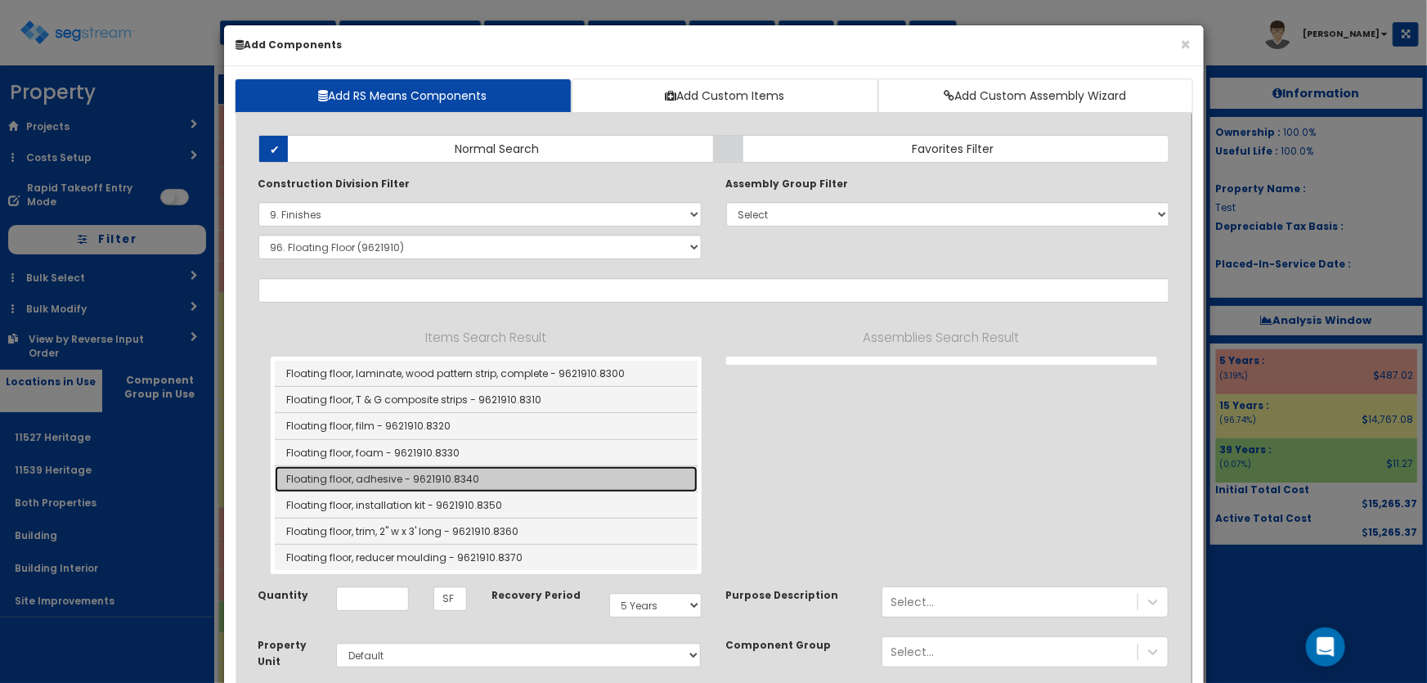
click at [414, 473] on link "Floating floor, adhesive - 9621910.8340" at bounding box center [486, 479] width 423 height 26
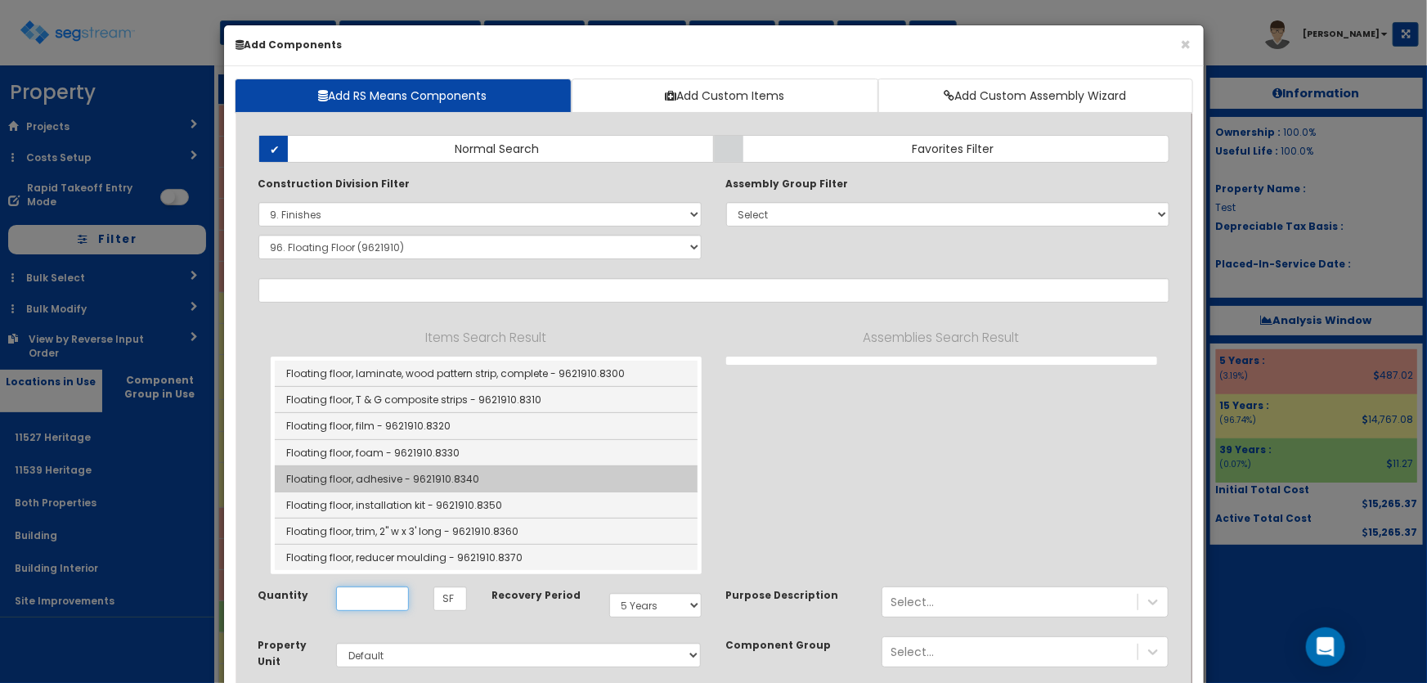
type input "Floating floor, adhesive - 9621910.8340"
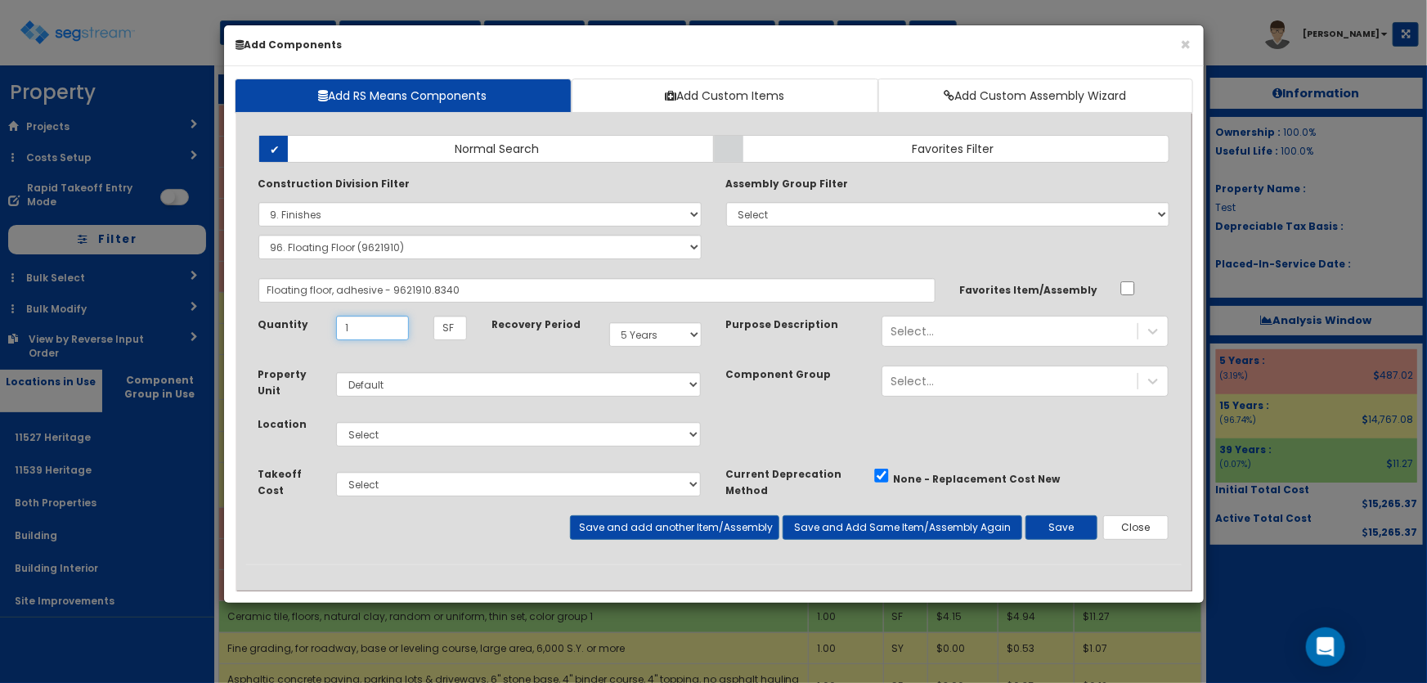
type input "1"
click at [413, 433] on select "Select 11527 Heritage 11539 Heritage Both Properties Building Building Interior…" at bounding box center [519, 434] width 366 height 25
select select "4537"
click at [336, 422] on select "Select 11527 Heritage 11539 Heritage Both Properties Building Building Interior…" at bounding box center [519, 434] width 366 height 25
click at [1040, 519] on button "Save" at bounding box center [1061, 527] width 72 height 25
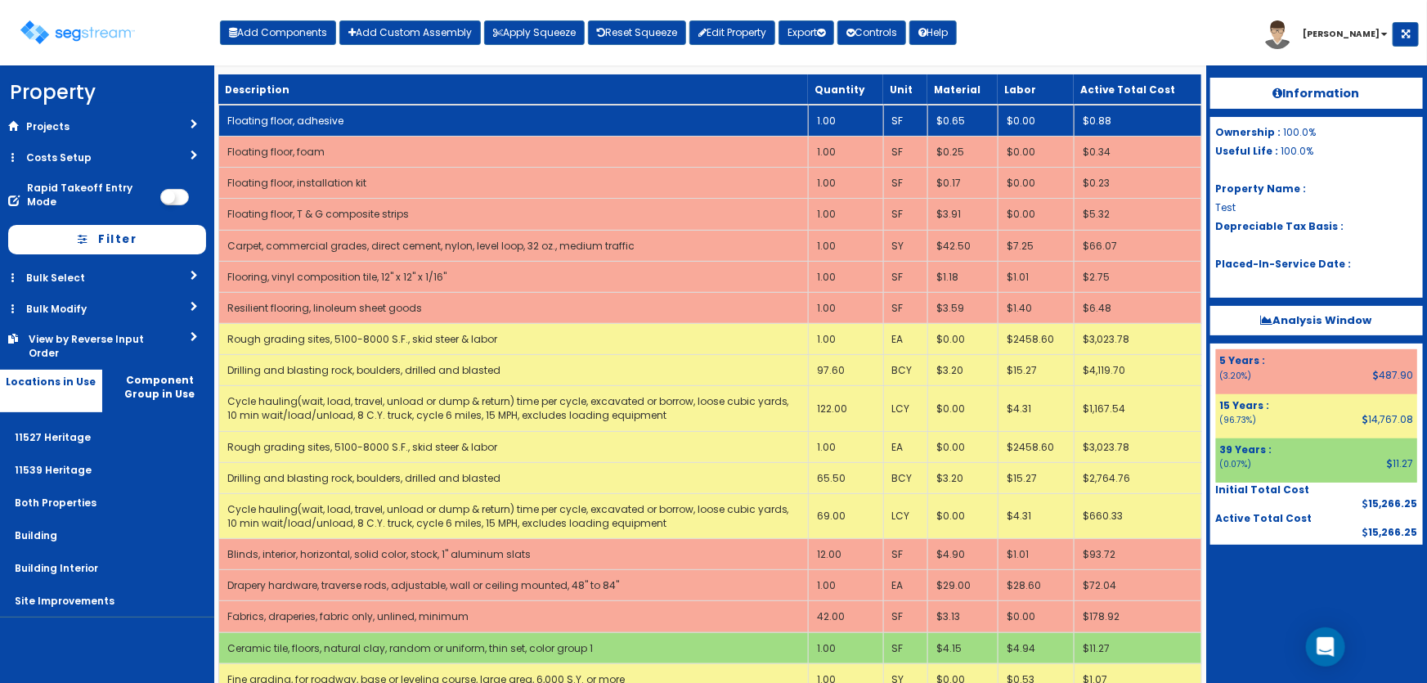
drag, startPoint x: 328, startPoint y: 111, endPoint x: 345, endPoint y: 128, distance: 23.7
click at [328, 111] on td "Floating floor, adhesive" at bounding box center [513, 121] width 590 height 32
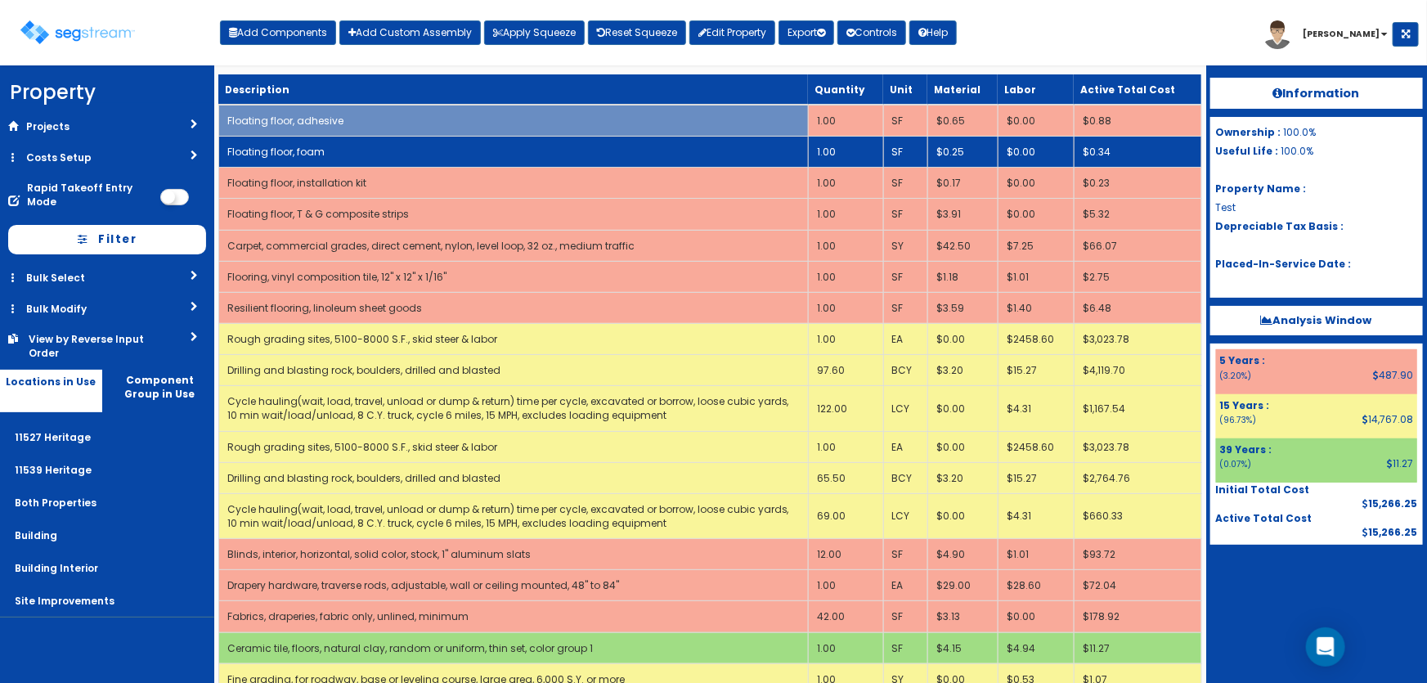
drag, startPoint x: 353, startPoint y: 142, endPoint x: 353, endPoint y: 161, distance: 18.8
click at [353, 144] on td "Floating floor, foam" at bounding box center [513, 152] width 590 height 31
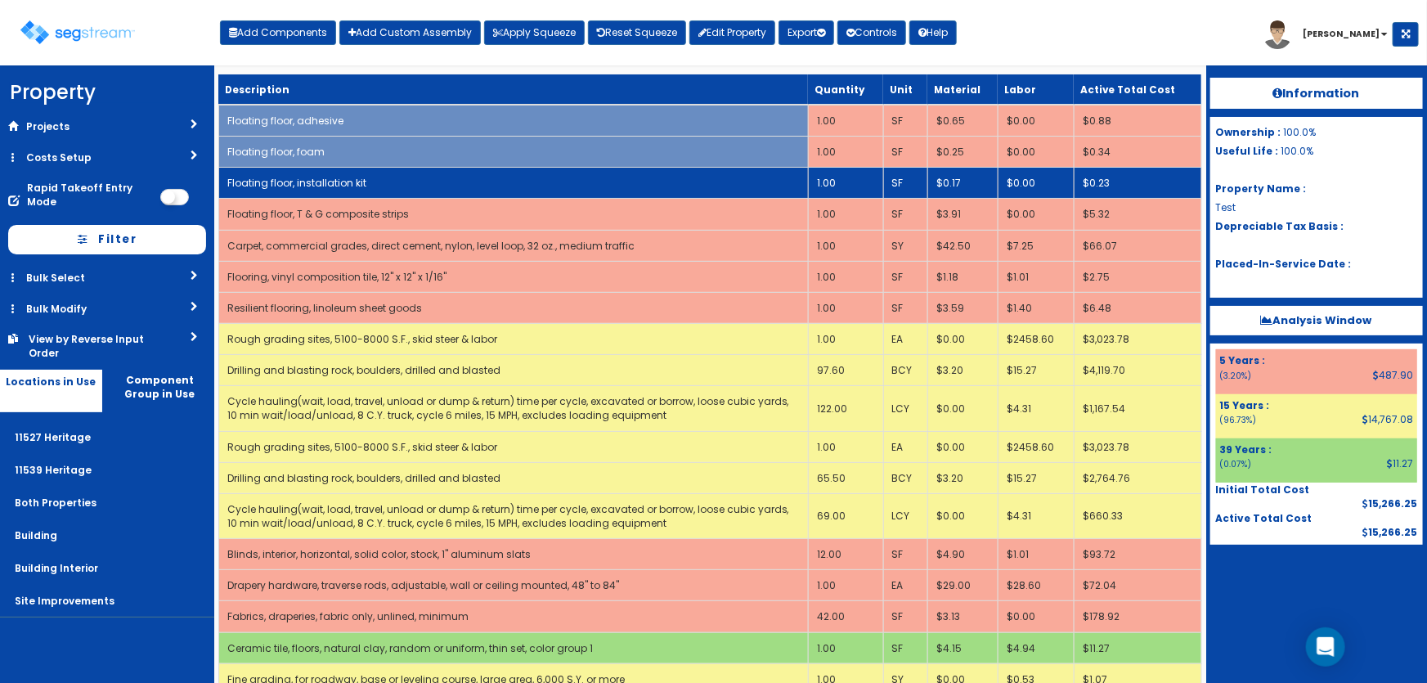
click at [358, 173] on td "Floating floor, installation kit" at bounding box center [513, 183] width 590 height 31
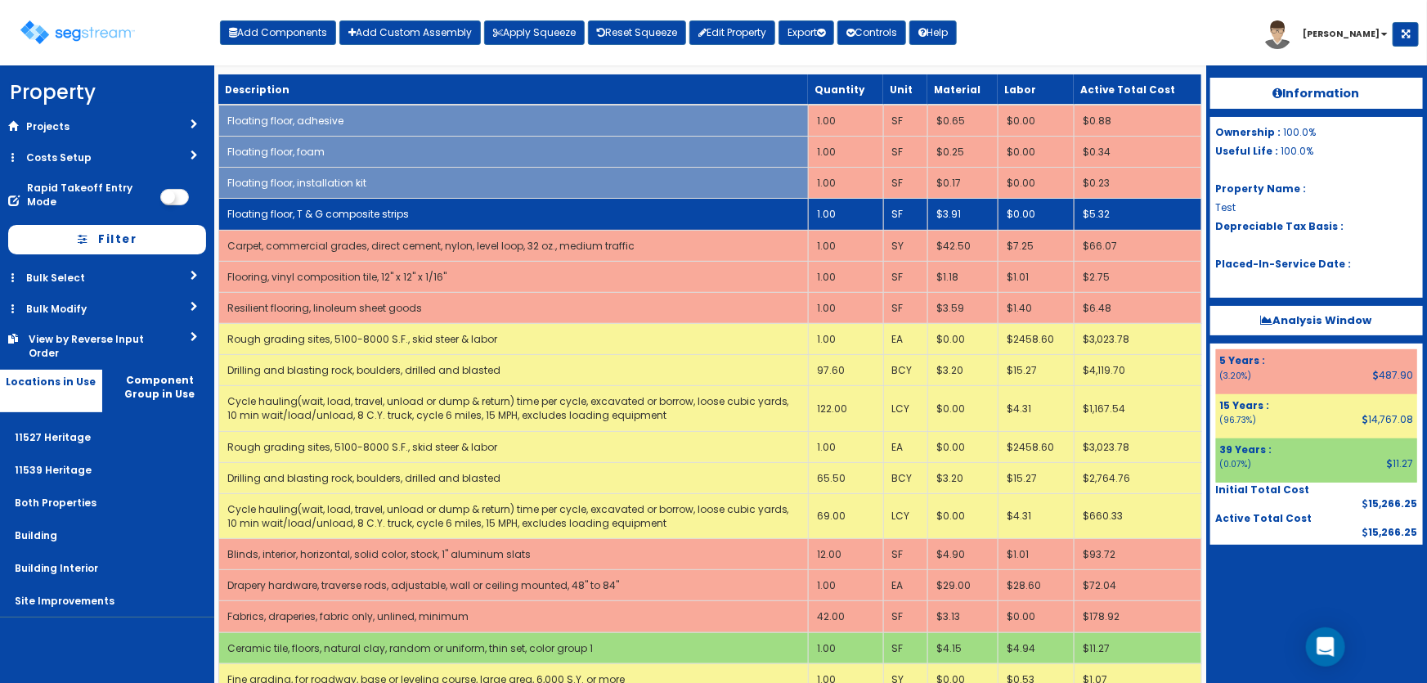
click at [370, 204] on td "Floating floor, T & G composite strips" at bounding box center [513, 214] width 590 height 31
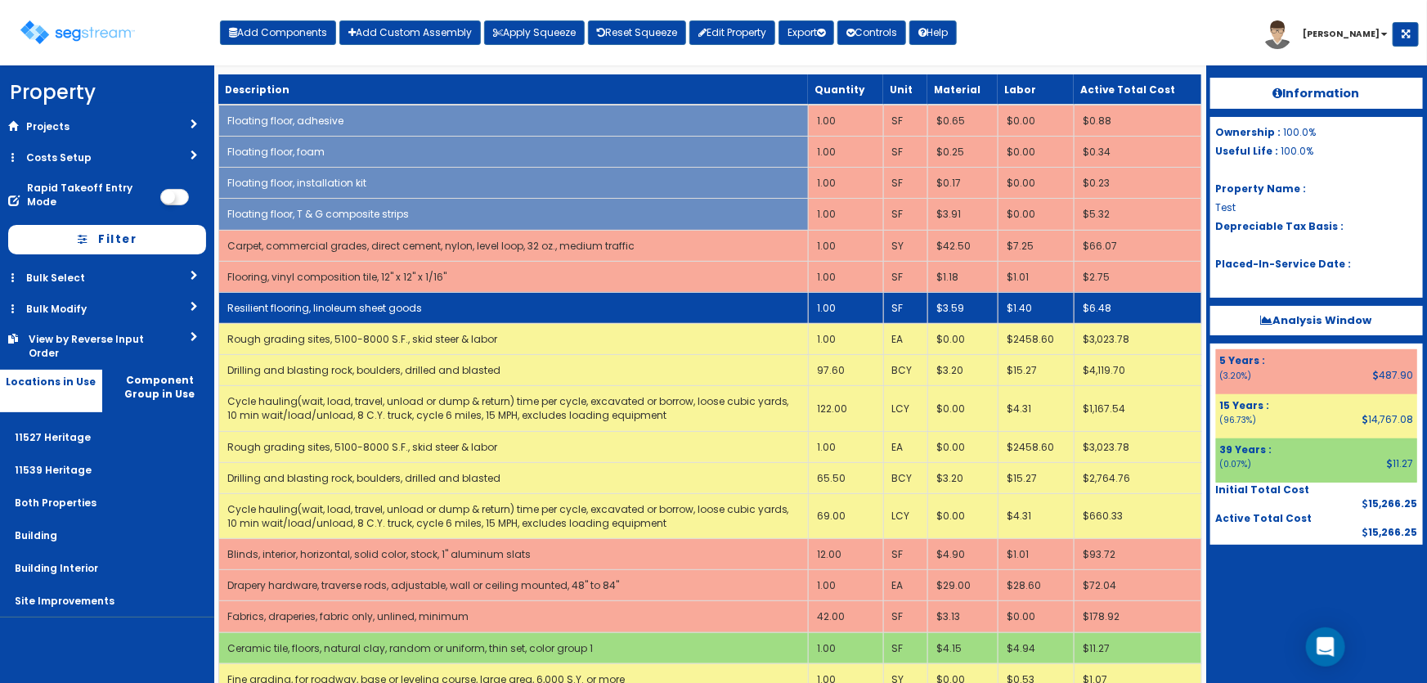
click at [341, 298] on td "Resilient flooring, linoleum sheet goods" at bounding box center [513, 307] width 590 height 31
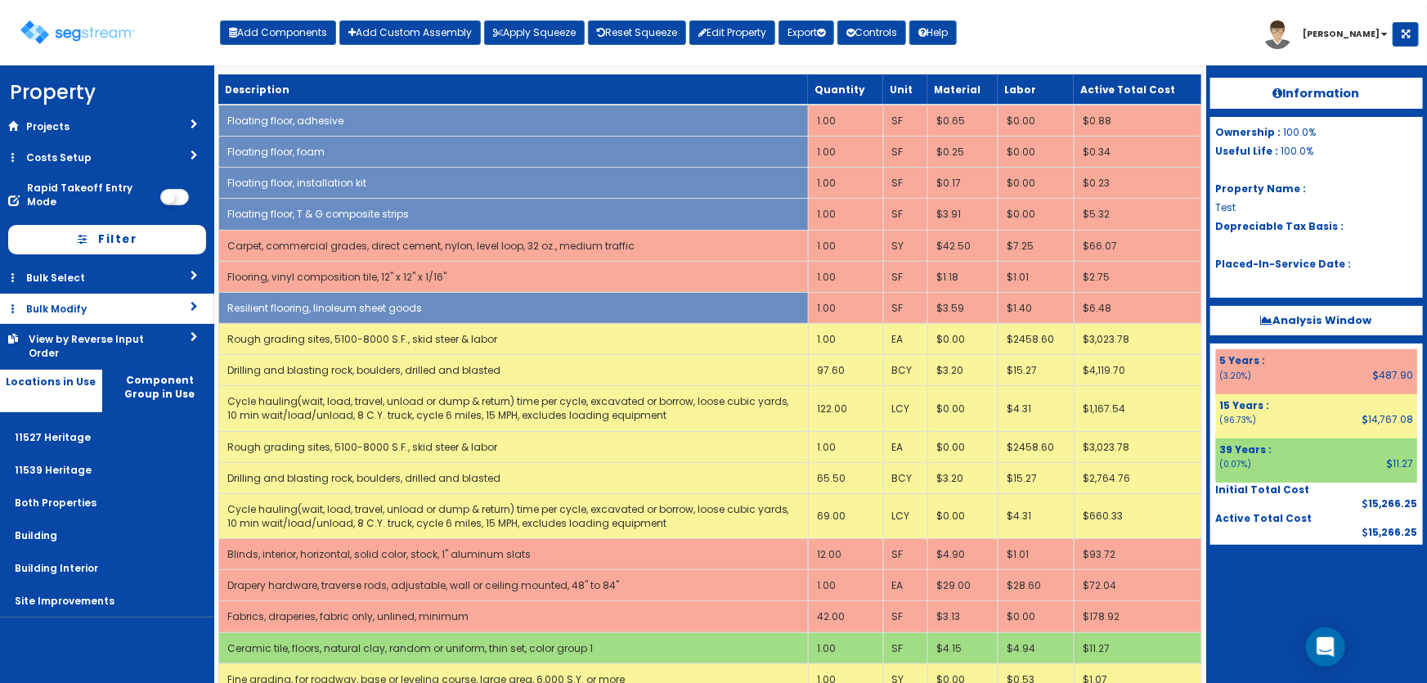
click at [80, 306] on link "Bulk Modify" at bounding box center [107, 309] width 214 height 30
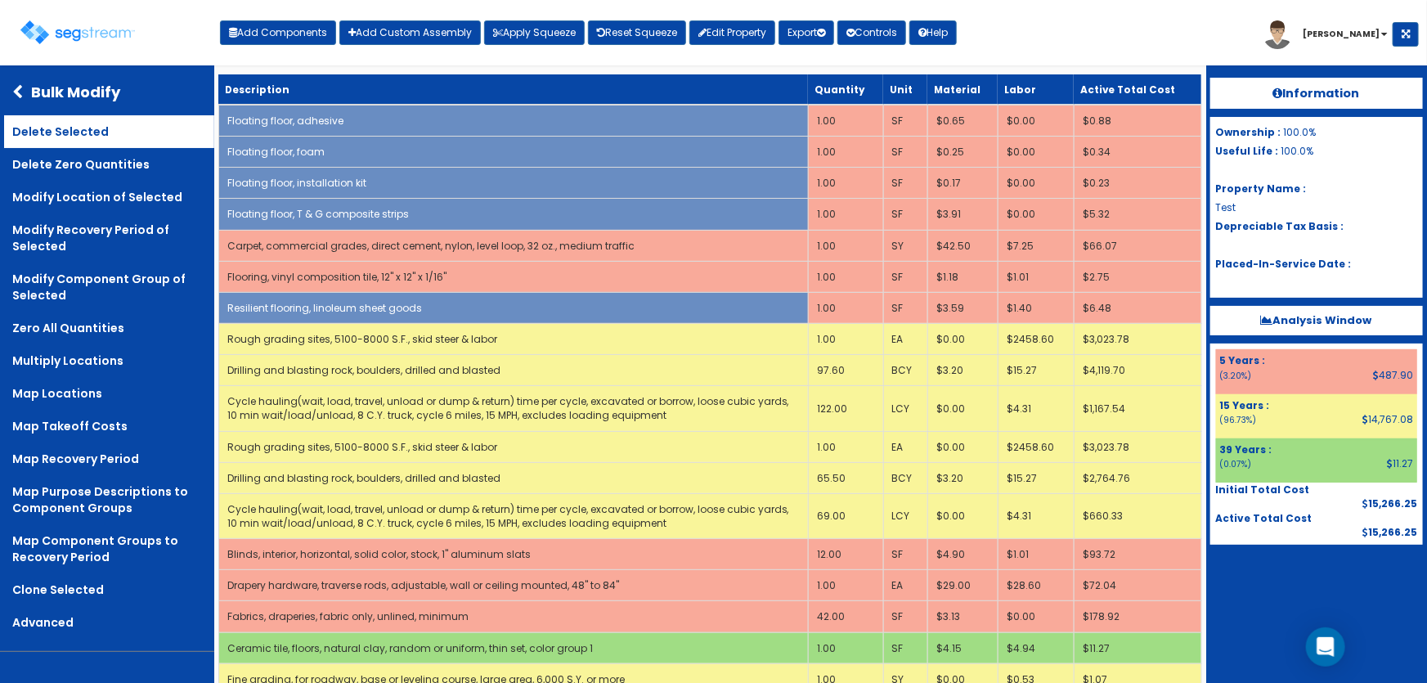
click at [61, 132] on link "Delete Selected" at bounding box center [109, 131] width 210 height 33
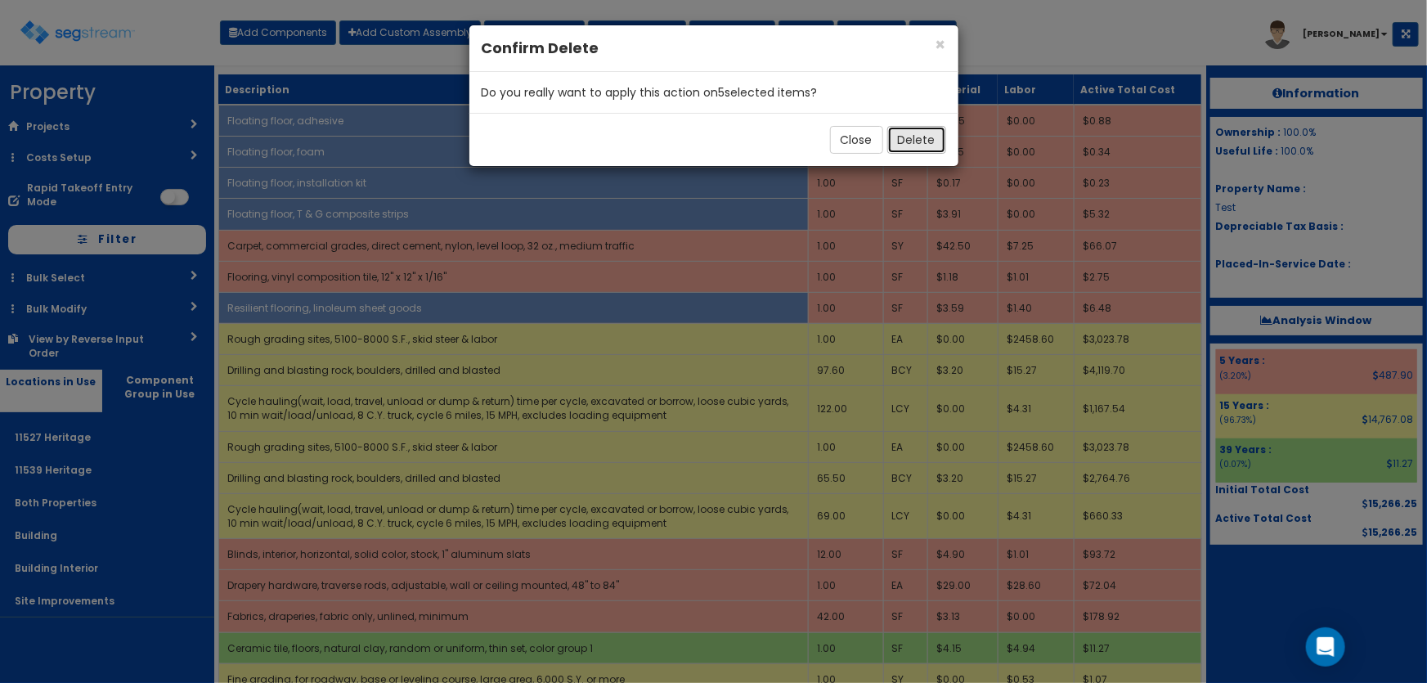
click at [924, 145] on button "Delete" at bounding box center [916, 140] width 59 height 28
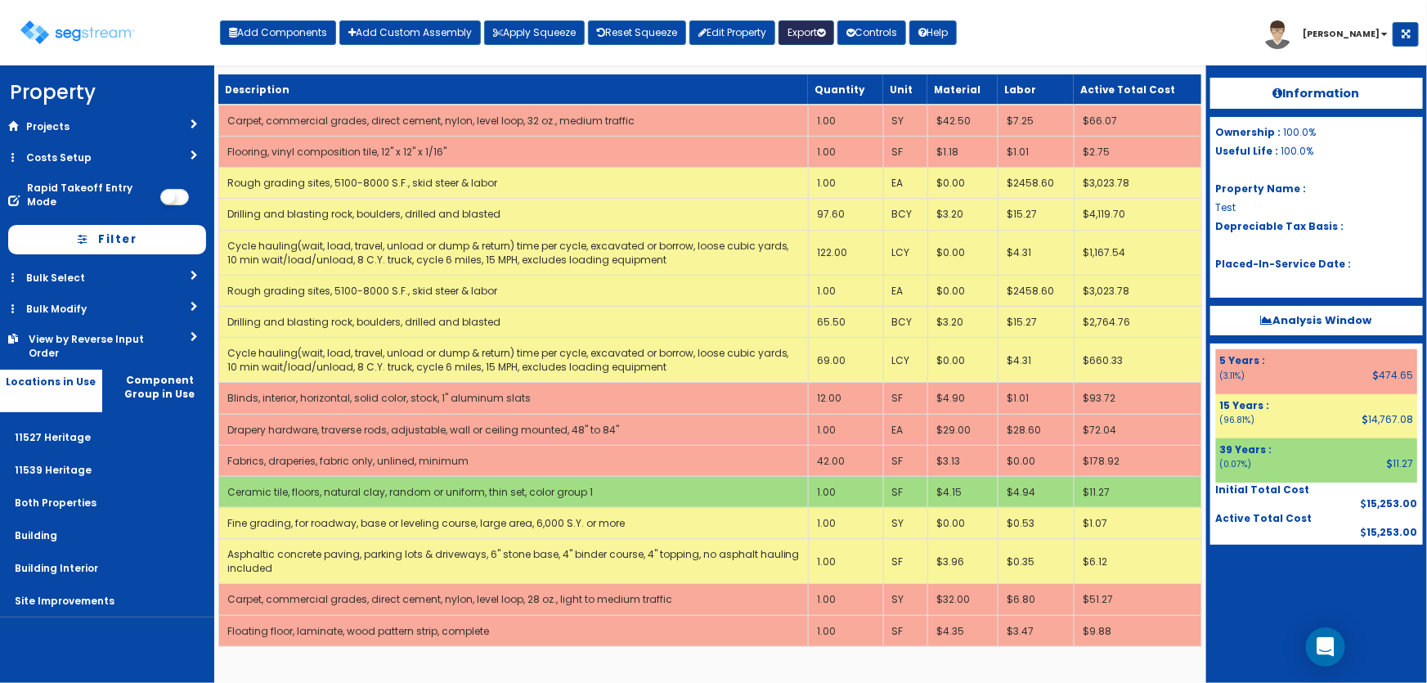
click at [815, 36] on button "Export" at bounding box center [807, 32] width 56 height 25
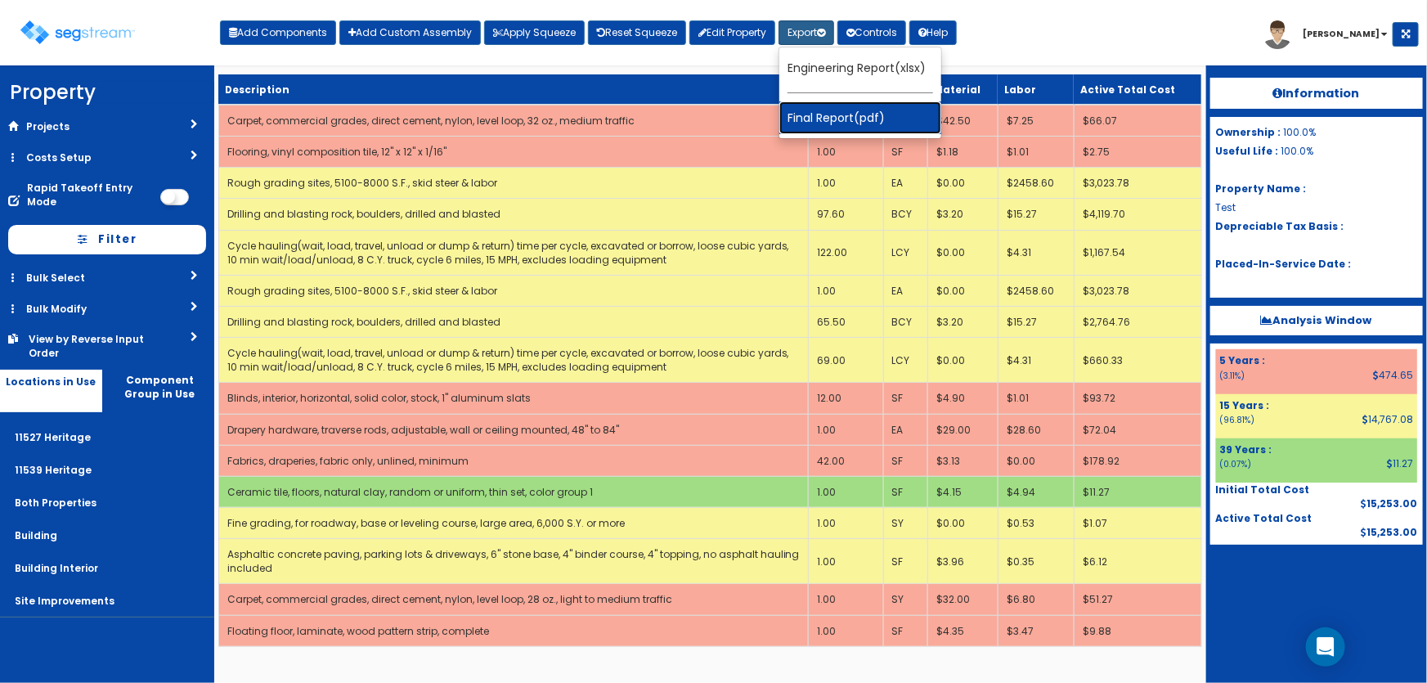
click at [836, 125] on link "Final Report(pdf)" at bounding box center [860, 117] width 162 height 33
